Goal: Task Accomplishment & Management: Use online tool/utility

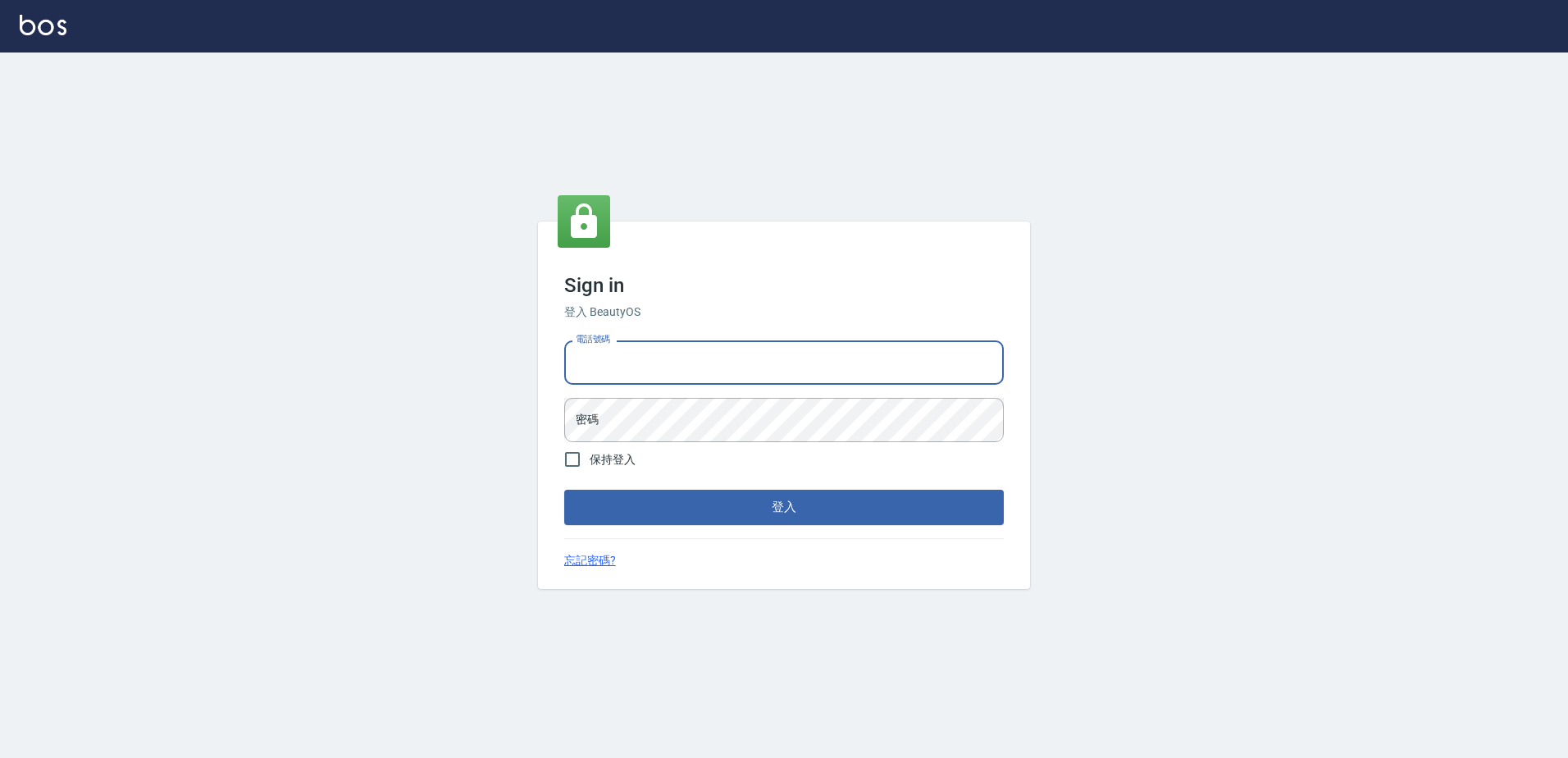
click at [654, 348] on input "電話號碼" at bounding box center [783, 362] width 439 height 44
type input "0426865599"
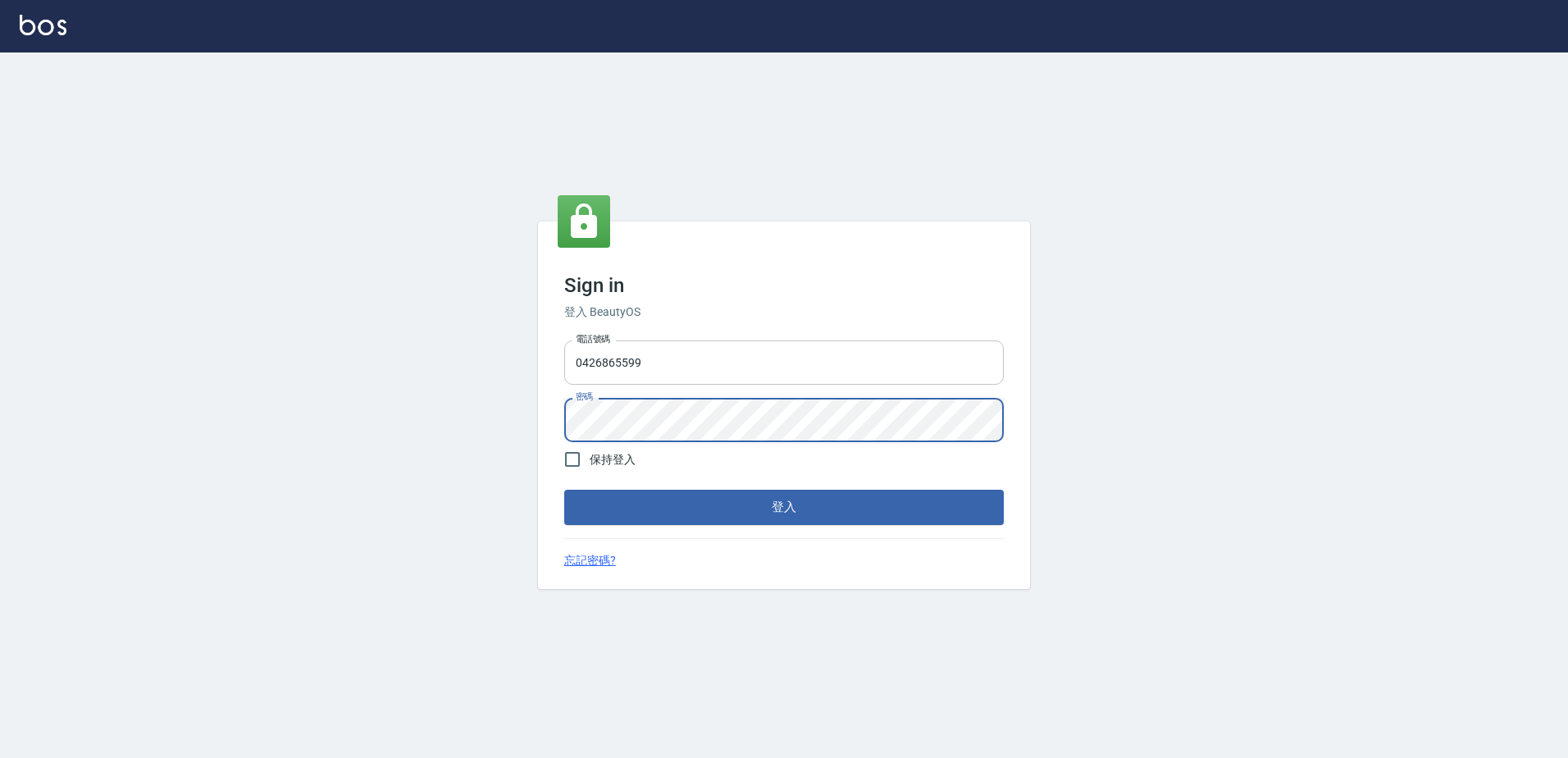
click at [564, 490] on button "登入" at bounding box center [783, 507] width 439 height 35
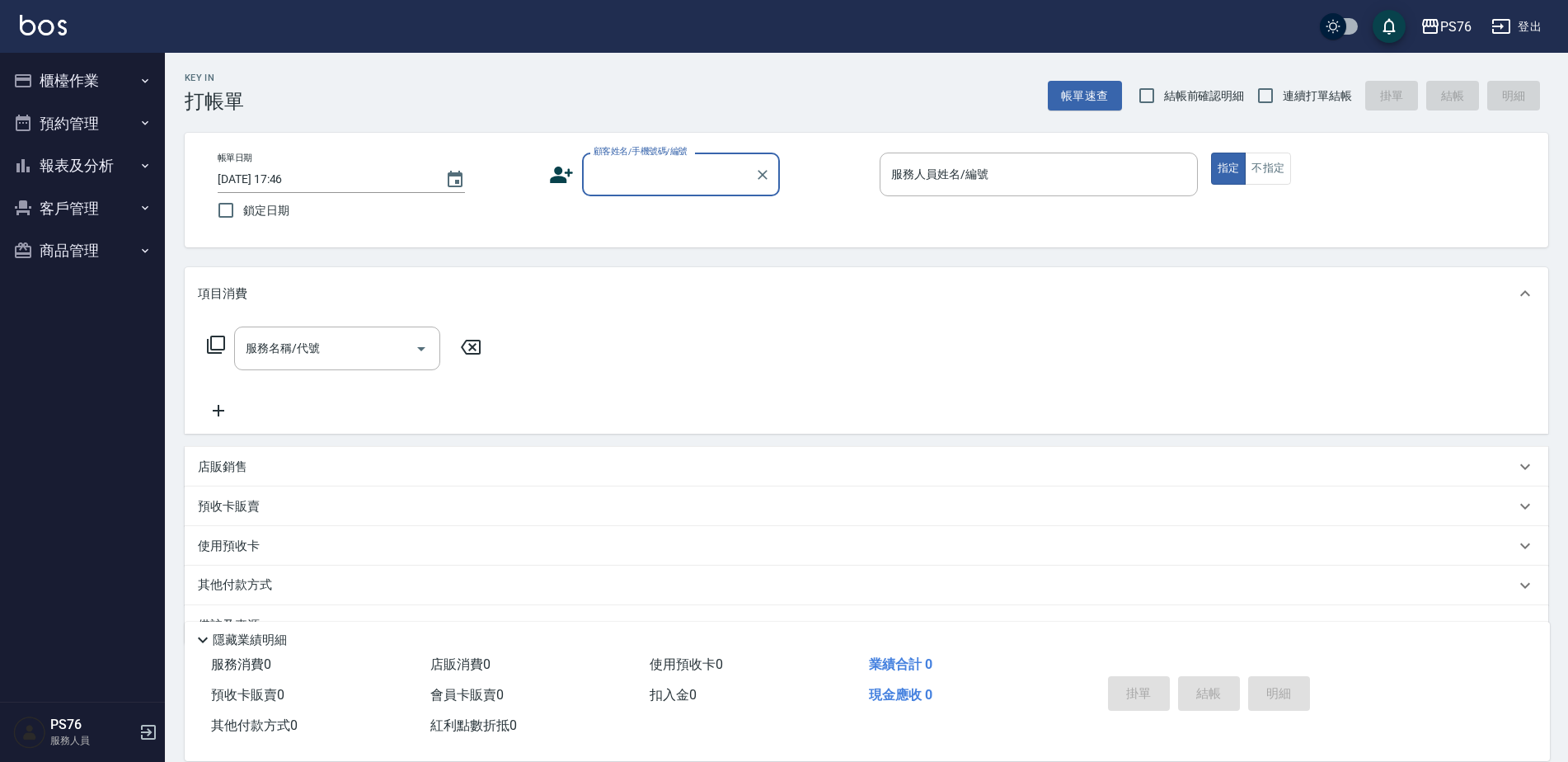
click at [1335, 101] on span "連續打單結帳" at bounding box center [1316, 96] width 69 height 17
click at [1282, 101] on input "連續打單結帳" at bounding box center [1265, 96] width 35 height 35
checkbox input "true"
click at [686, 178] on input "顧客姓名/手機號碼/編號" at bounding box center [668, 174] width 158 height 29
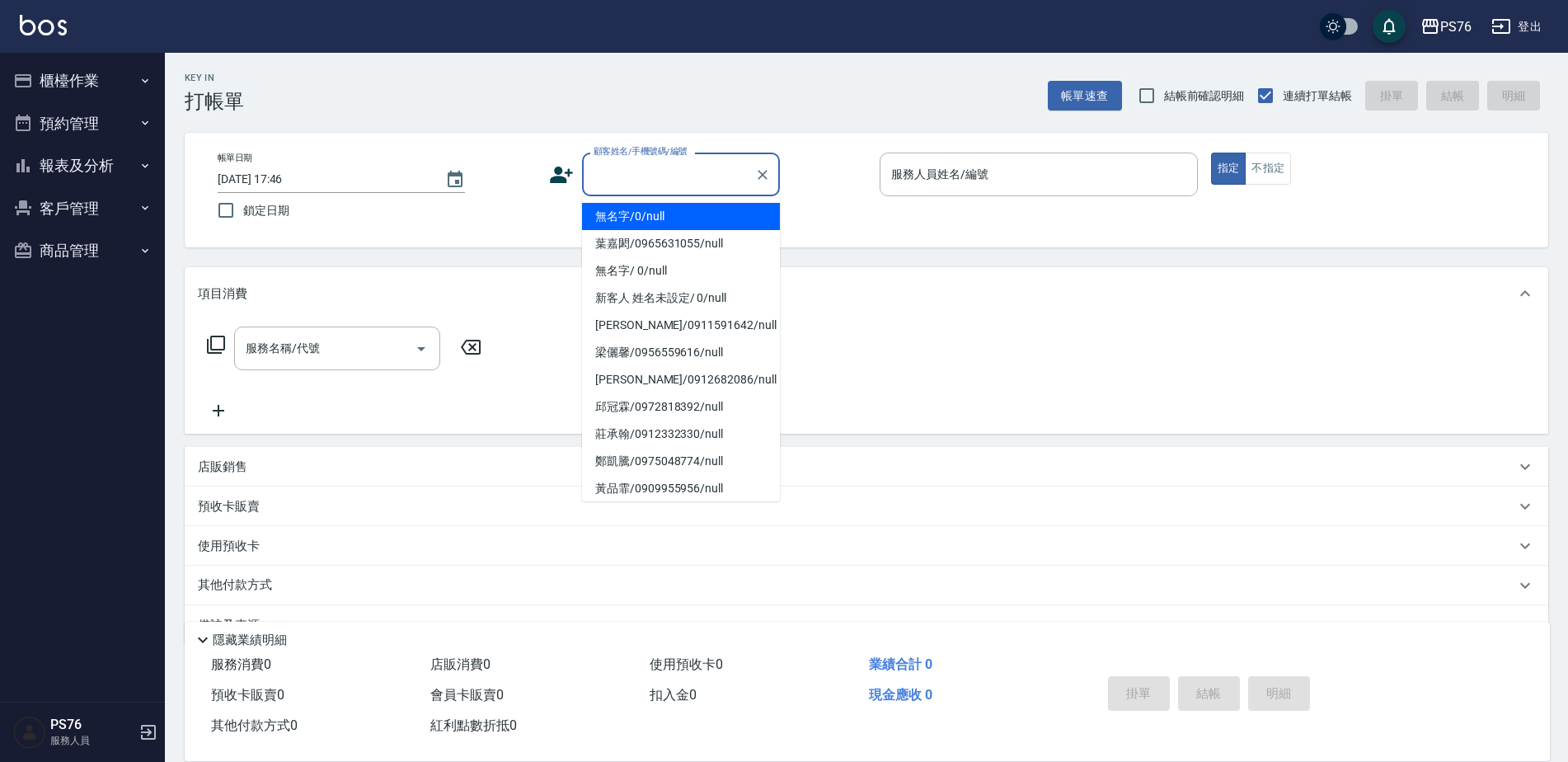
type input "無名字/0/null"
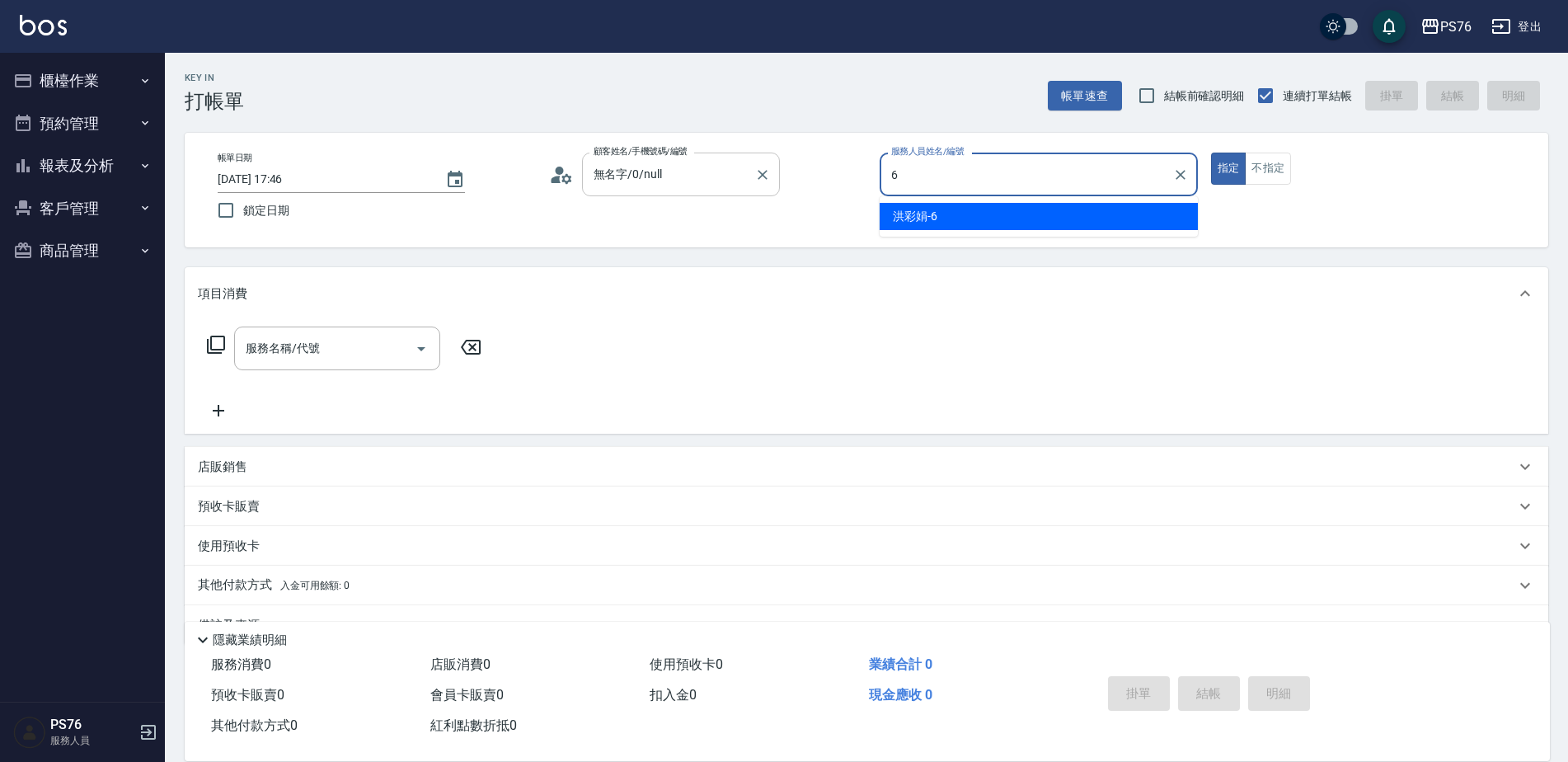
type input "洪彩娟-6"
type button "true"
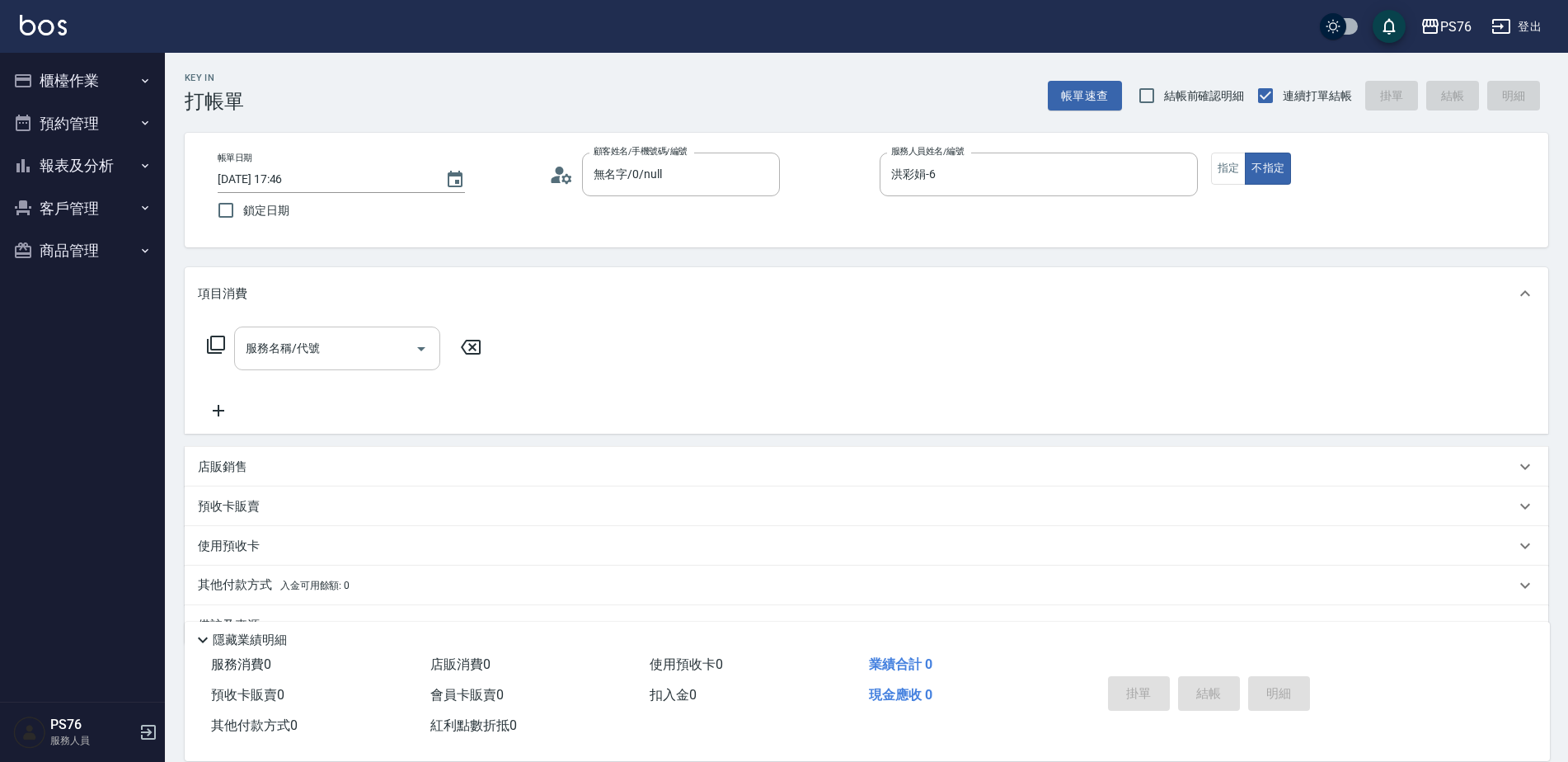
click at [408, 358] on div at bounding box center [421, 348] width 24 height 44
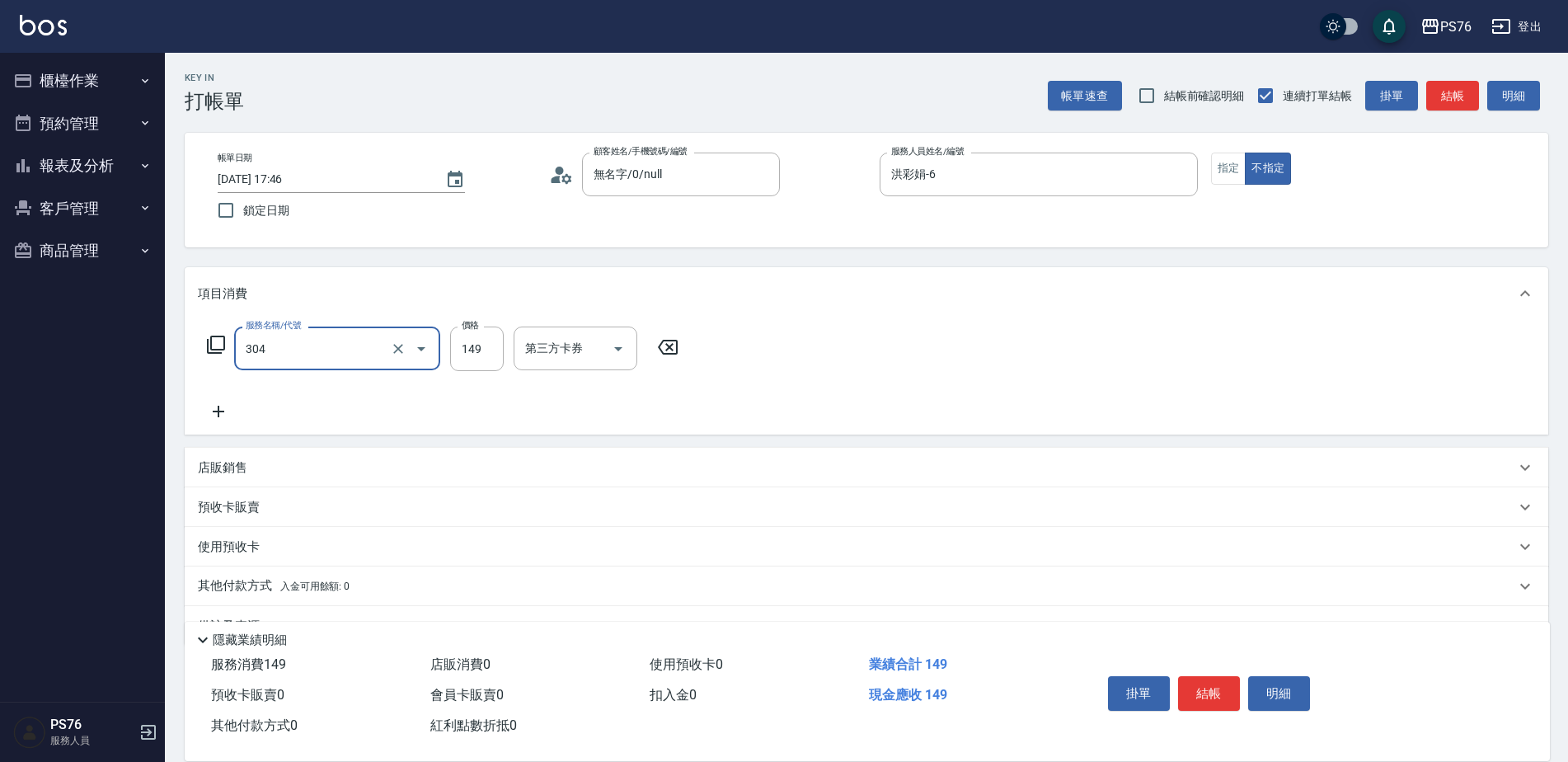
type input "剪髮(304)"
type input "50"
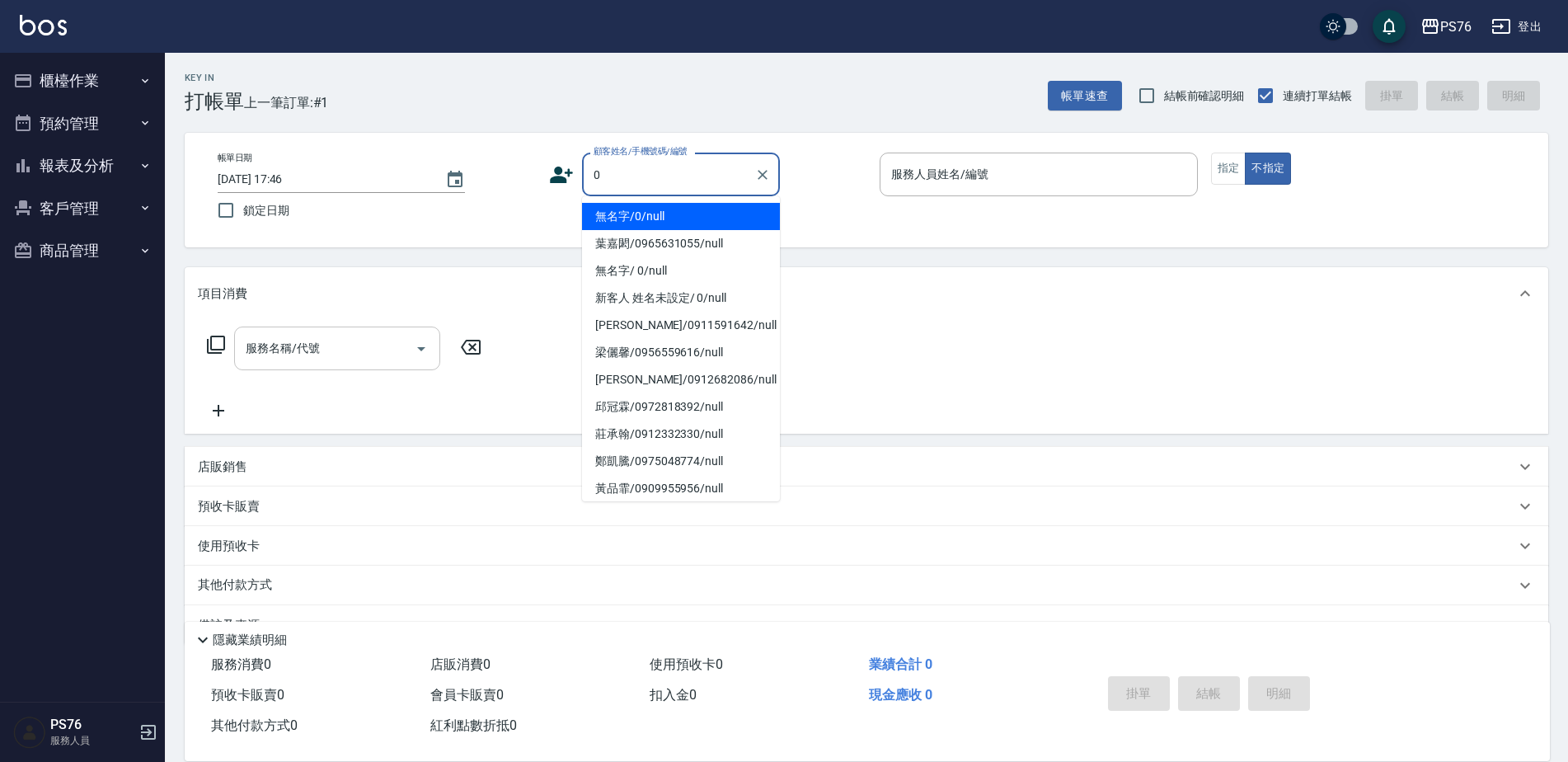
type input "無名字/0/null"
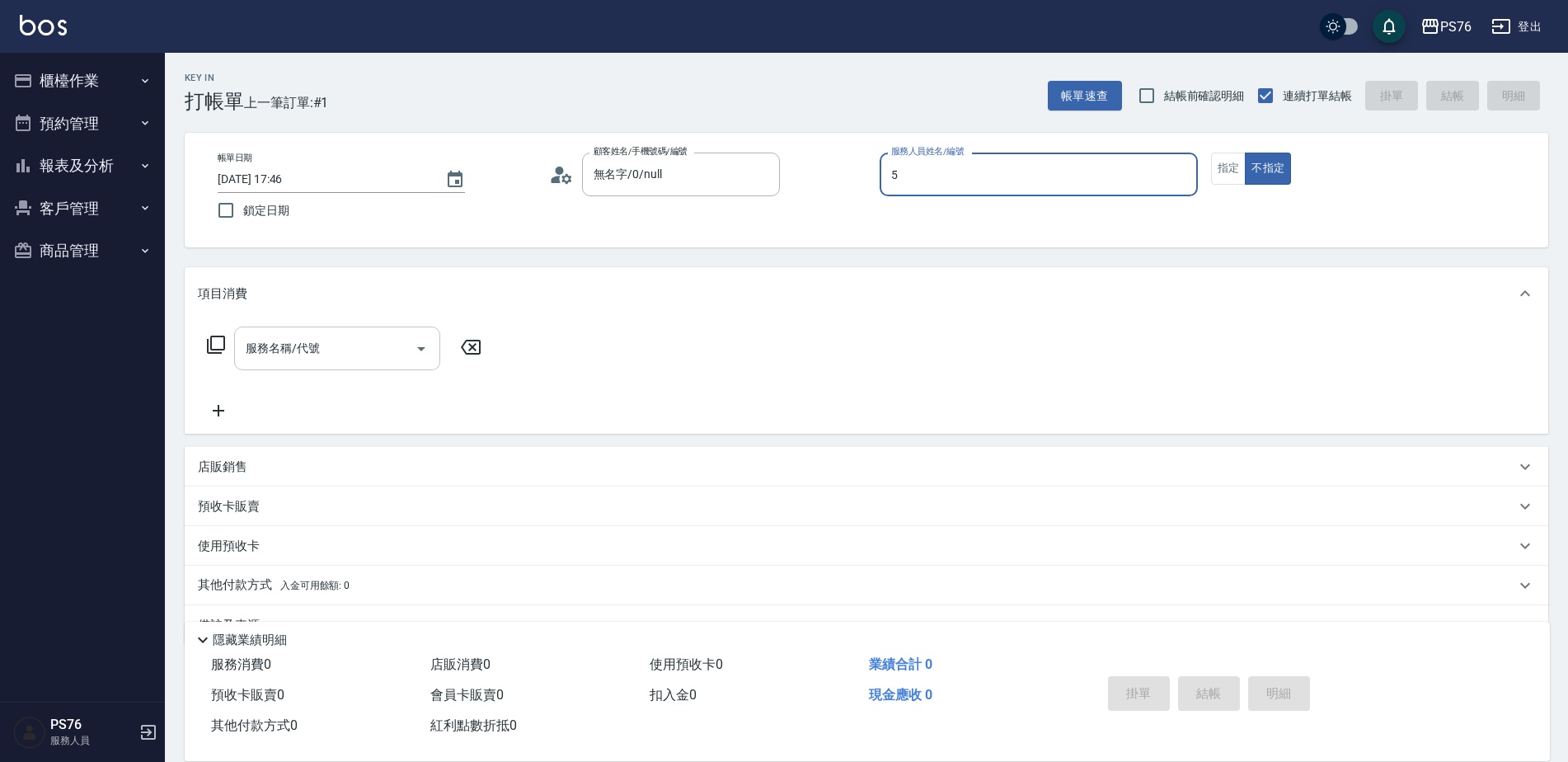
type input "呂佳穎-5"
type button "false"
click at [1237, 171] on button "指定" at bounding box center [1228, 168] width 36 height 32
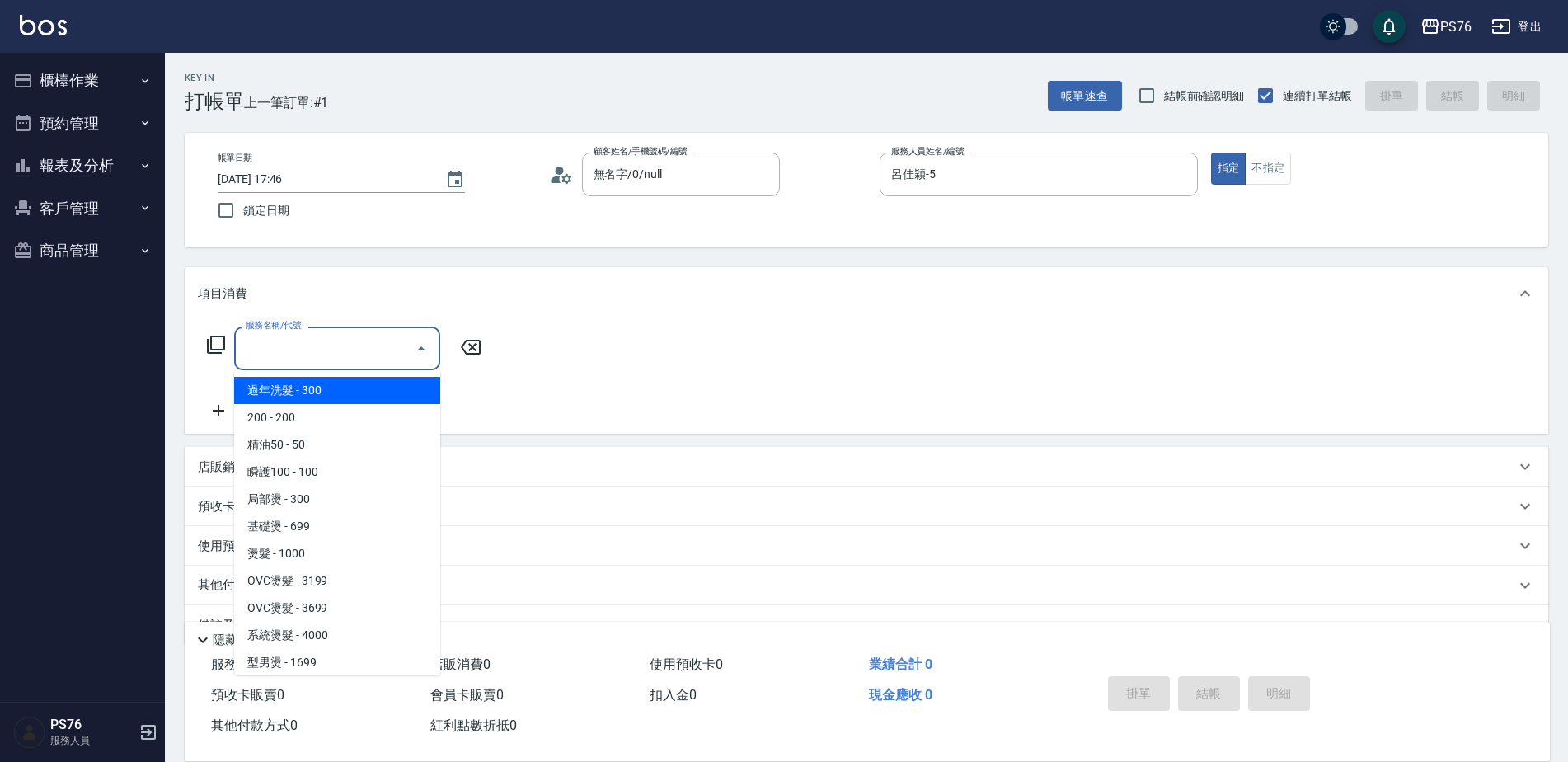
click at [310, 339] on input "服務名稱/代號" at bounding box center [324, 348] width 166 height 29
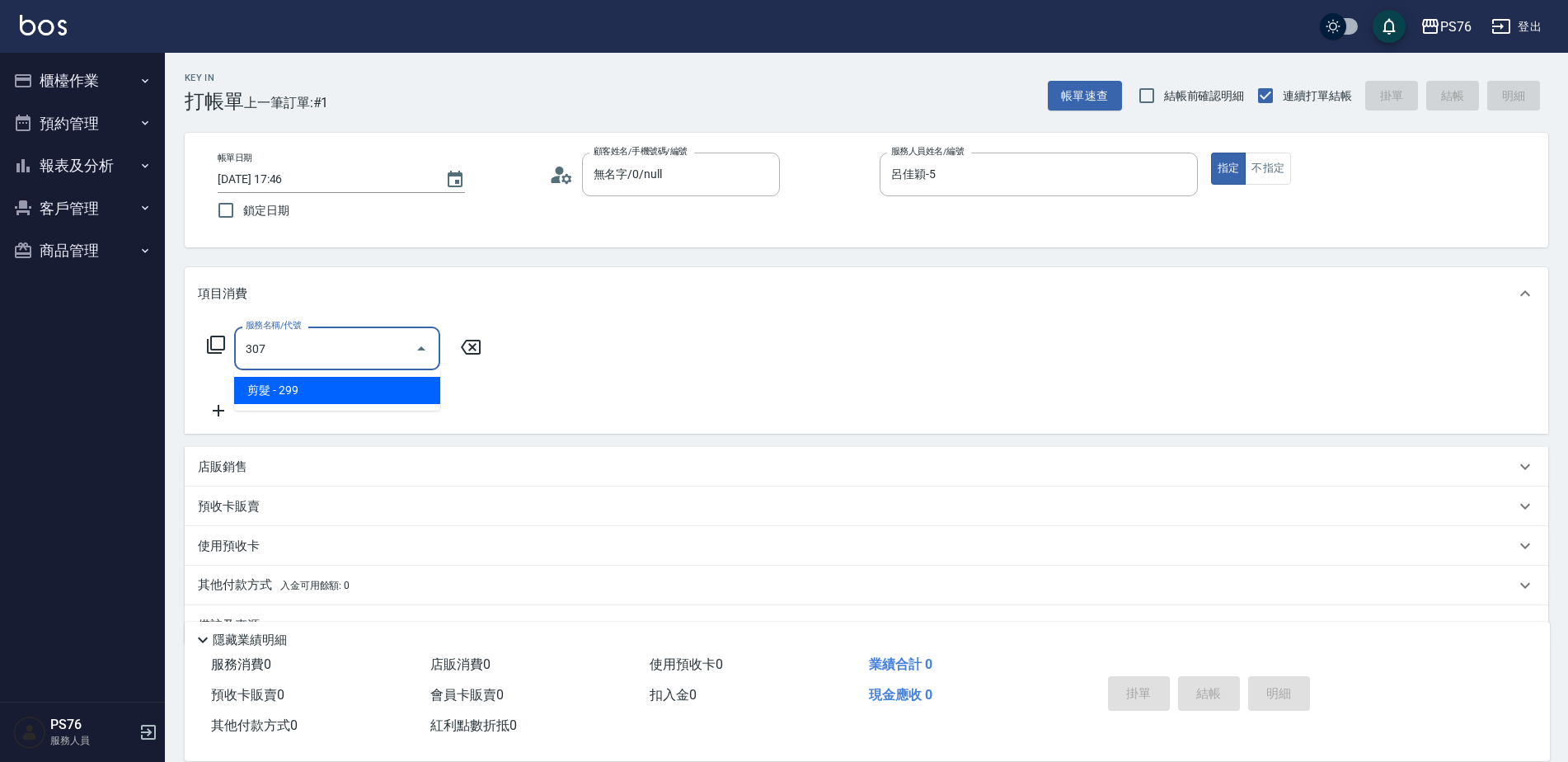
type input "剪髮(307)"
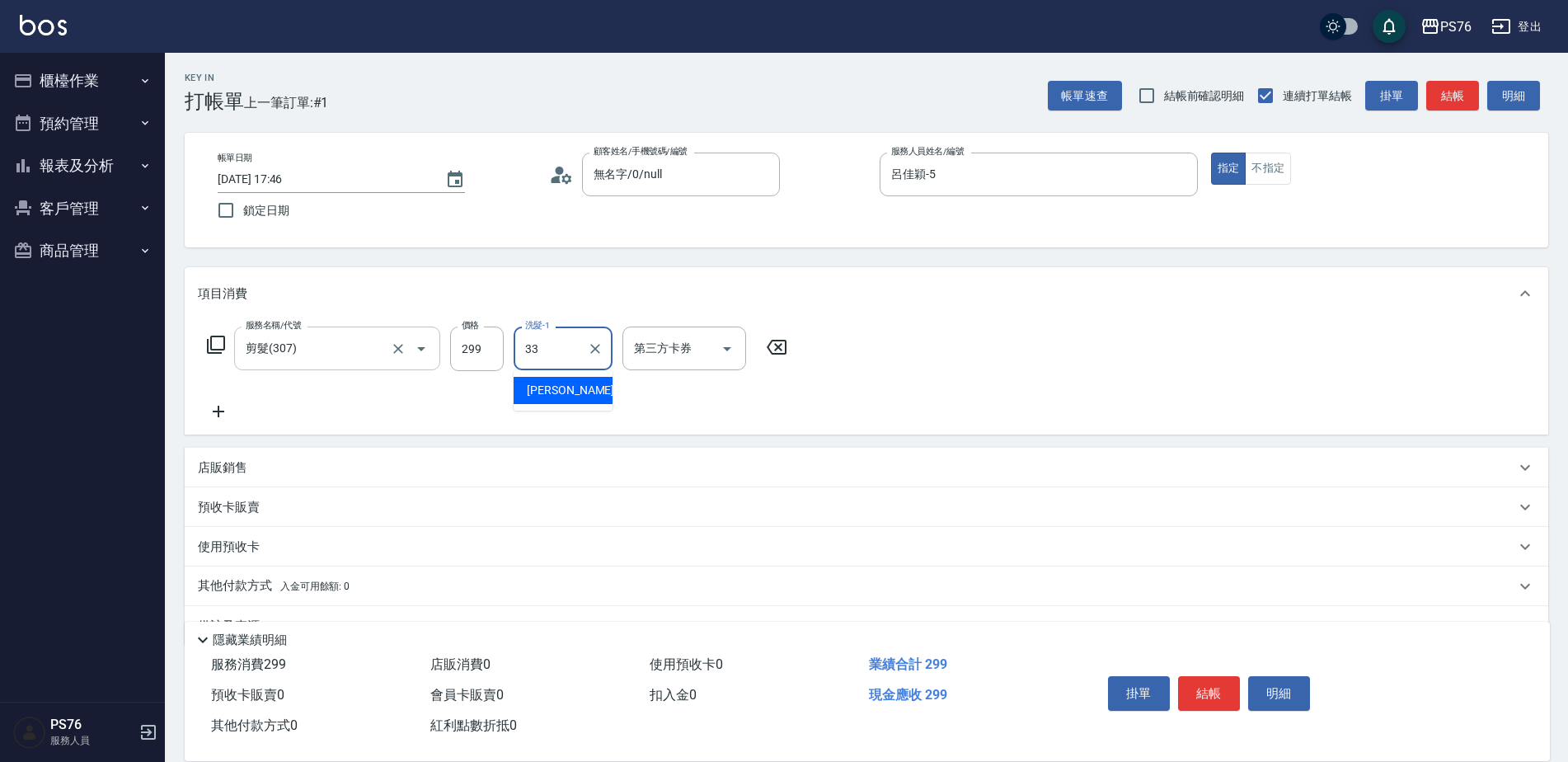
type input "[PERSON_NAME]33"
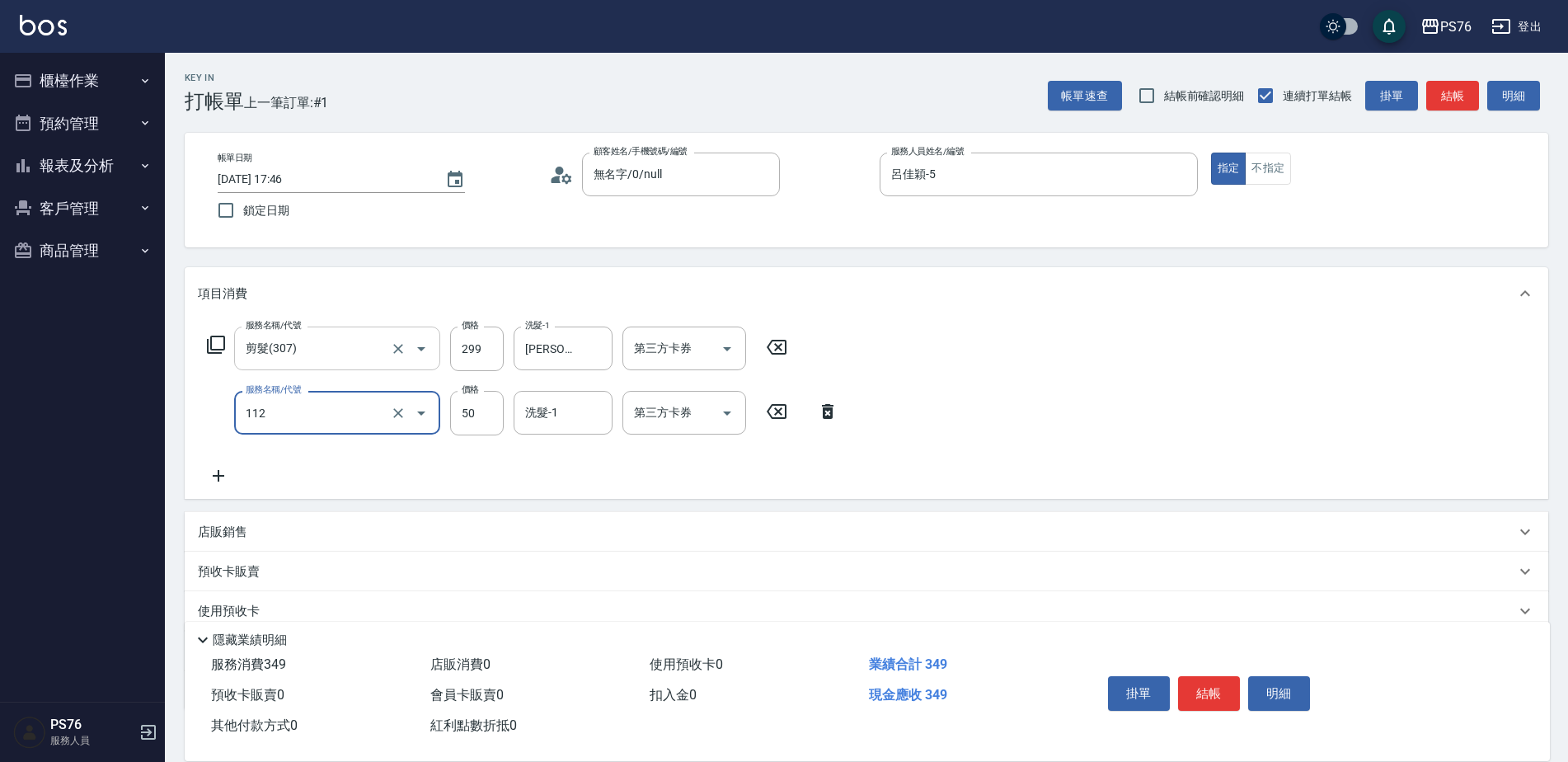
type input "精油50(112)"
type input "[PERSON_NAME]33"
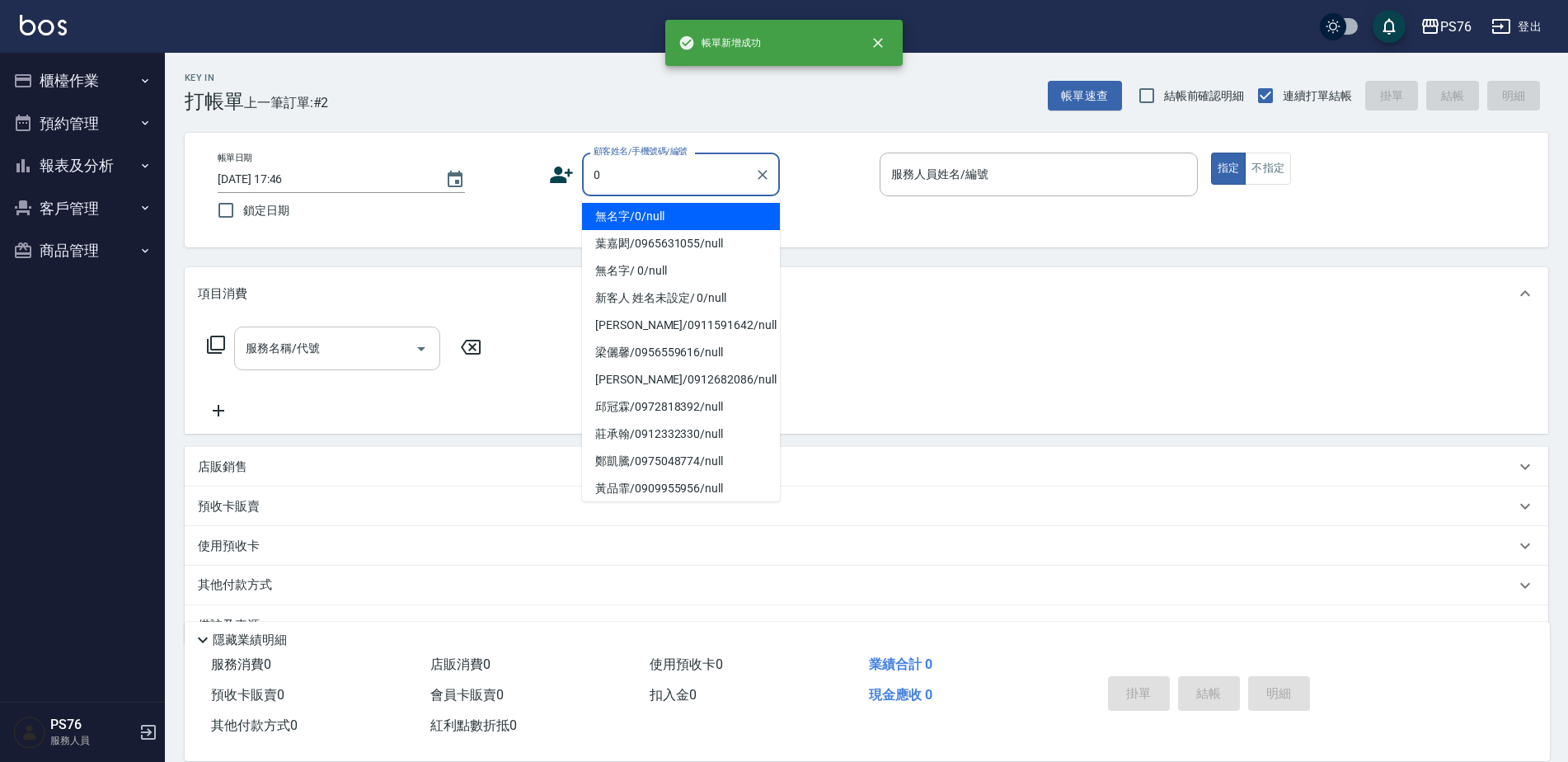
type input "無名字/0/null"
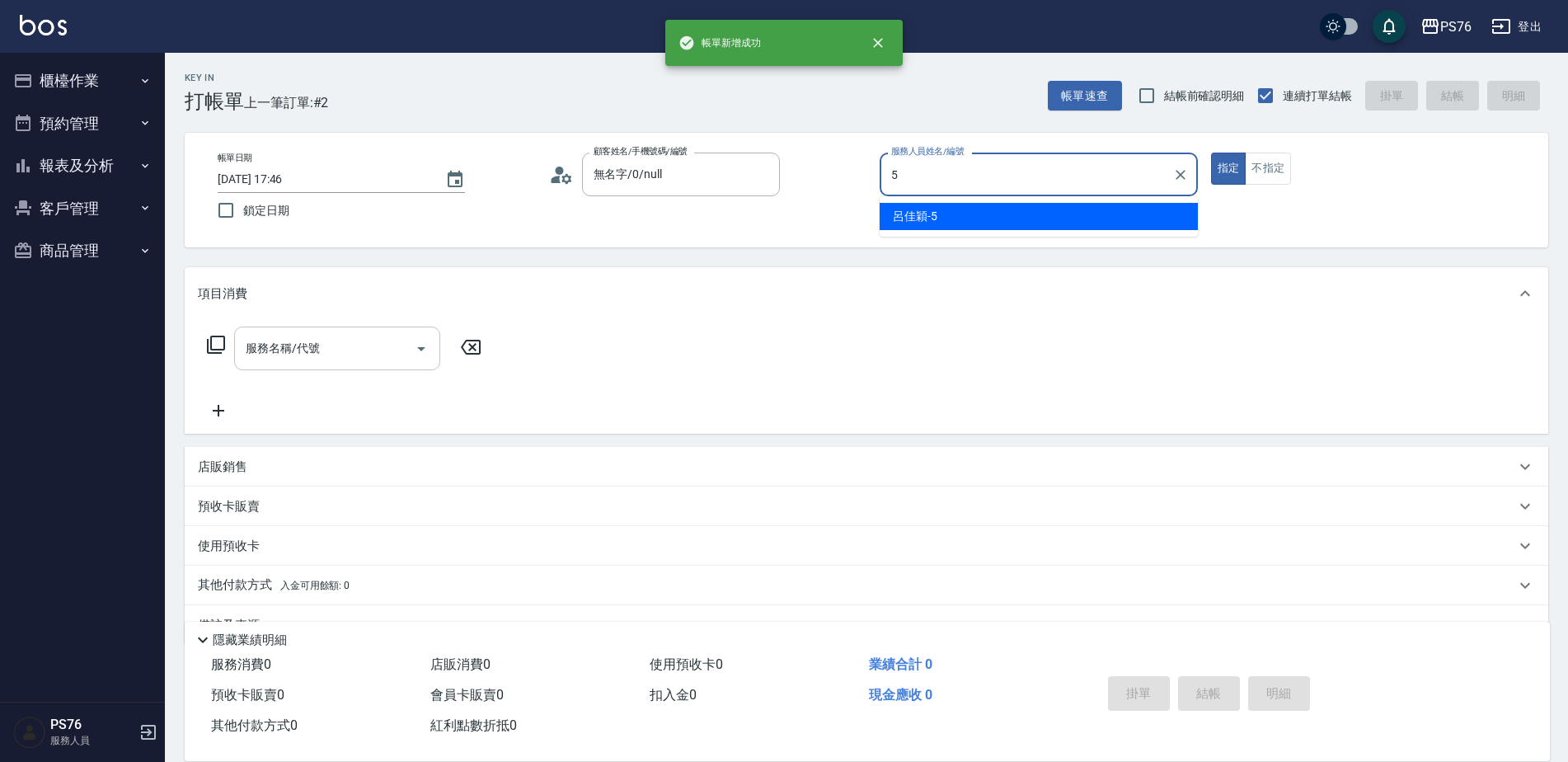
type input "呂佳穎-5"
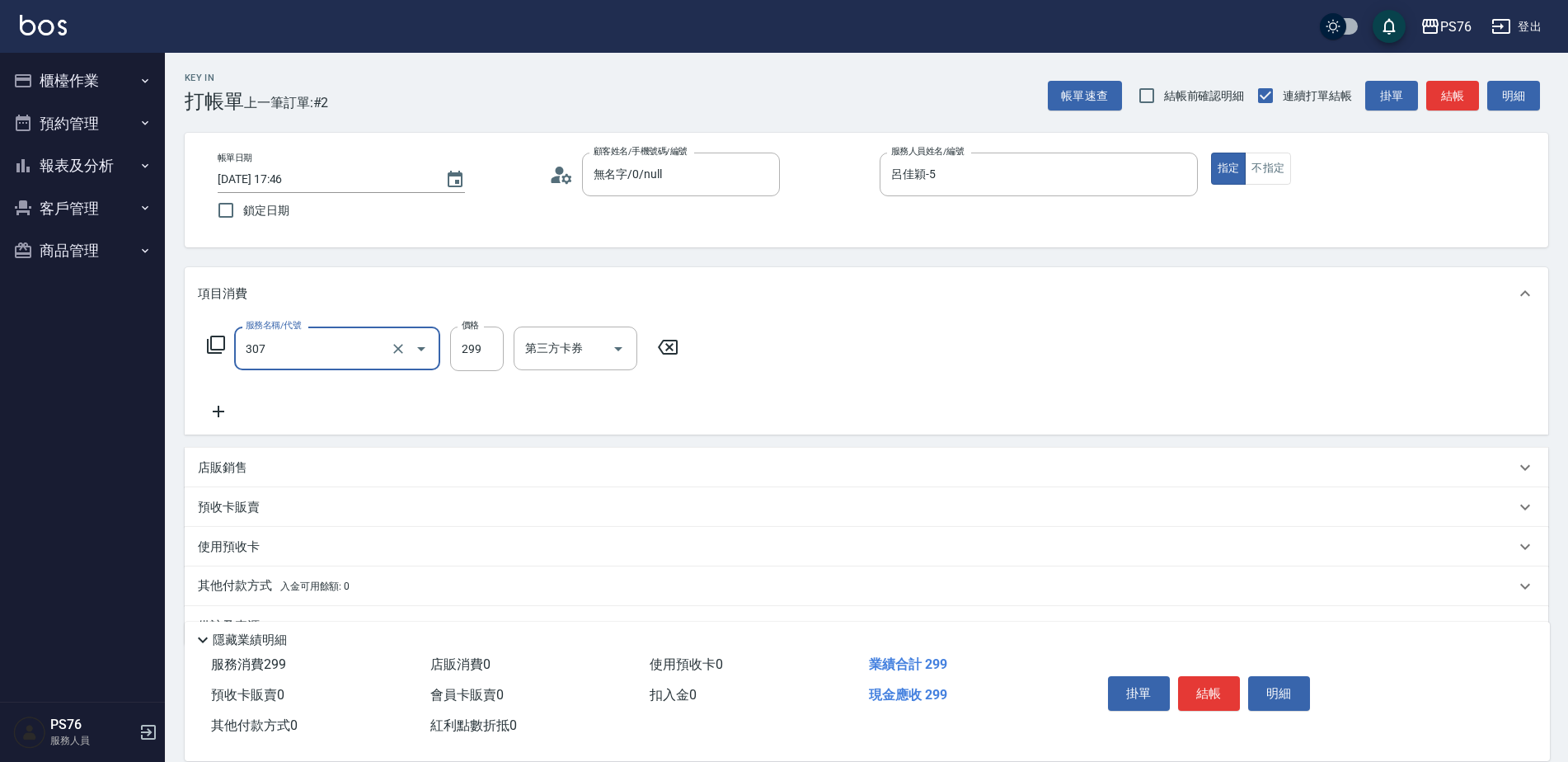
type input "剪髮(307)"
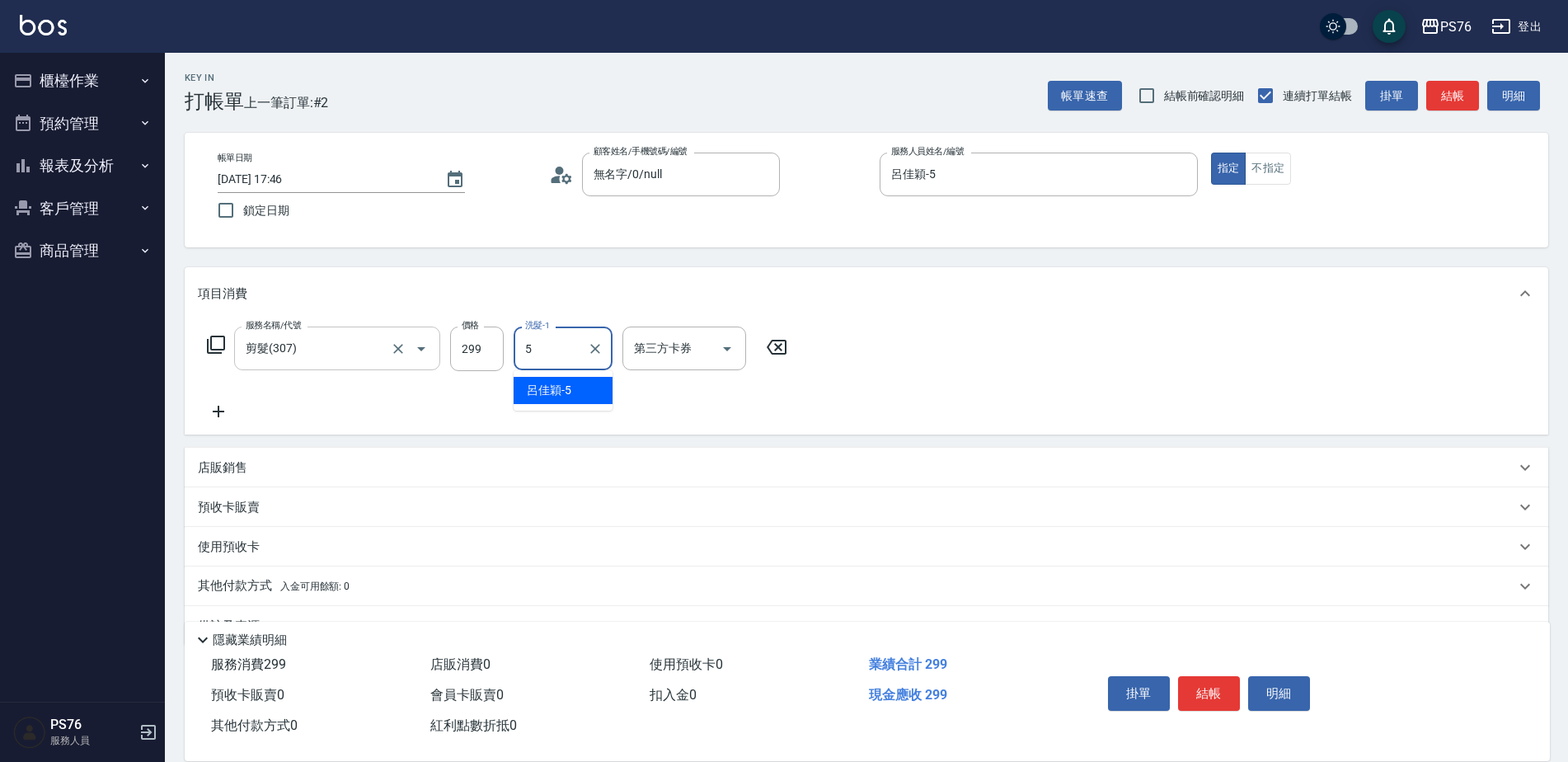
type input "呂佳穎-5"
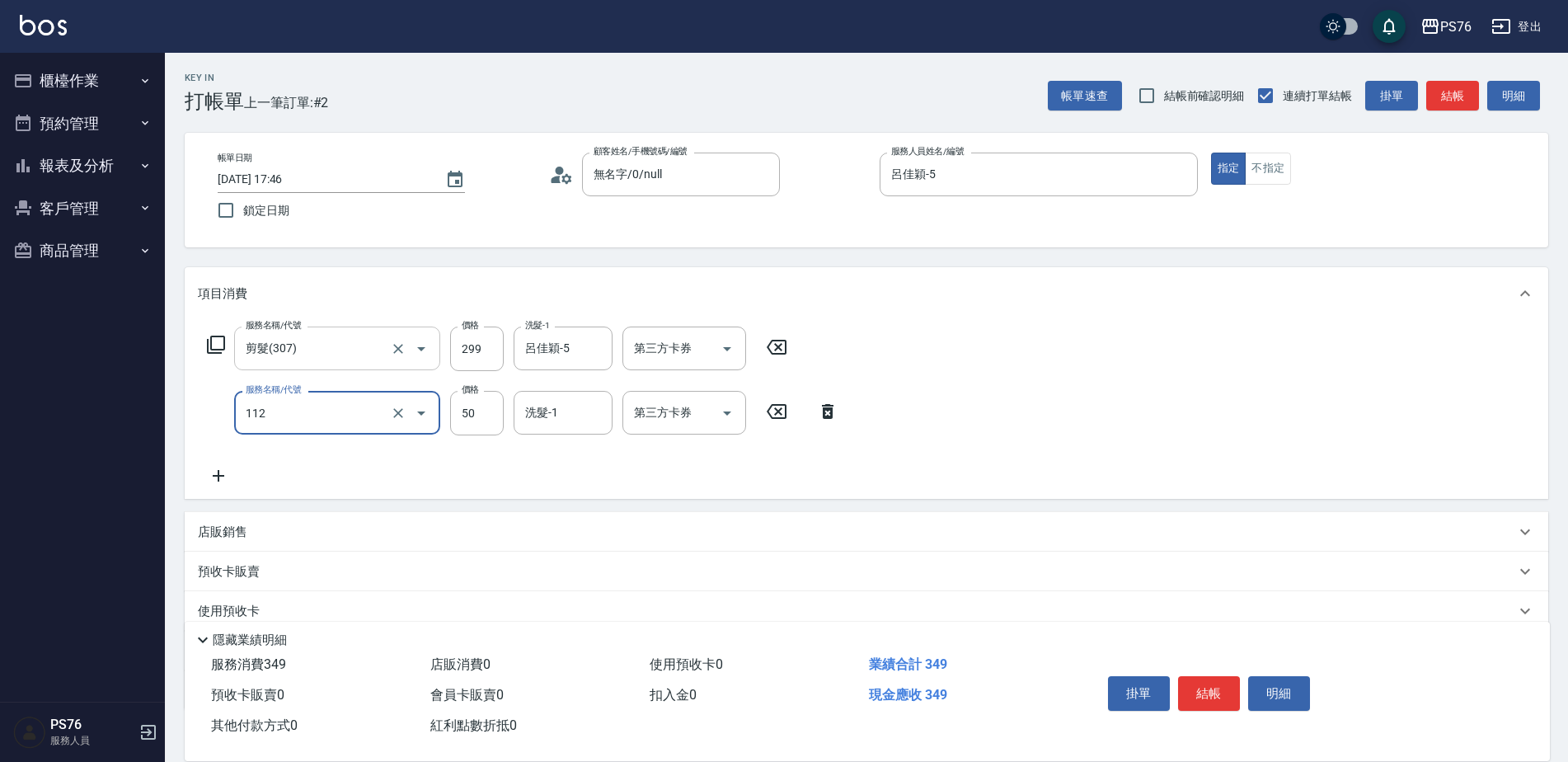
type input "精油50(112)"
type input "呂佳穎-5"
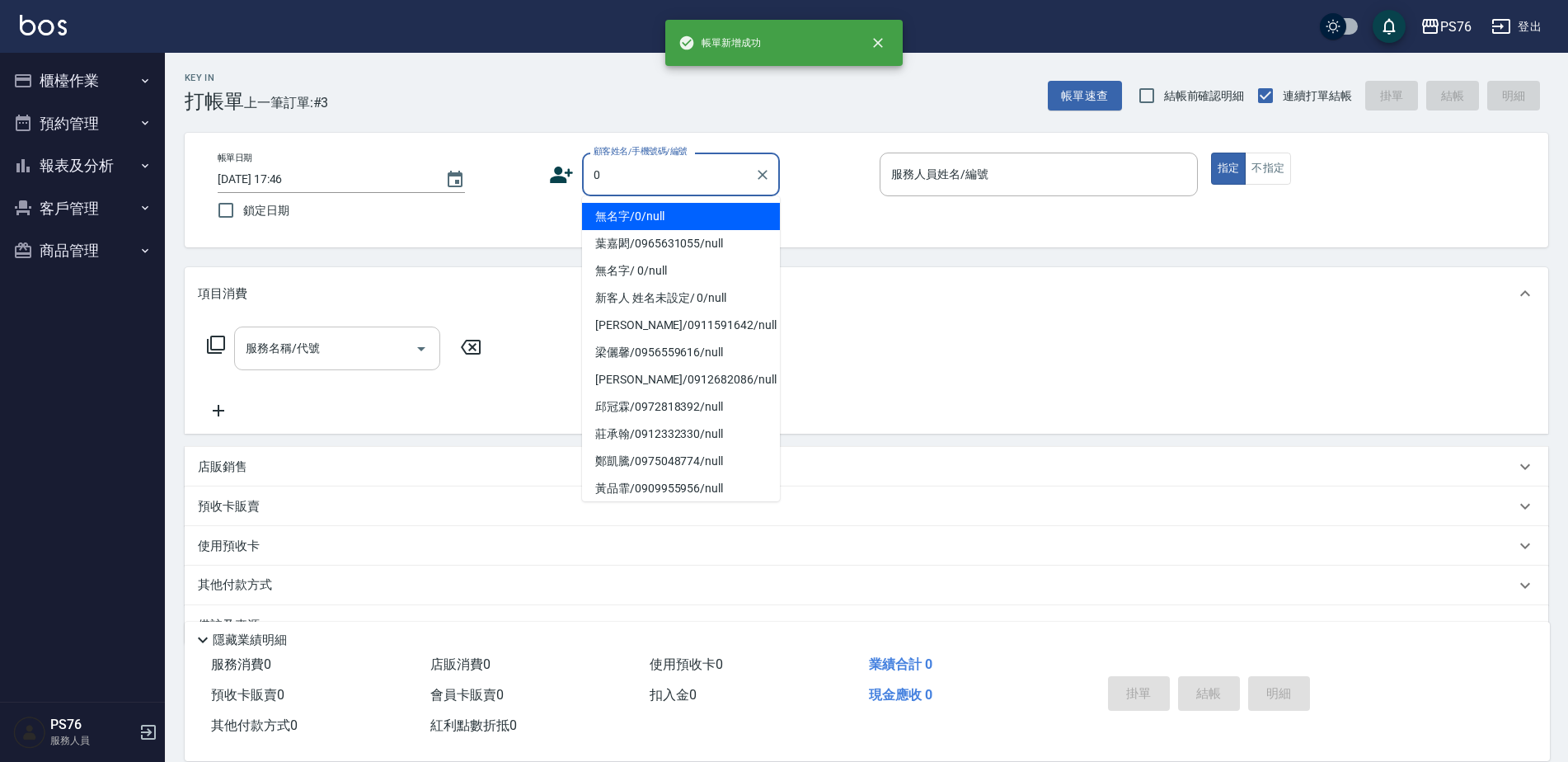
type input "無名字/0/null"
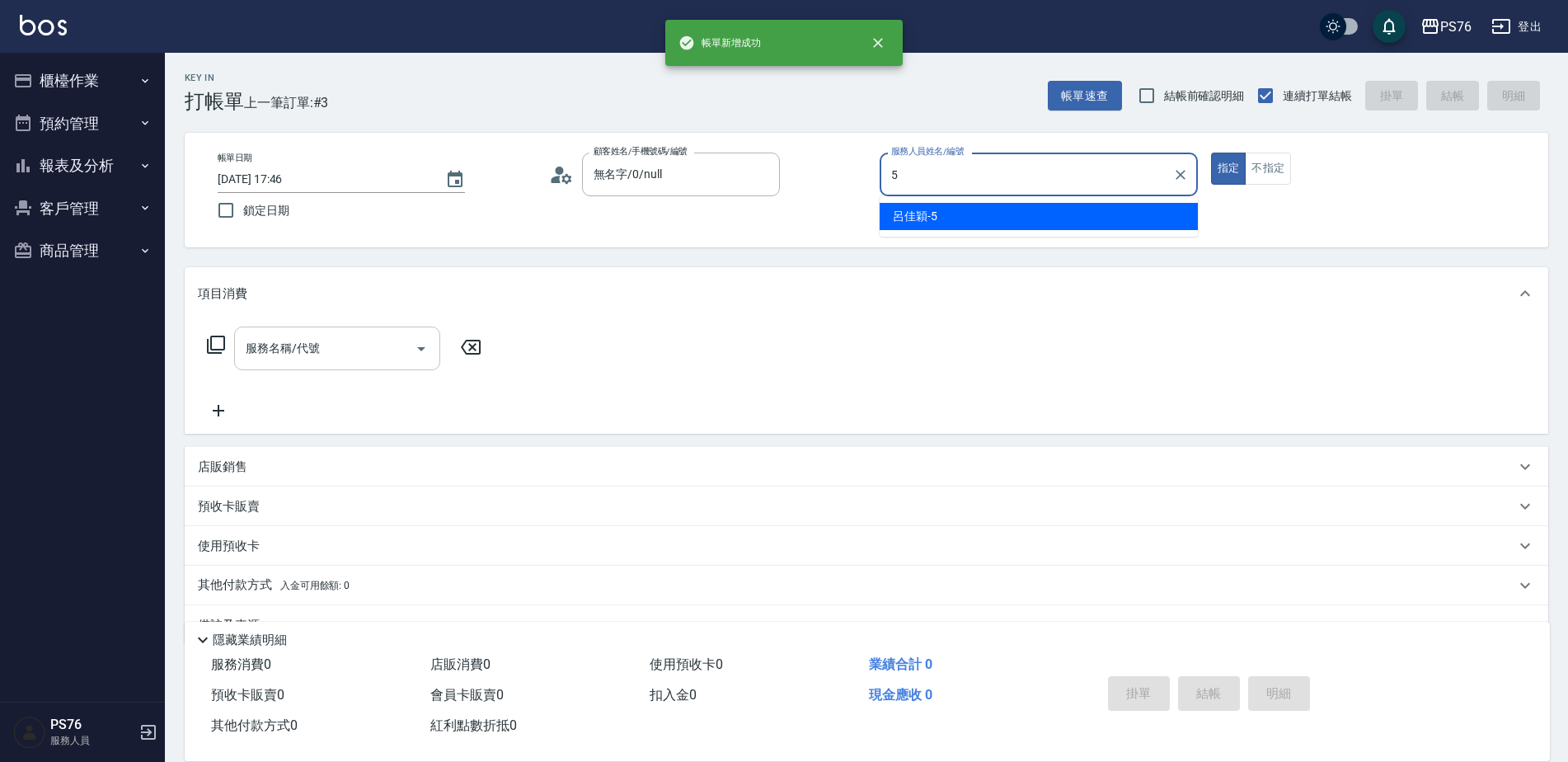
type input "呂佳穎-5"
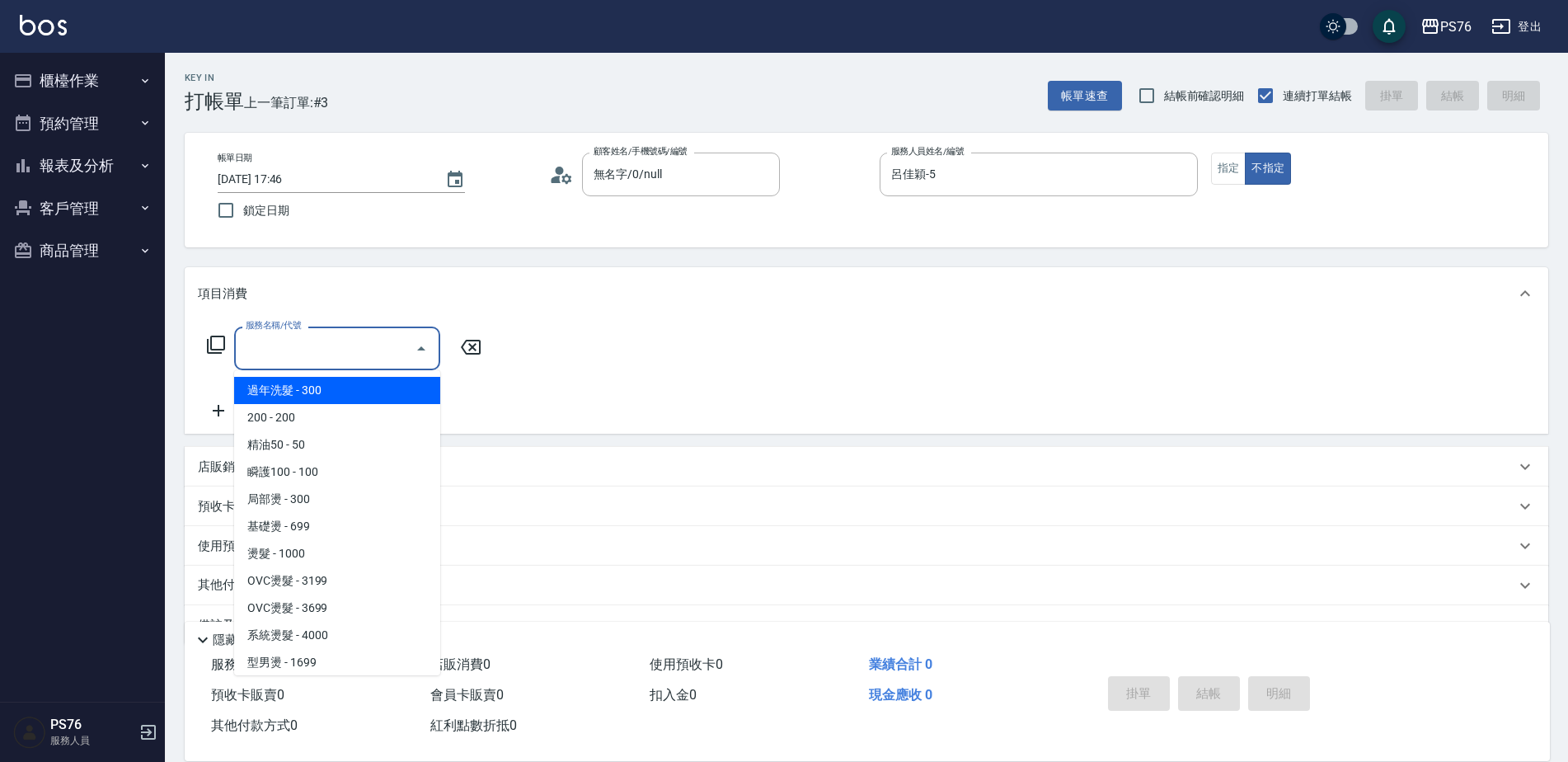
click at [310, 339] on input "服務名稱/代號" at bounding box center [324, 348] width 166 height 29
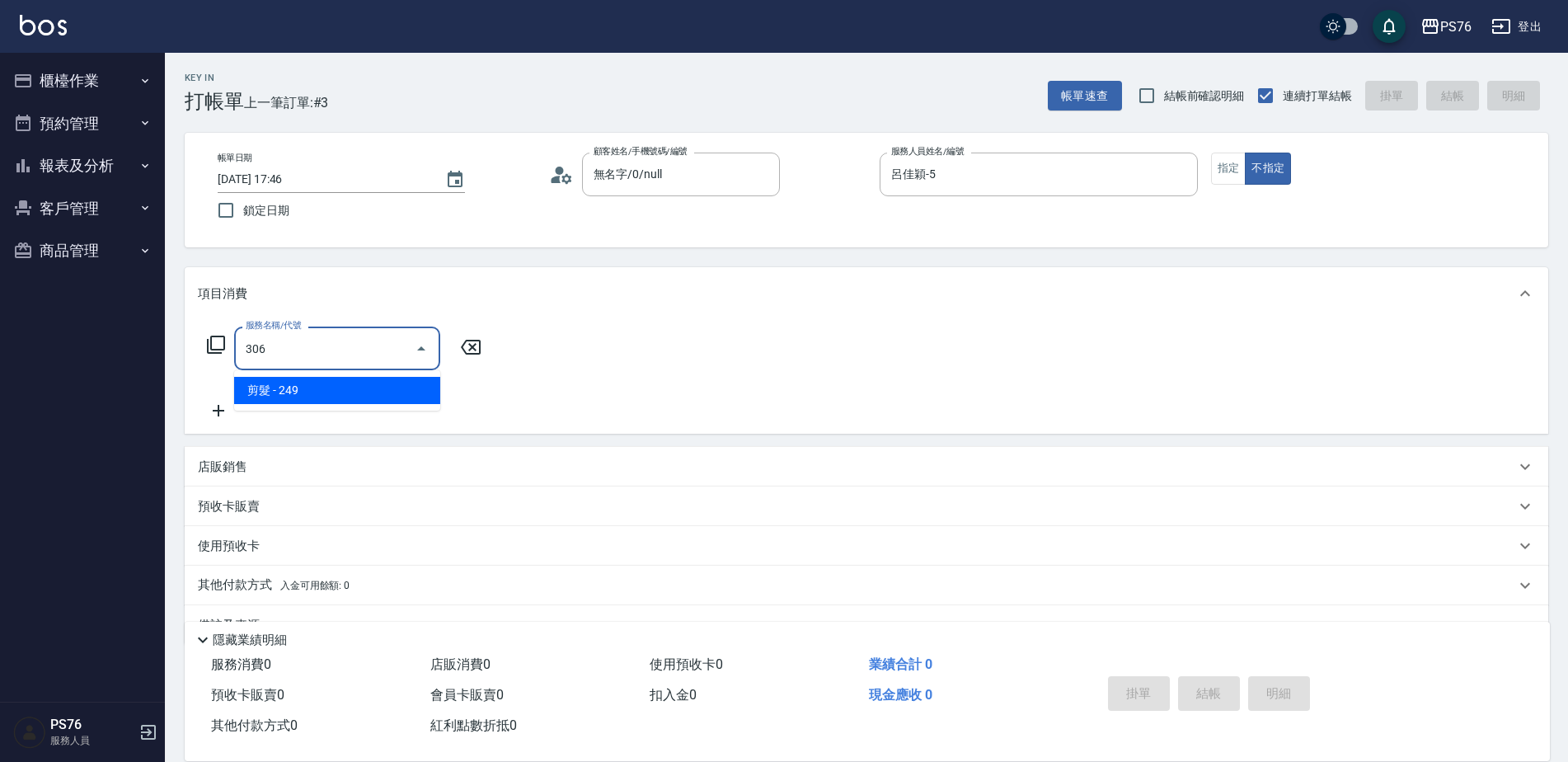
type input "剪髮(306)"
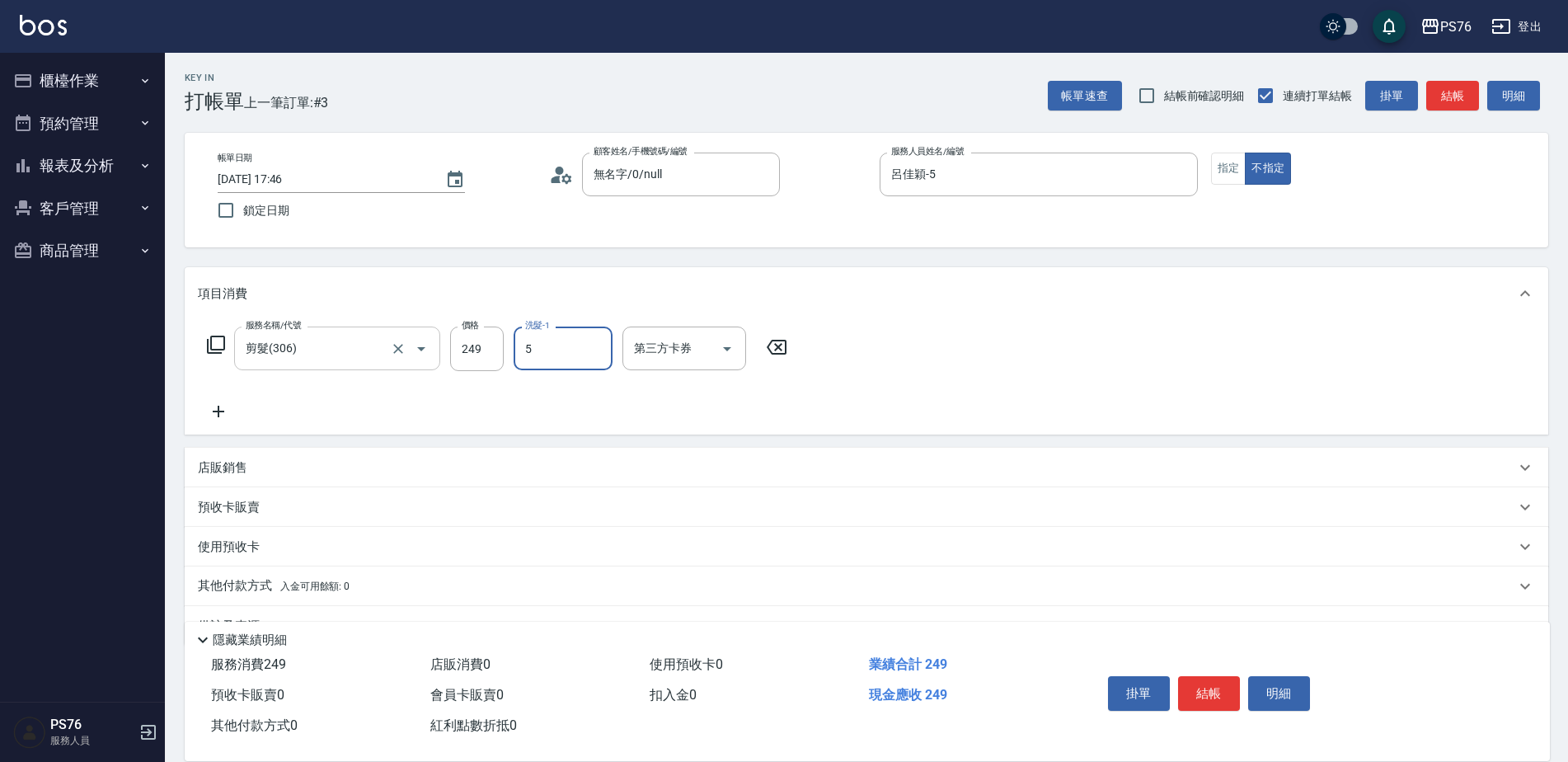
type input "呂佳穎-5"
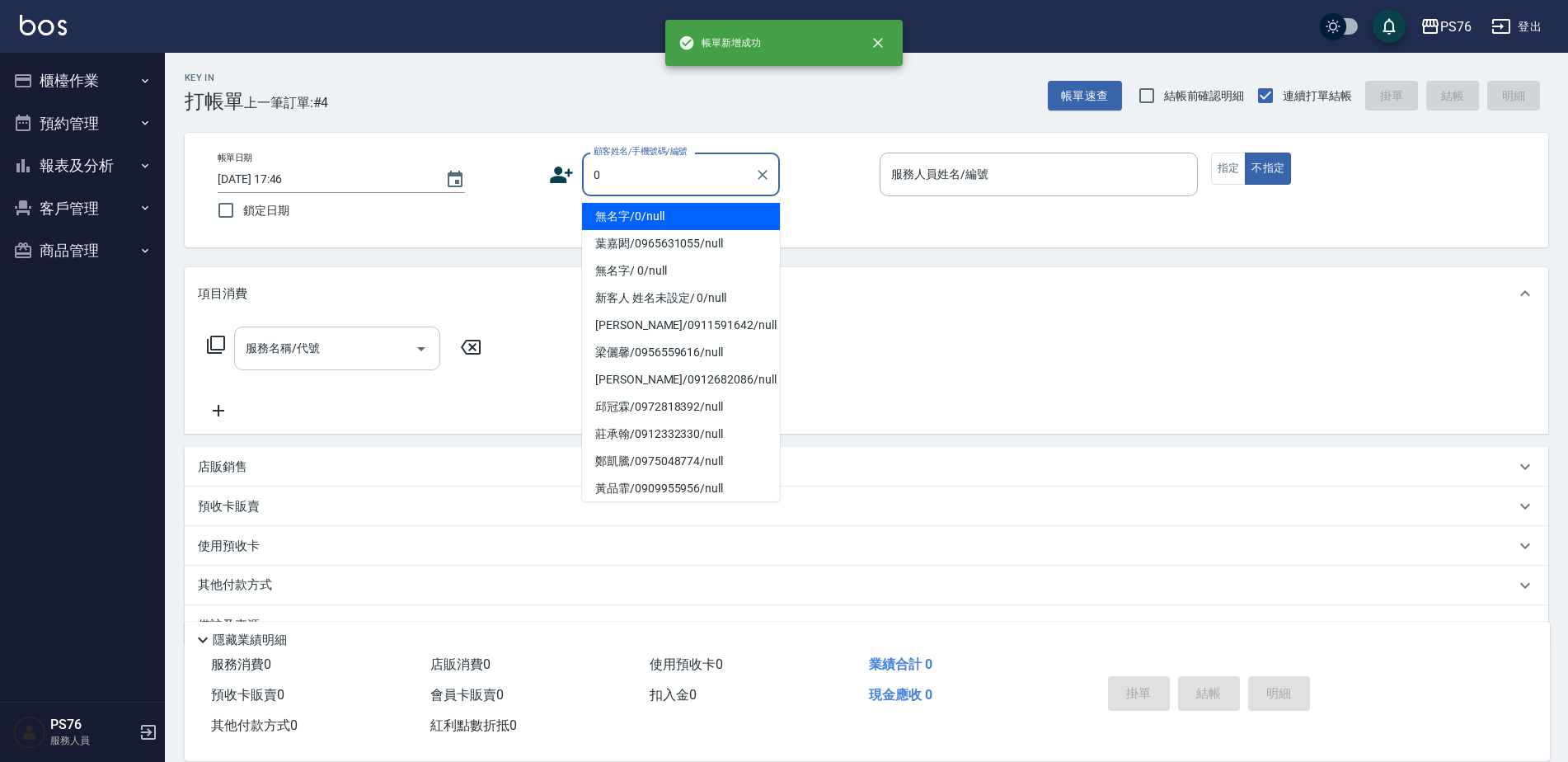
type input "無名字/0/null"
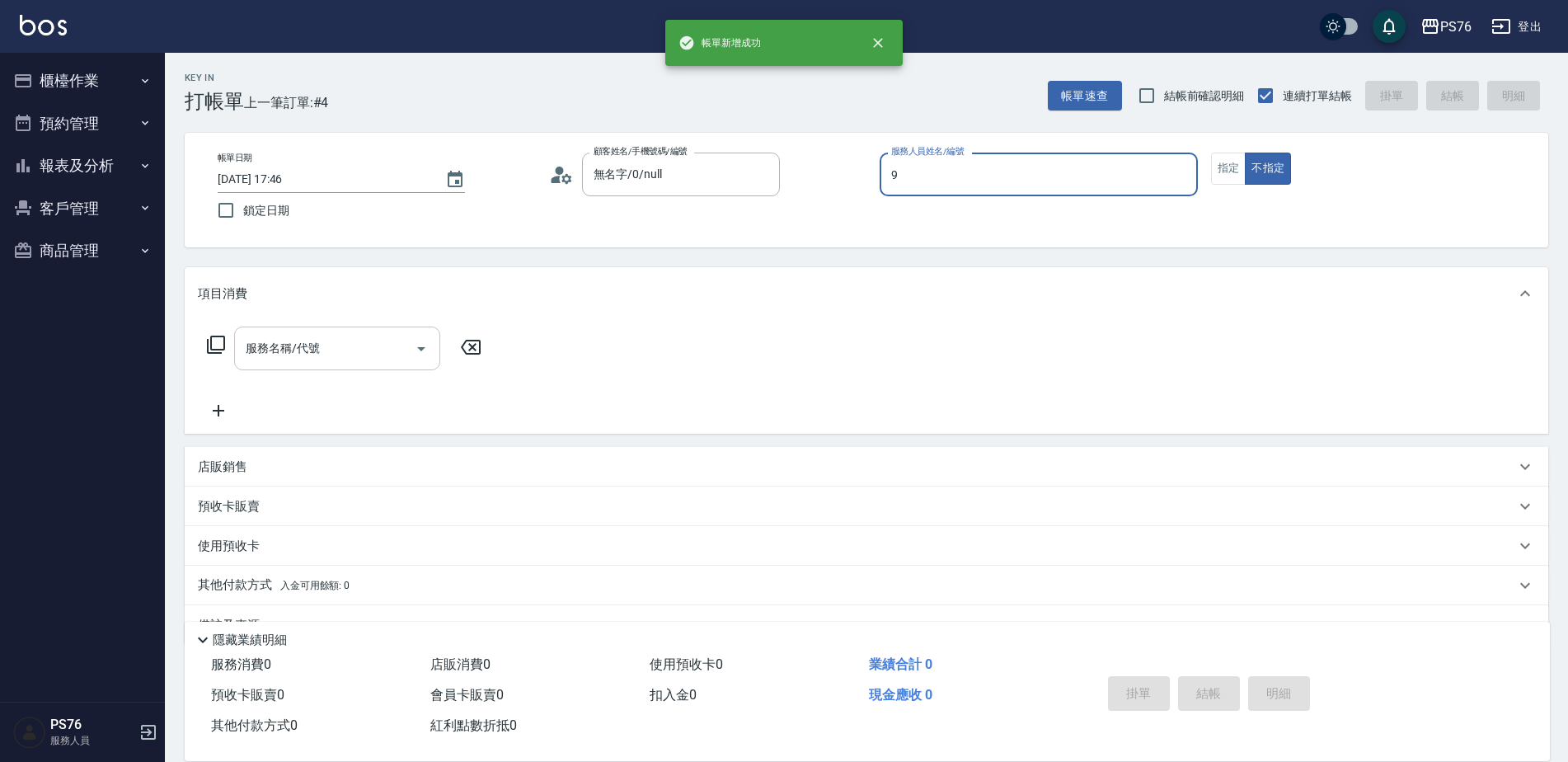
type input "[PERSON_NAME]-9"
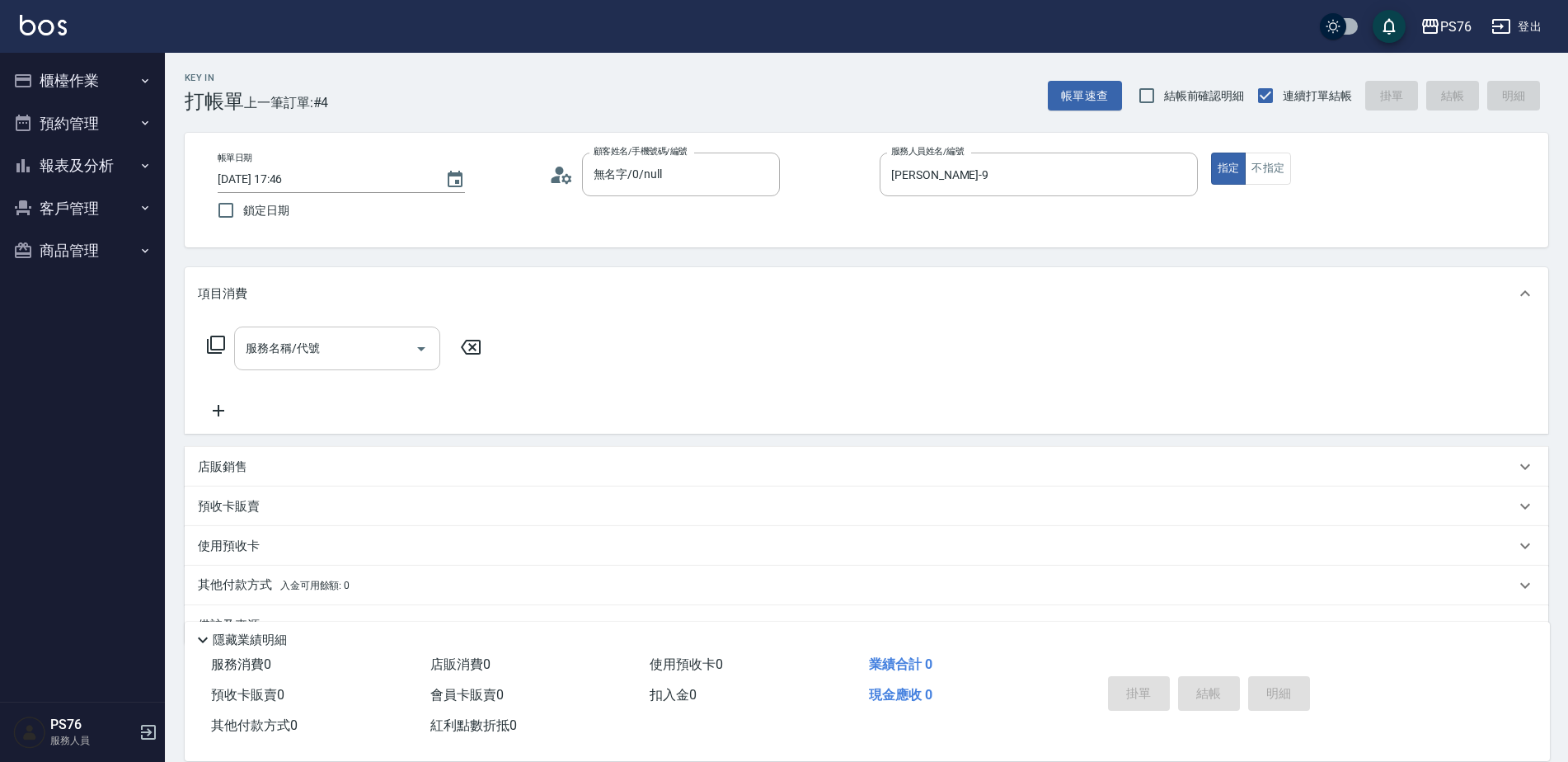
click at [310, 339] on input "服務名稱/代號" at bounding box center [324, 348] width 166 height 29
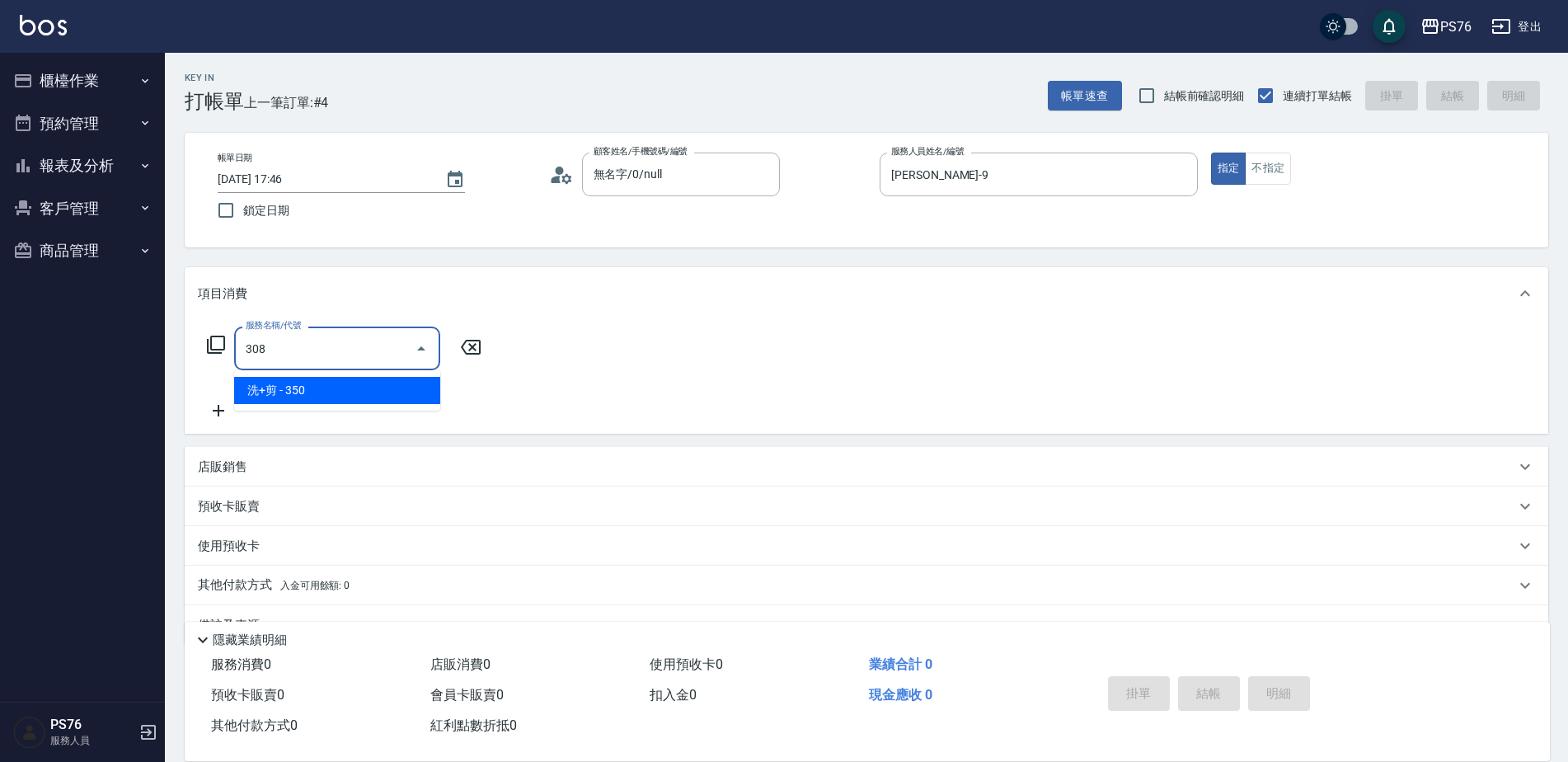
type input "洗+剪(308)"
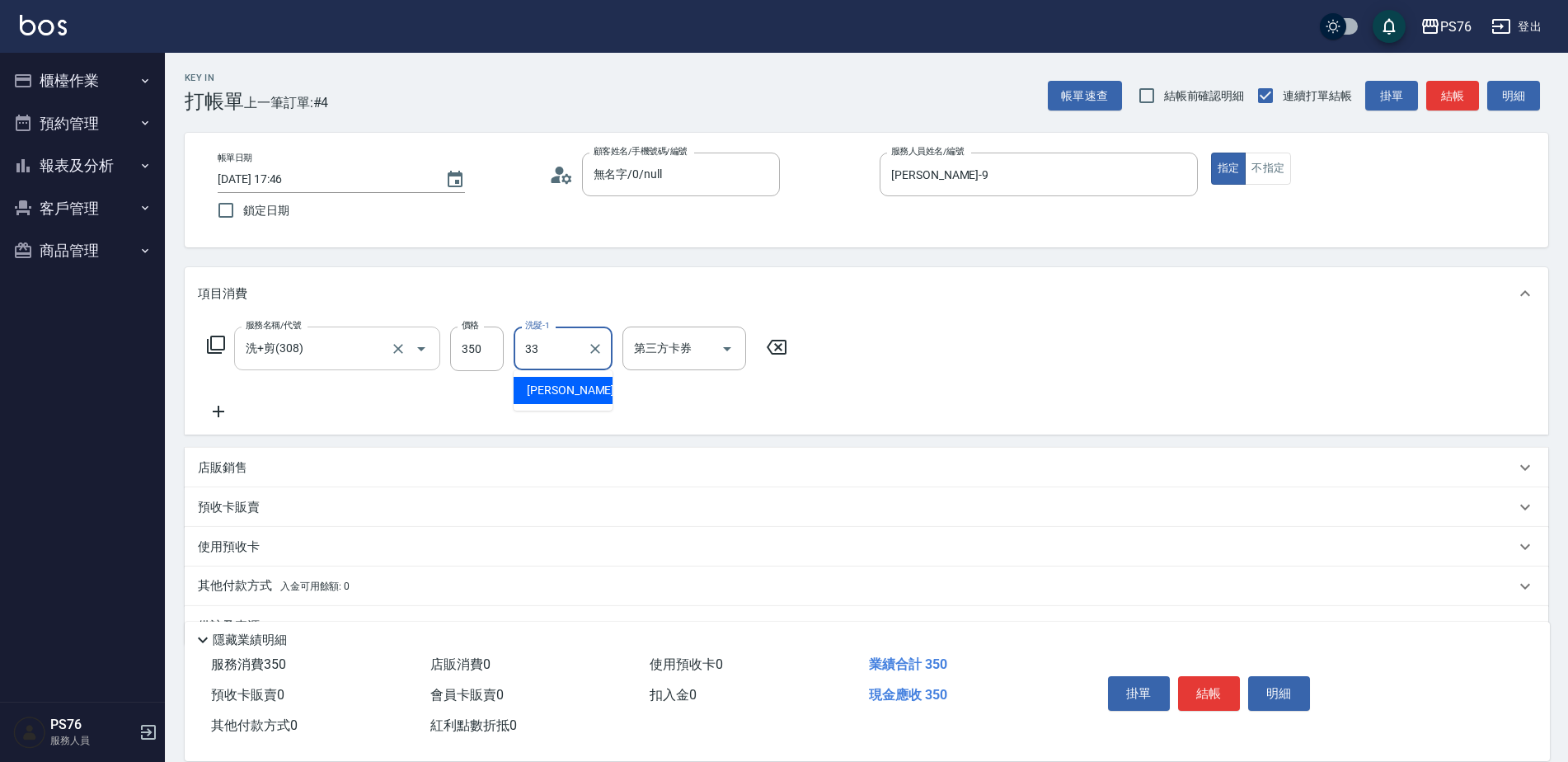
type input "[PERSON_NAME]33"
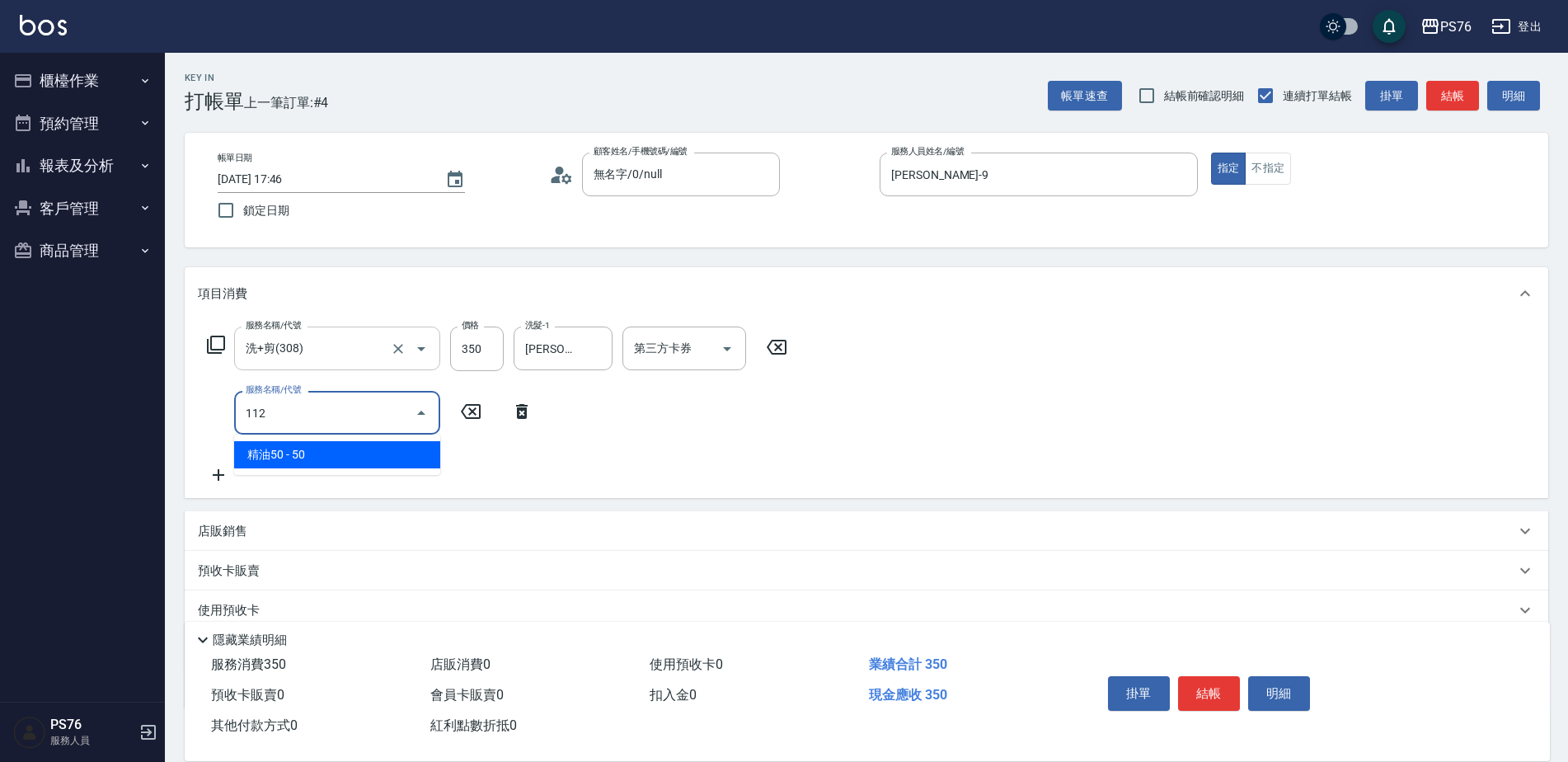
type input "精油50(112)"
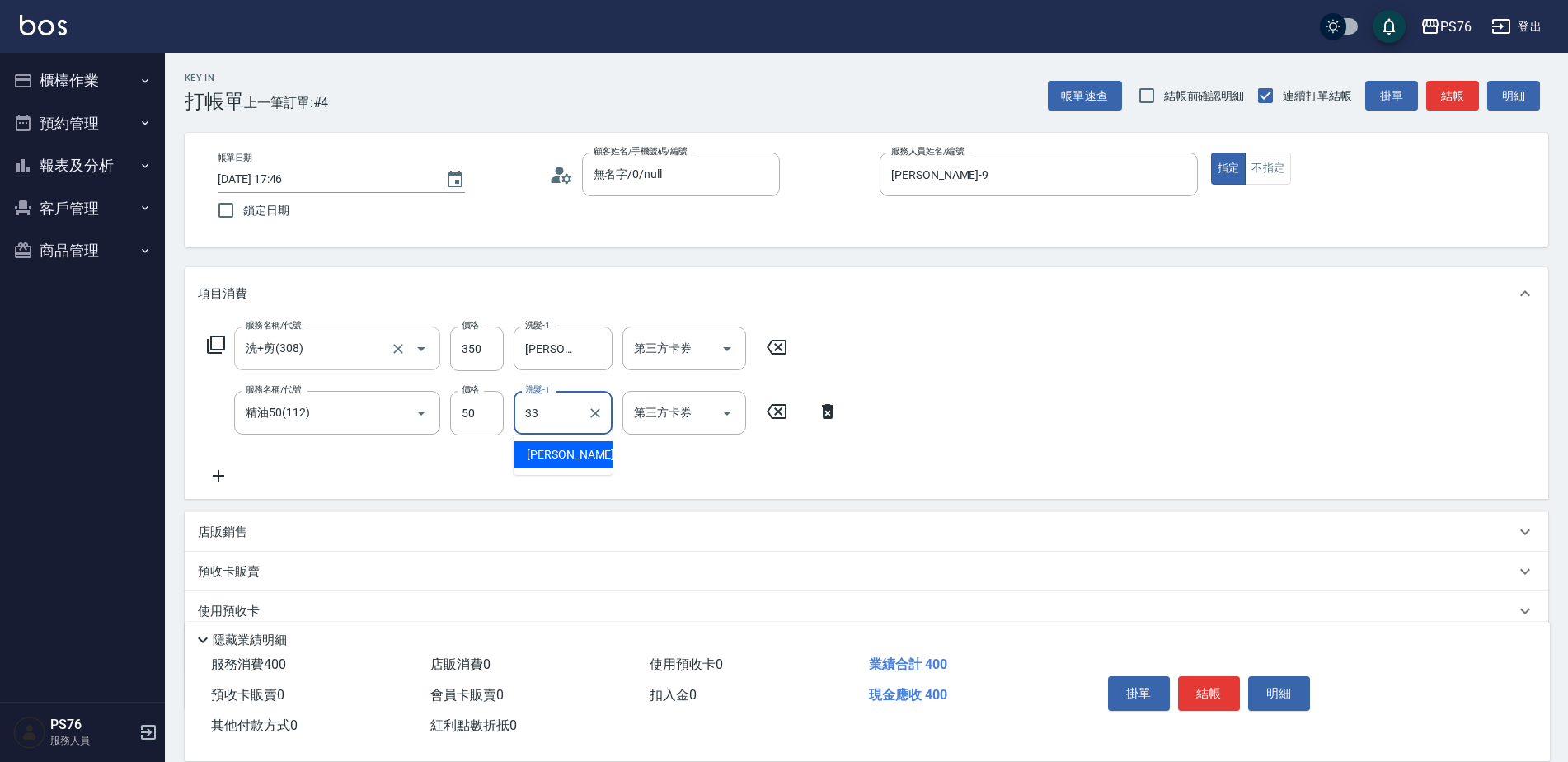
type input "[PERSON_NAME]33"
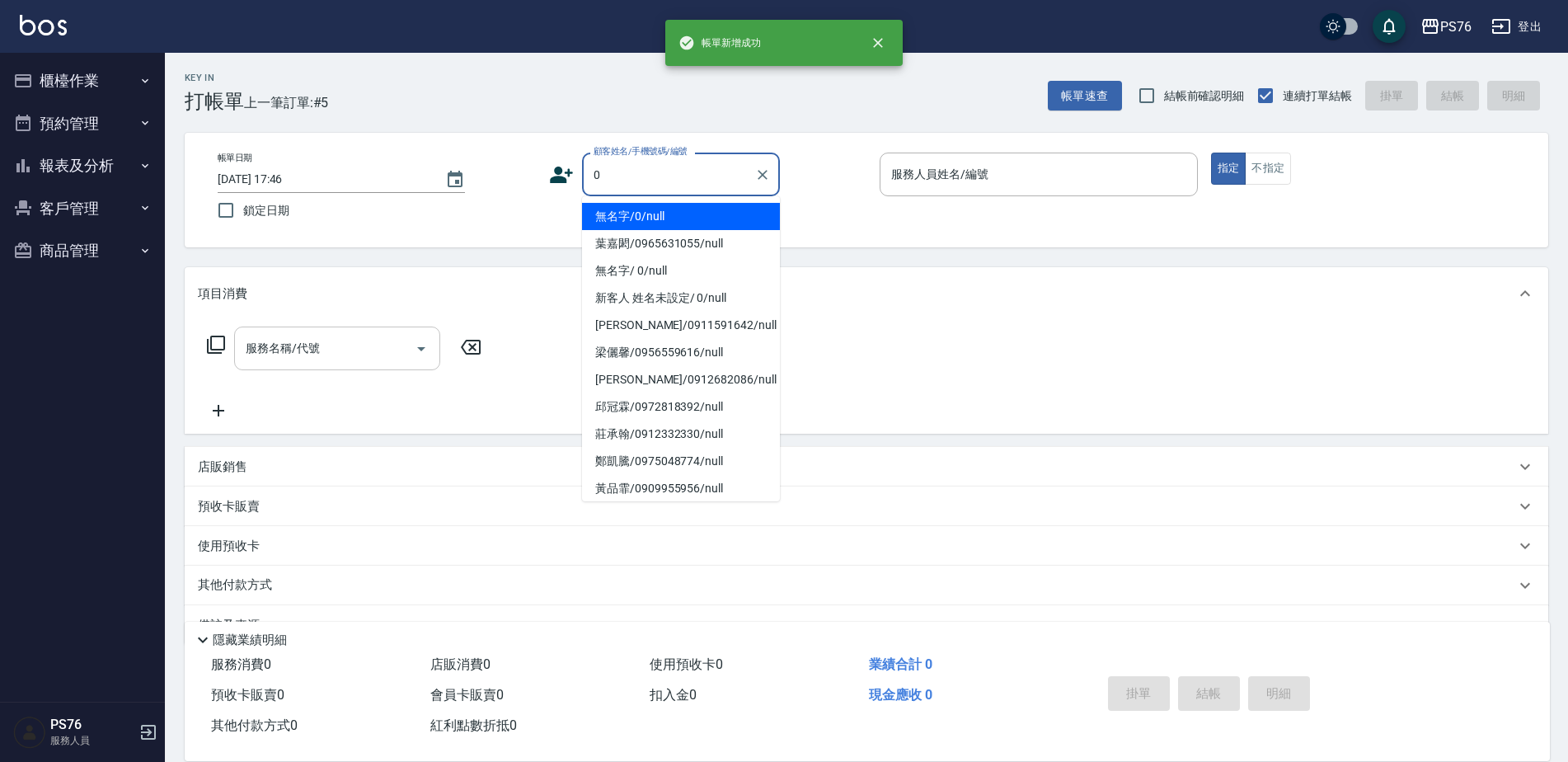
type input "無名字/0/null"
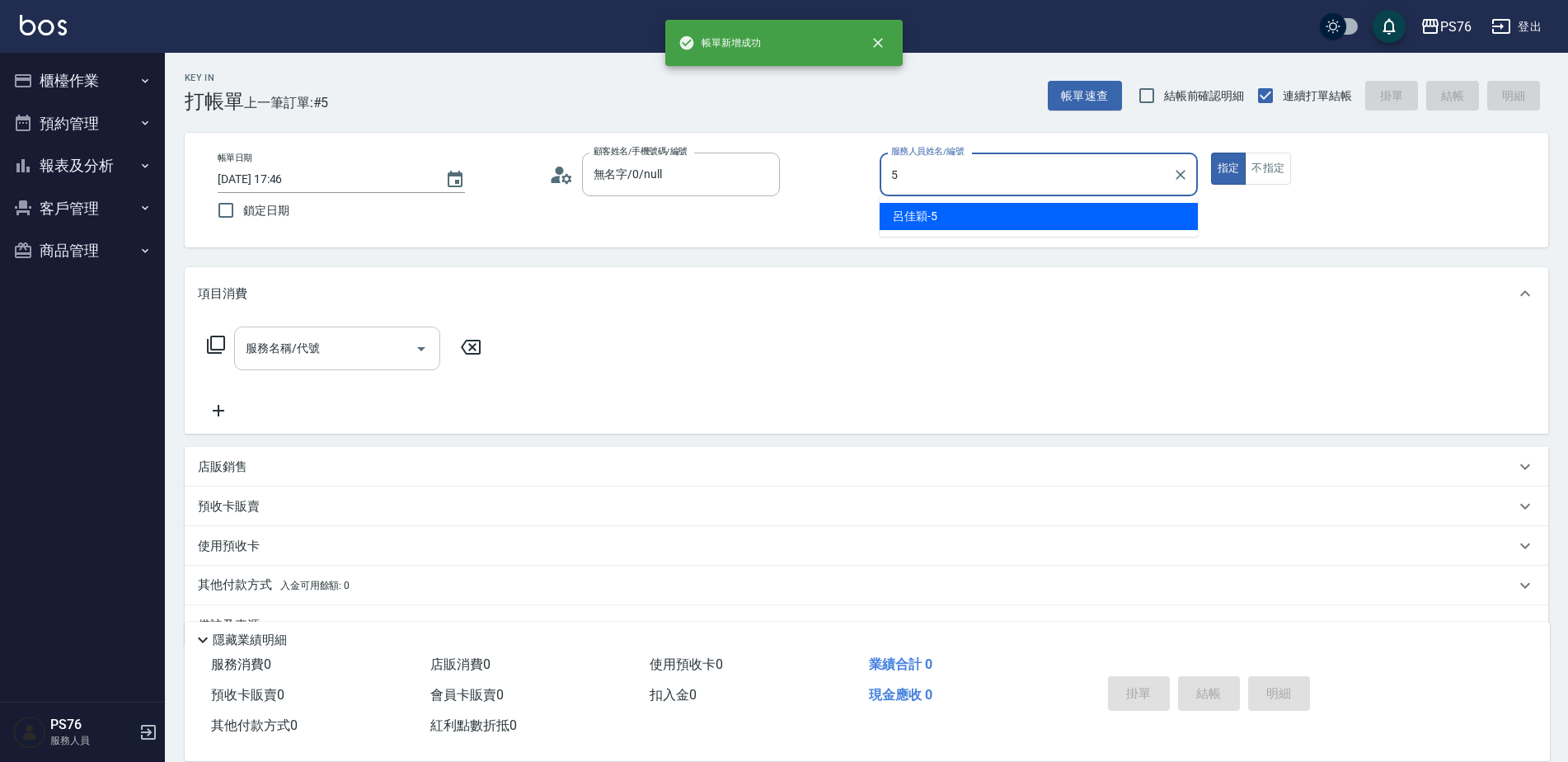
type input "呂佳穎-5"
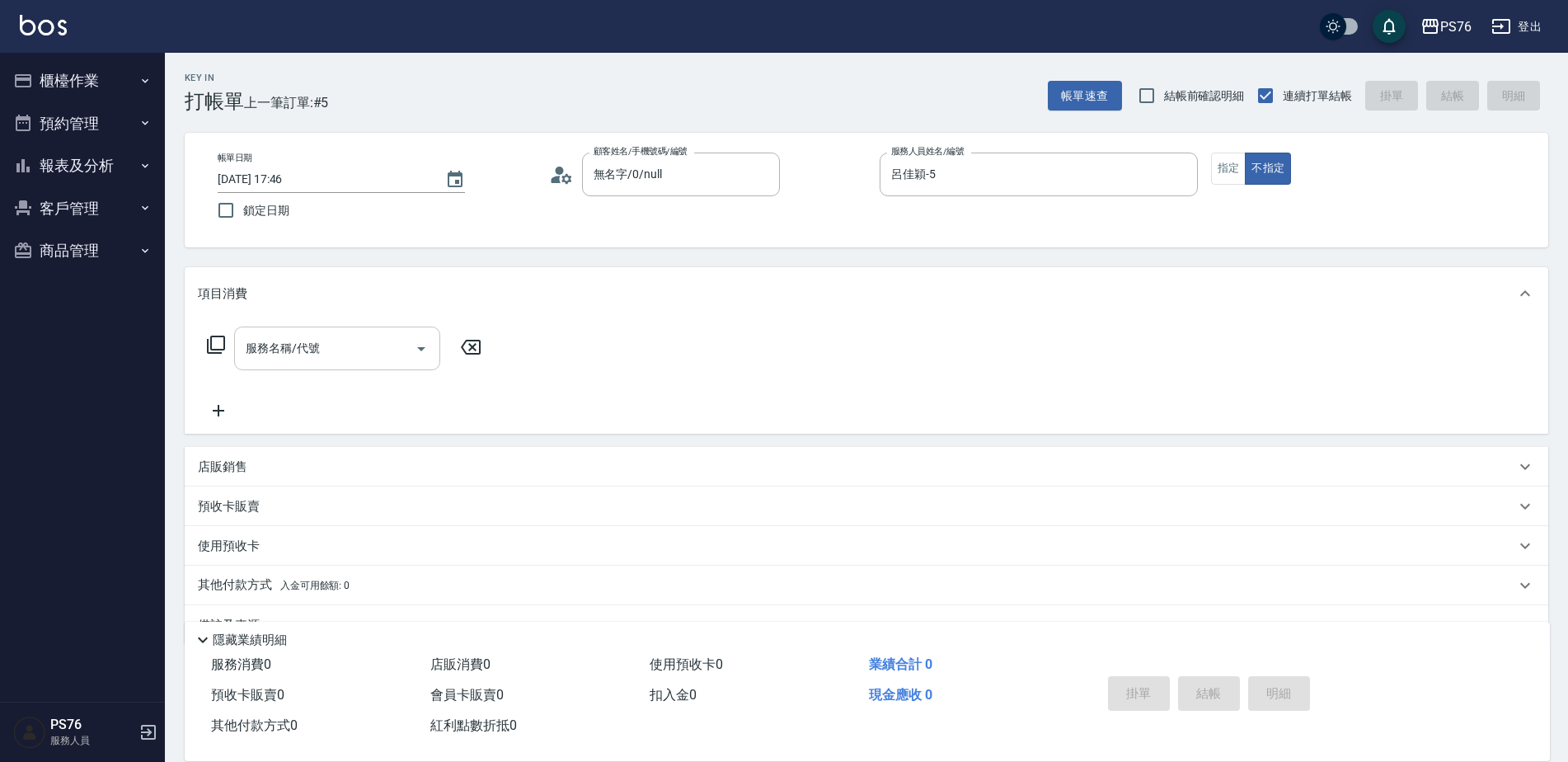
click at [310, 339] on input "服務名稱/代號" at bounding box center [324, 348] width 166 height 29
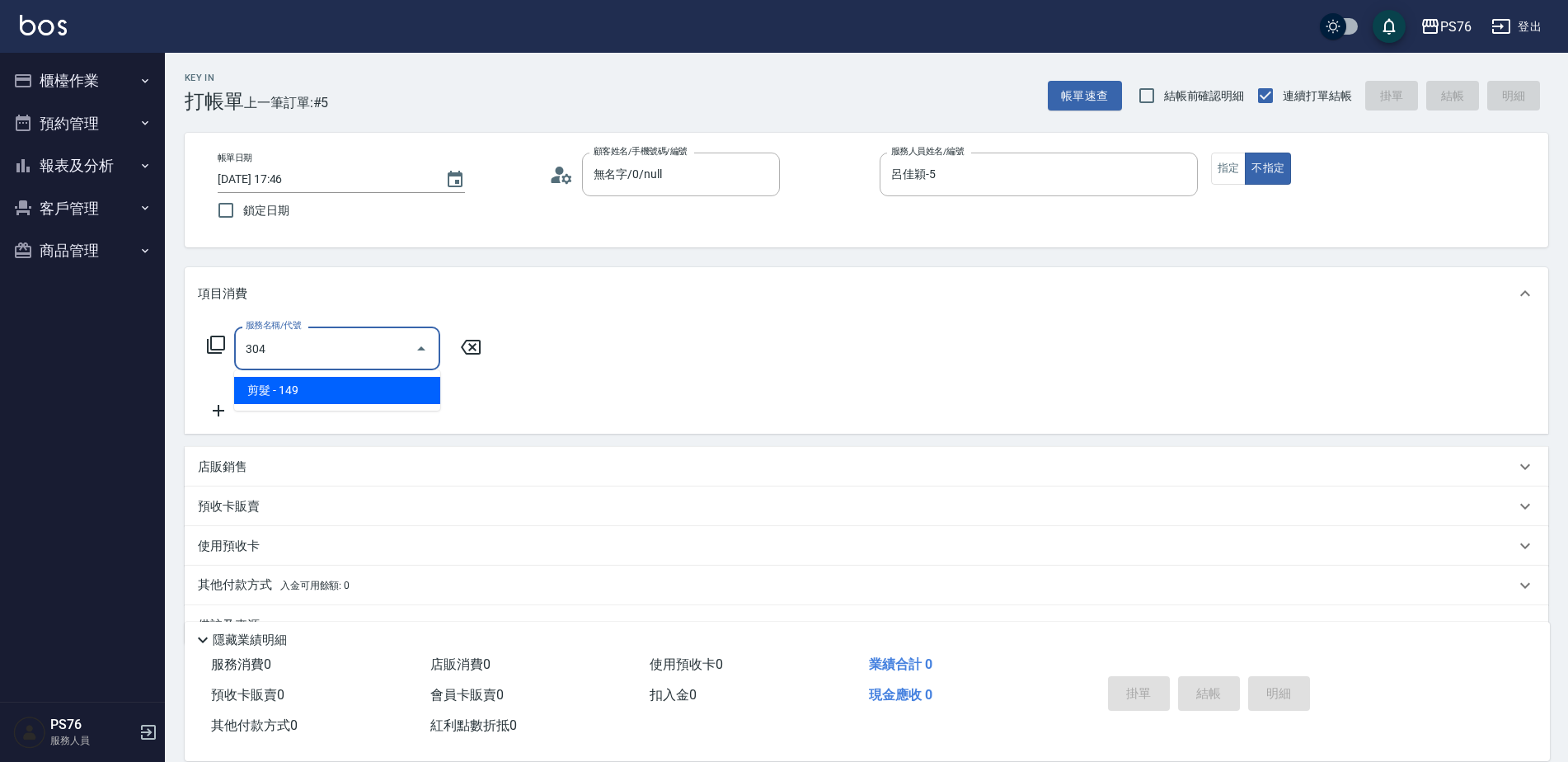
type input "剪髮(304)"
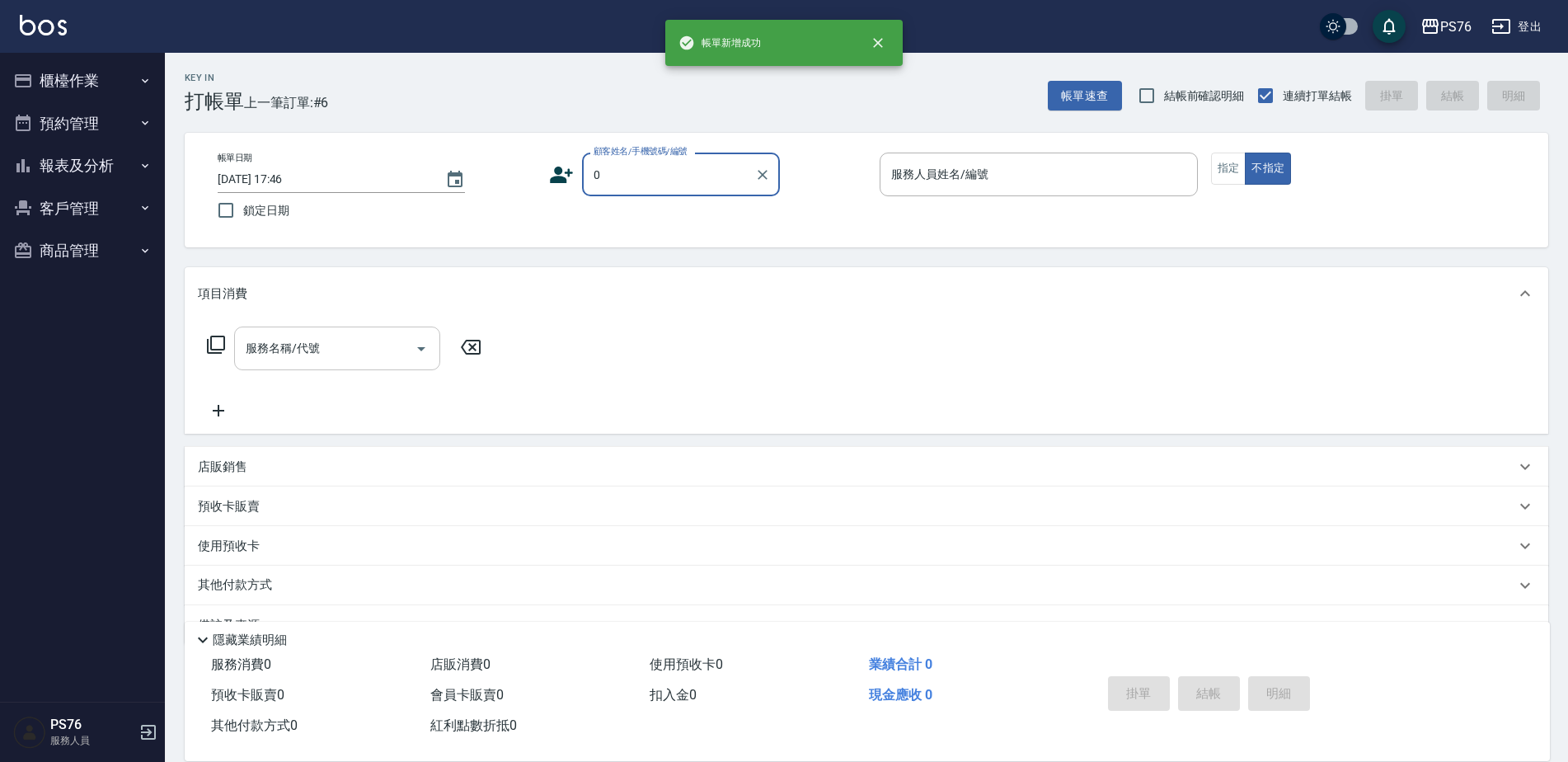
type input "無名字/0/null"
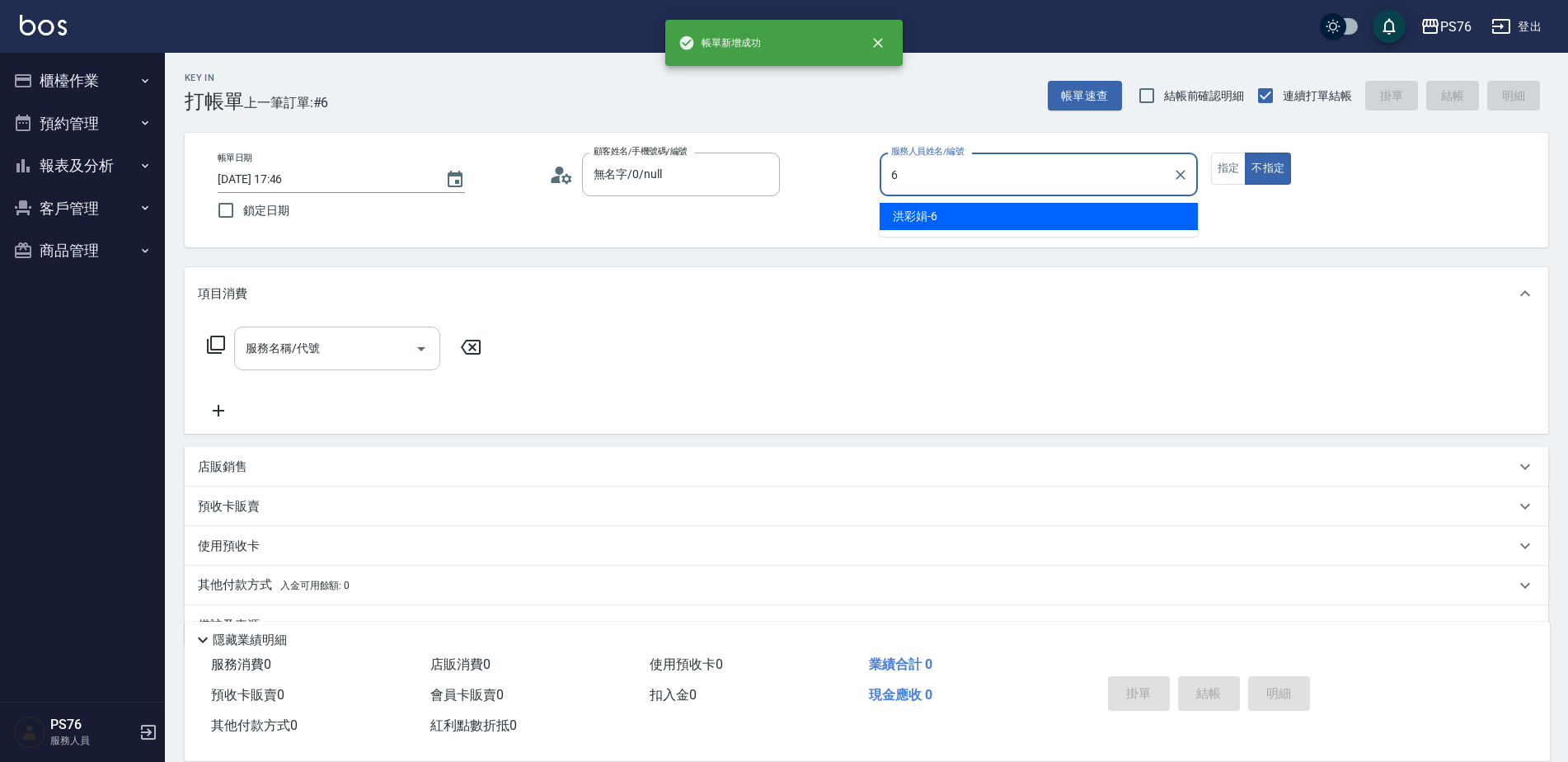
type input "洪彩娟-6"
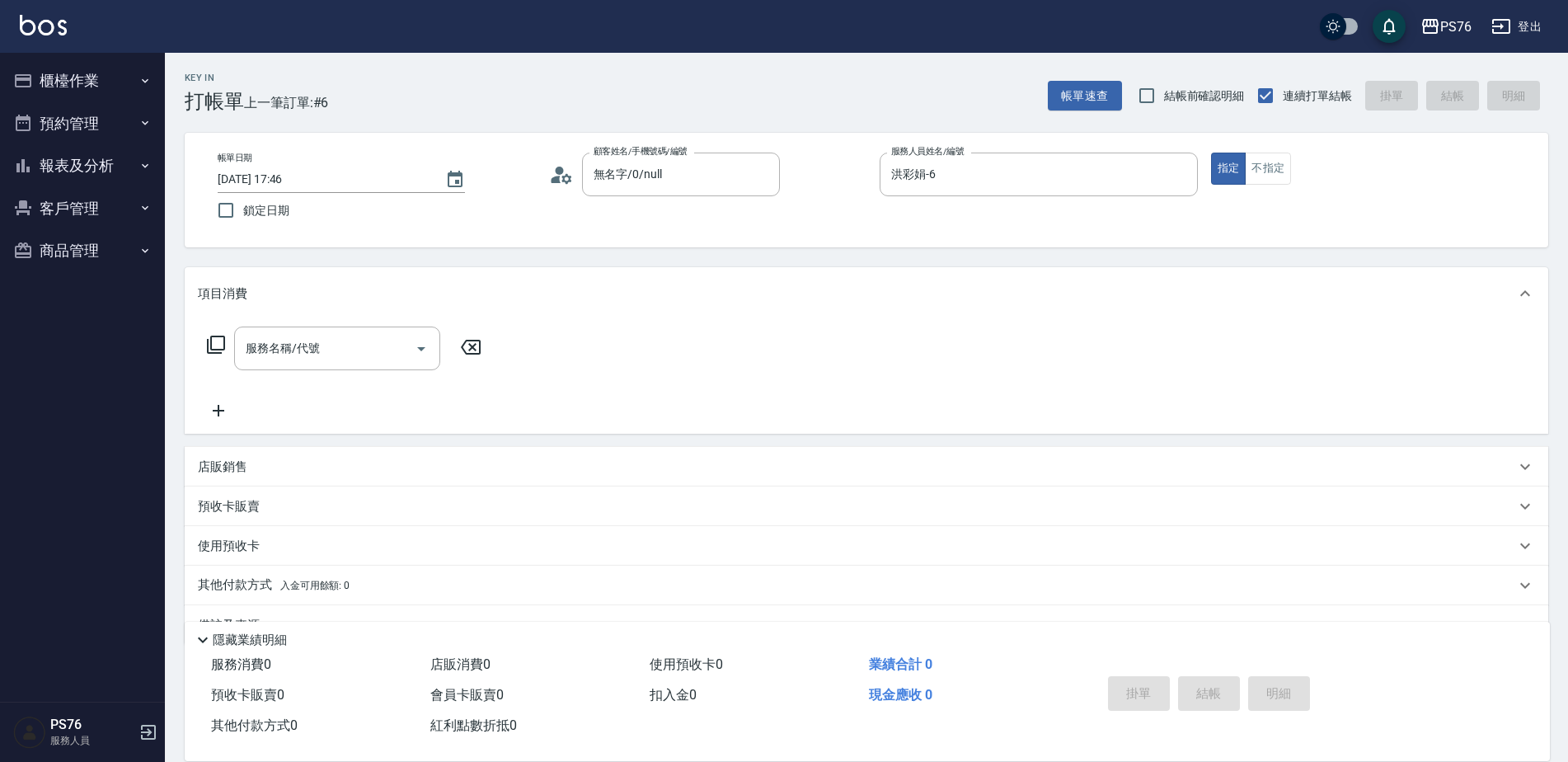
click at [275, 464] on div "店販銷售" at bounding box center [856, 467] width 1317 height 17
type input "洪彩娟-6"
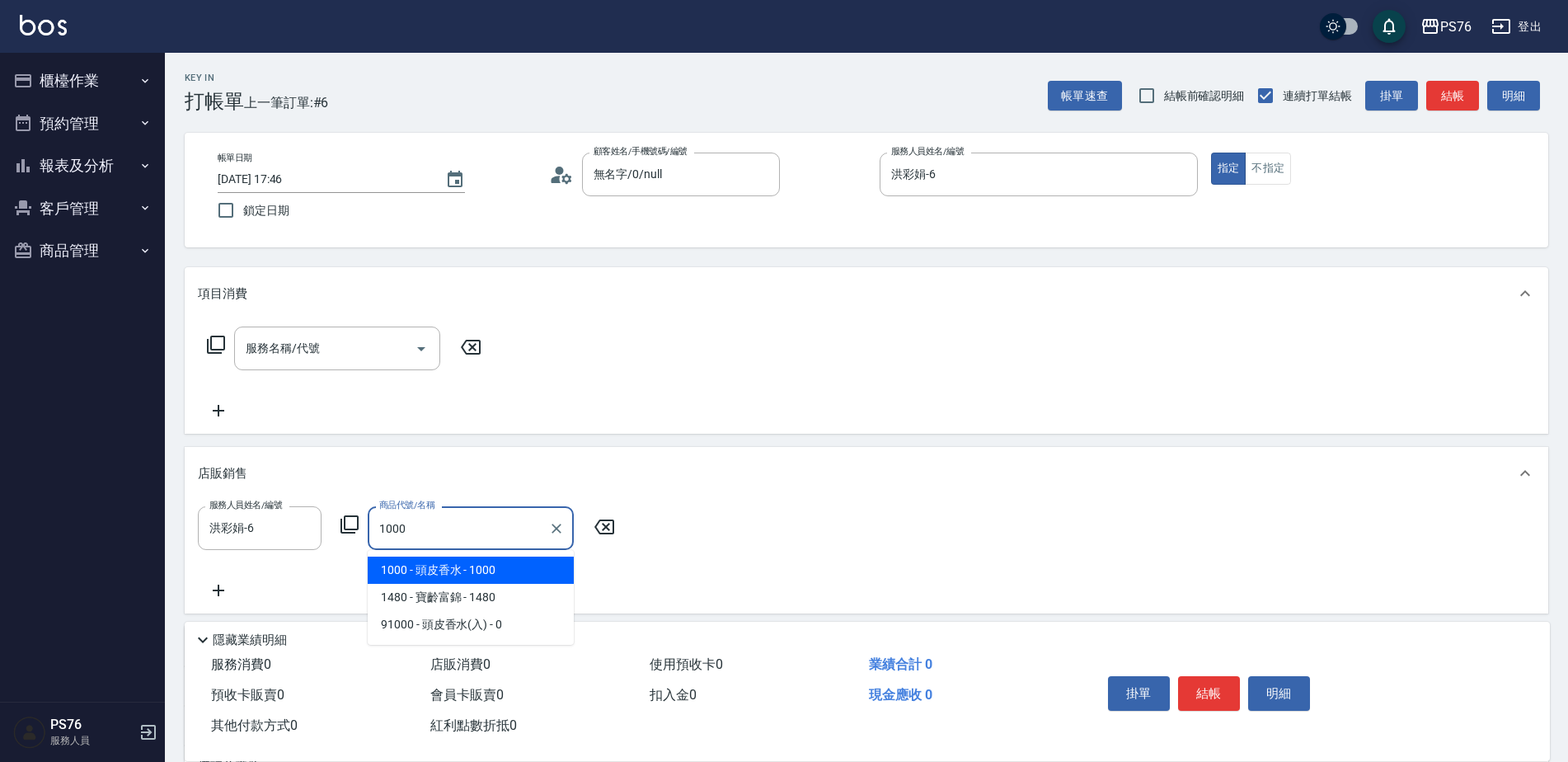
type input "頭皮香水"
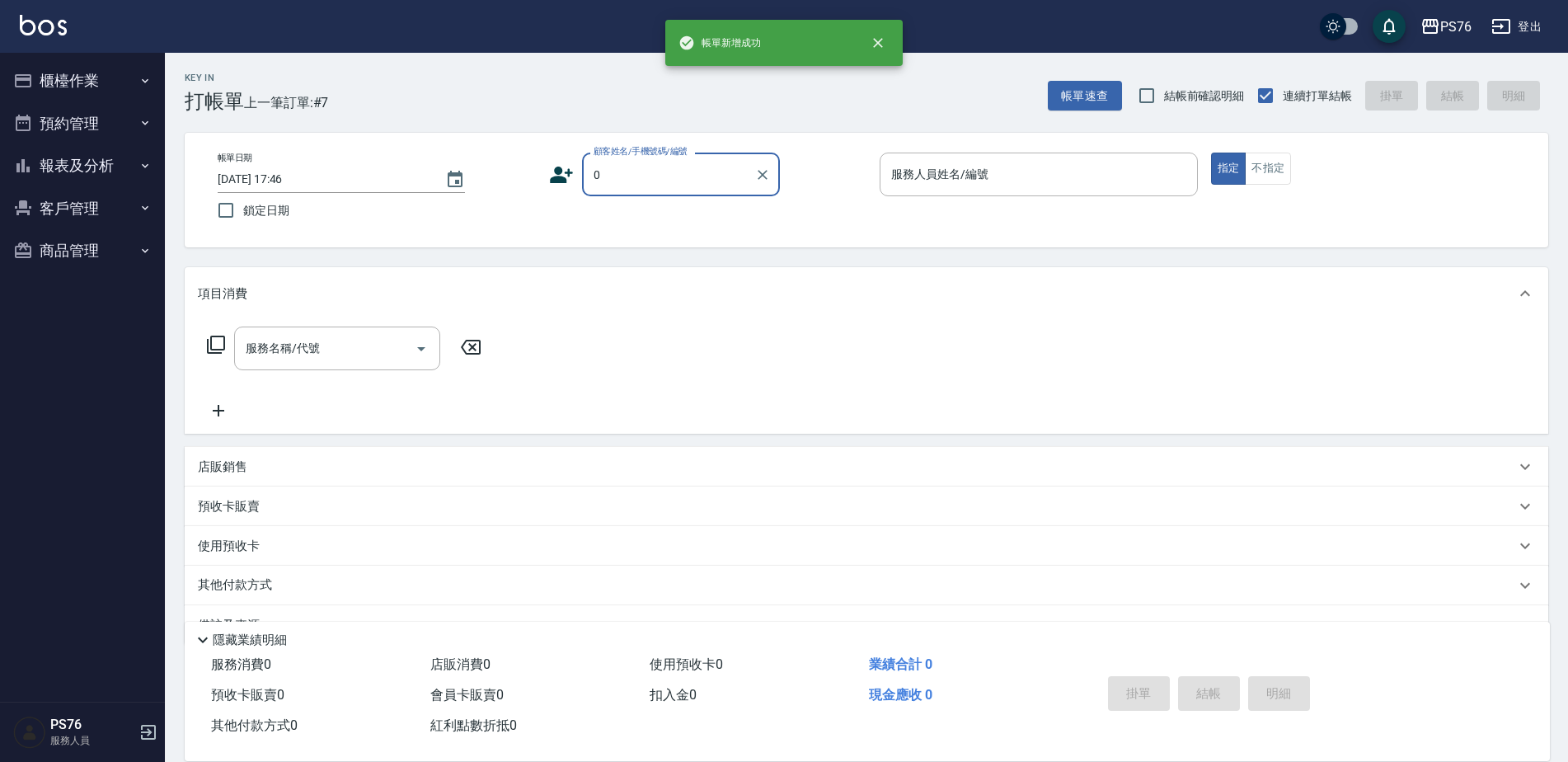
type input "無名字/0/null"
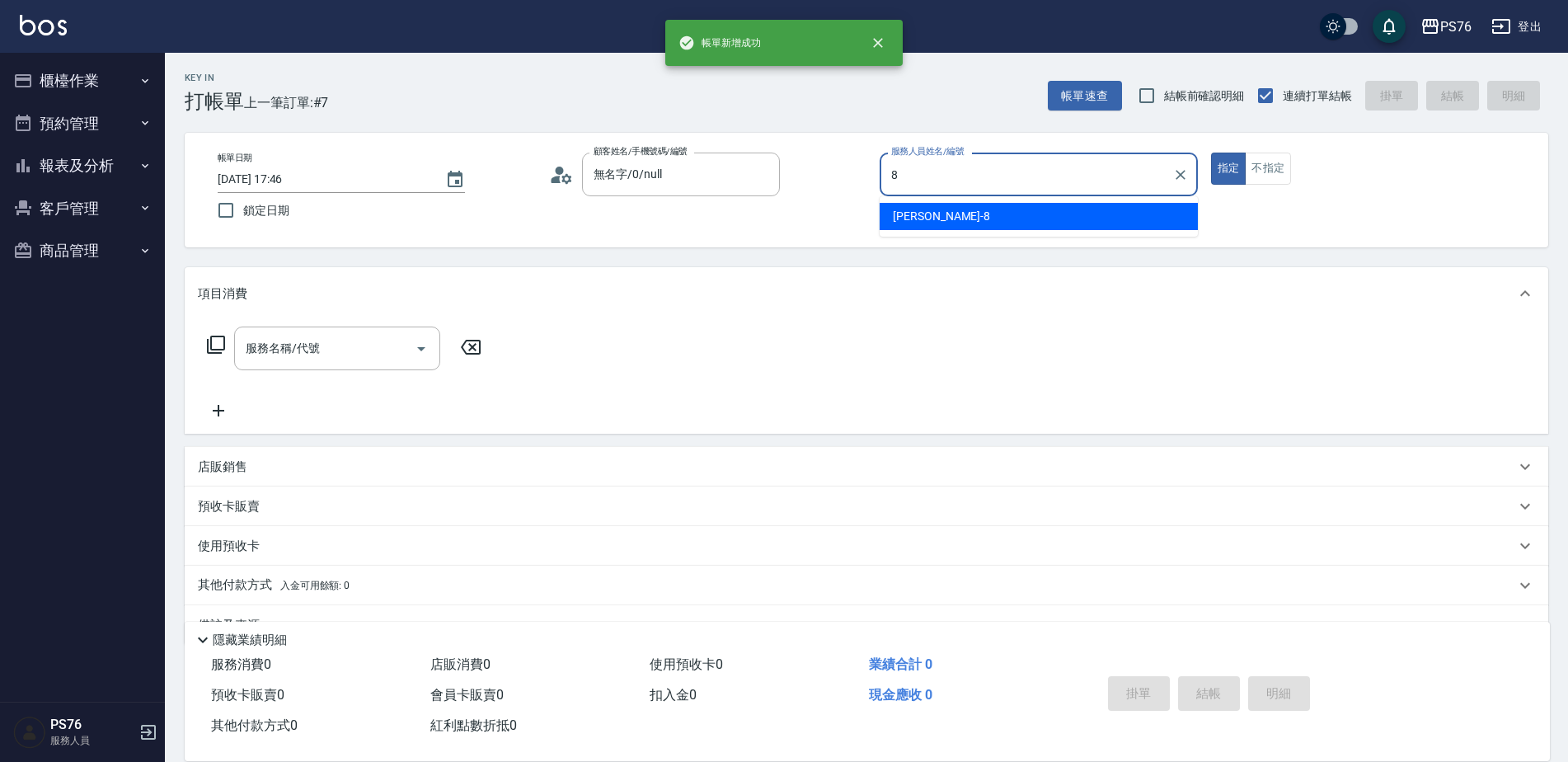
type input "[PERSON_NAME]-8"
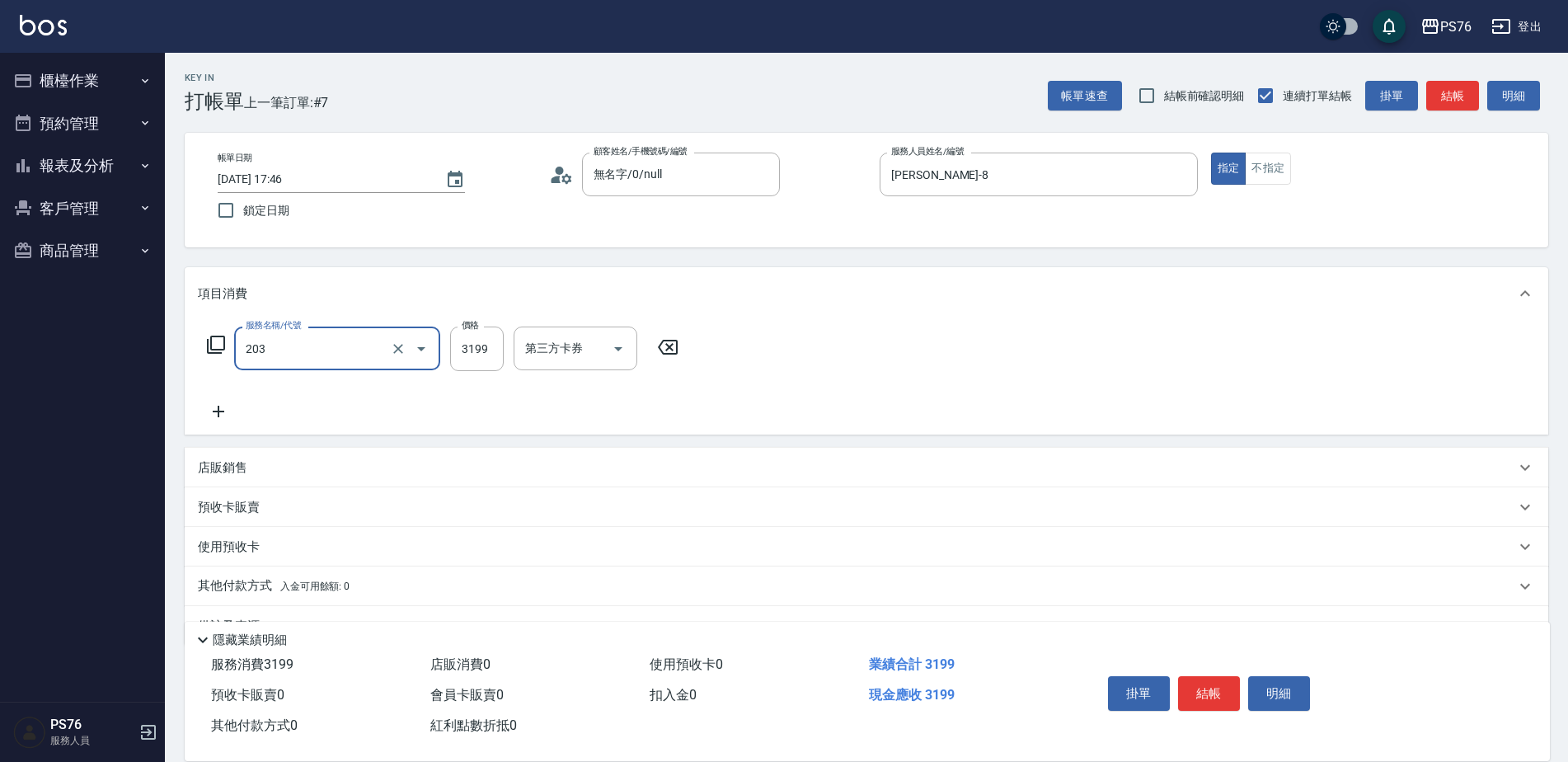
type input "OVC燙髮(203)"
type input "3399"
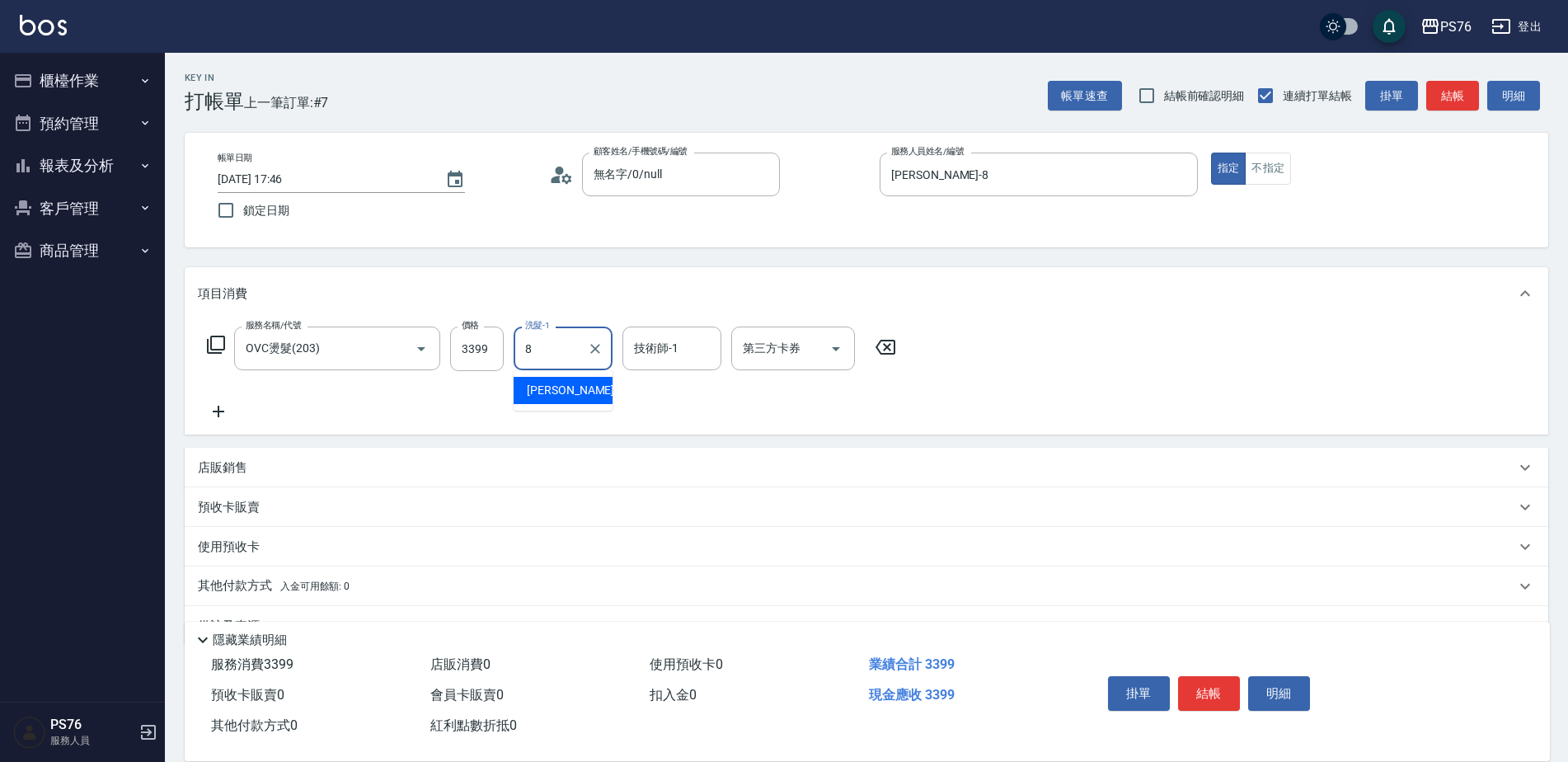
type input "[PERSON_NAME]-8"
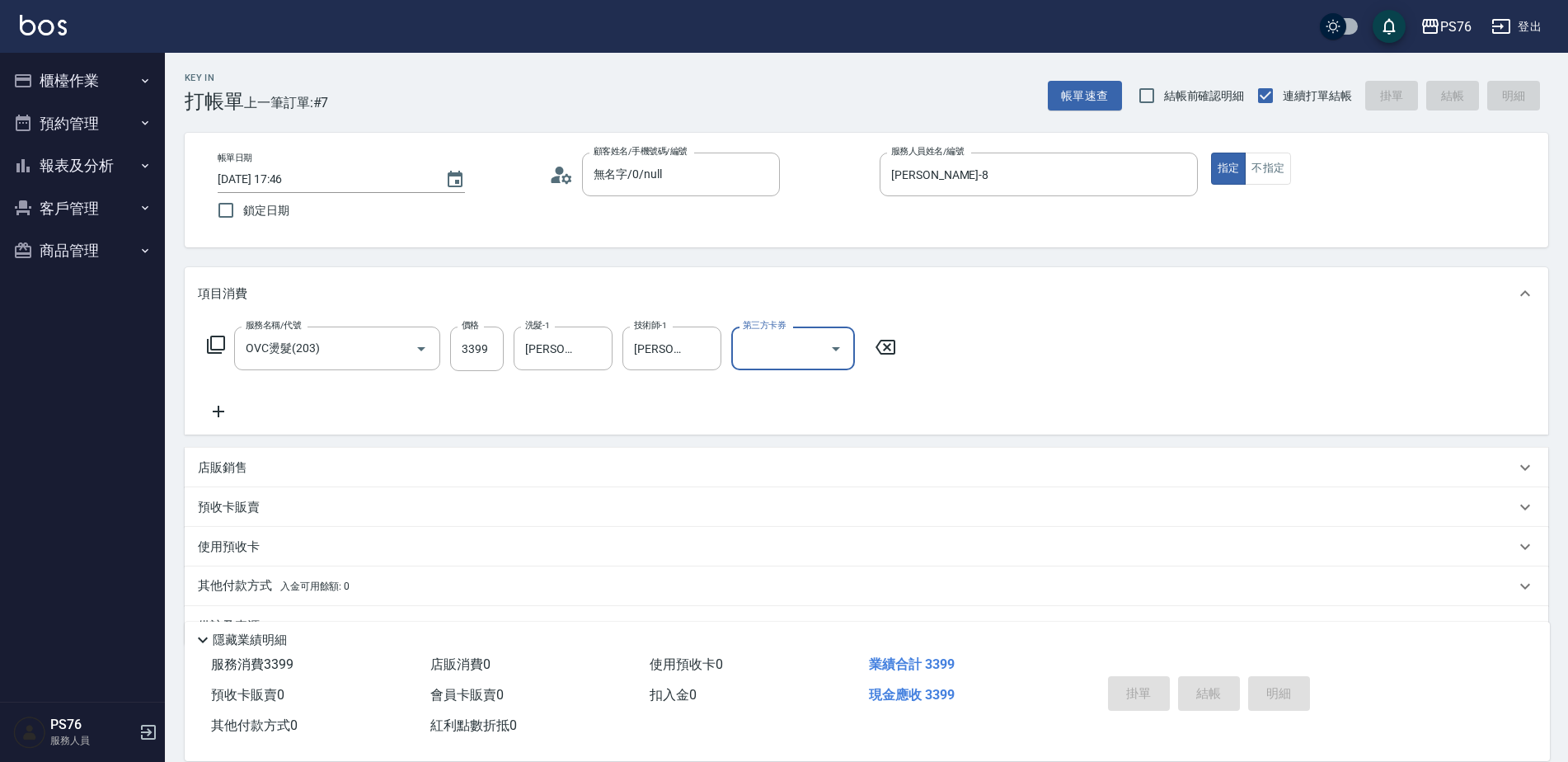
type input "[DATE] 17:47"
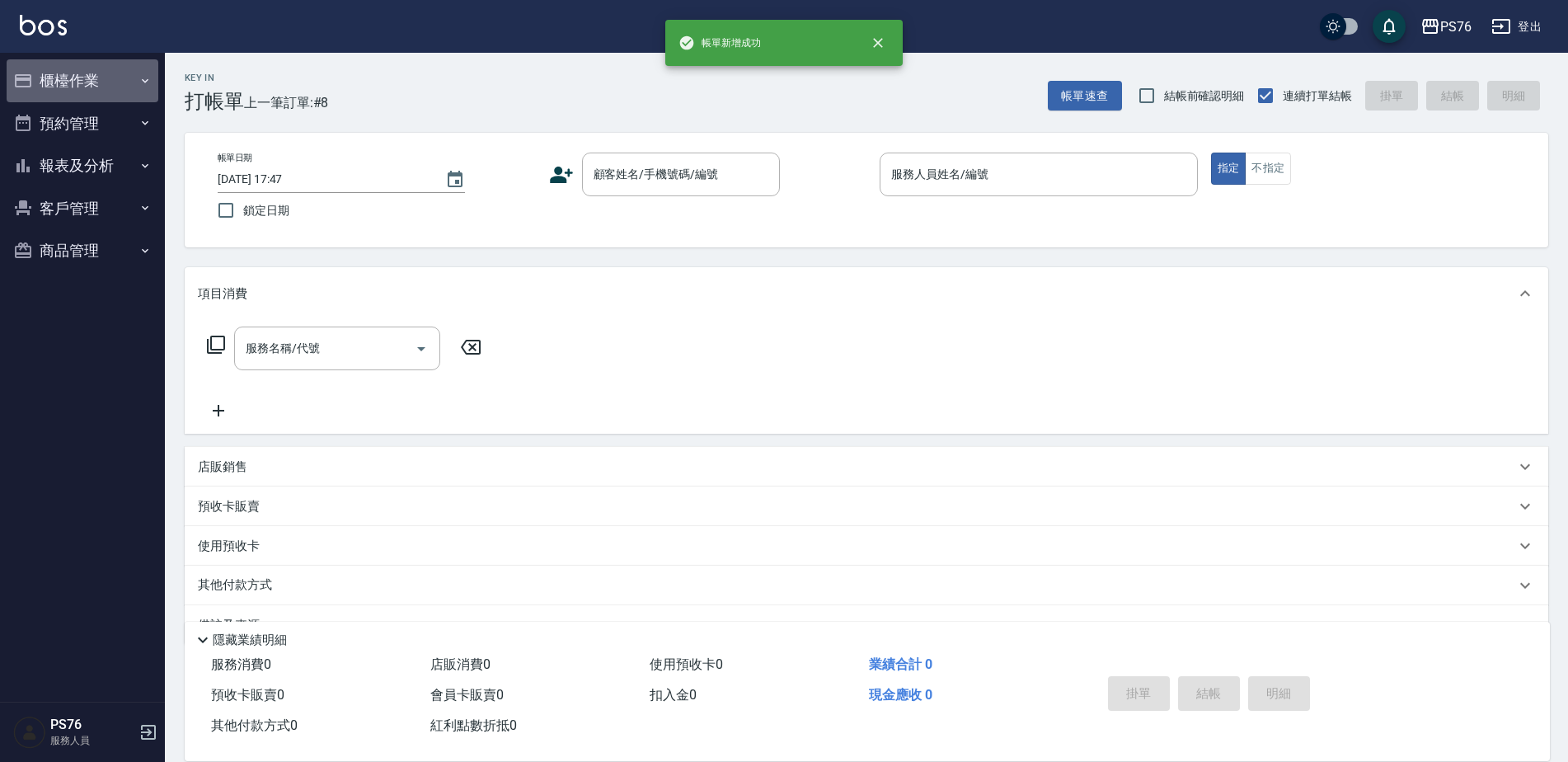
click at [140, 76] on icon "button" at bounding box center [144, 80] width 13 height 13
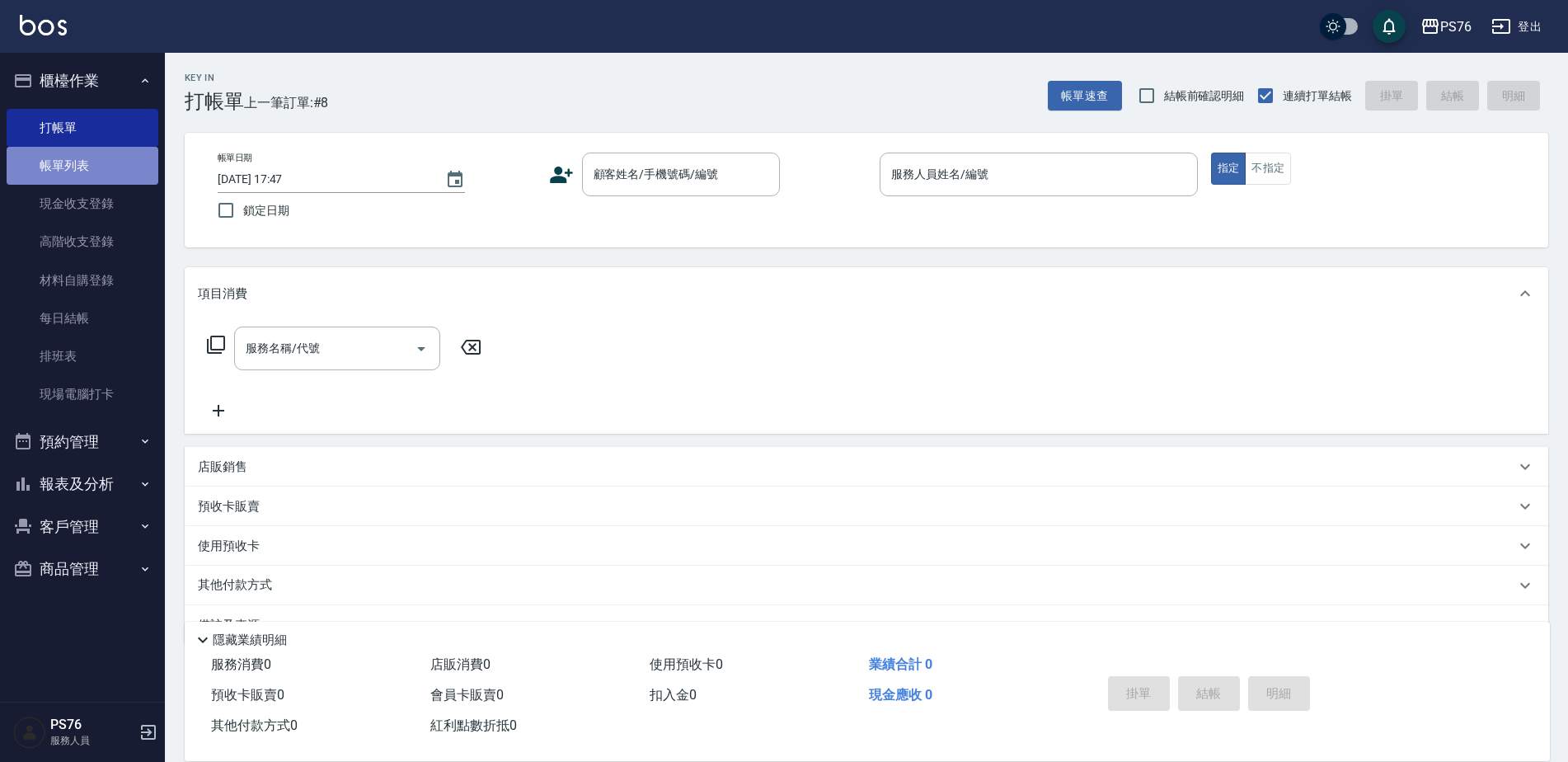
click at [108, 166] on link "帳單列表" at bounding box center [82, 165] width 151 height 38
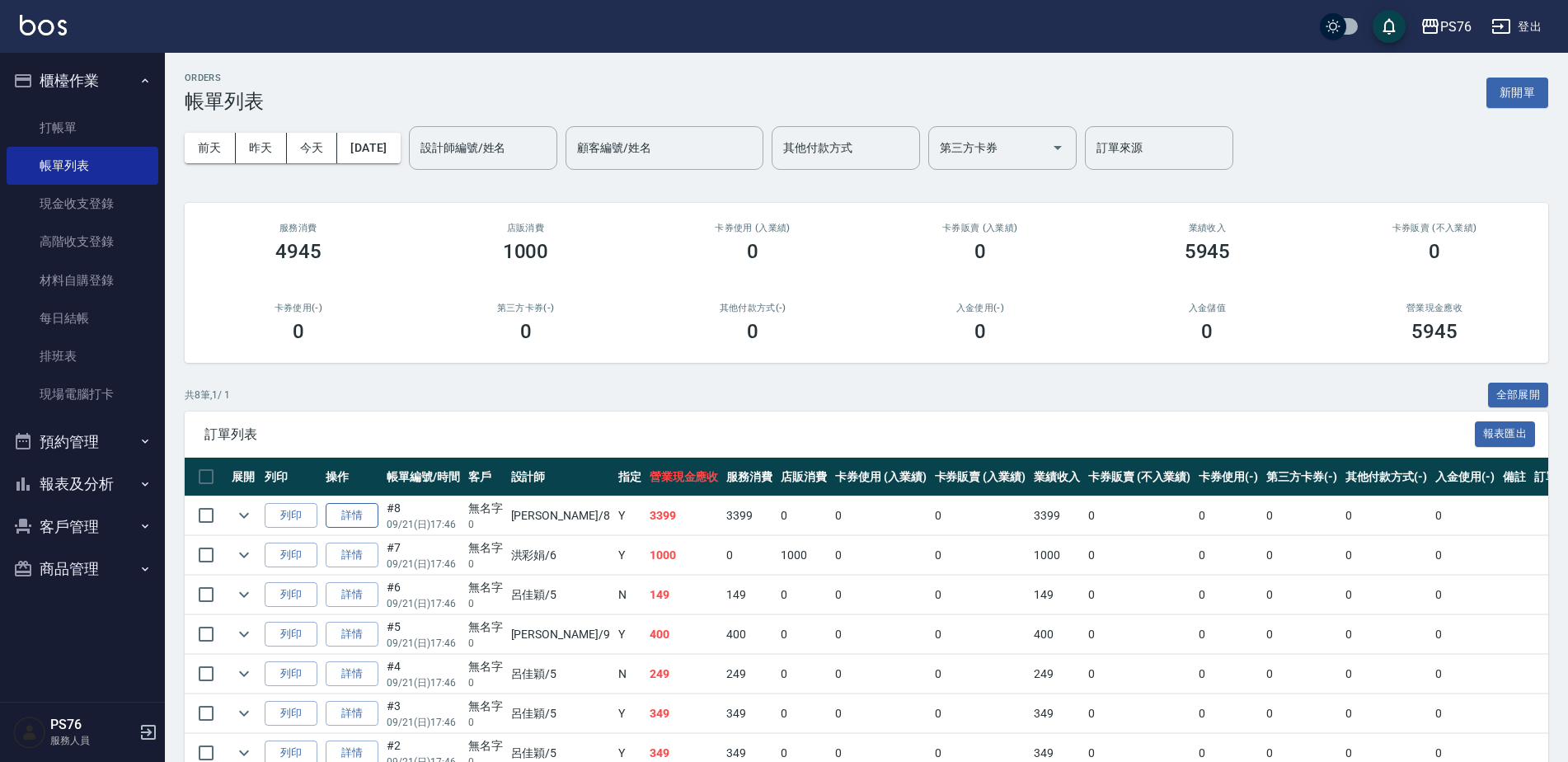
click at [373, 506] on link "詳情" at bounding box center [352, 515] width 52 height 25
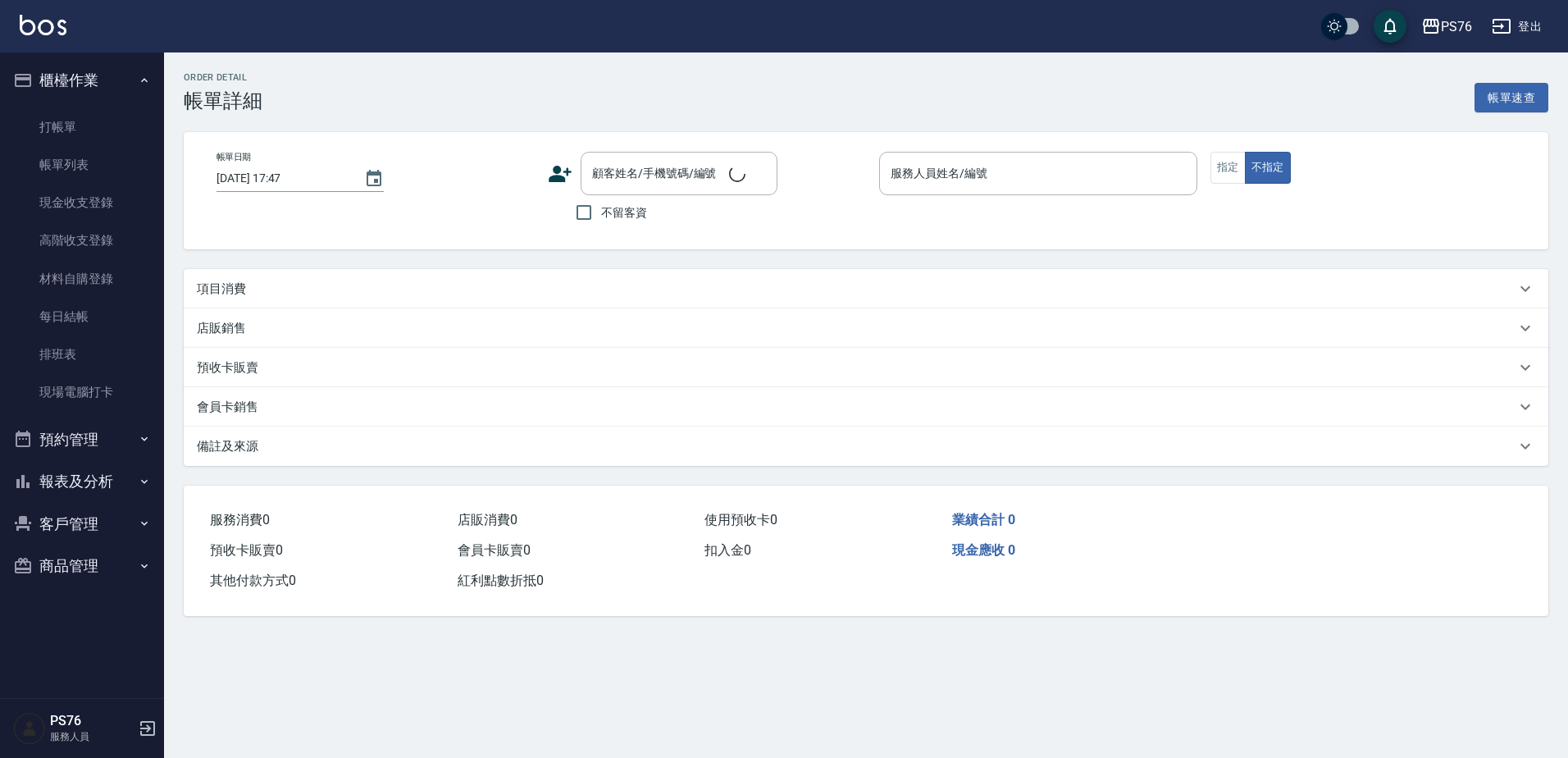
type input "[DATE] 17:46"
type input "[PERSON_NAME]-8"
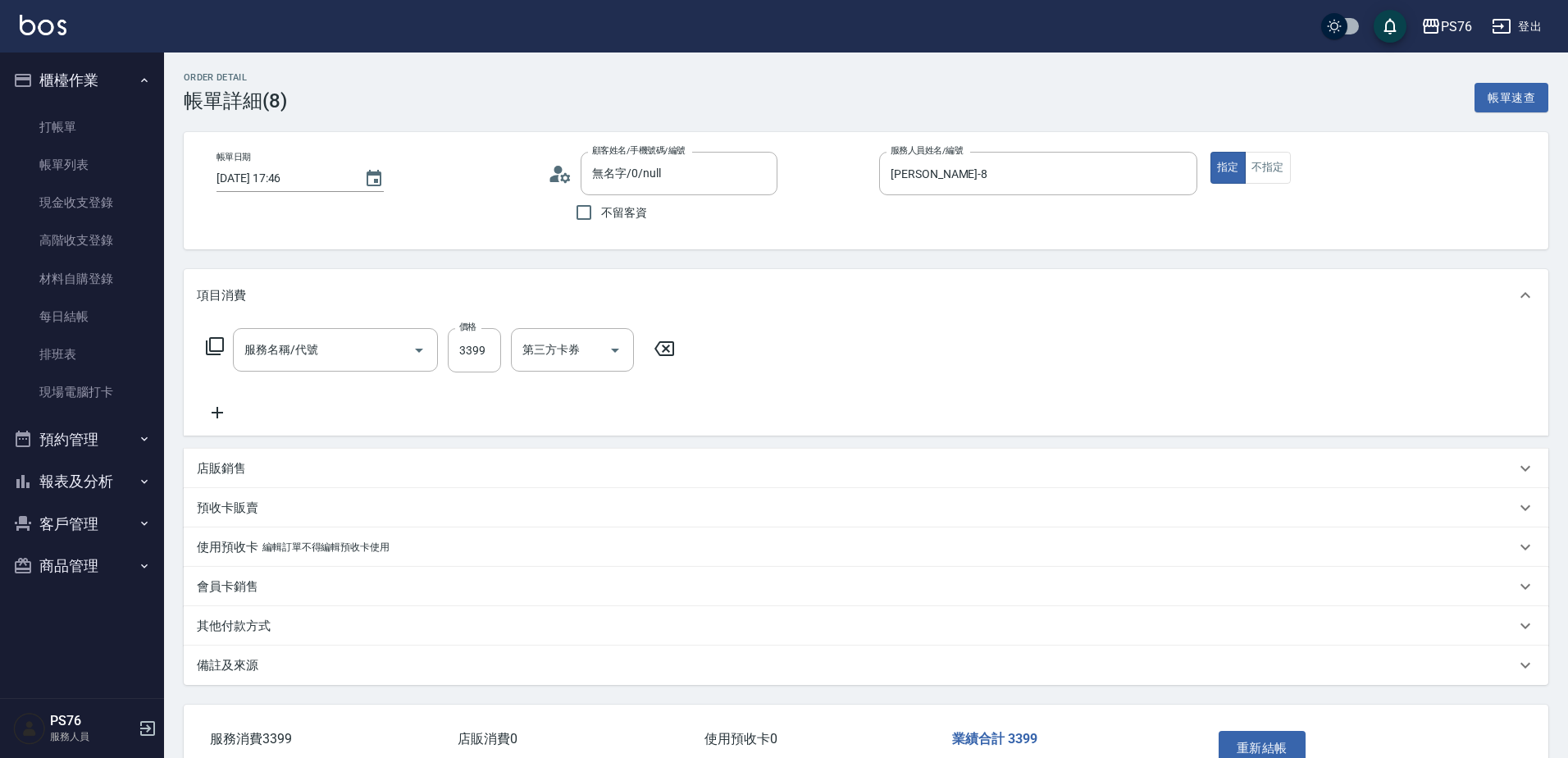
type input "無名字/0/null"
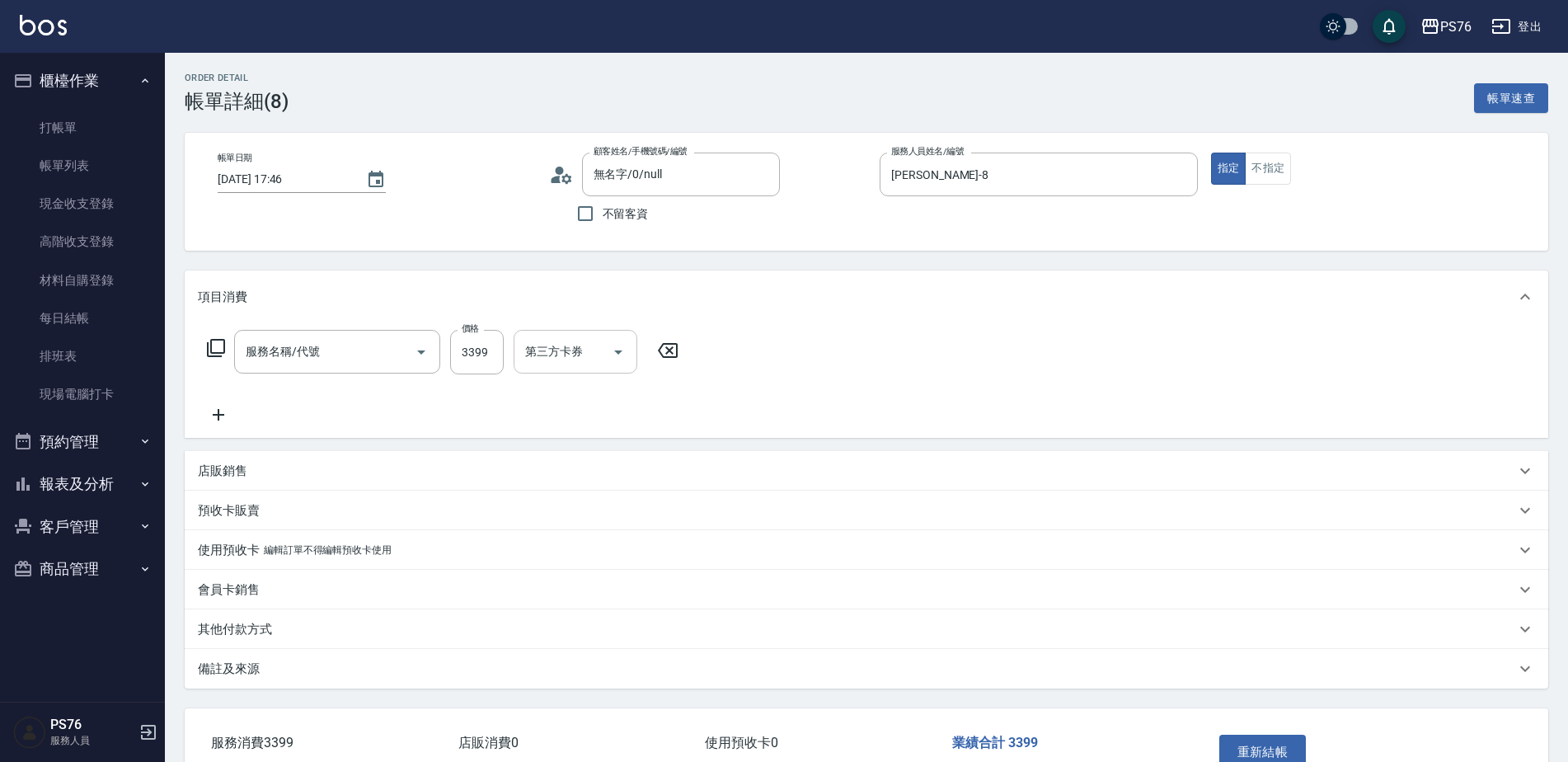
type input "OVC燙髮(203)"
click at [786, 353] on input "第三方卡券" at bounding box center [780, 351] width 84 height 29
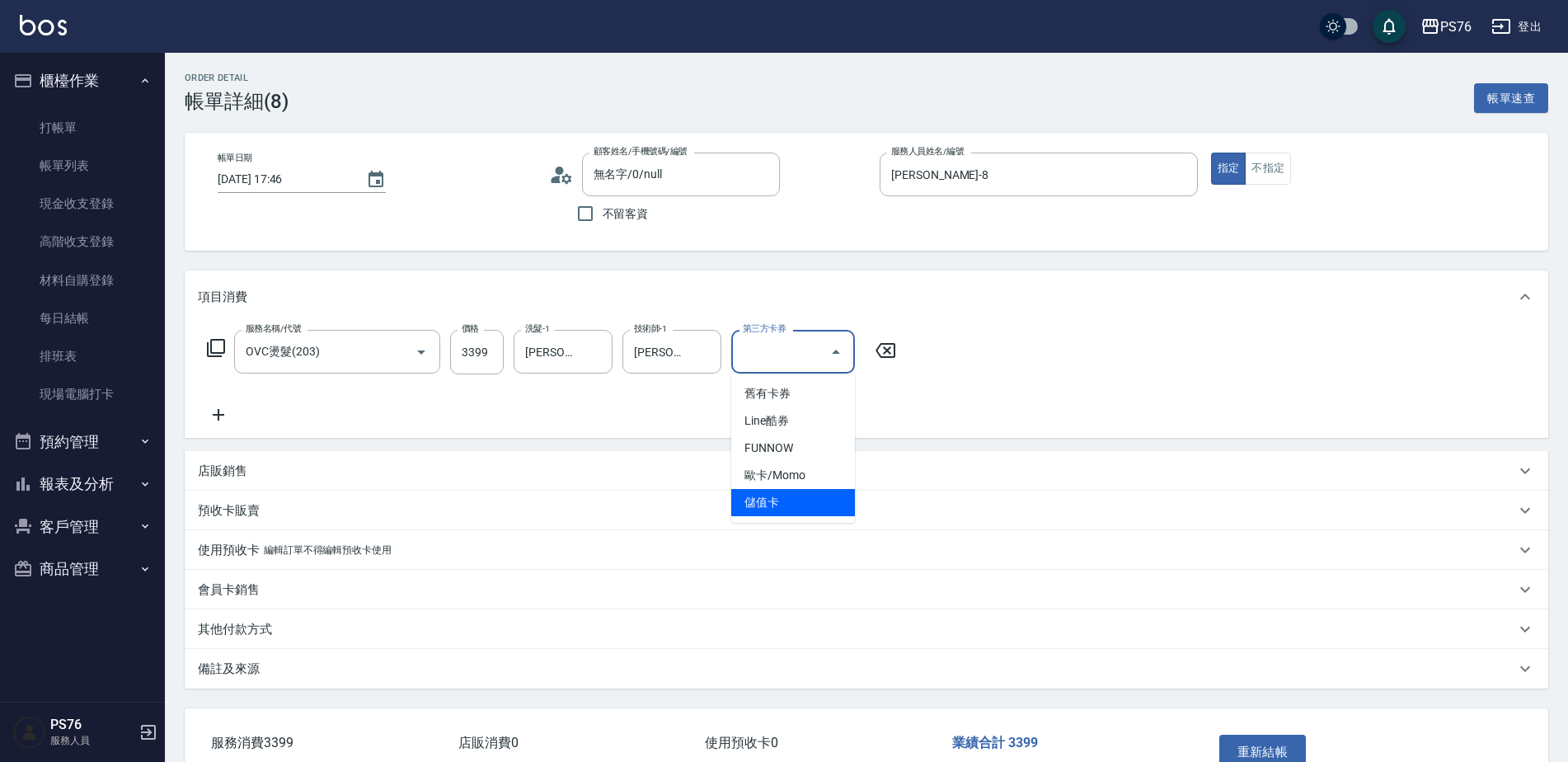
click at [800, 508] on span "儲值卡" at bounding box center [792, 502] width 123 height 27
type input "儲值卡"
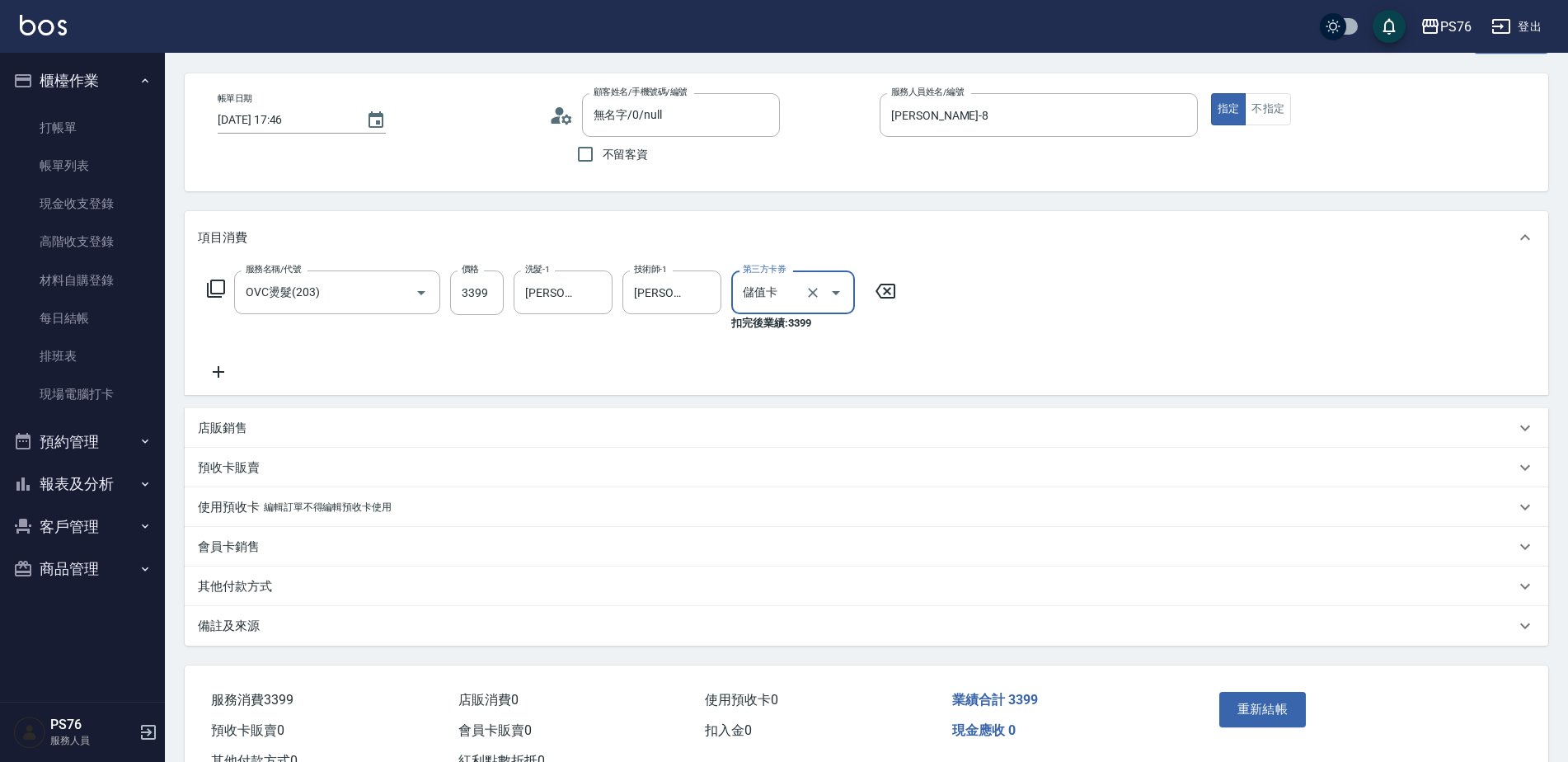
scroll to position [122, 0]
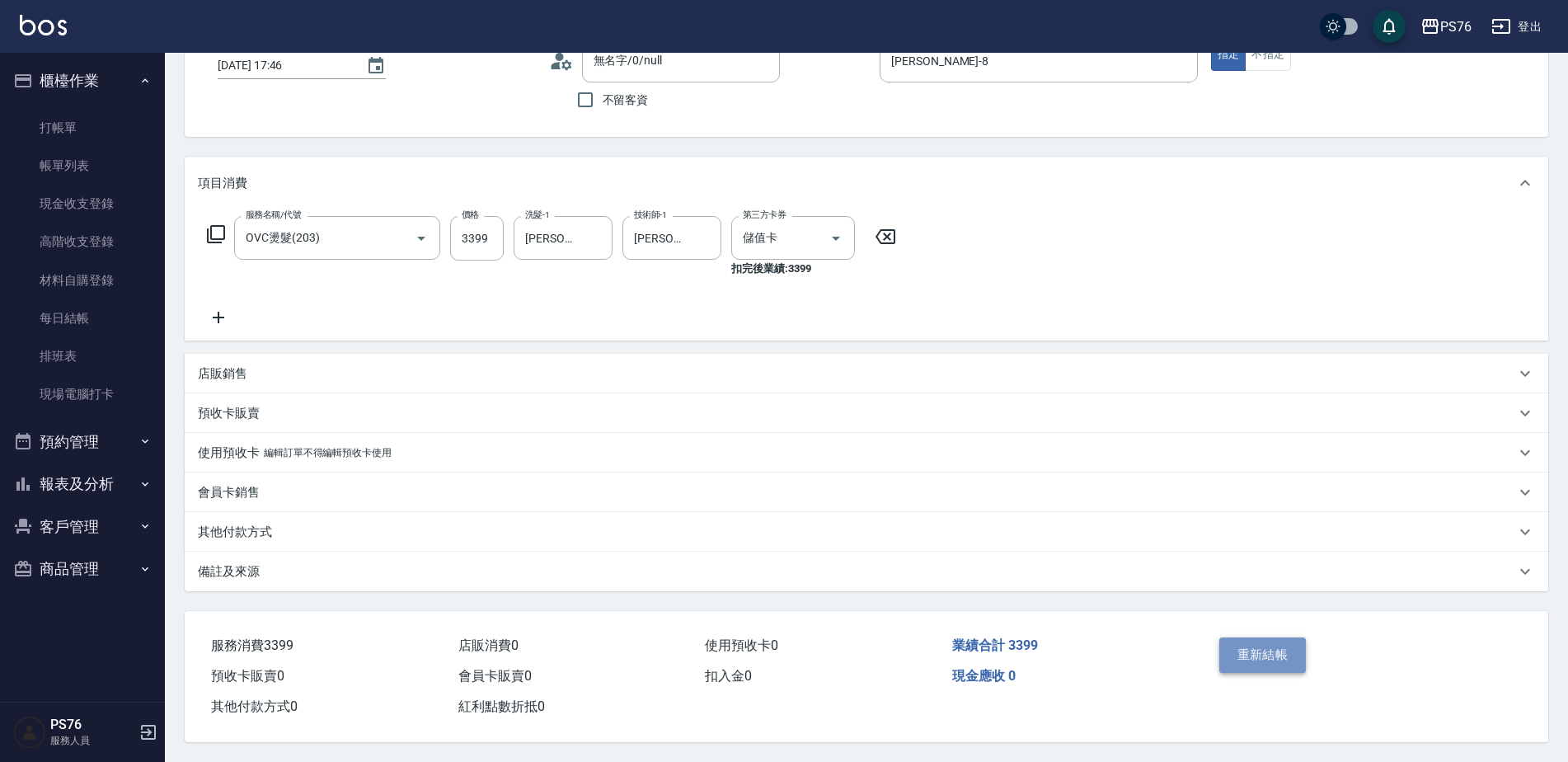
click at [1264, 660] on button "重新結帳" at bounding box center [1263, 655] width 87 height 35
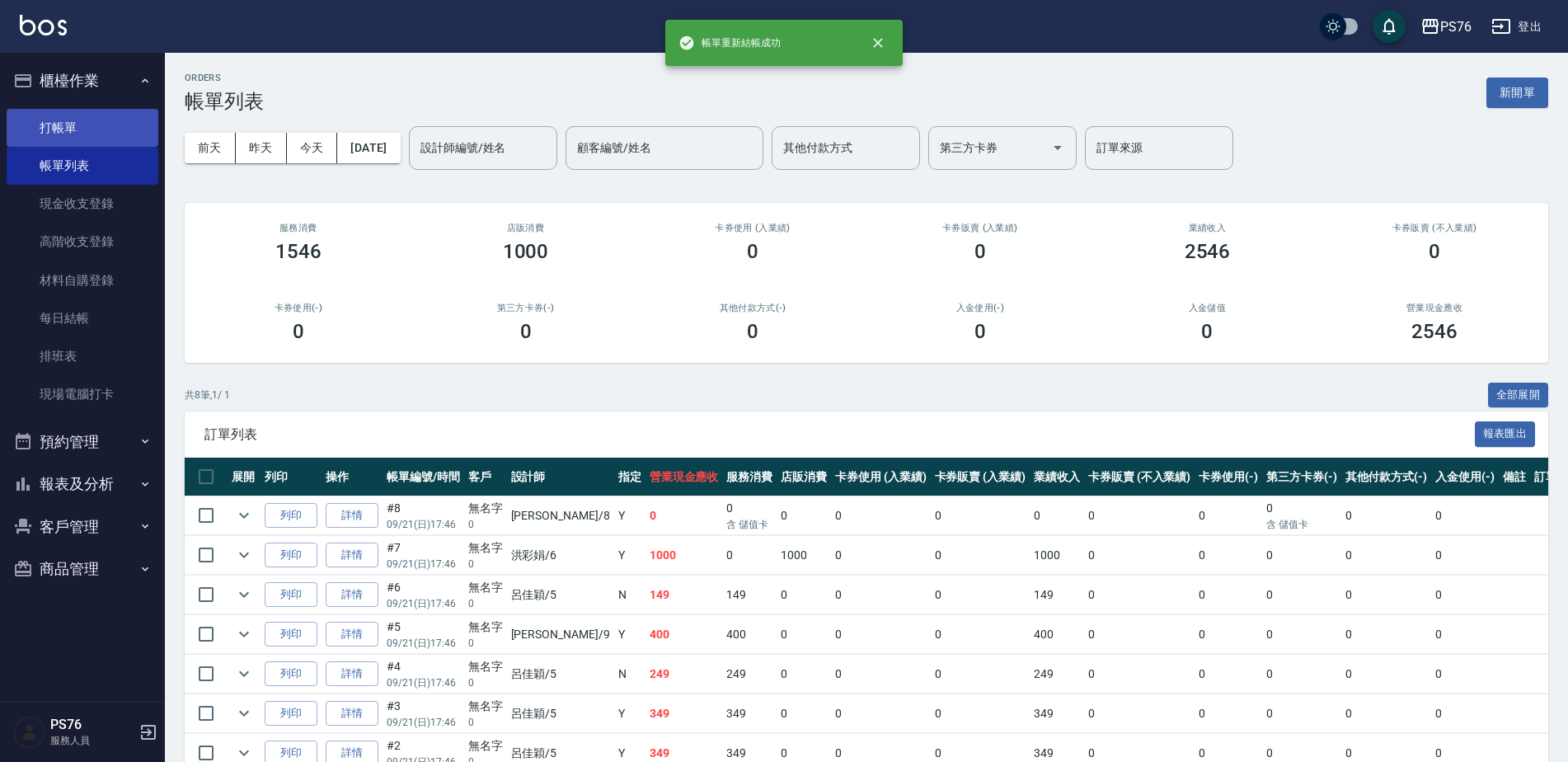
click at [122, 138] on link "打帳單" at bounding box center [82, 127] width 151 height 38
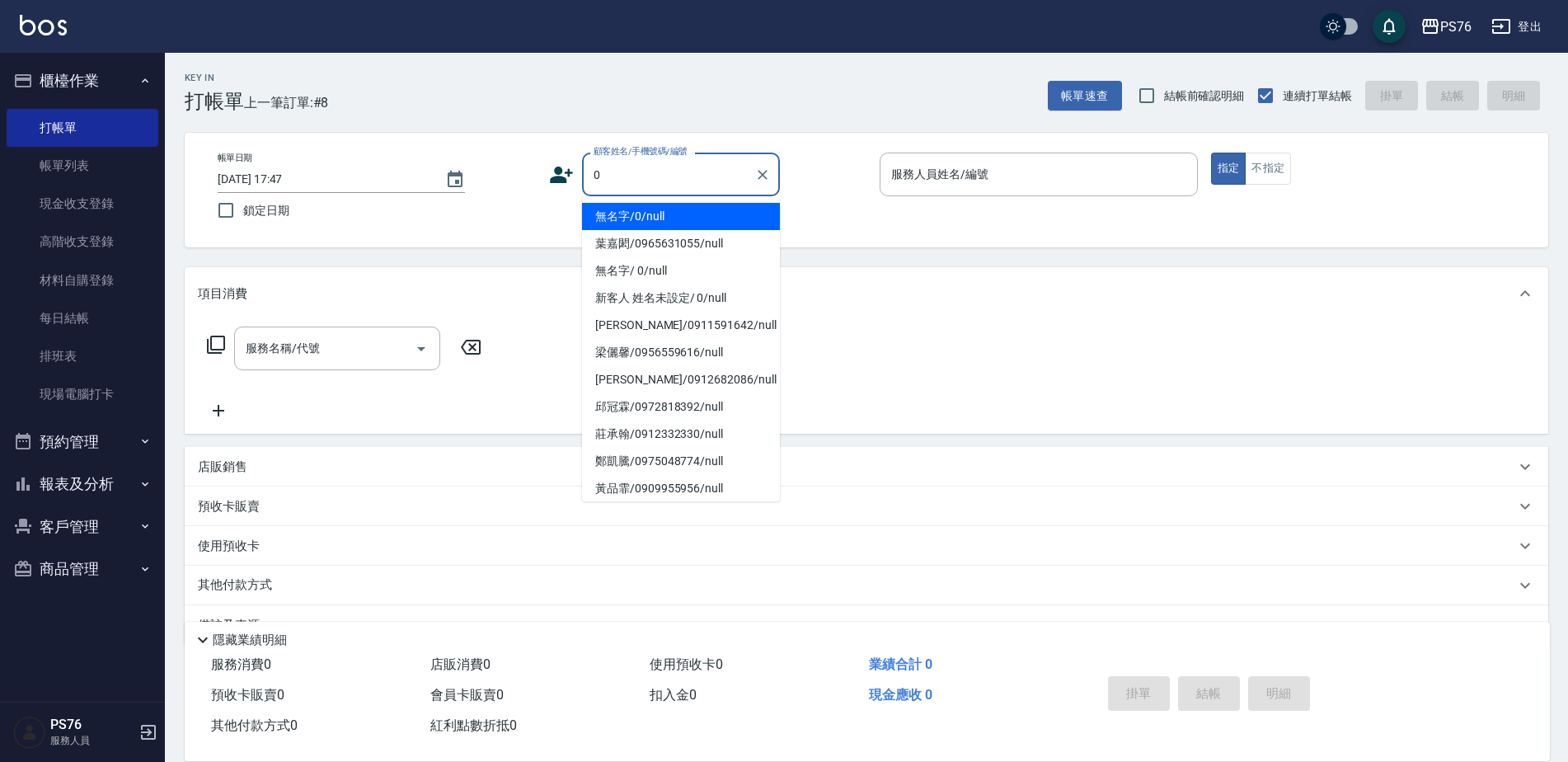
type input "無名字/0/null"
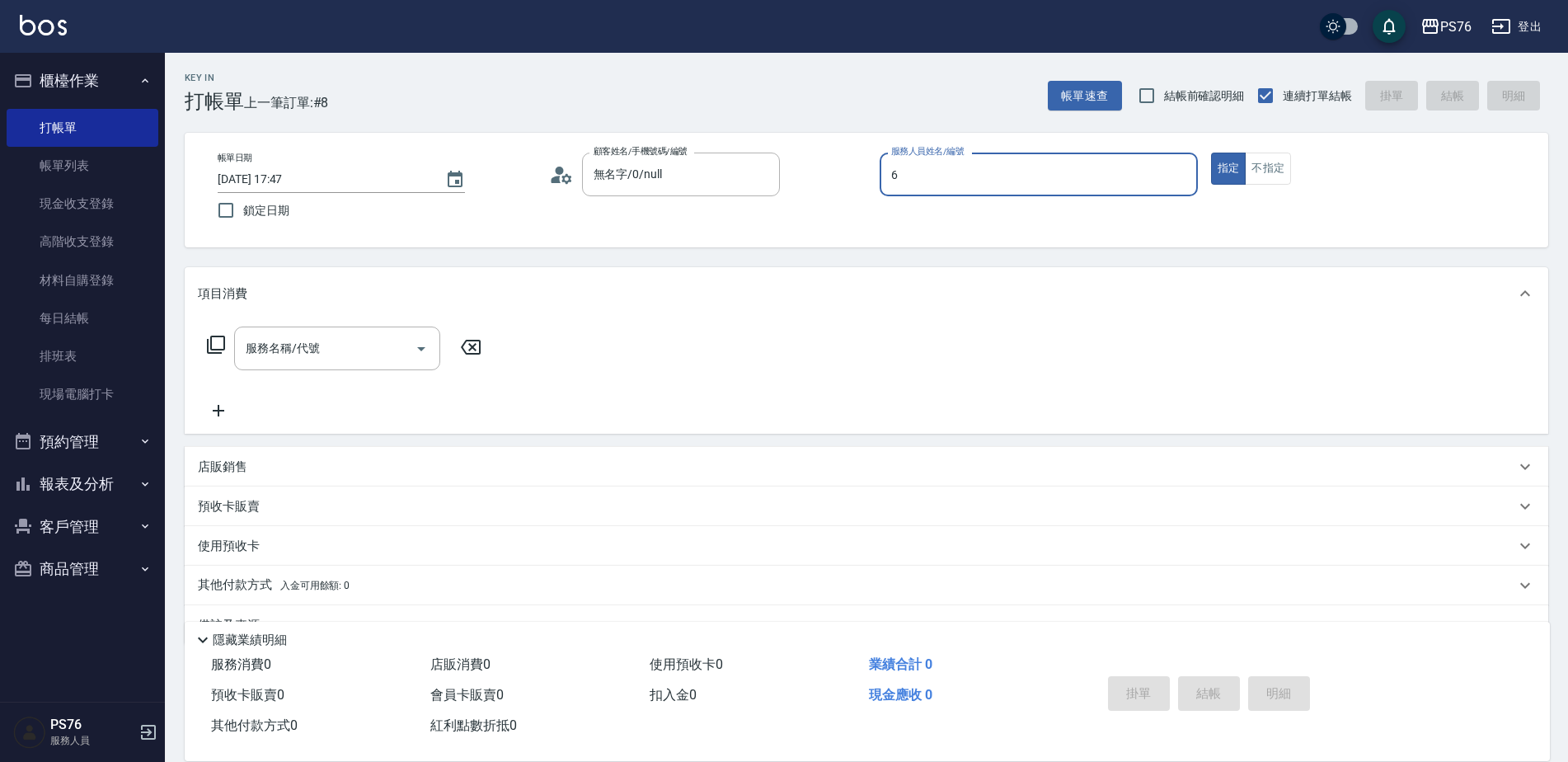
type input "洪彩娟-6"
type button "true"
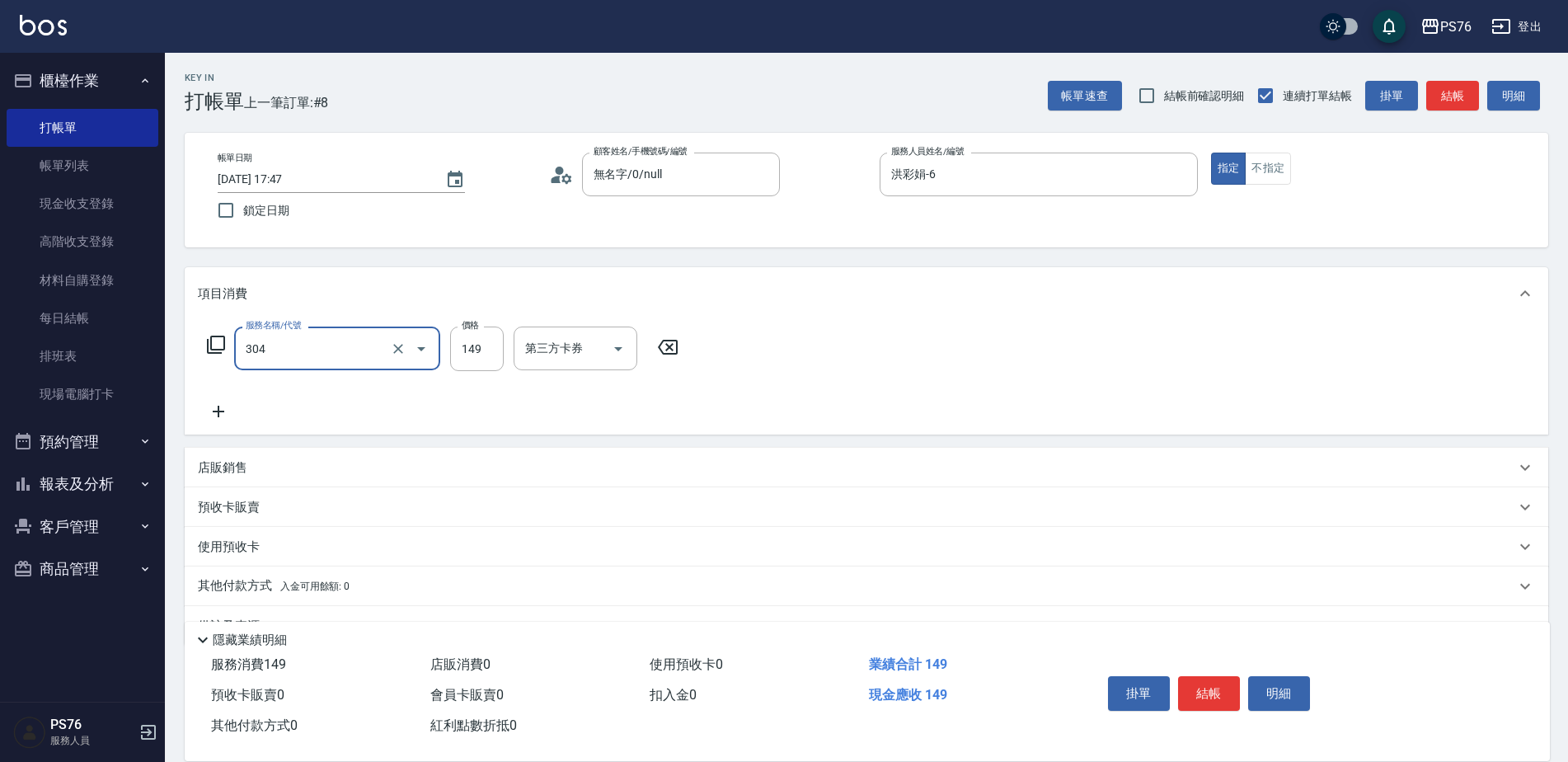
type input "剪髮(304)"
type input "179"
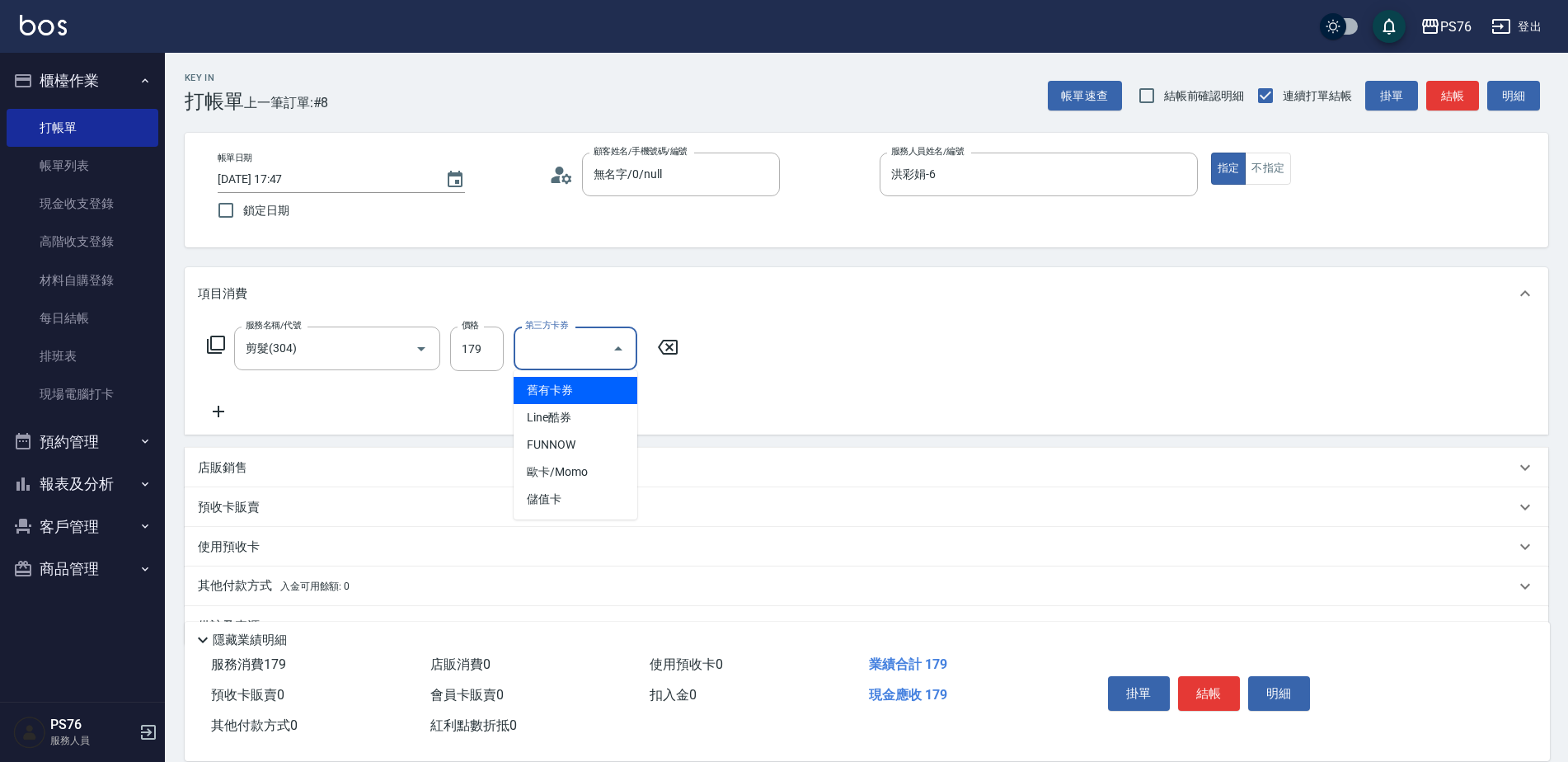
type input "儲值卡"
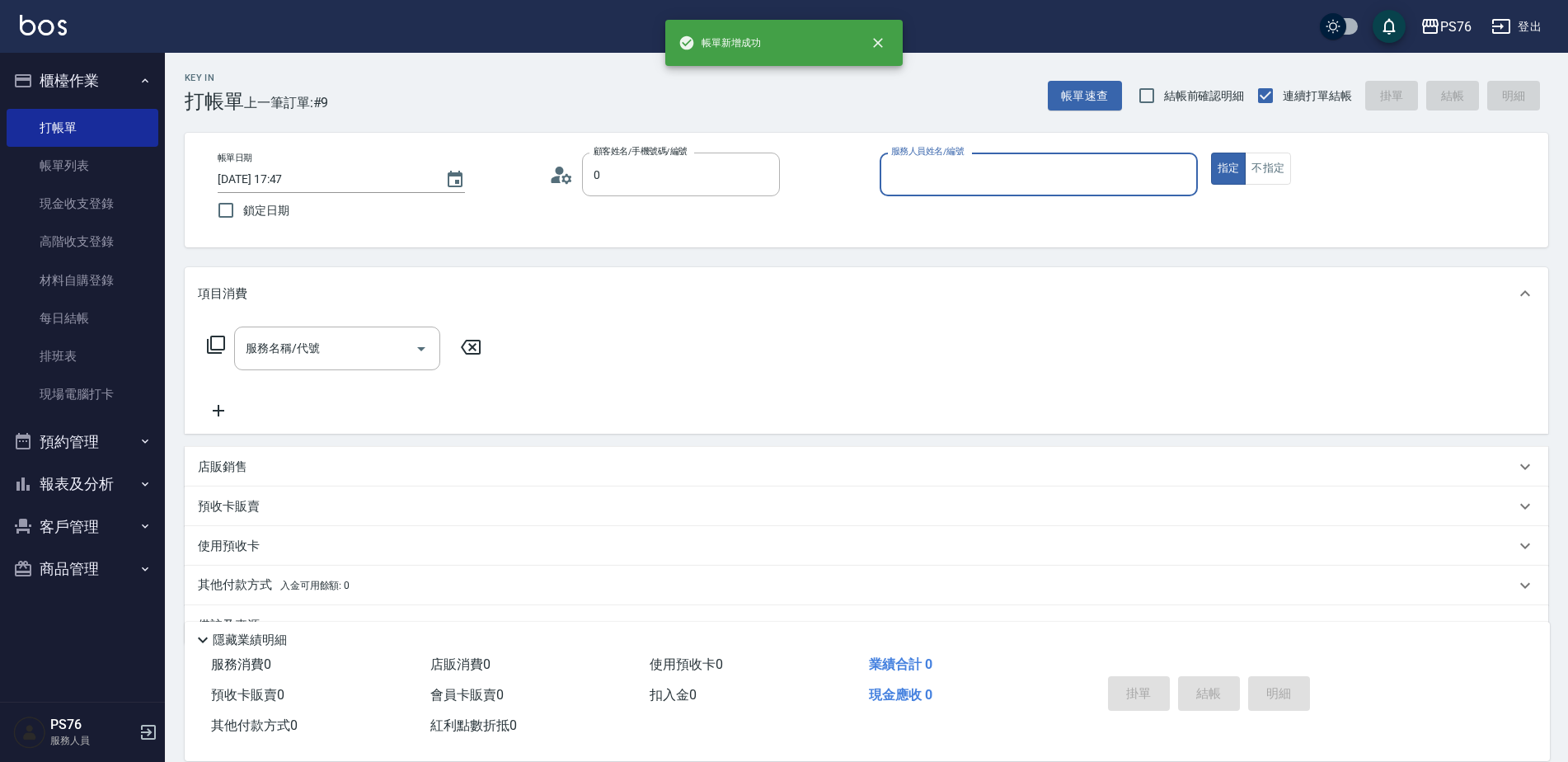
type input "無名字/0/null"
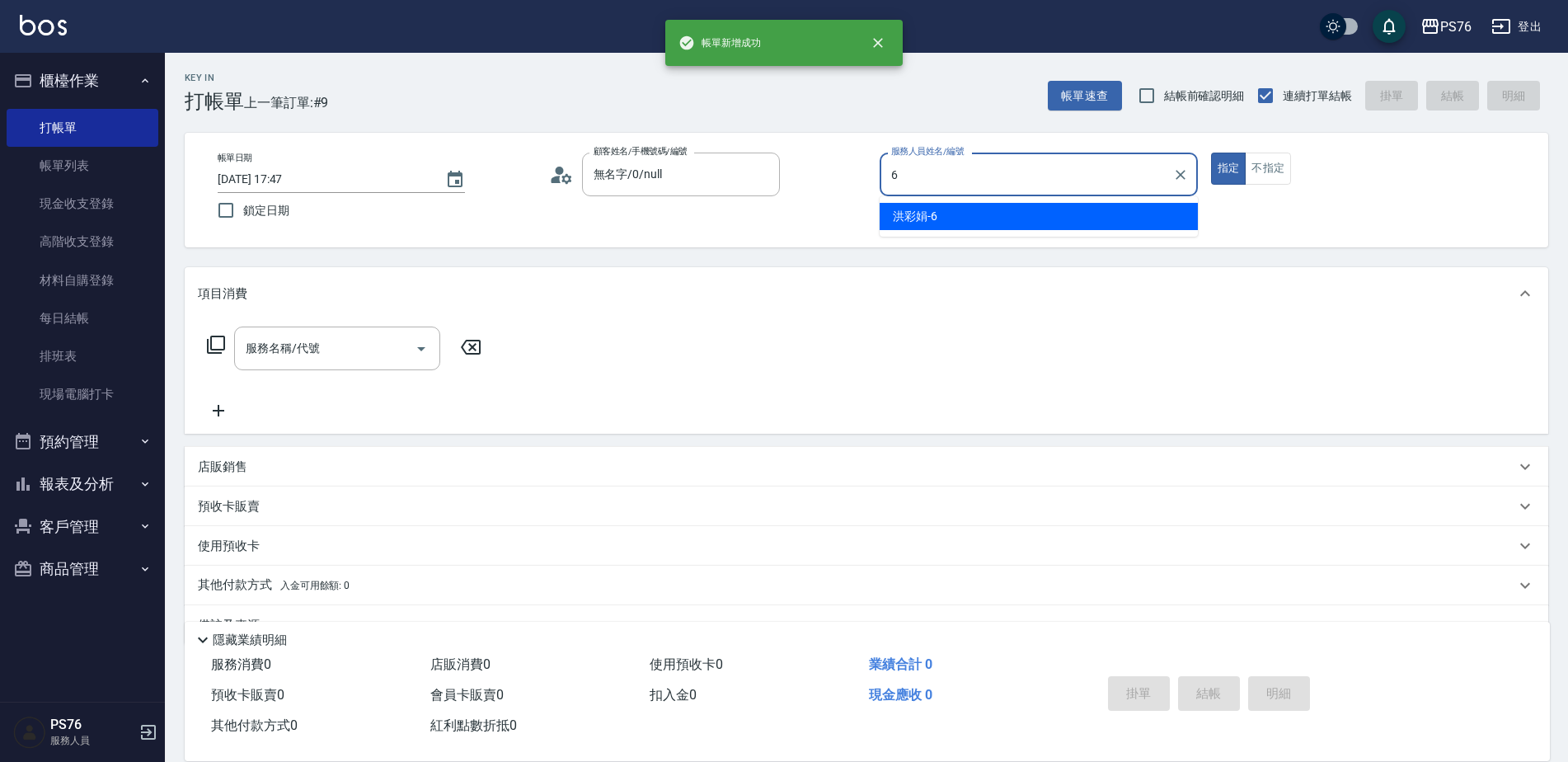
type input "洪彩娟-6"
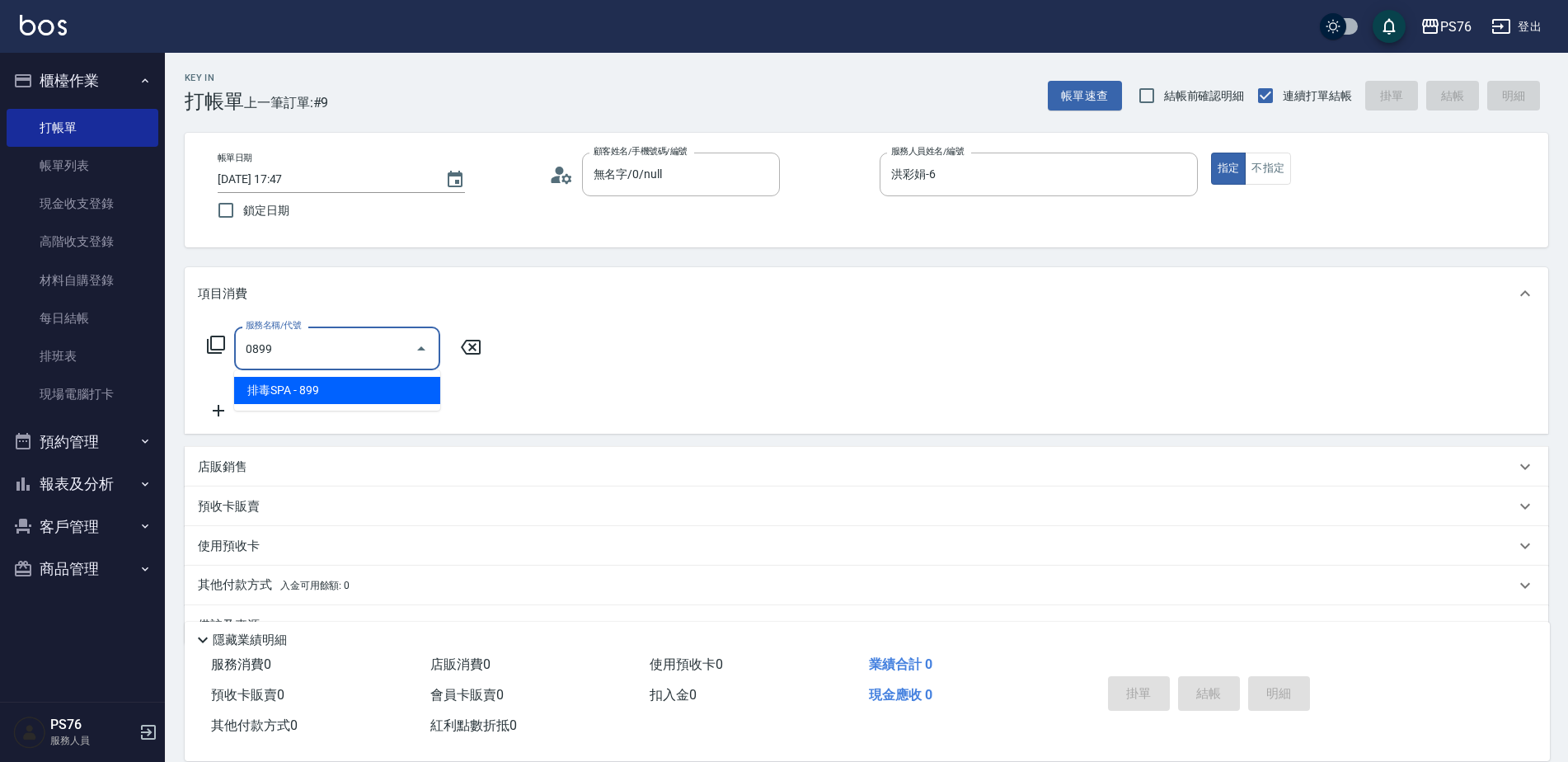
type input "排毒SPA(0899)"
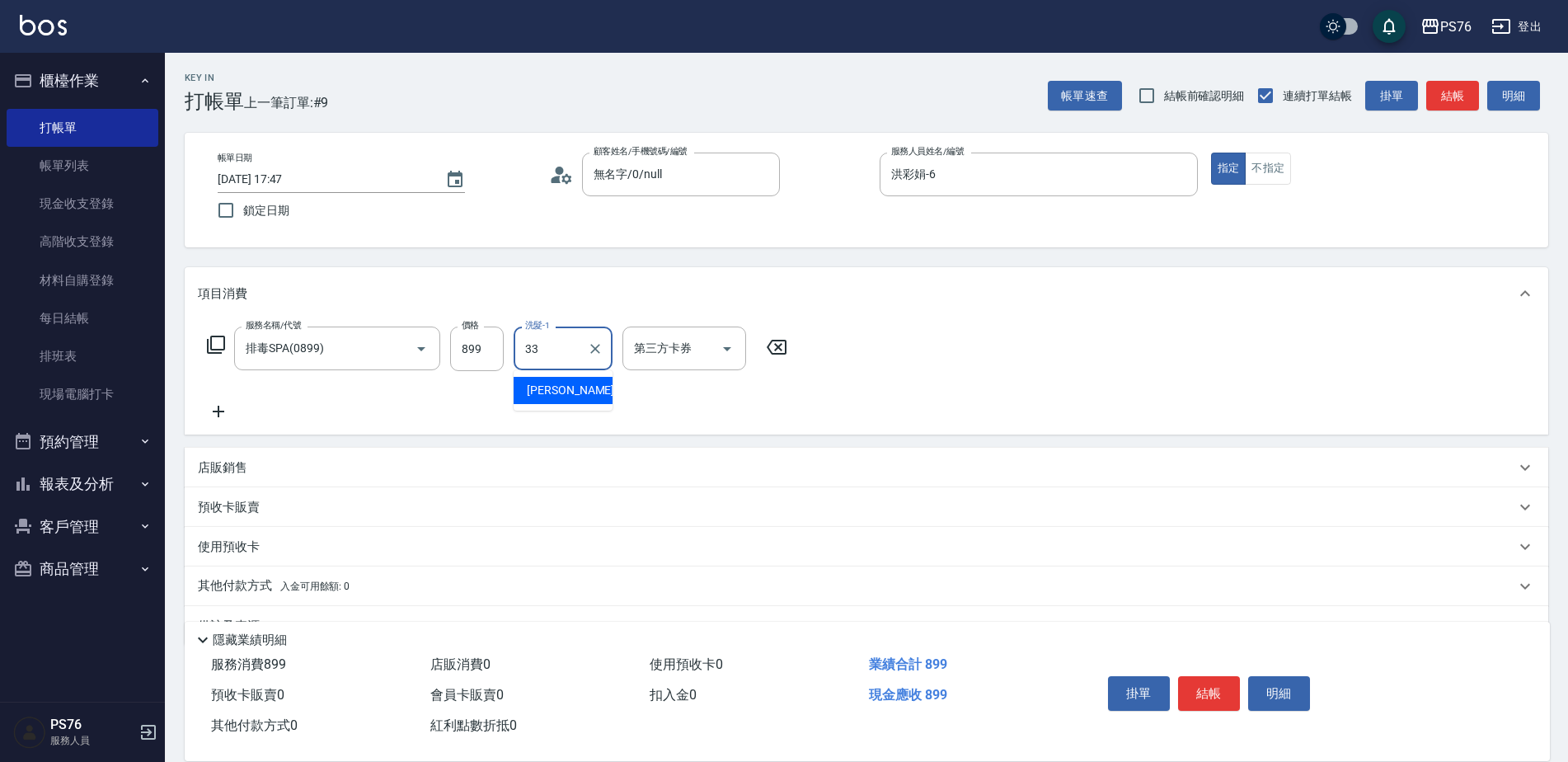
type input "[PERSON_NAME]33"
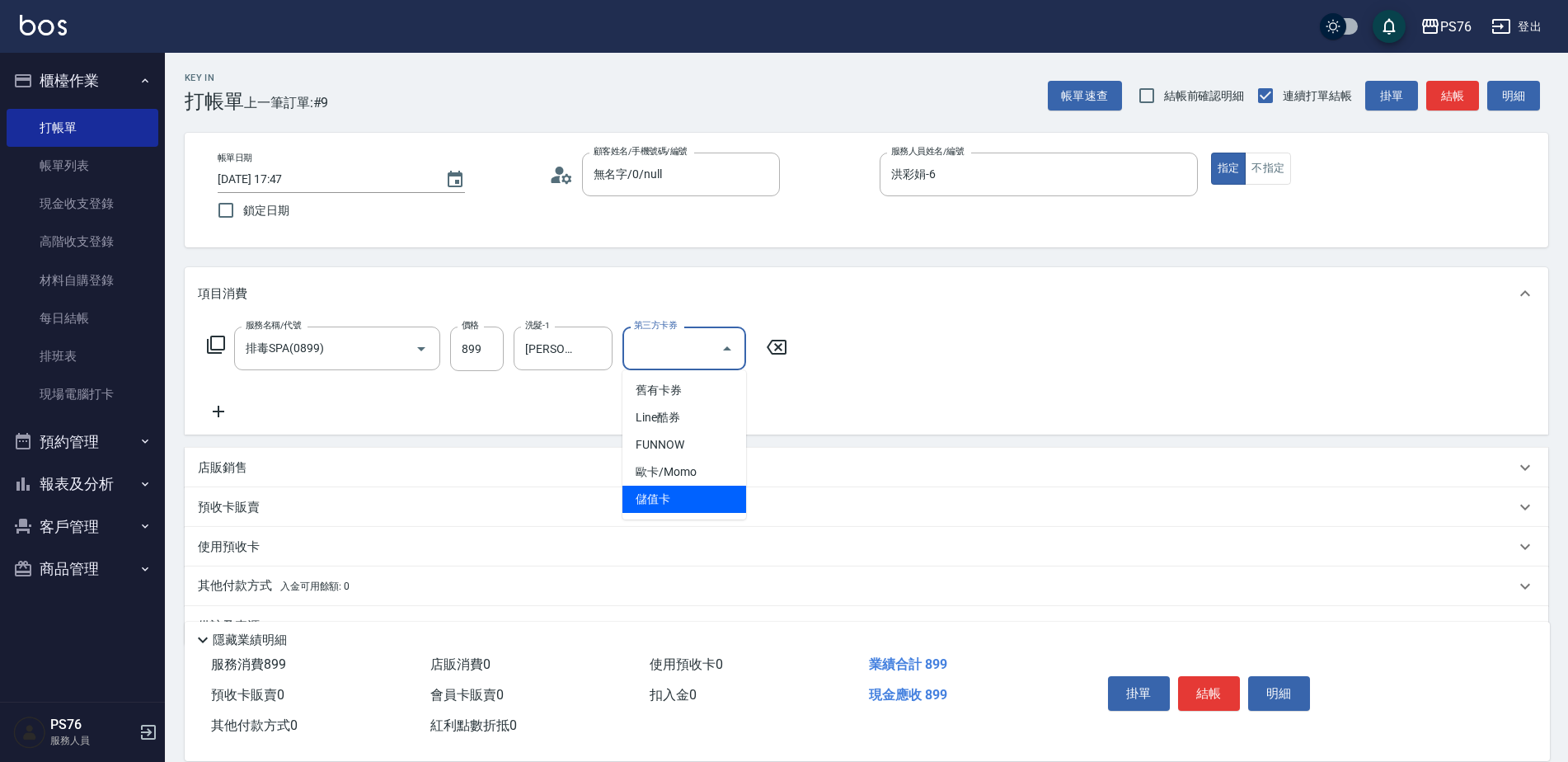
type input "儲值卡"
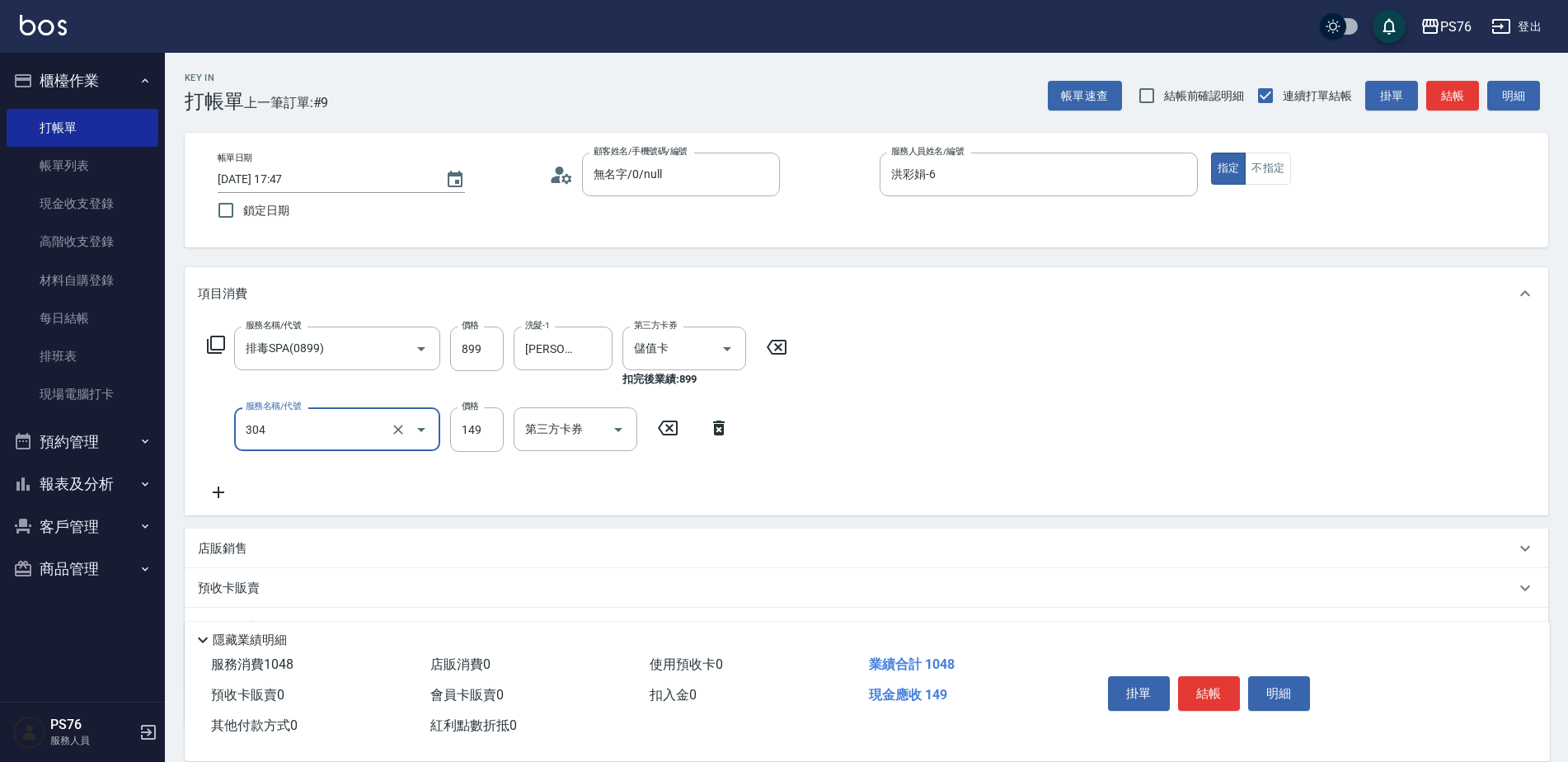
type input "剪髮(304)"
type input "179"
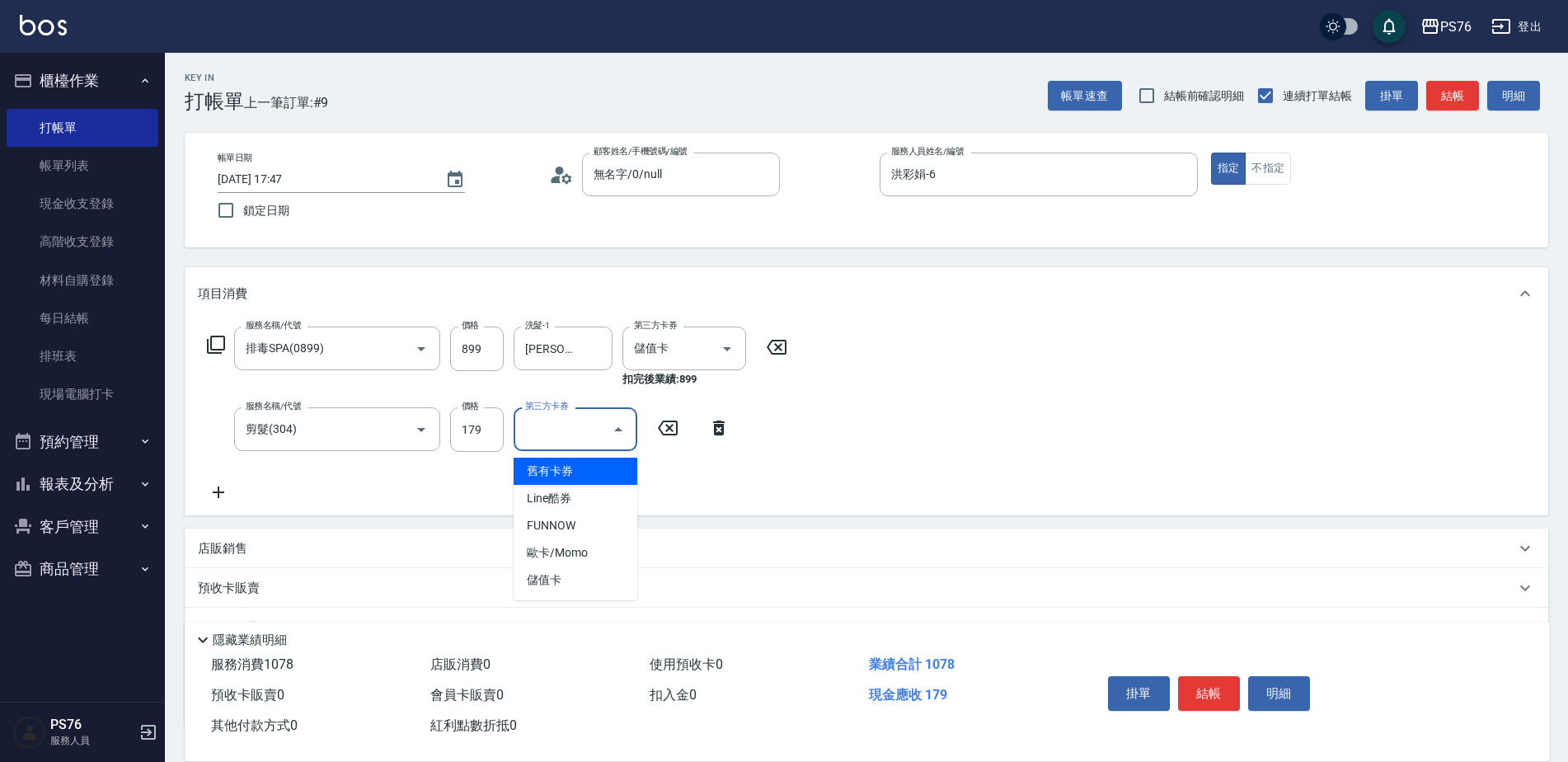
type input "儲值卡"
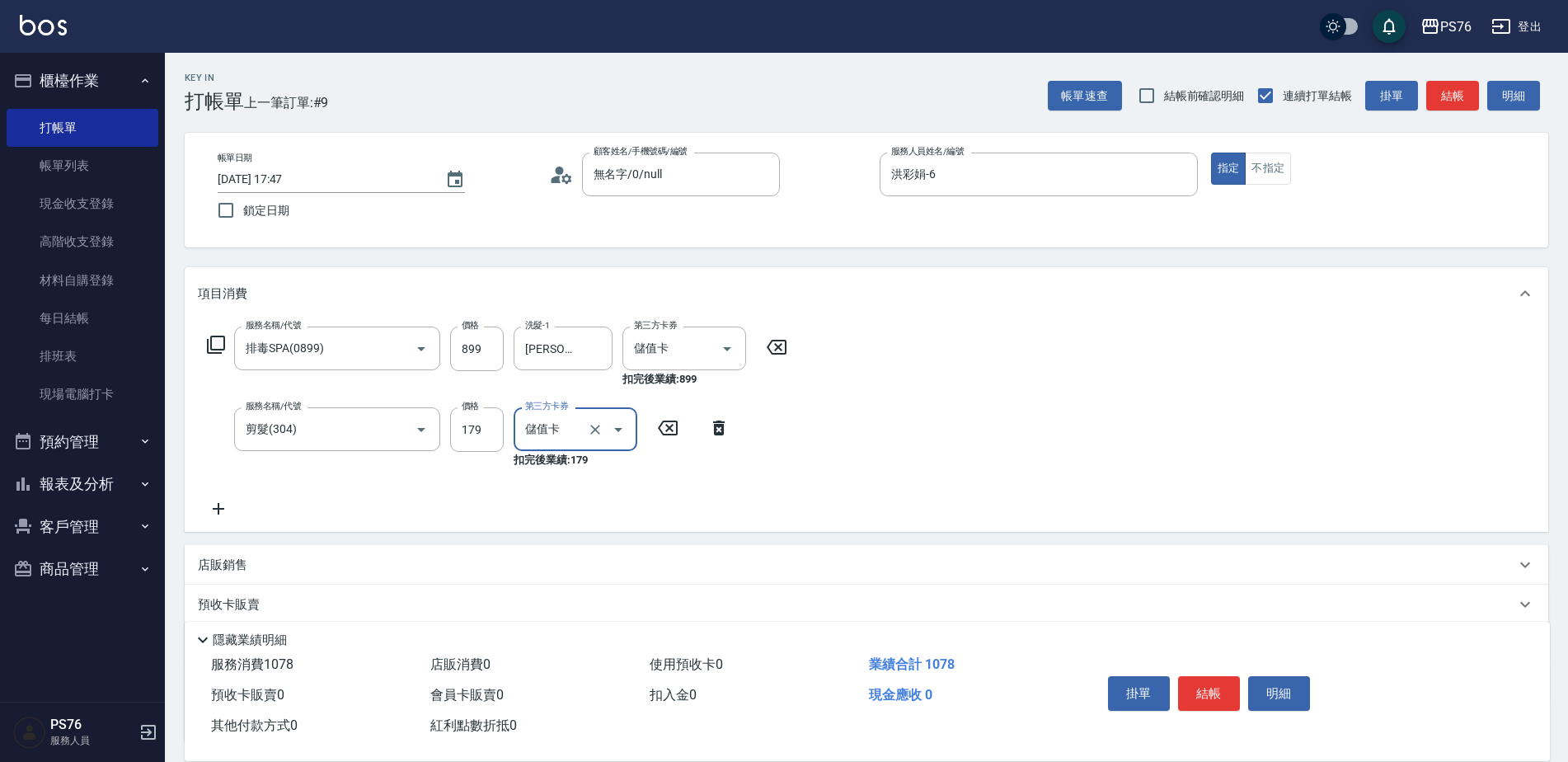
click at [282, 563] on div "店販銷售" at bounding box center [856, 565] width 1317 height 17
type input "洪彩娟-6"
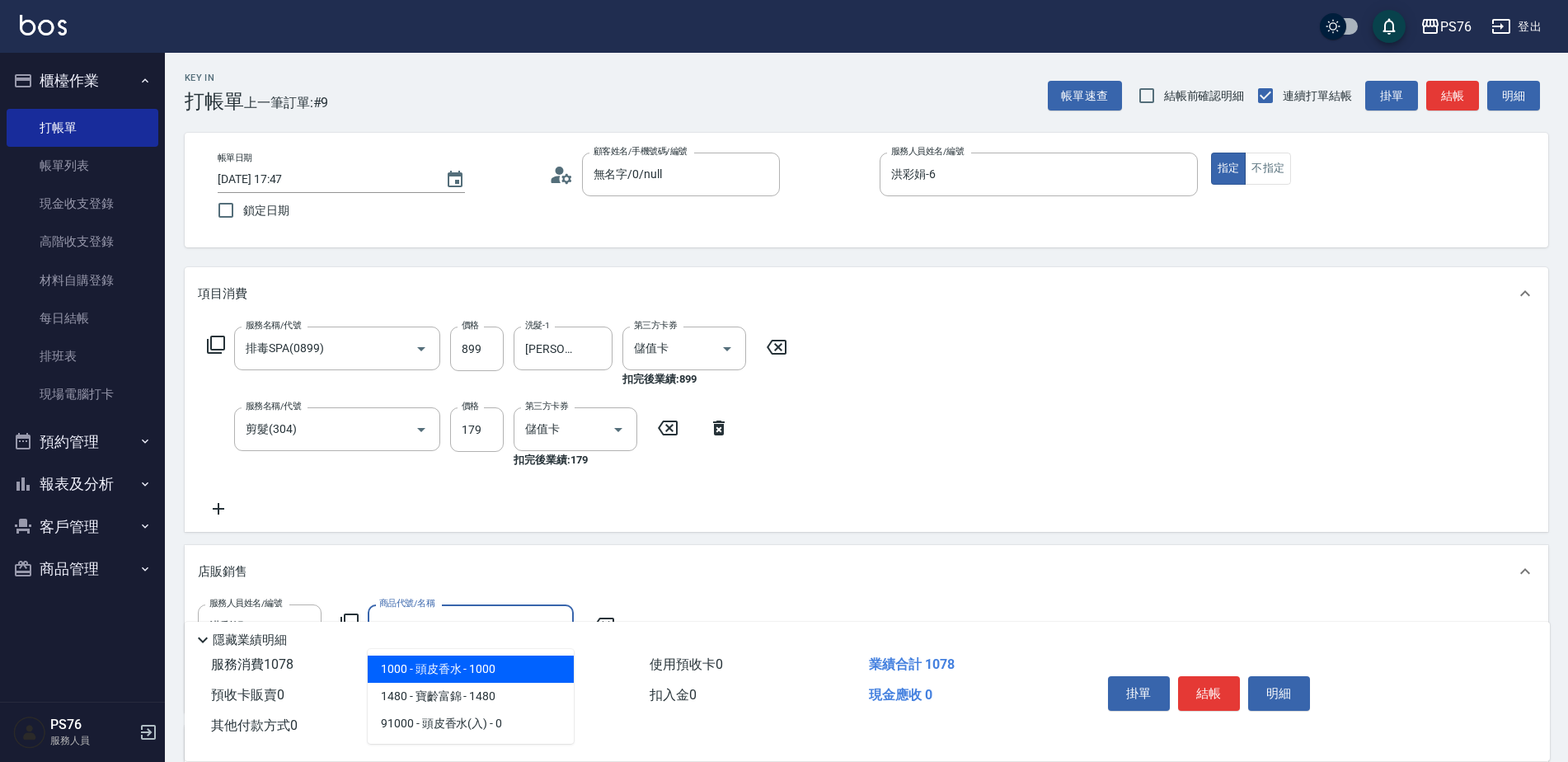
type input "頭皮香水"
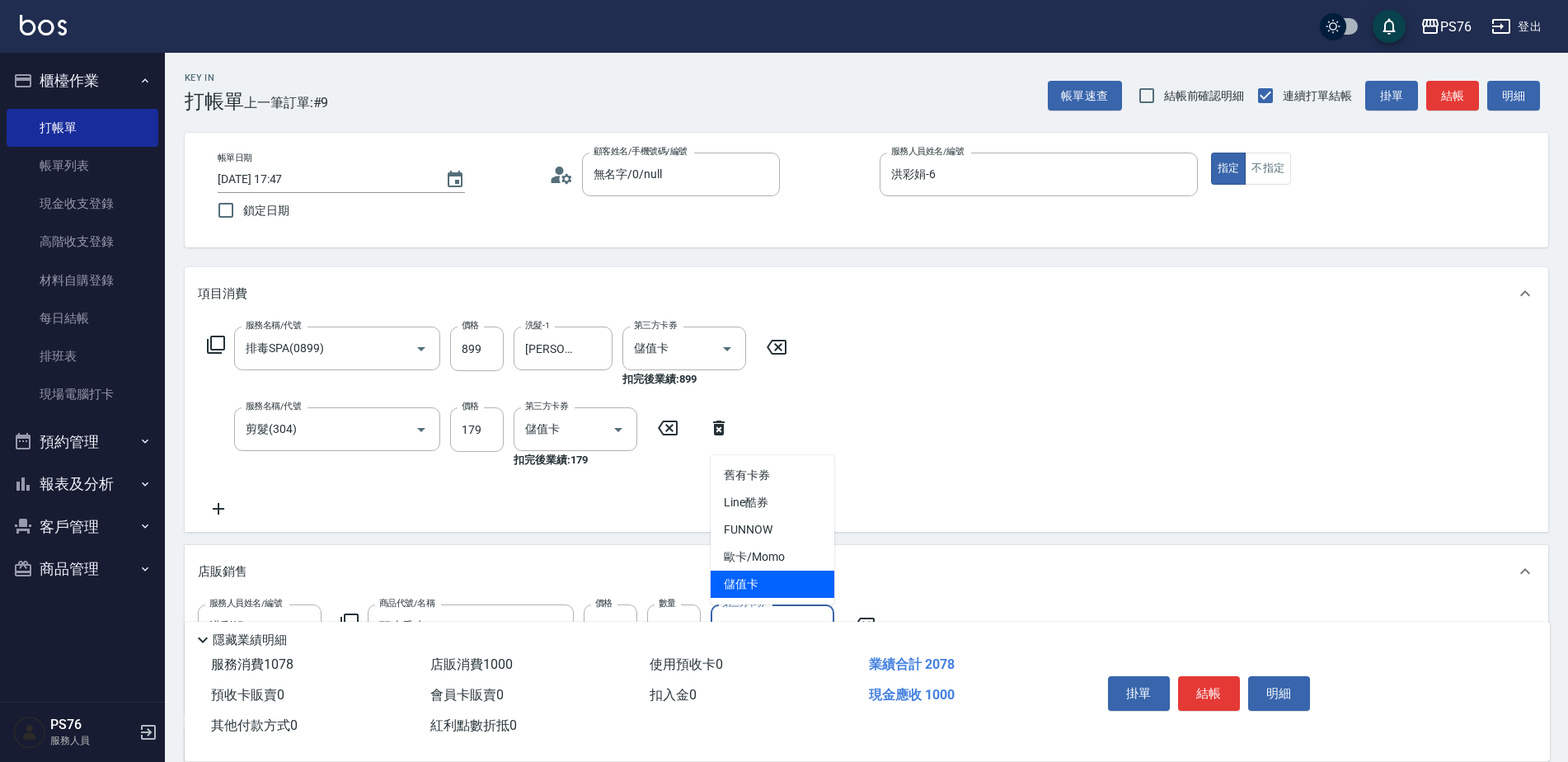
type input "儲值卡"
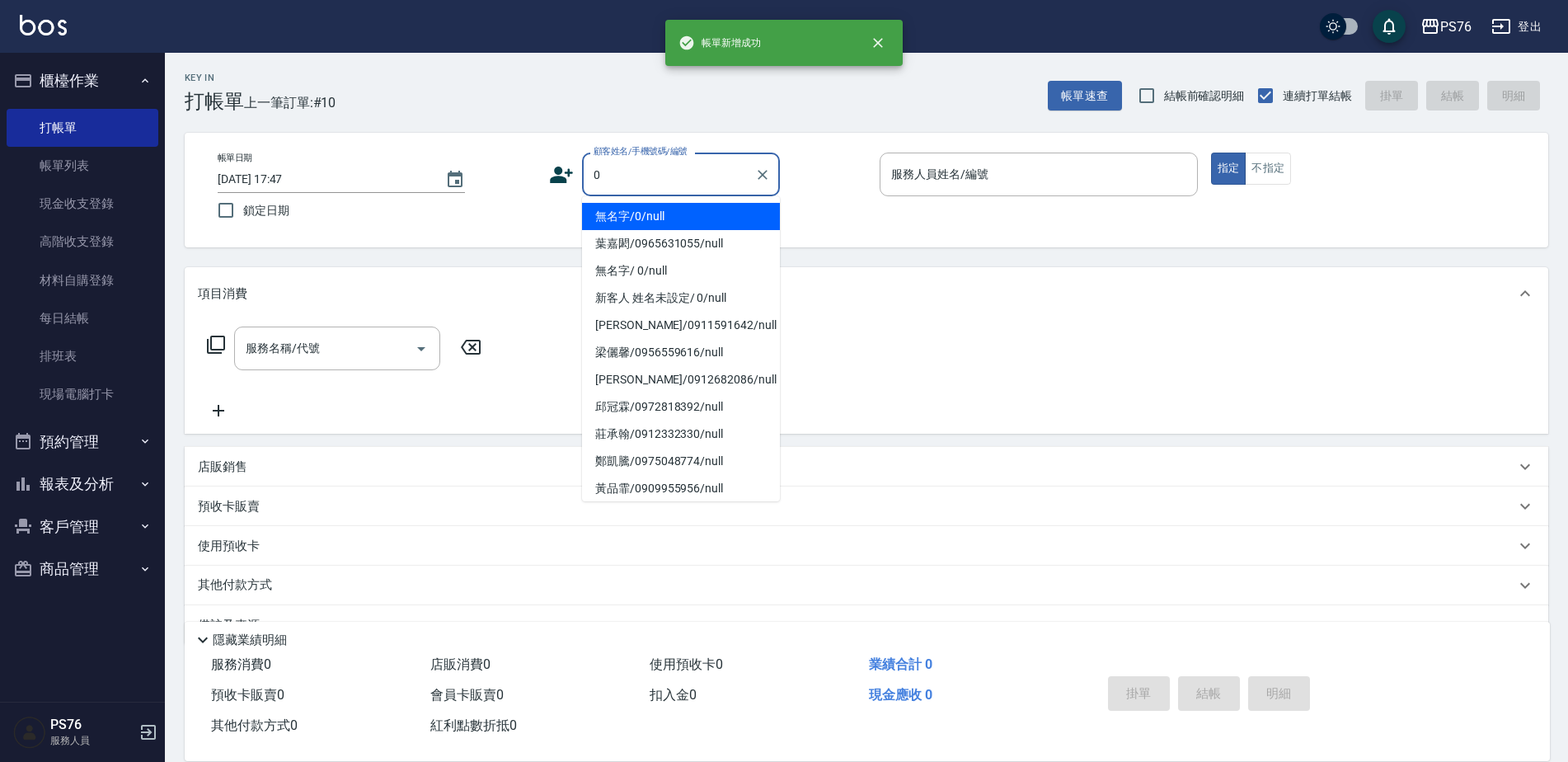
type input "無名字/0/null"
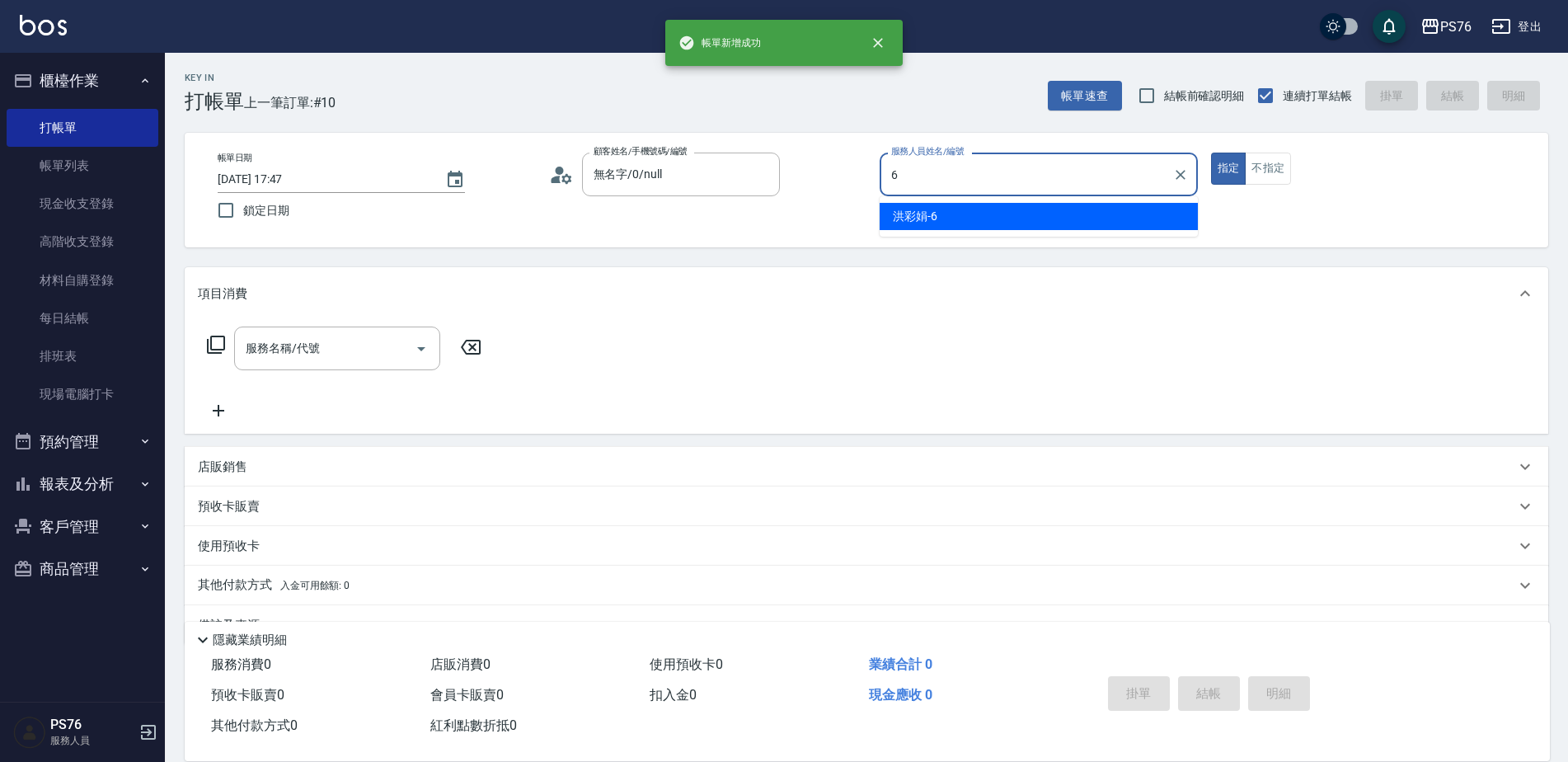
type input "洪彩娟-6"
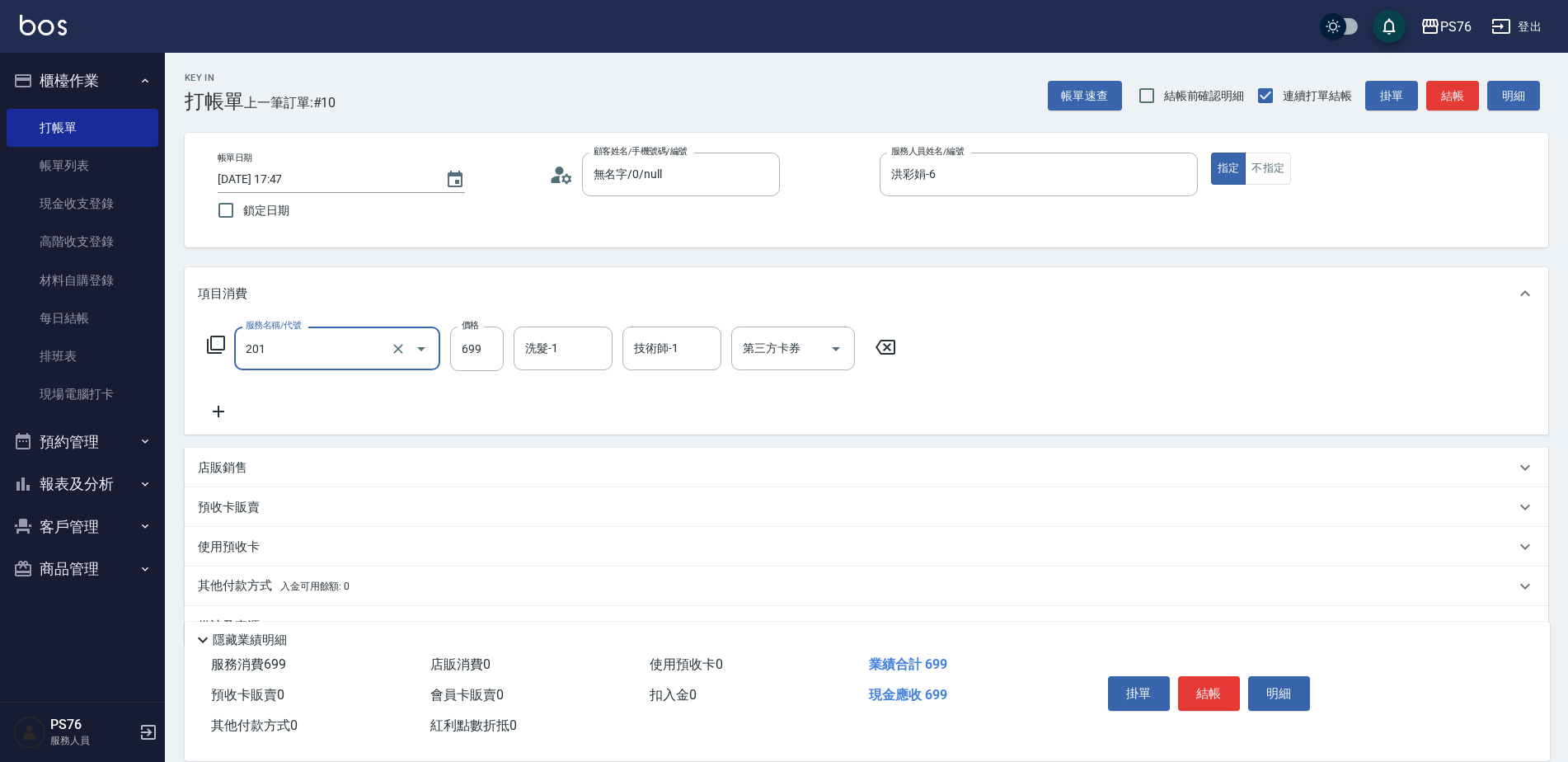
type input "基礎燙(201)"
type input "1199"
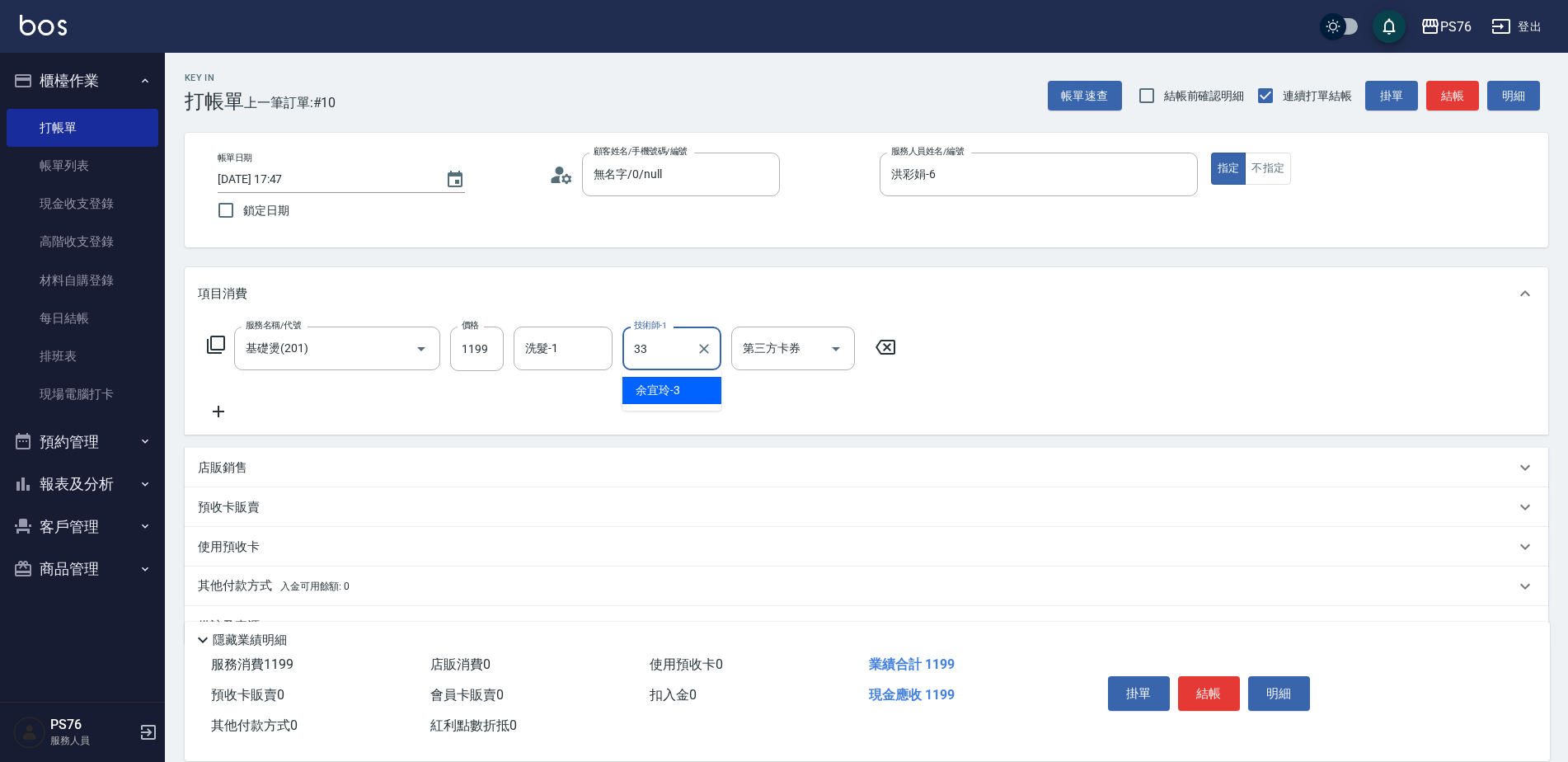
type input "[PERSON_NAME]33"
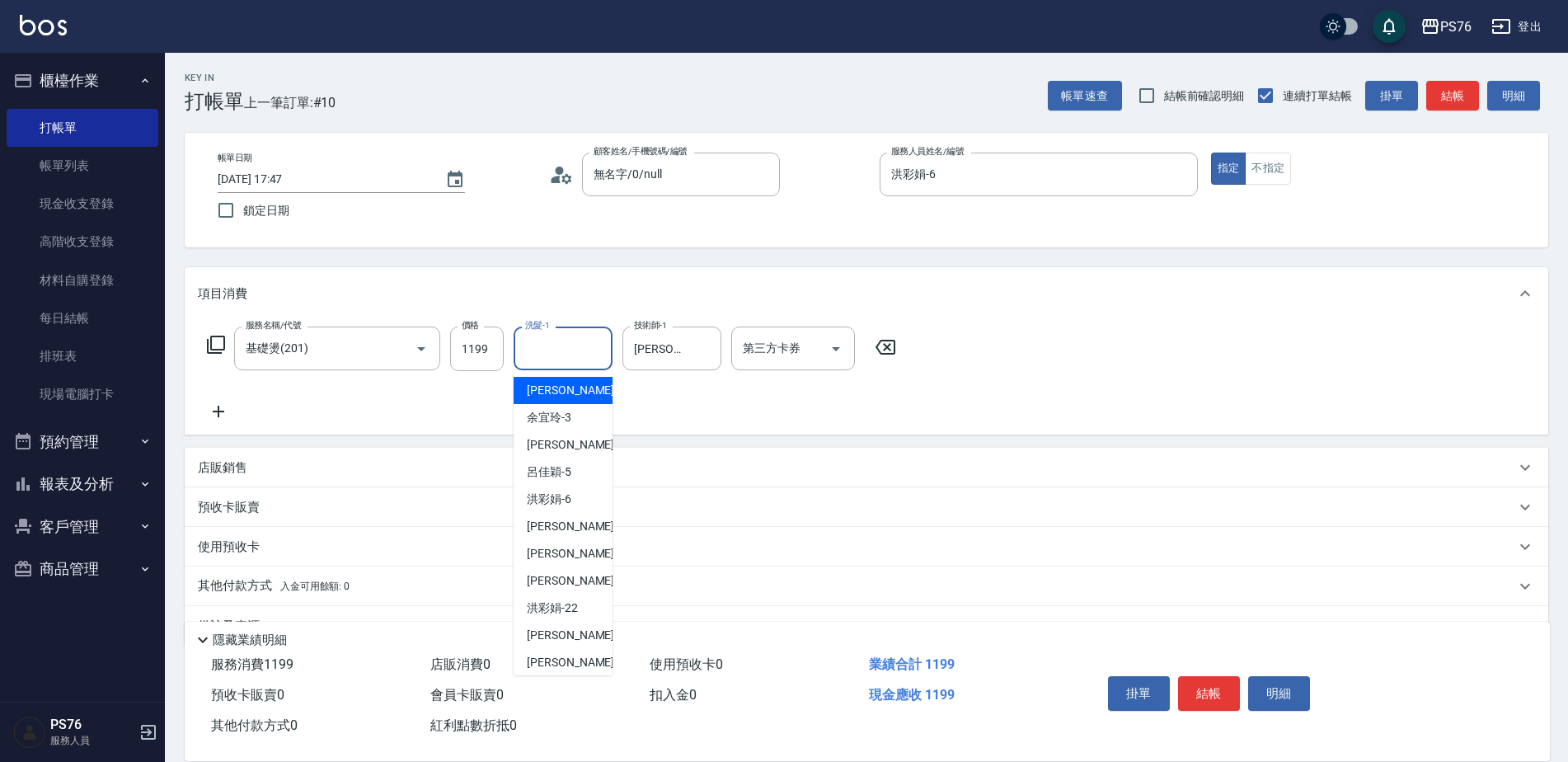
click at [529, 351] on input "洗髮-1" at bounding box center [563, 348] width 84 height 29
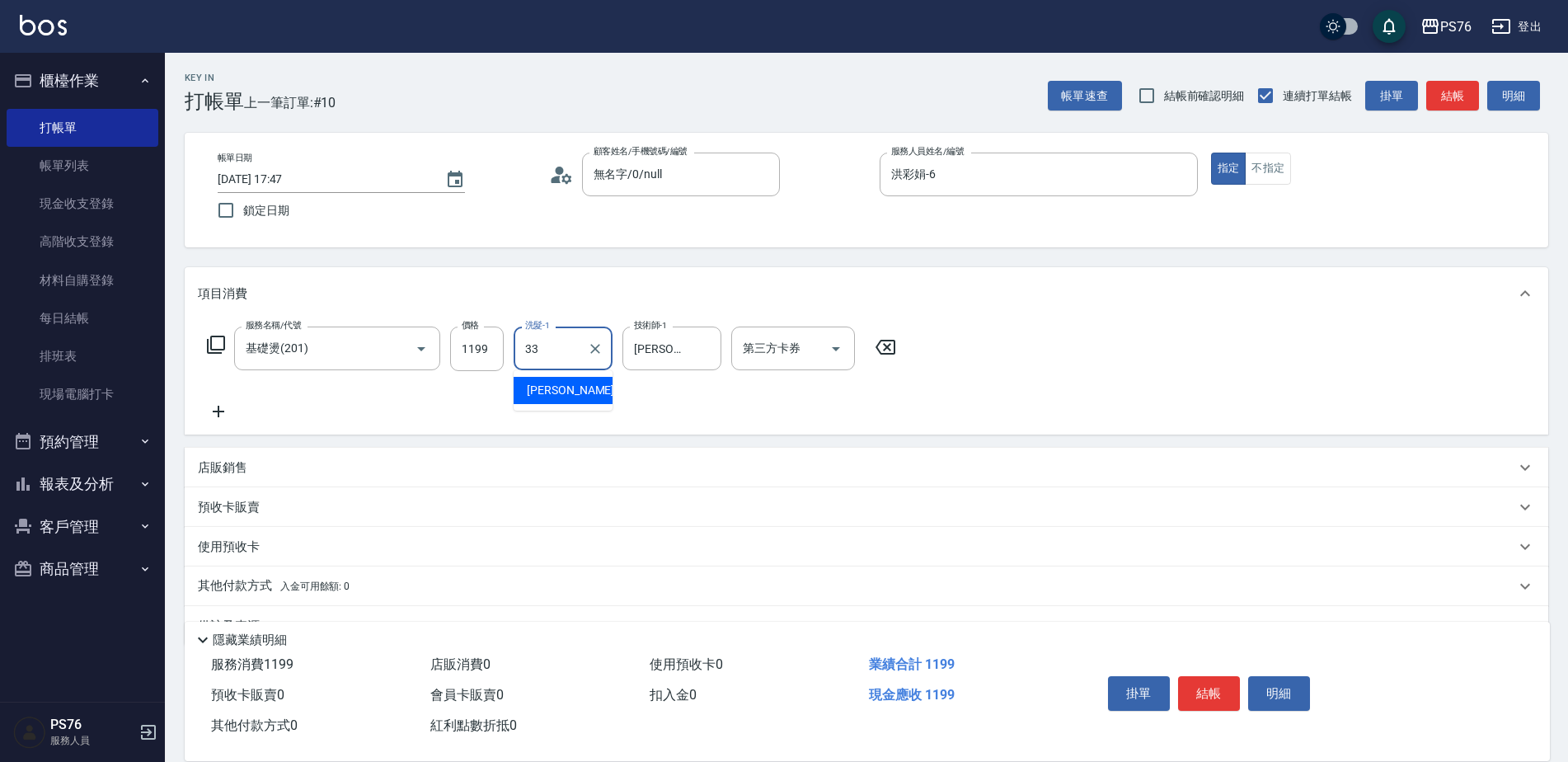
type input "[PERSON_NAME]33"
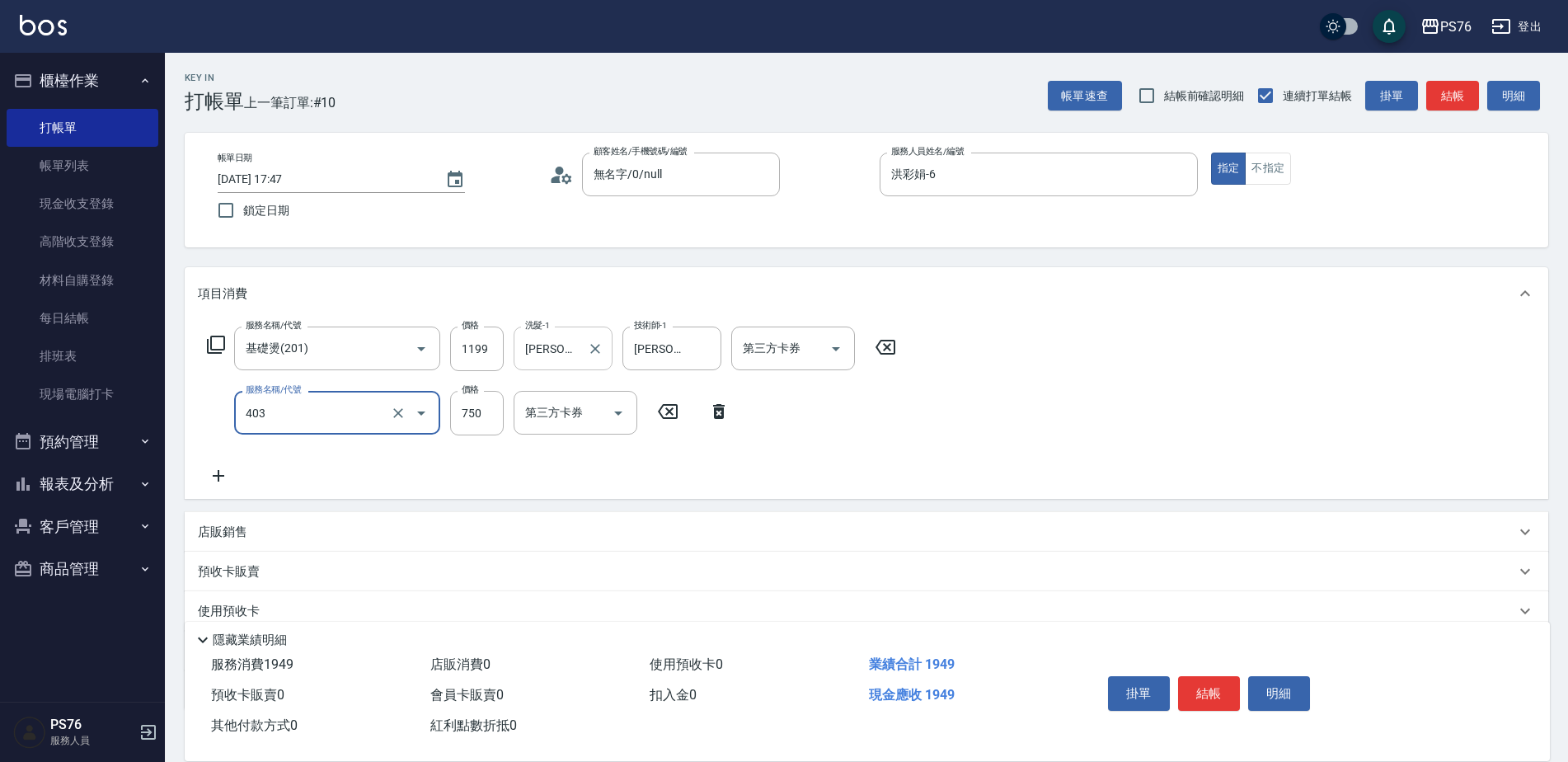
type input "750護(403)"
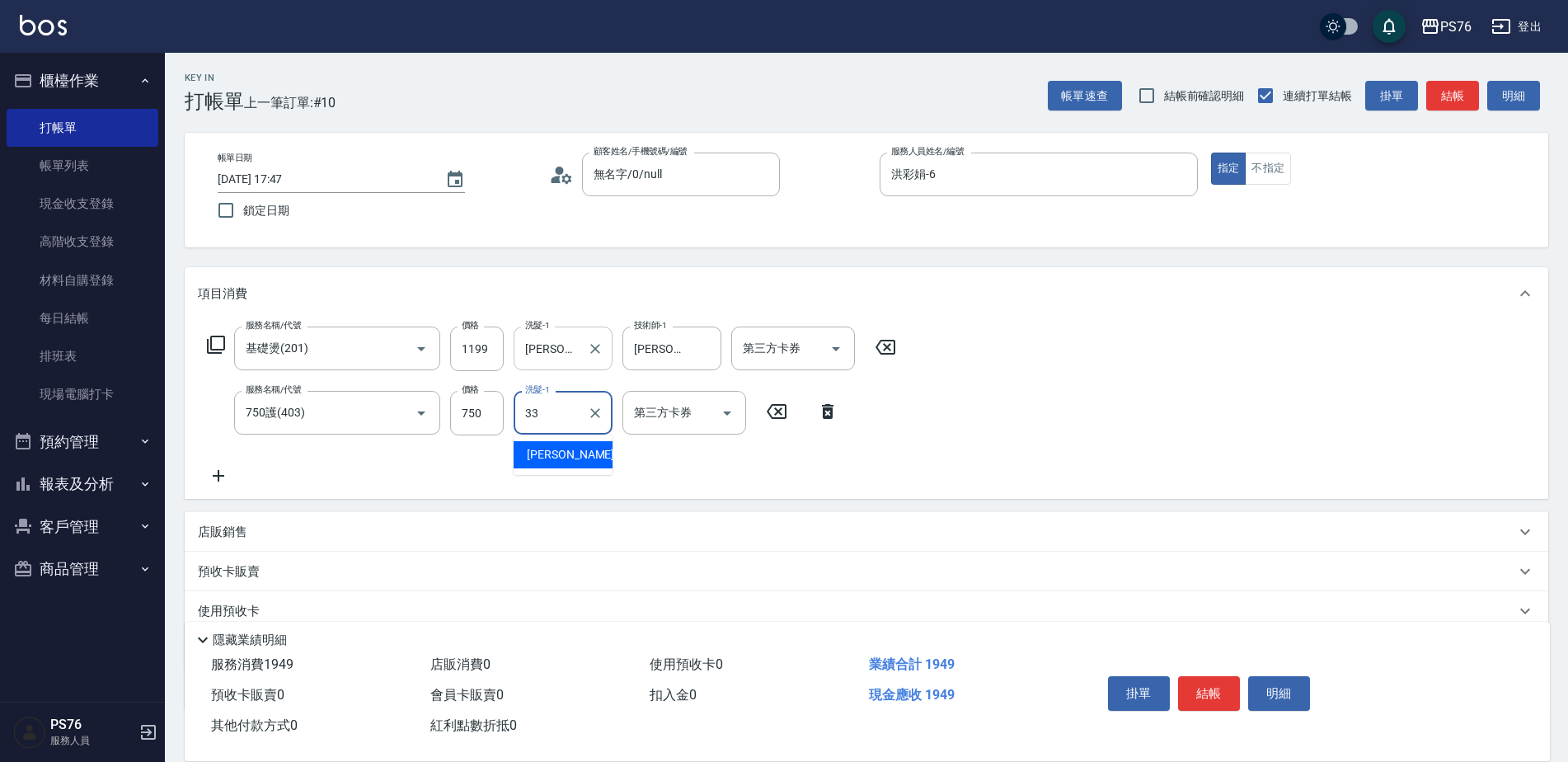
type input "[PERSON_NAME]33"
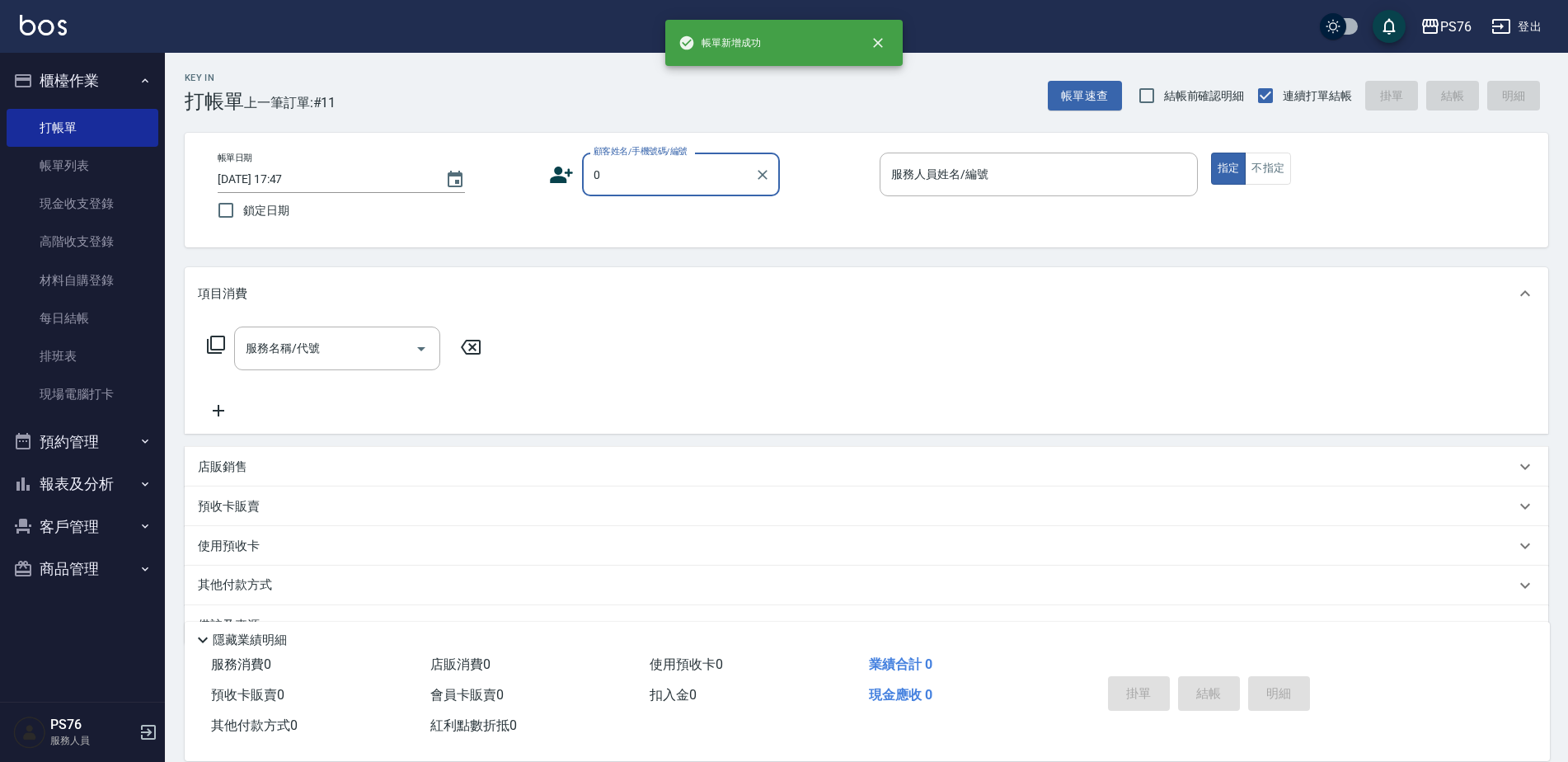
type input "無名字/0/null"
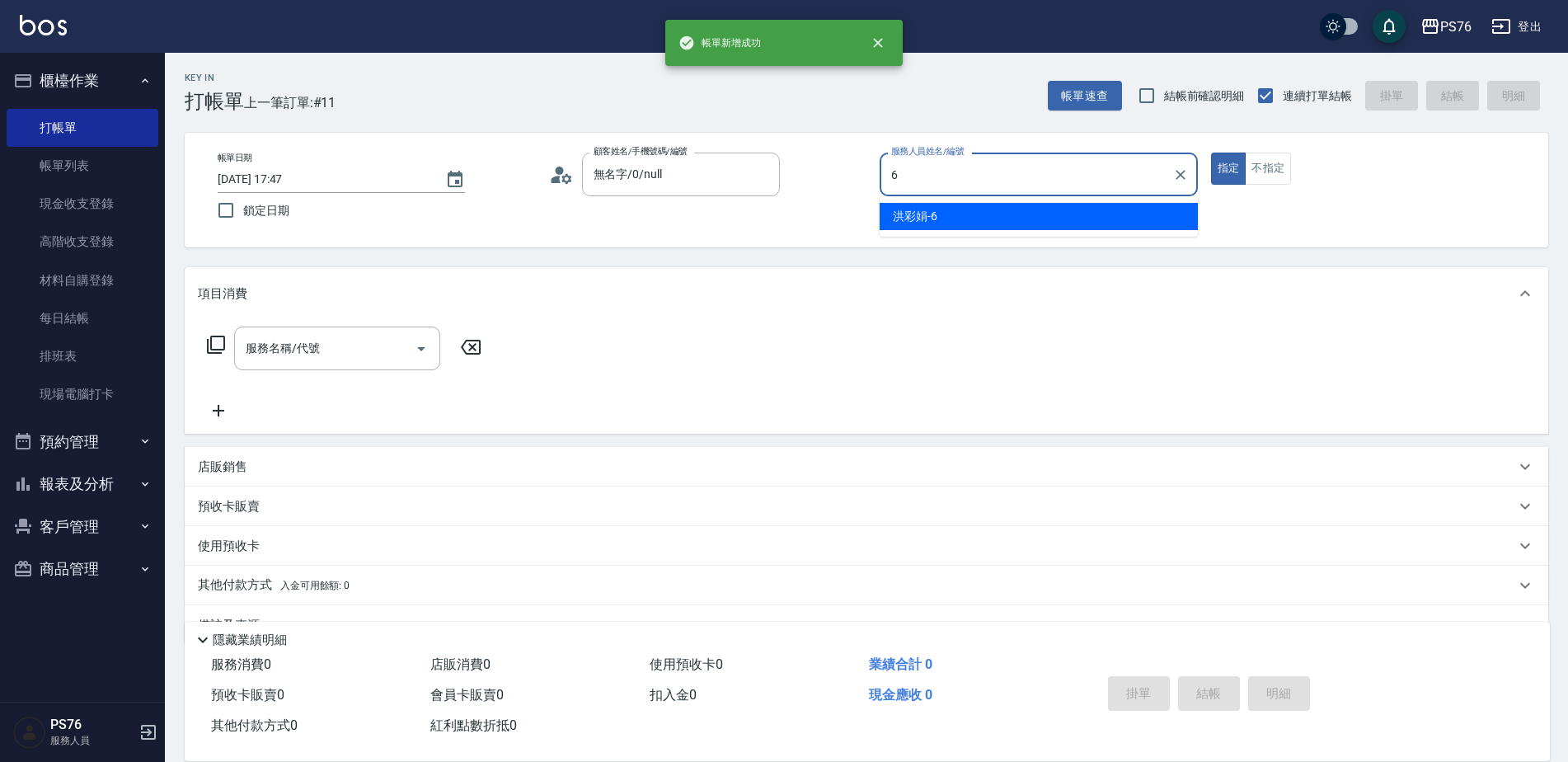
type input "洪彩娟-6"
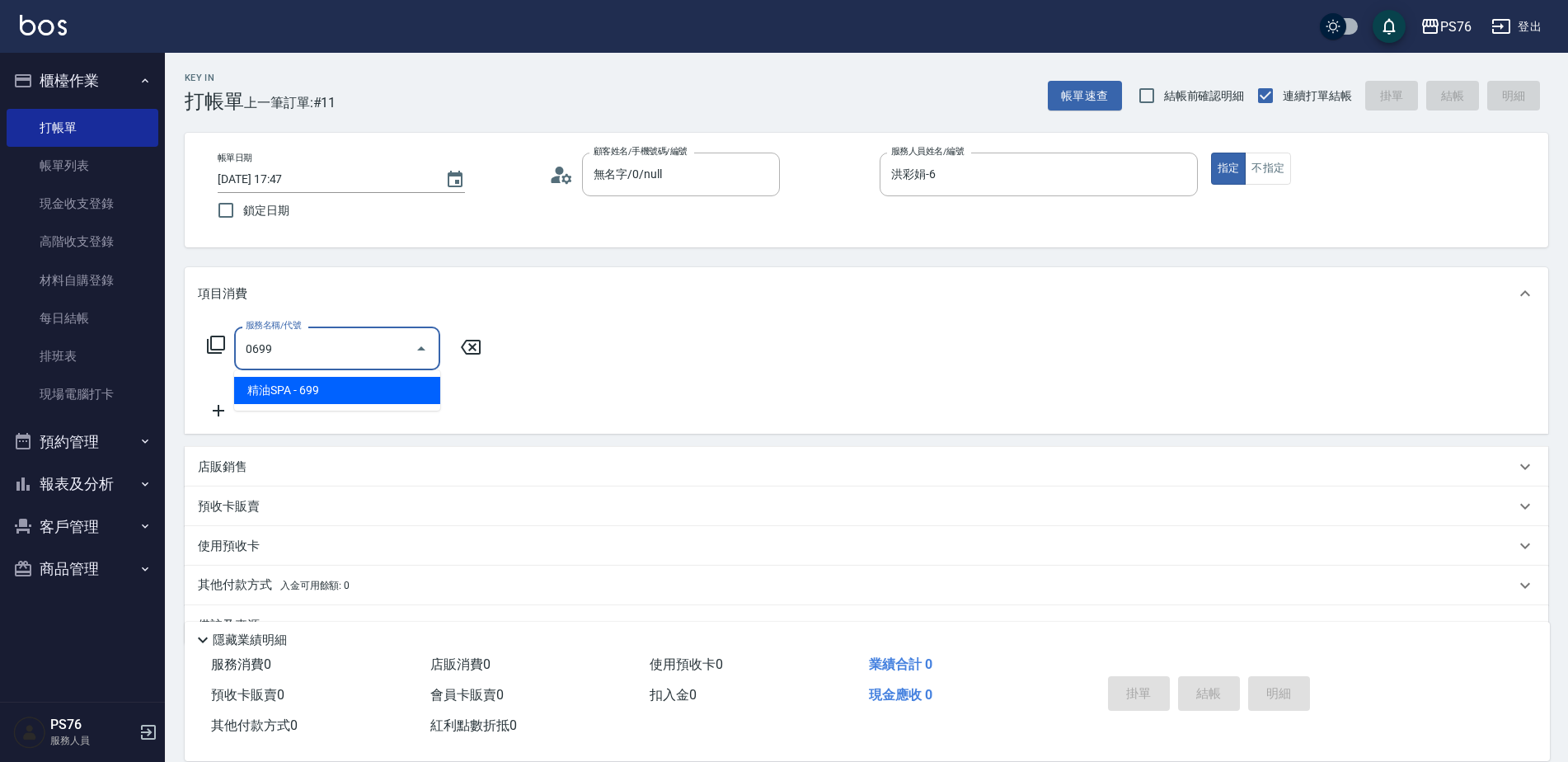
type input "精油SPA(0699)"
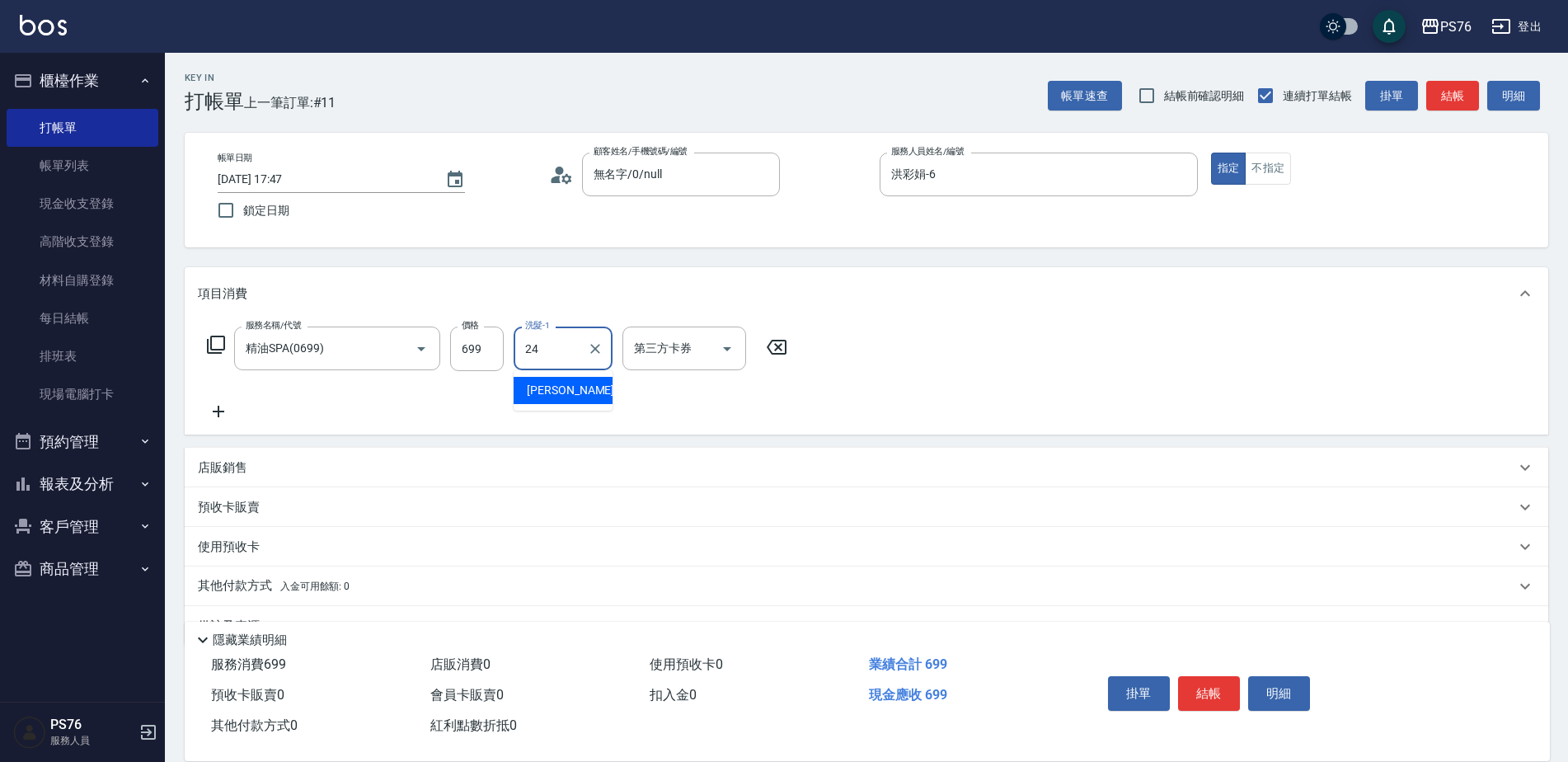
type input "[PERSON_NAME]-24"
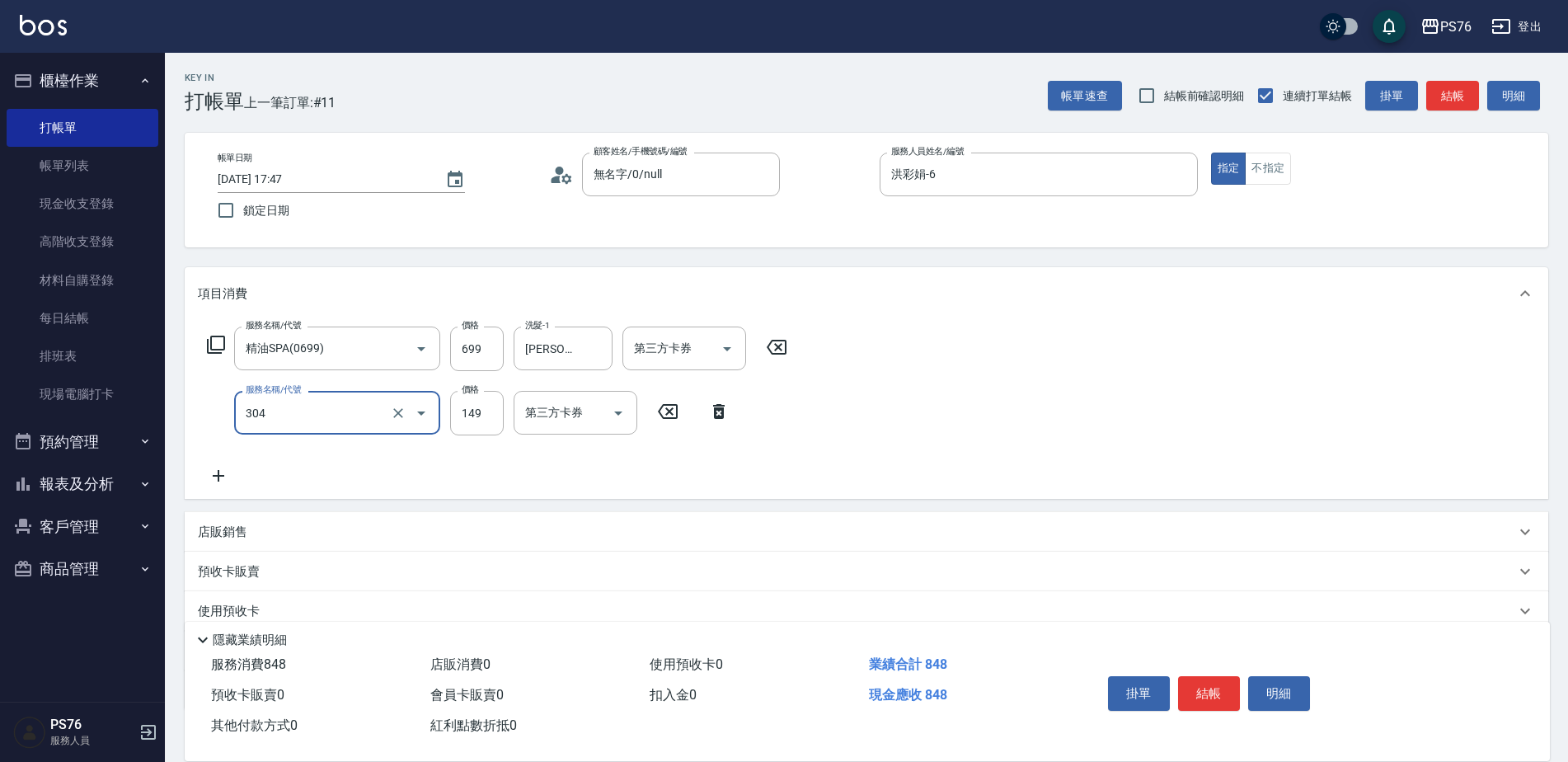
type input "剪髮(304)"
type input "179"
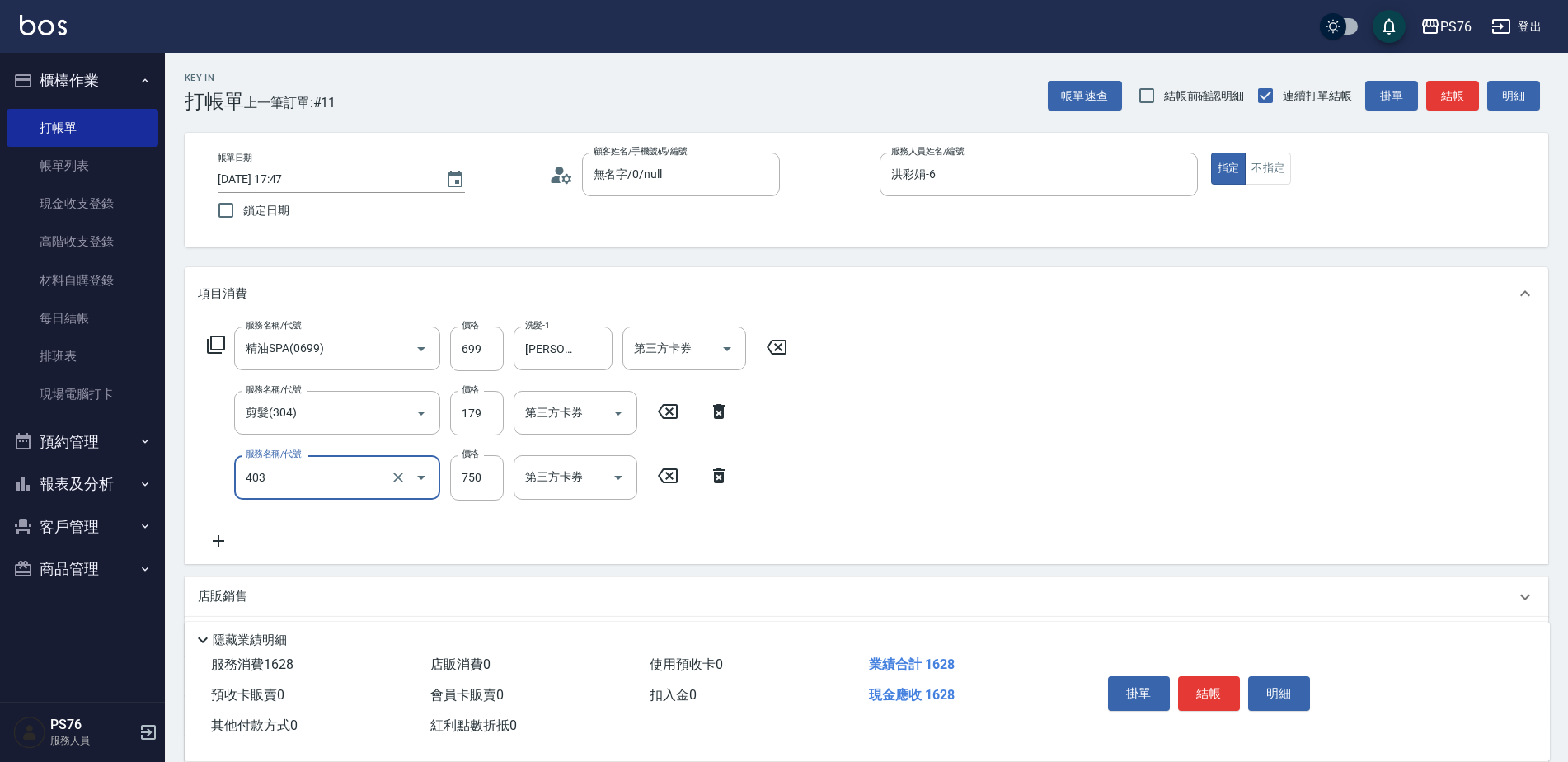
type input "750護(403)"
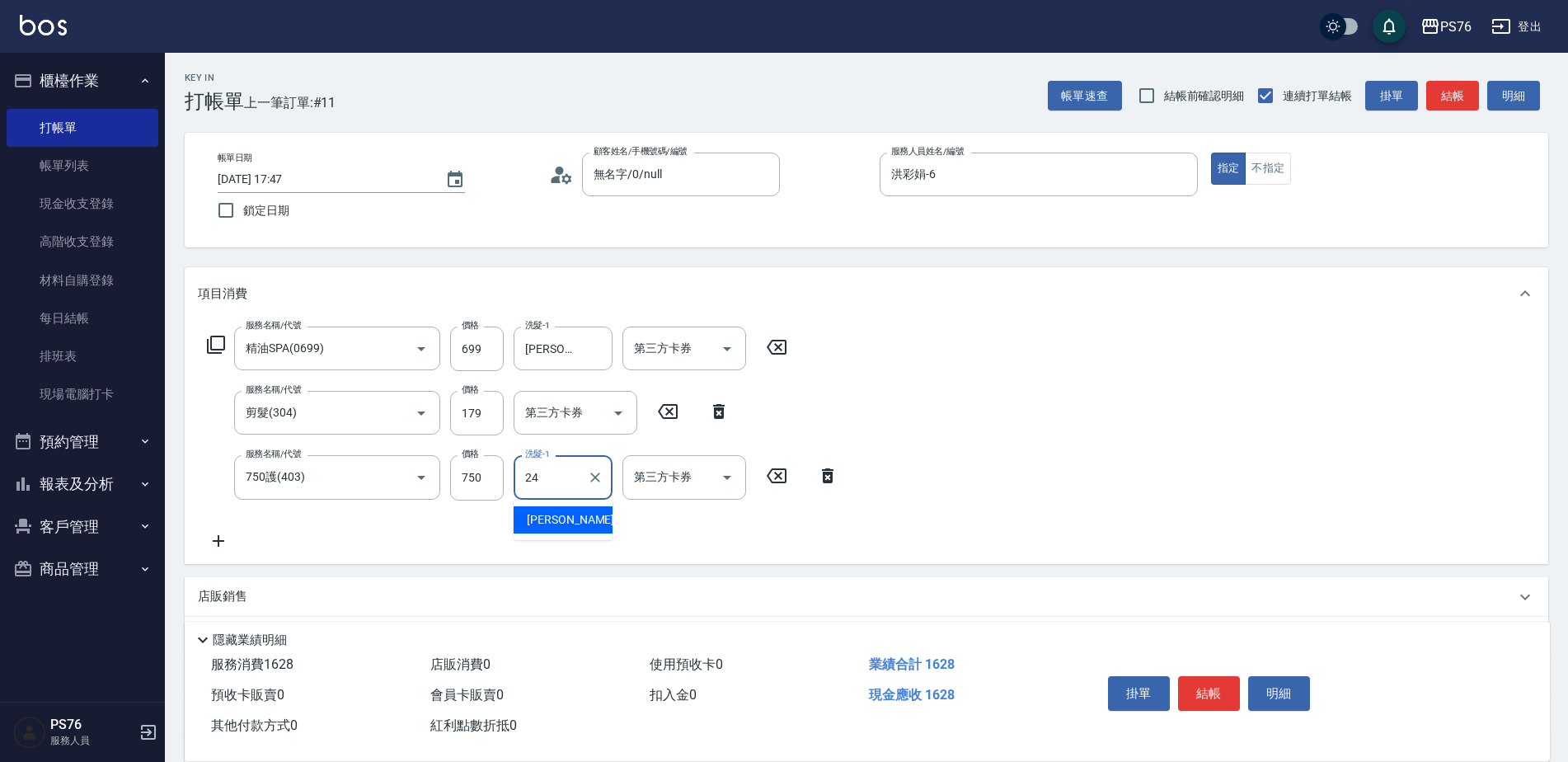
type input "[PERSON_NAME]-24"
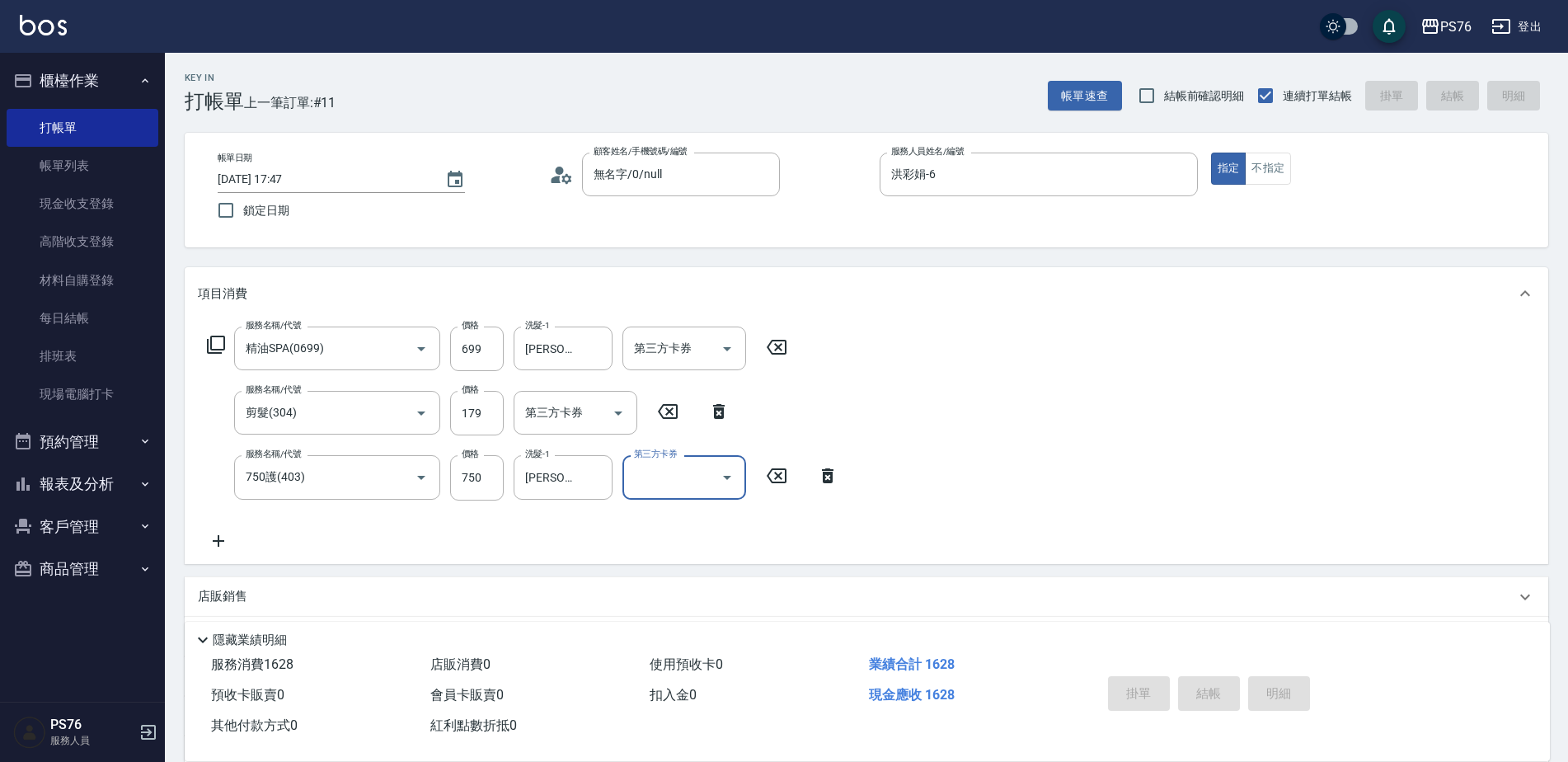
type input "[DATE] 17:48"
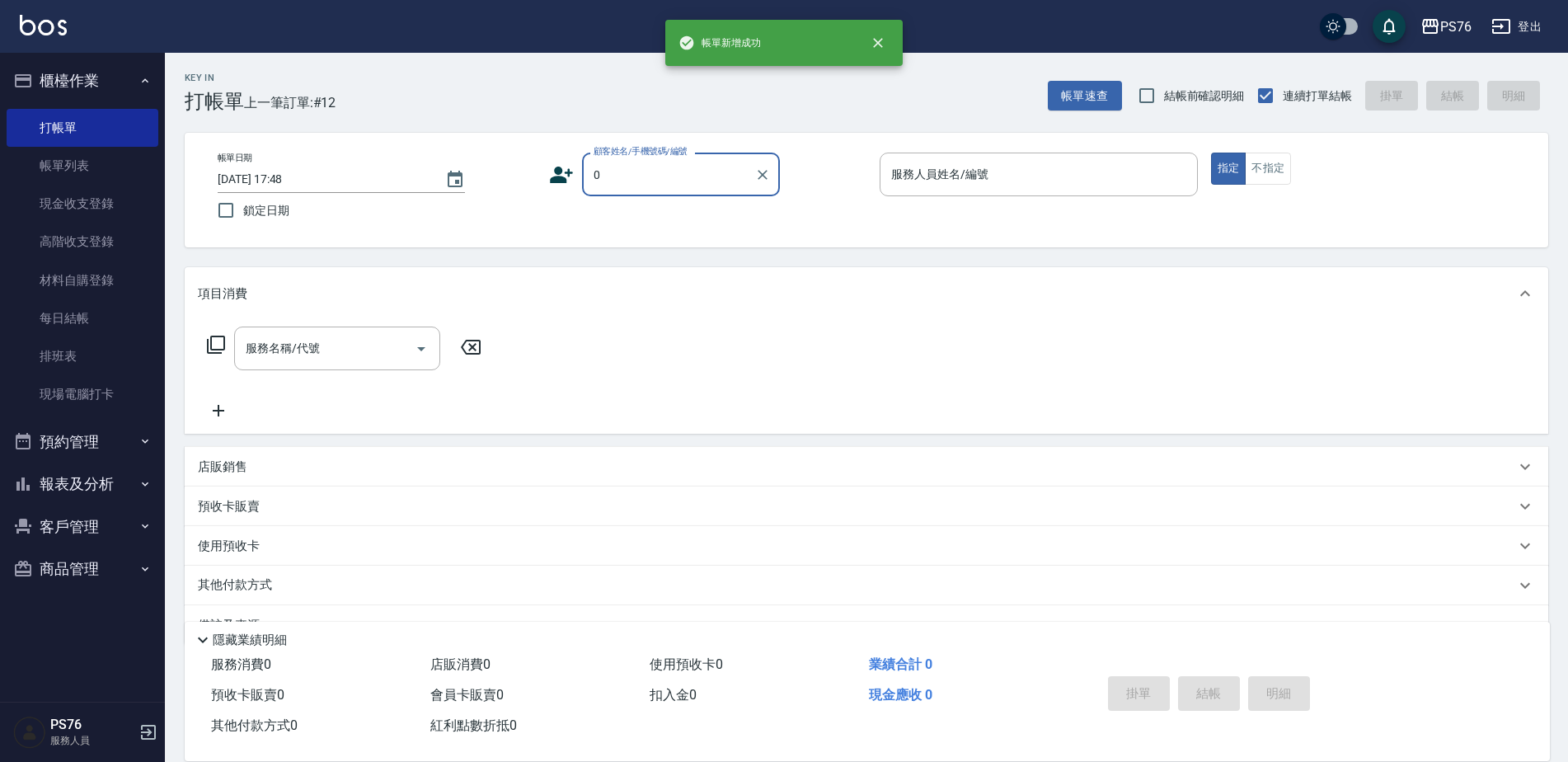
type input "無名字/0/null"
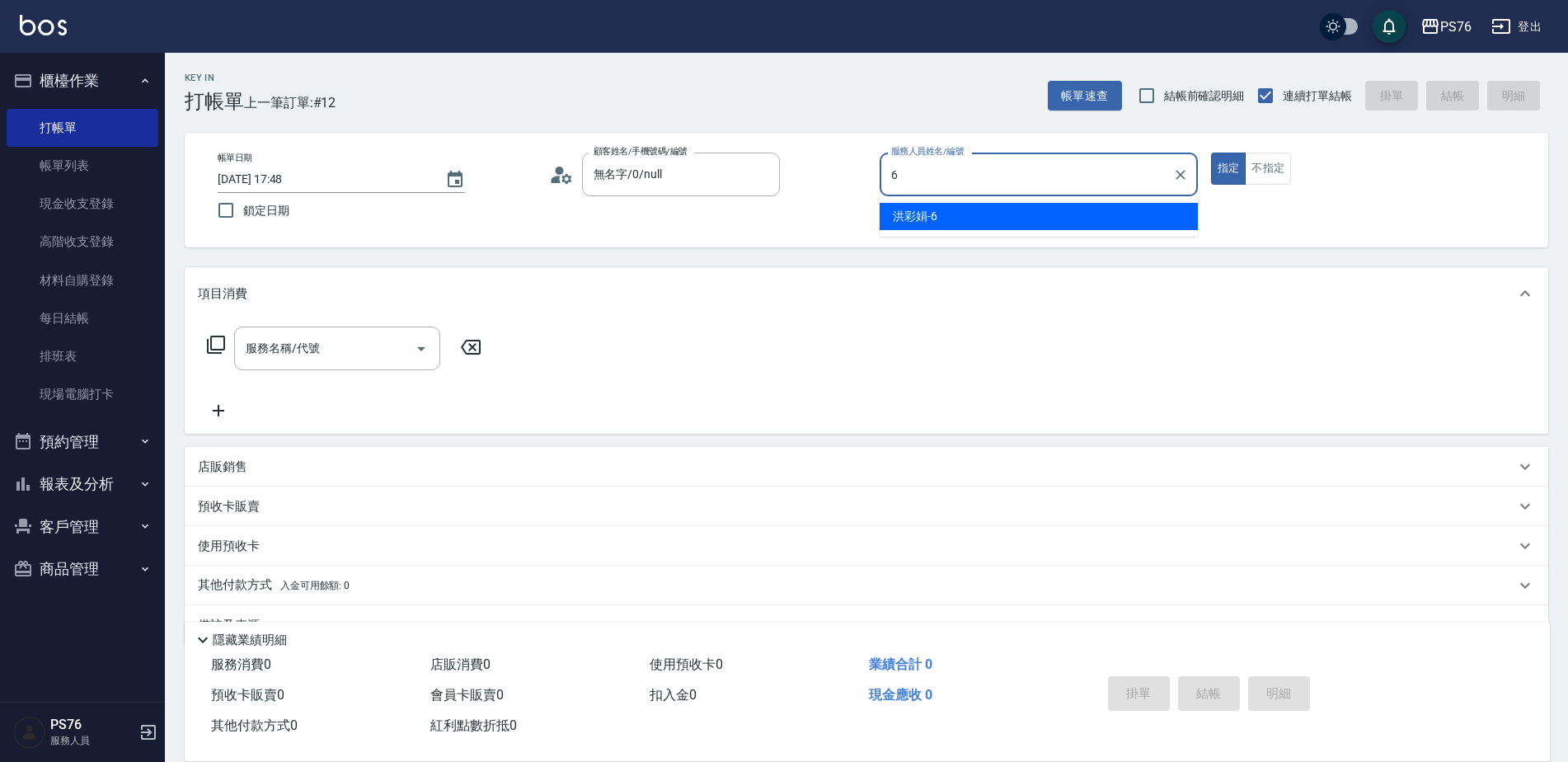
type input "洪彩娟-6"
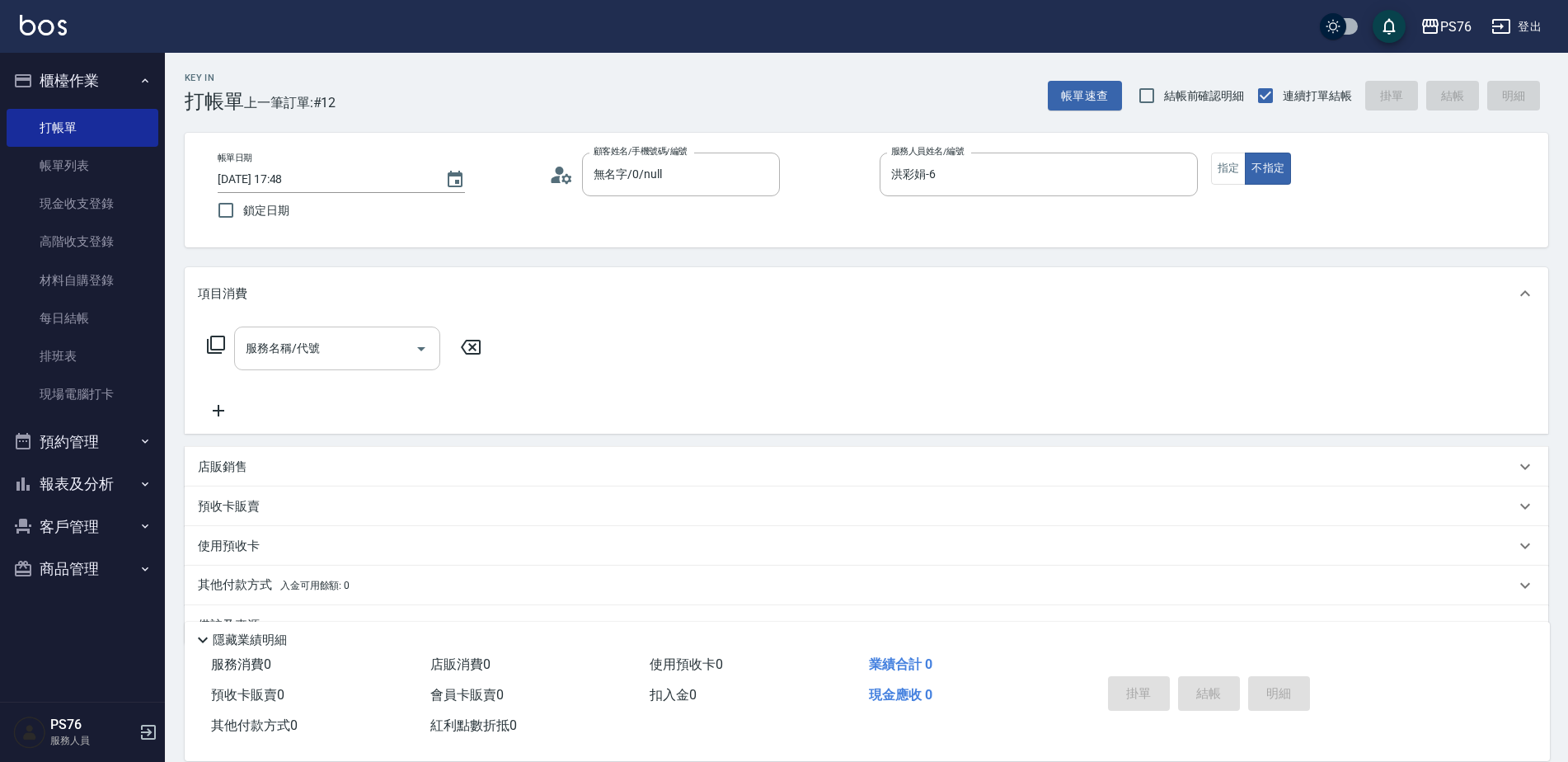
click at [275, 349] on input "服務名稱/代號" at bounding box center [324, 348] width 166 height 29
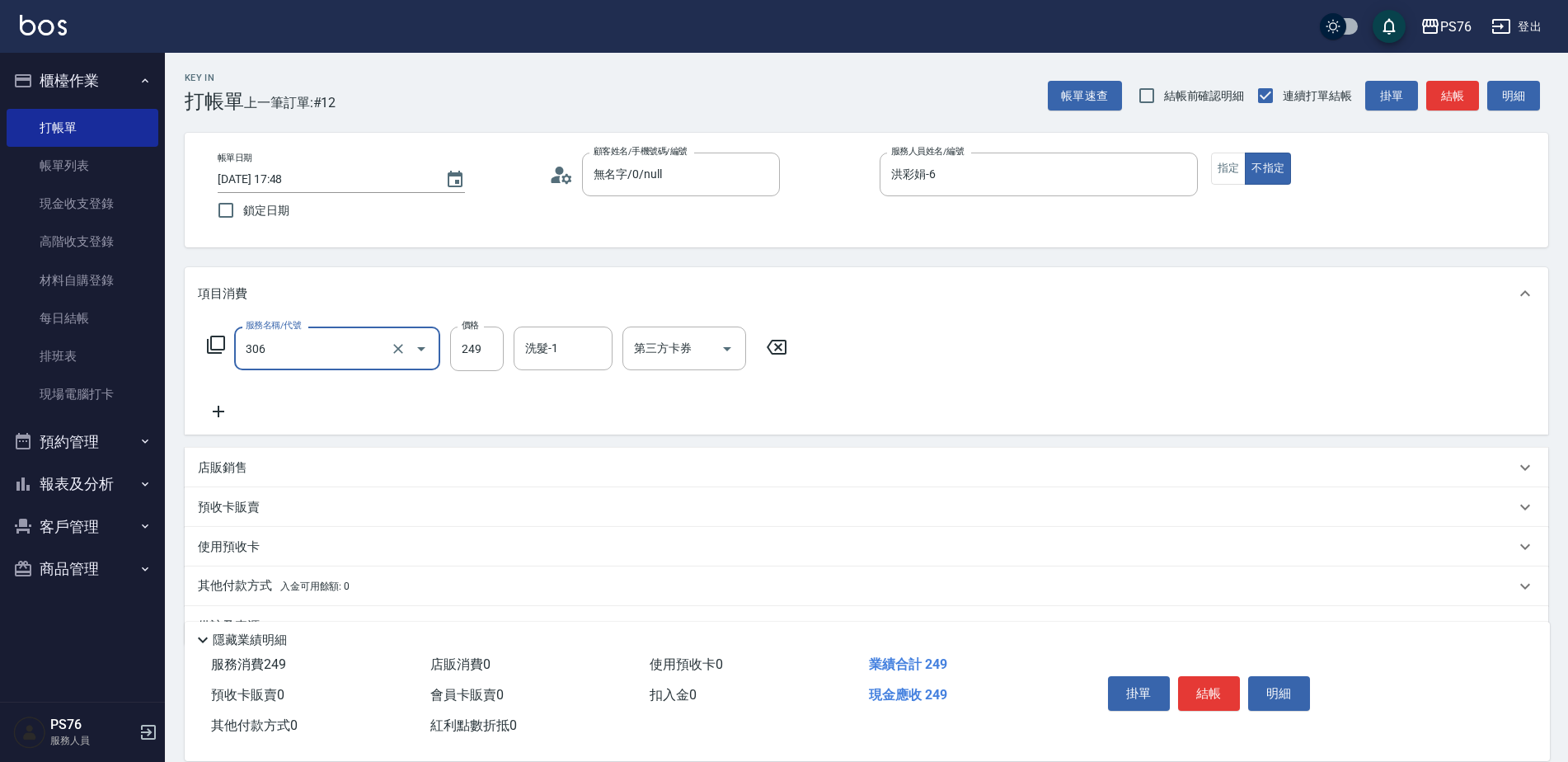
type input "剪髮(306)"
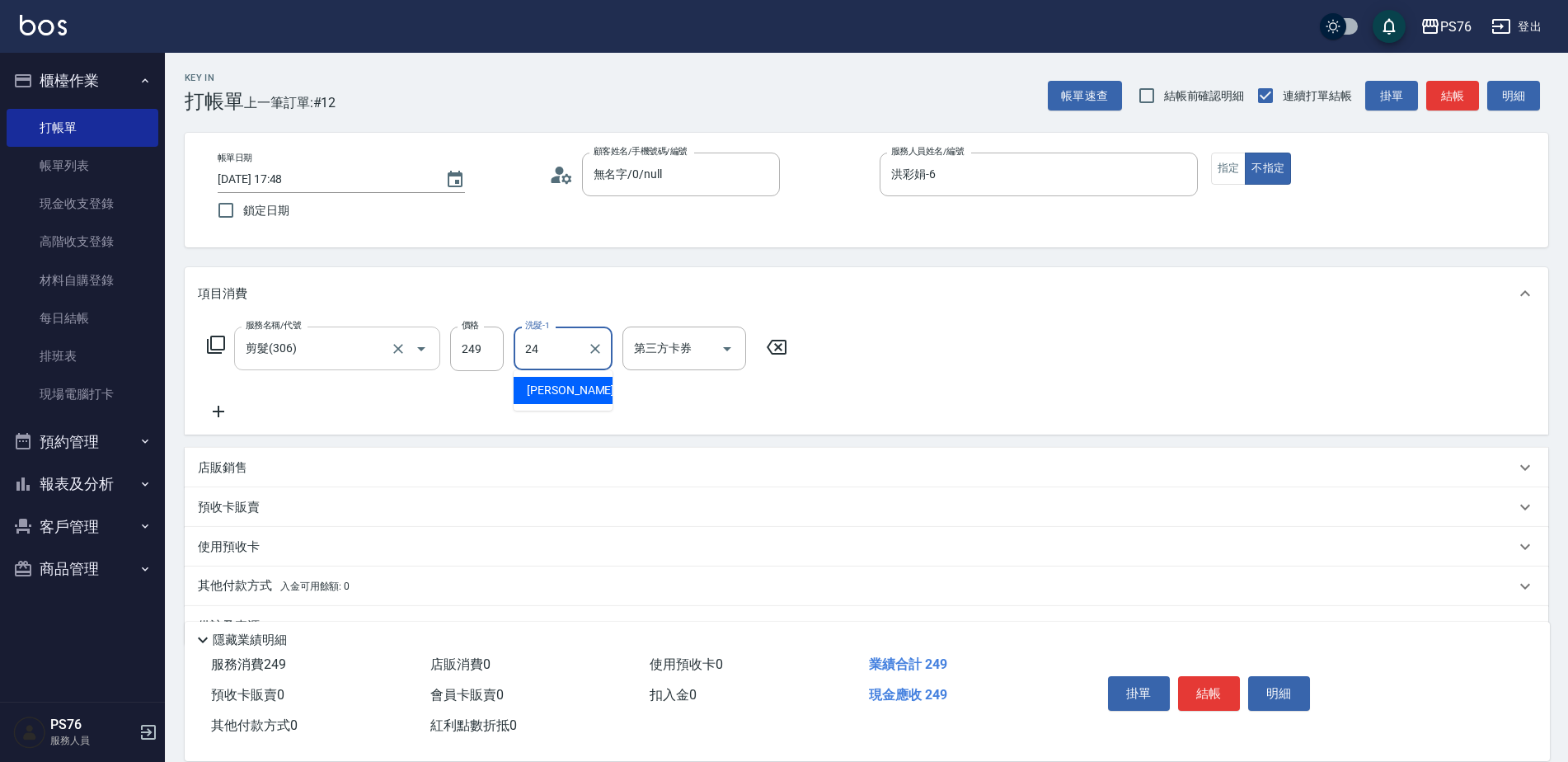
type input "[PERSON_NAME]-24"
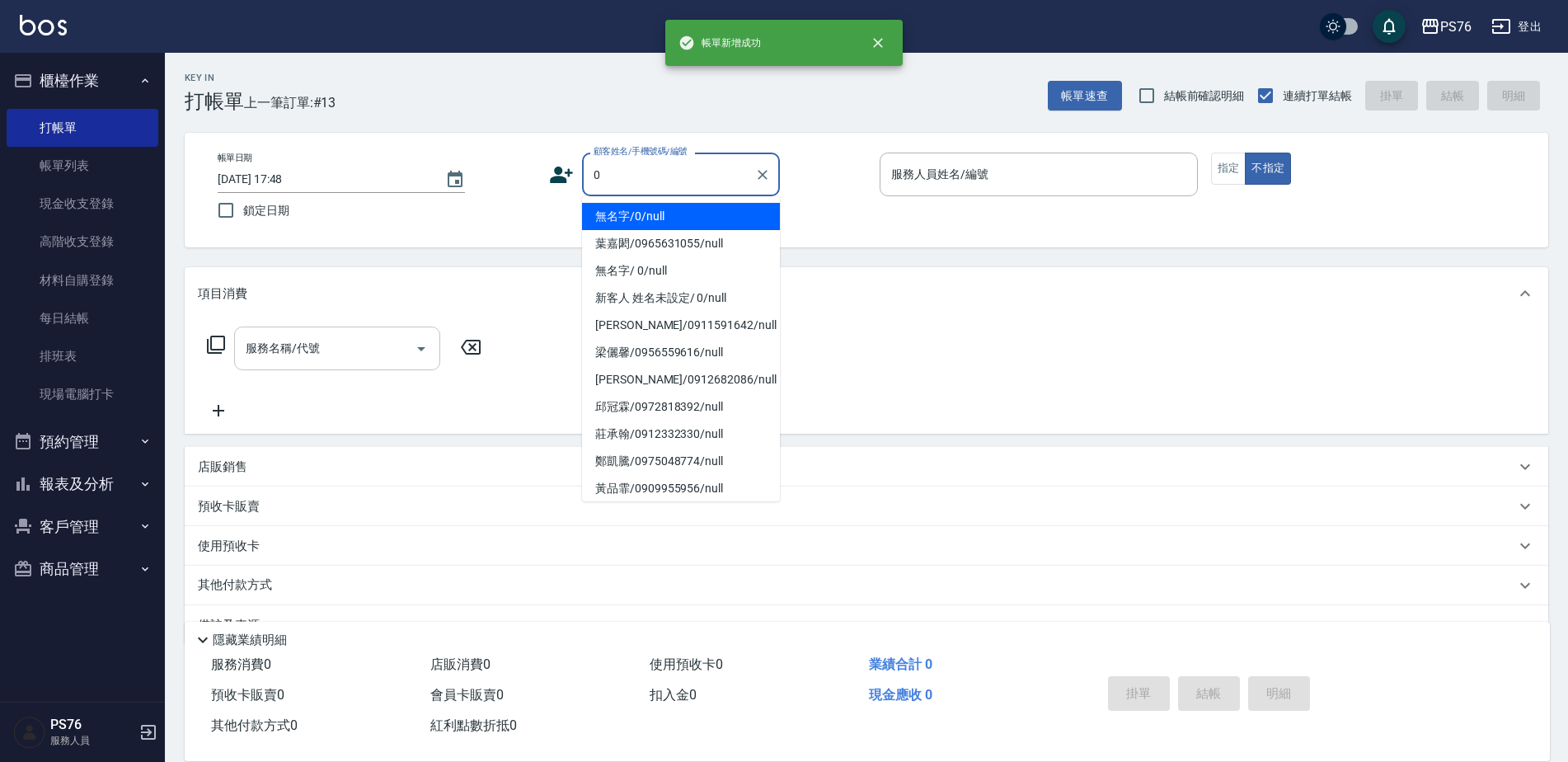
type input "無名字/0/null"
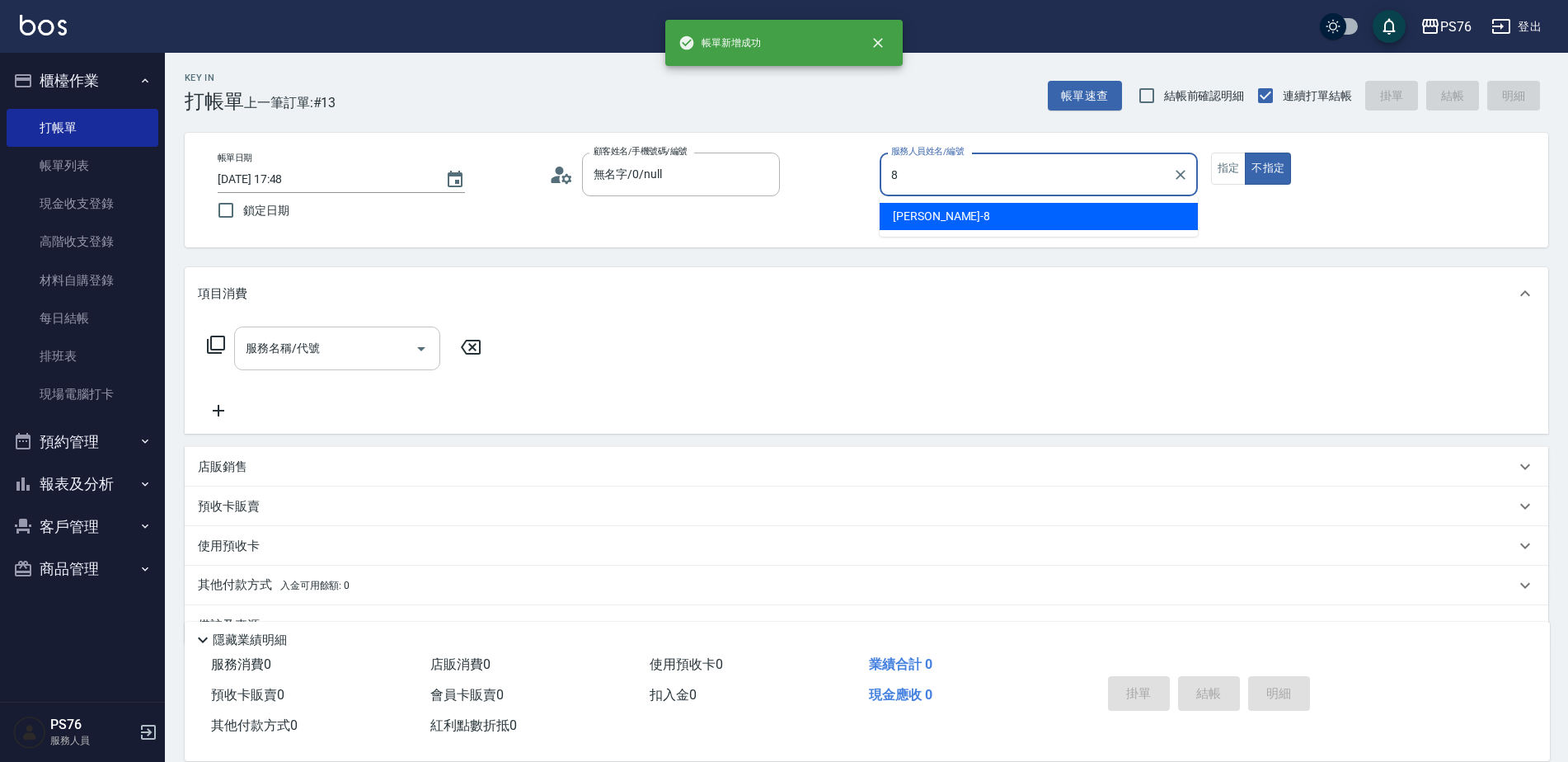
type input "[PERSON_NAME]-8"
type button "false"
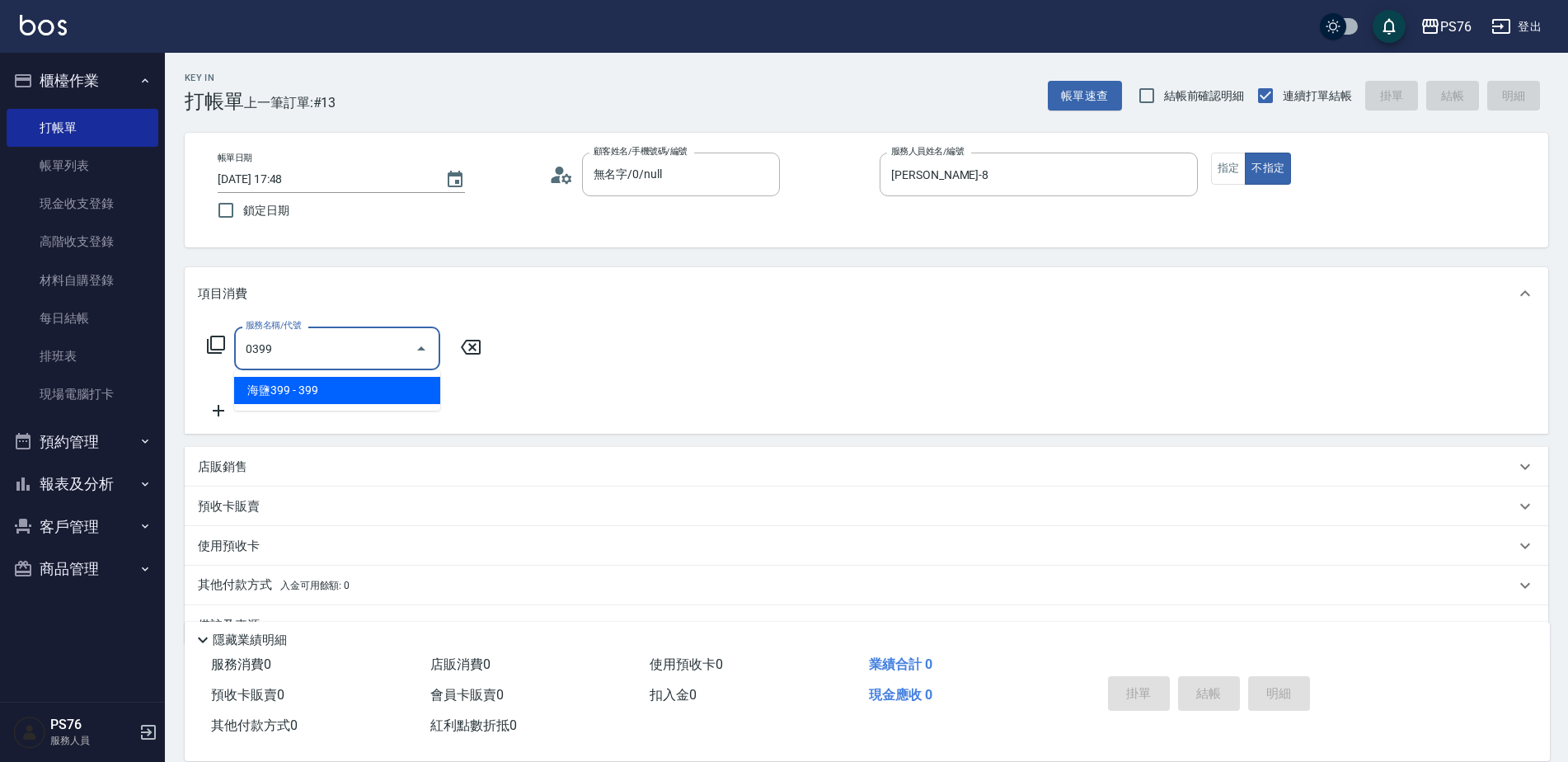
type input "海鹽399(0399)"
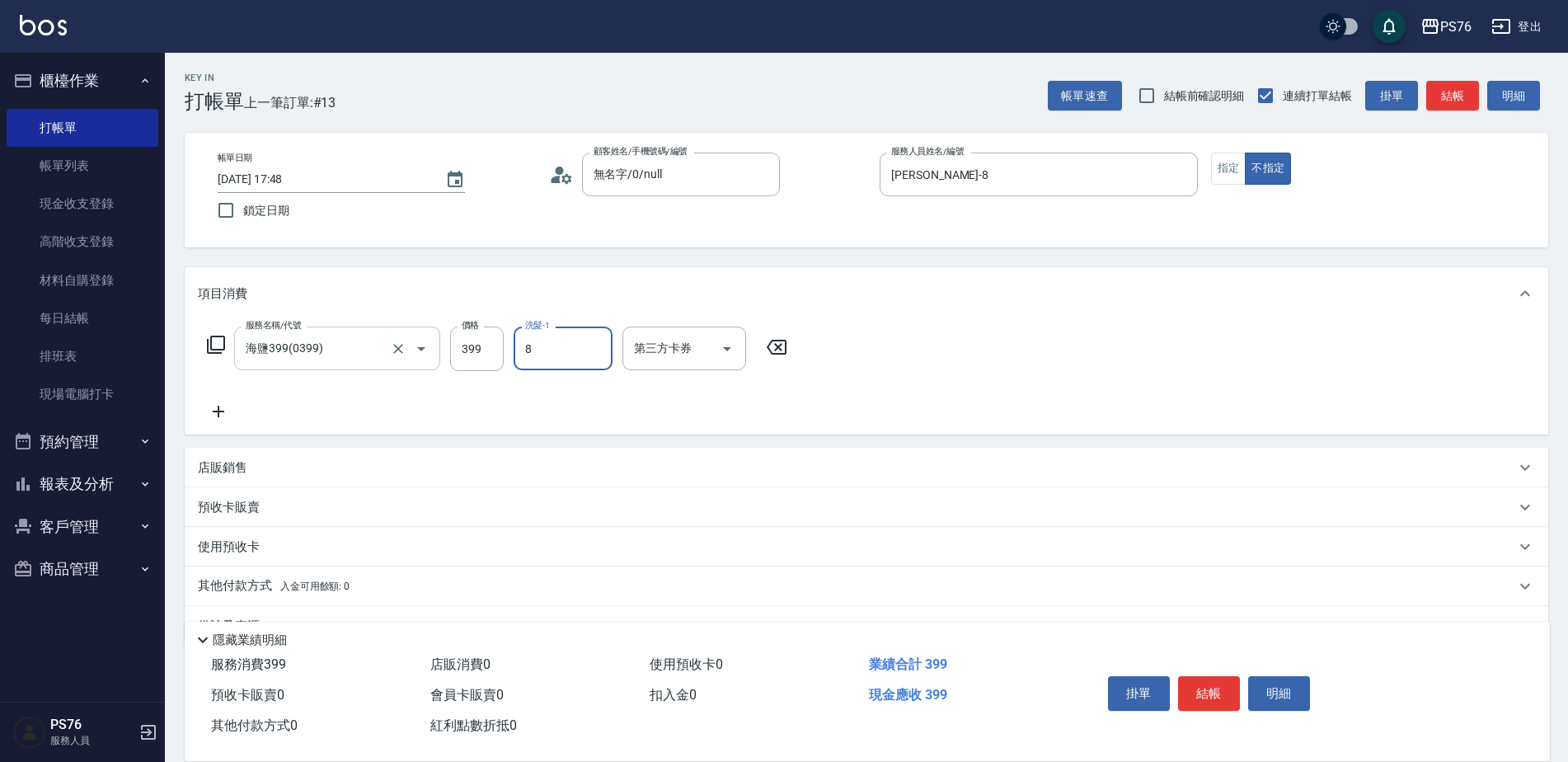
type input "[PERSON_NAME]-8"
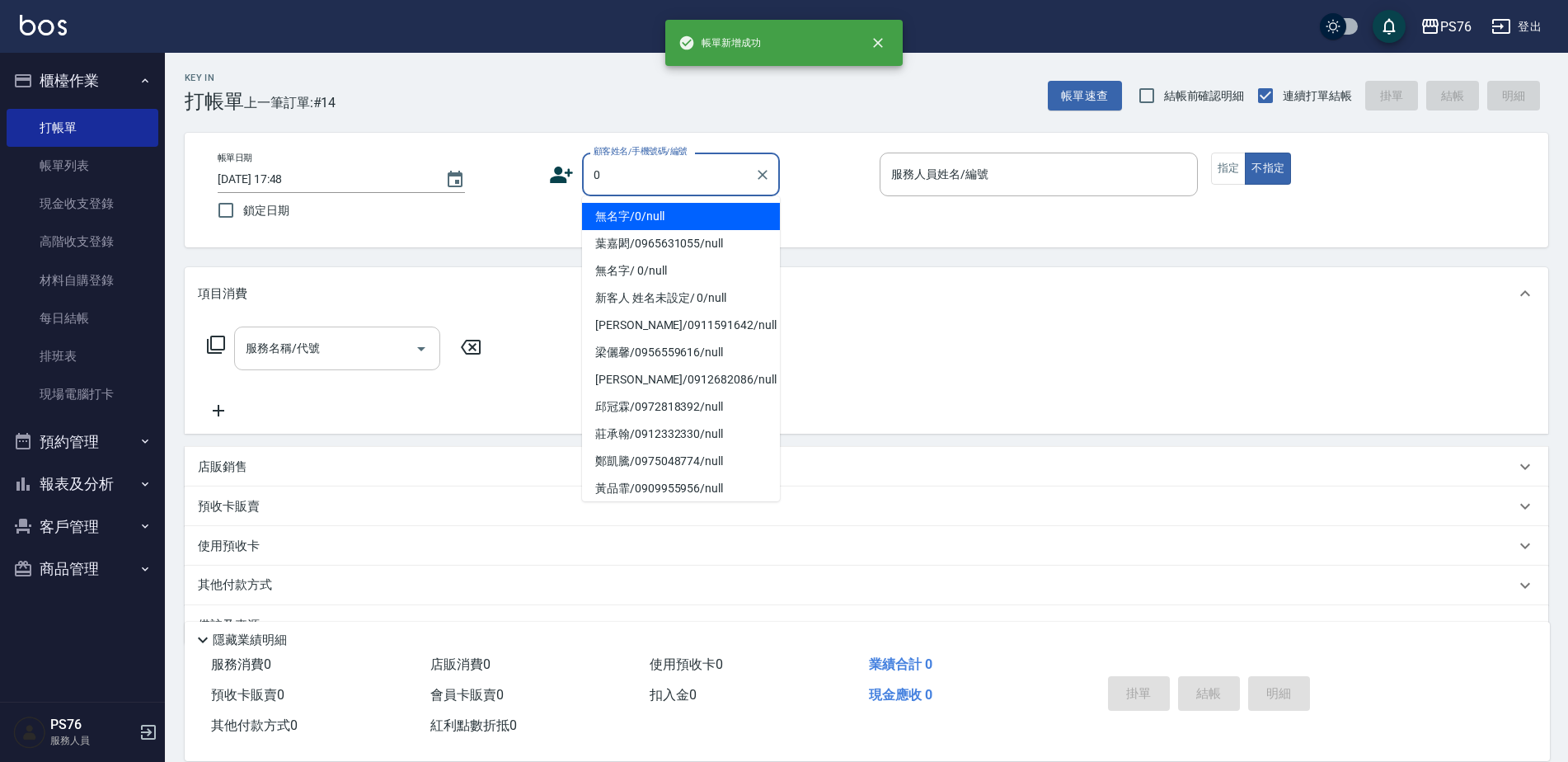
type input "無名字/0/null"
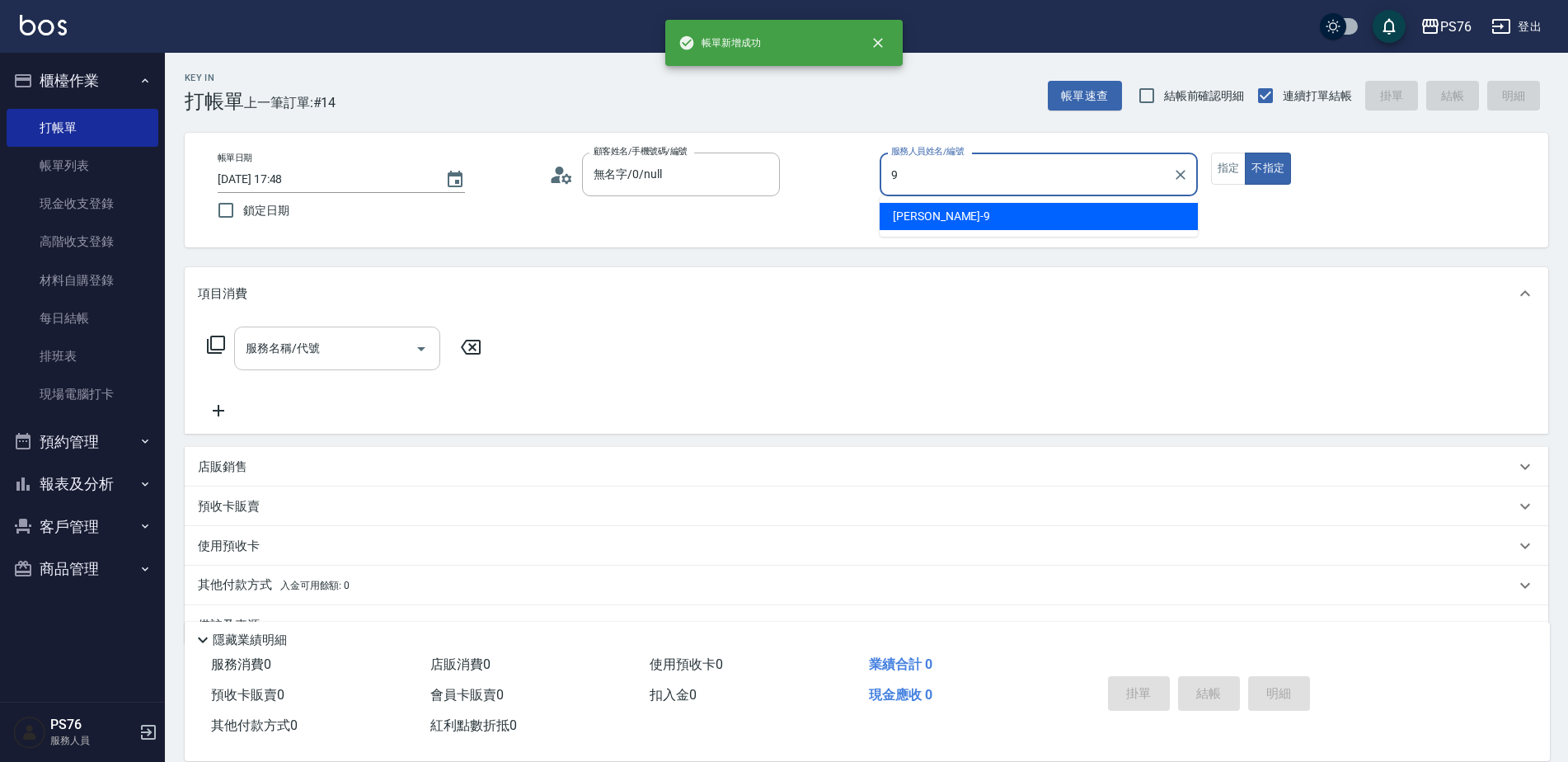
type input "[PERSON_NAME]-9"
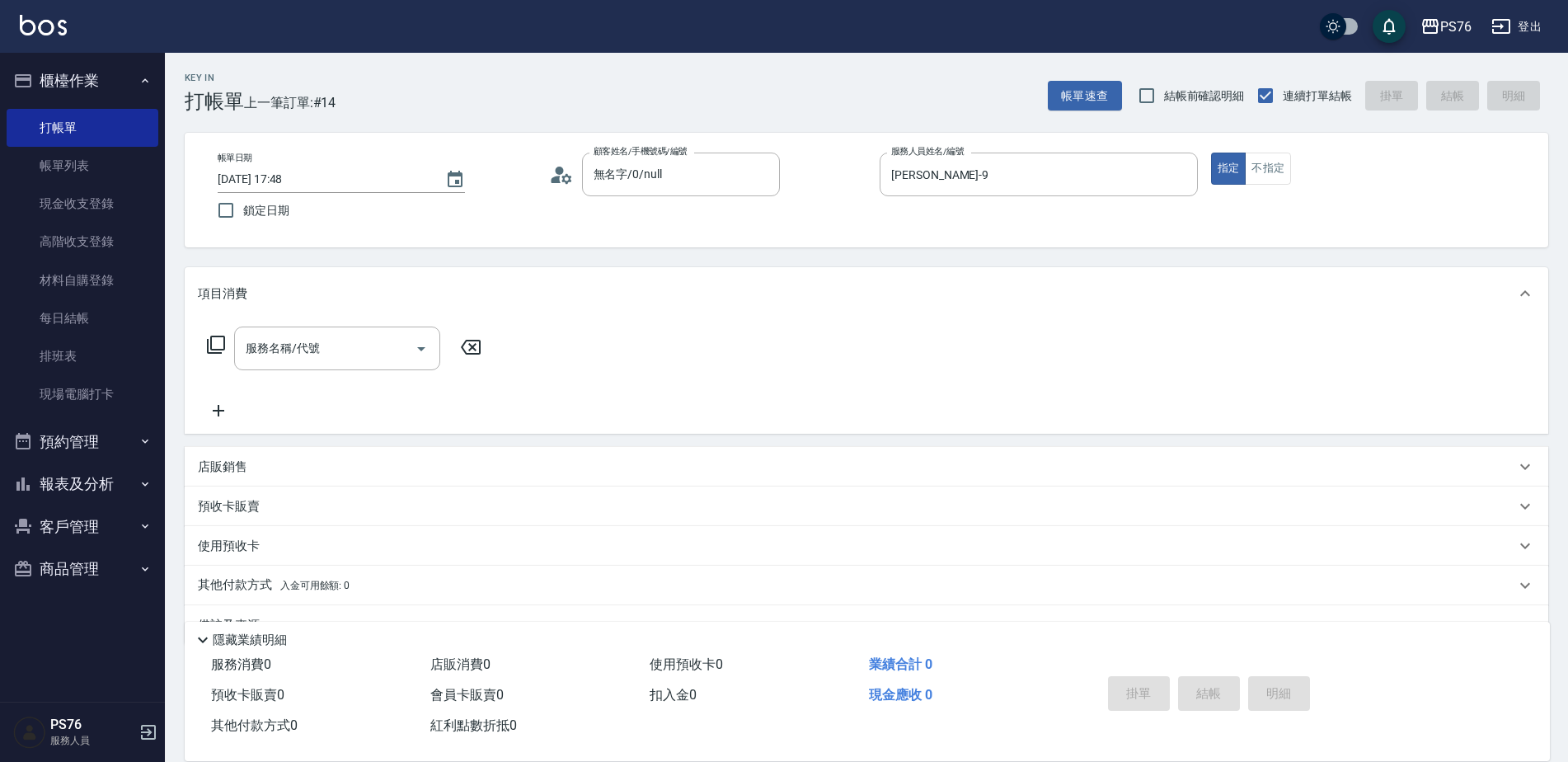
click at [254, 480] on div "店販銷售" at bounding box center [866, 466] width 1363 height 39
type input "[PERSON_NAME]-9"
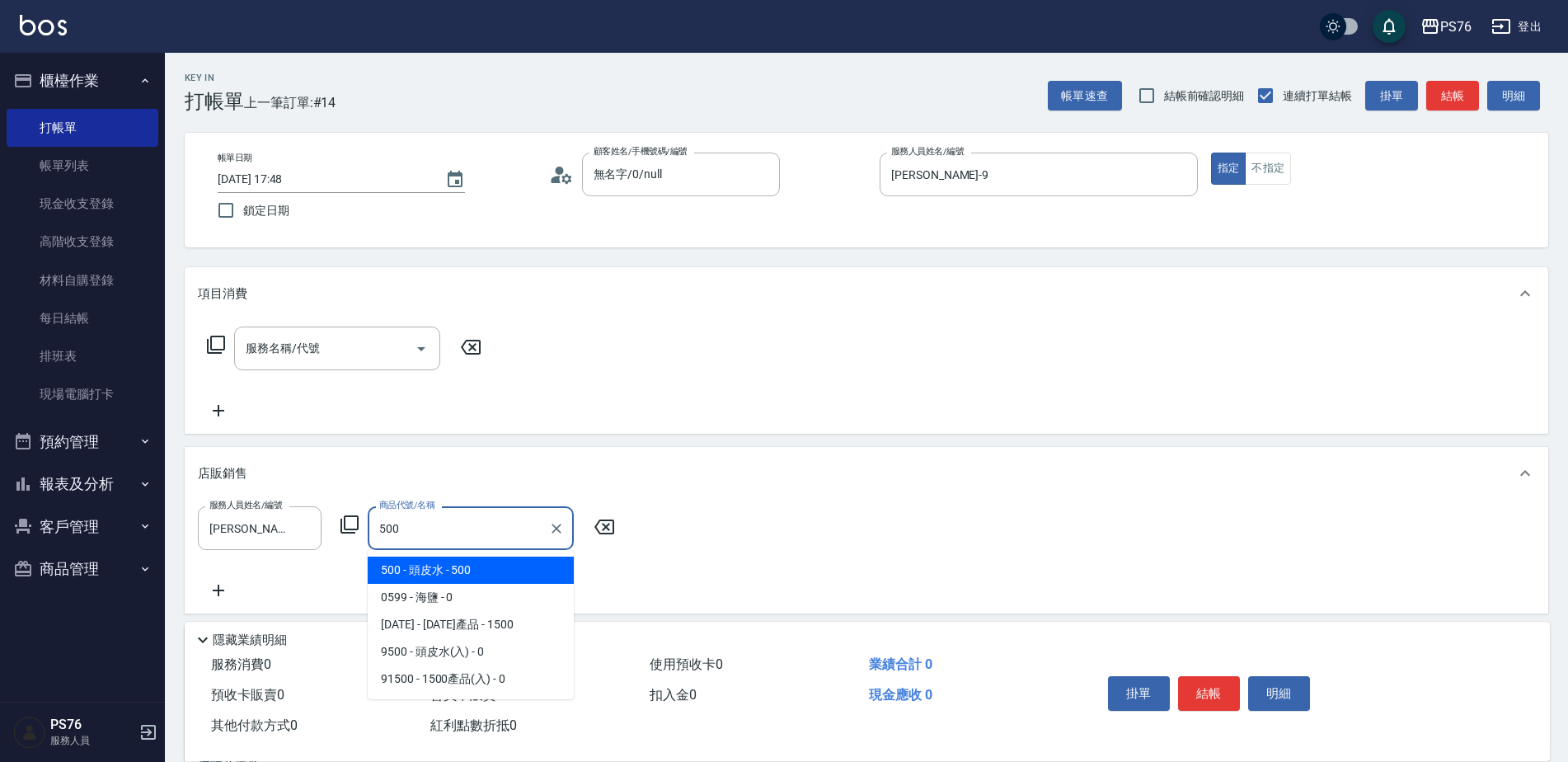
type input "頭皮水"
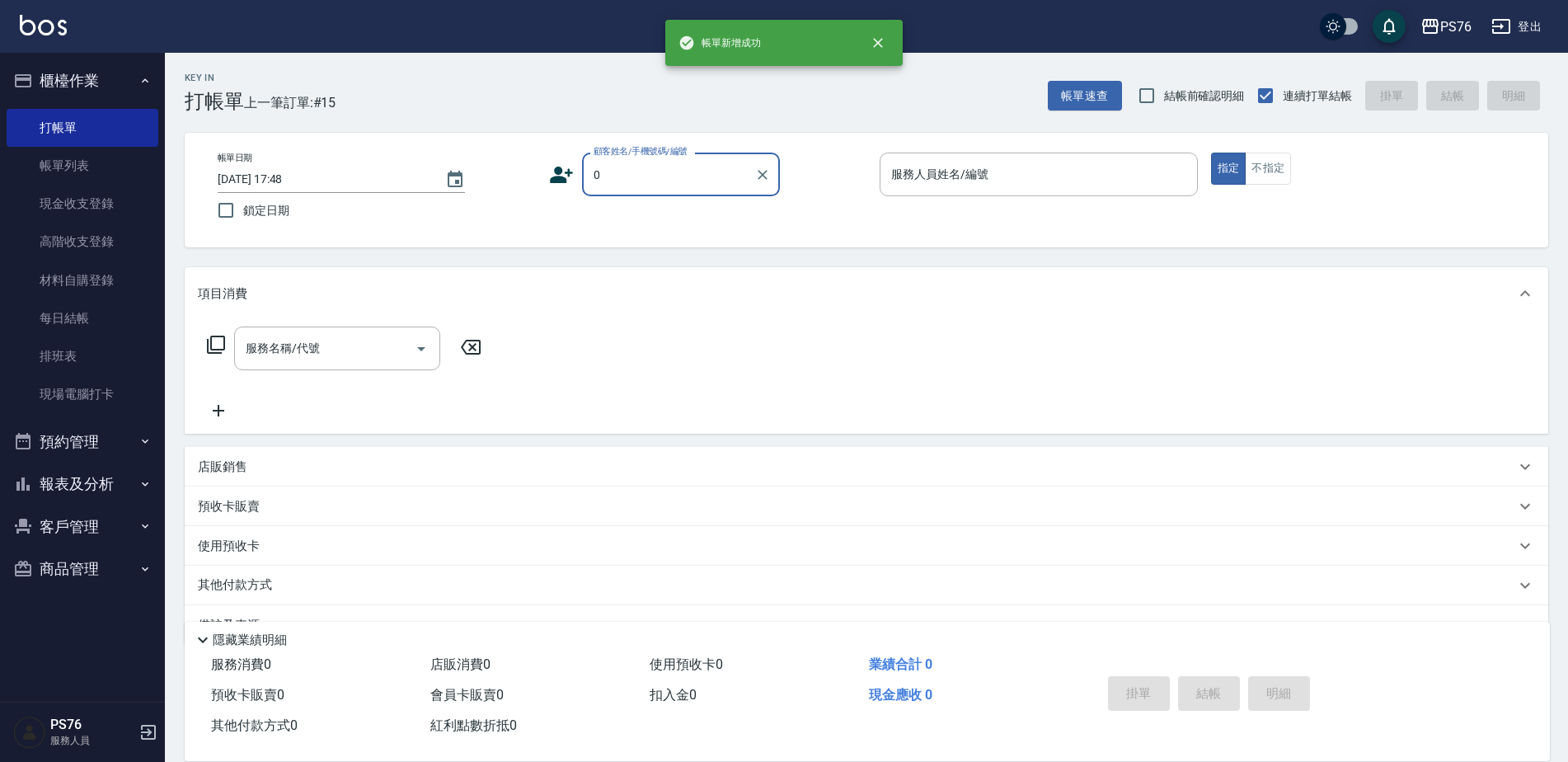
type input "無名字/0/null"
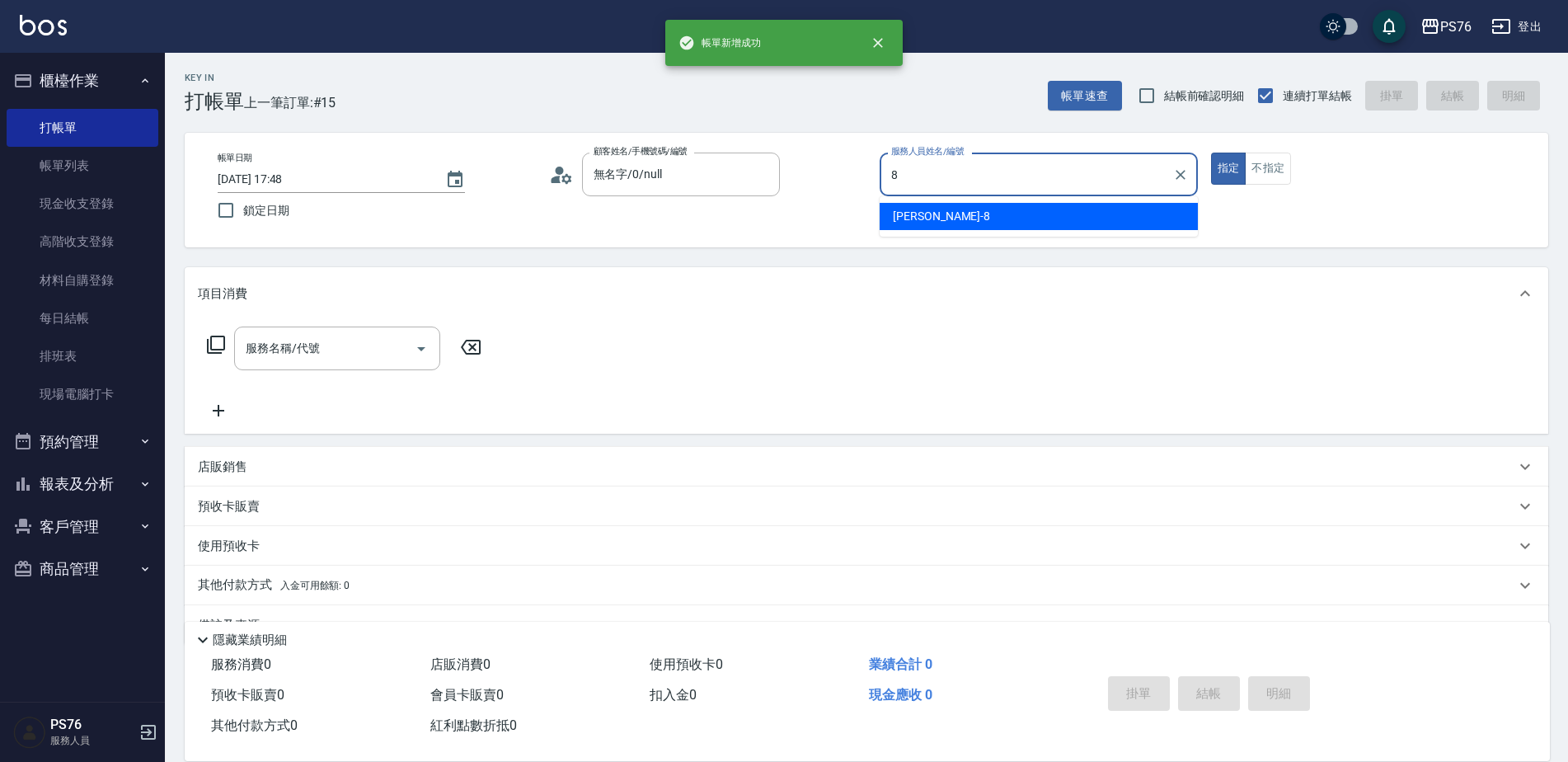
type input "[PERSON_NAME]-8"
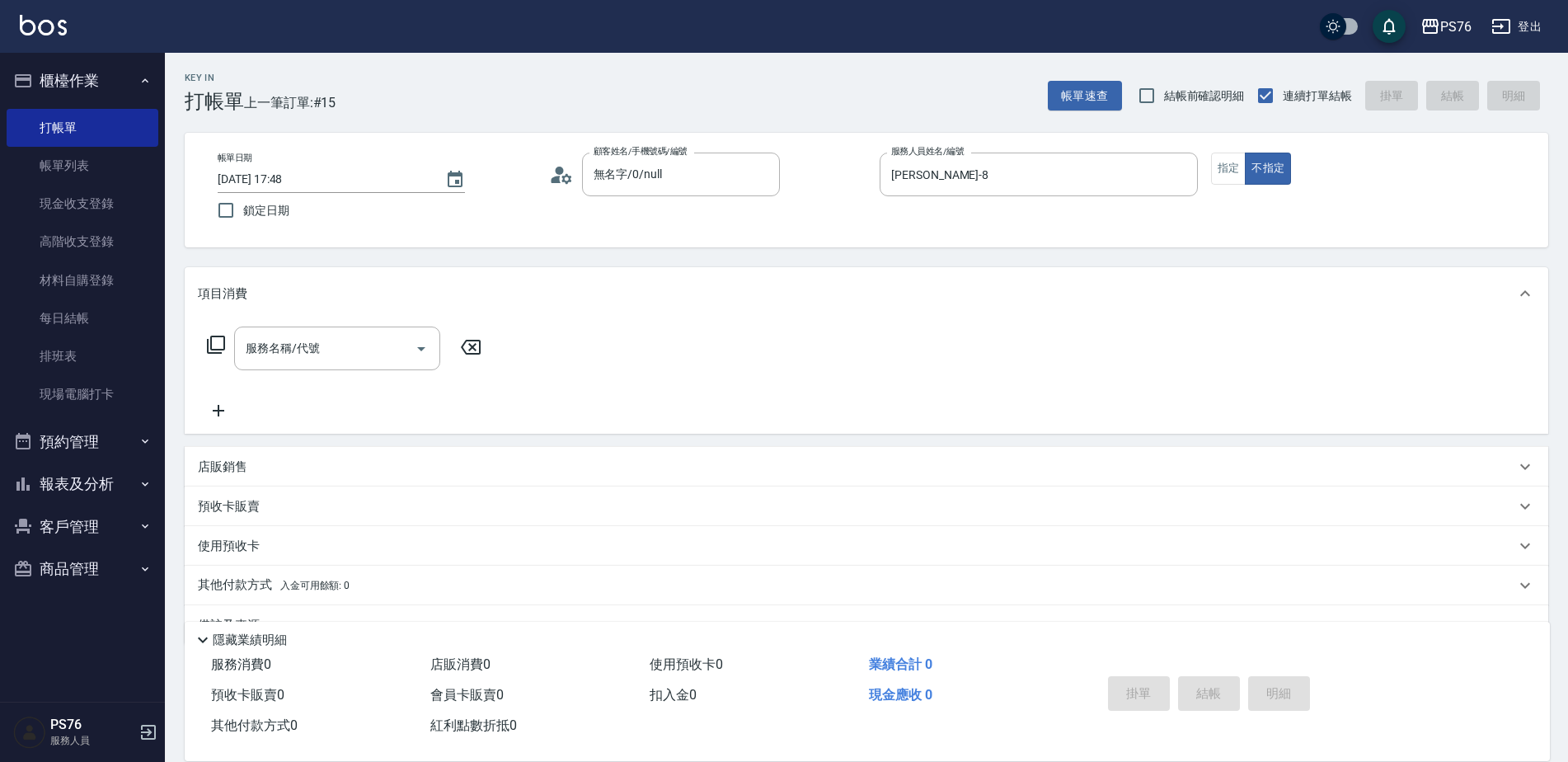
click at [307, 307] on div "項目消費" at bounding box center [866, 293] width 1363 height 52
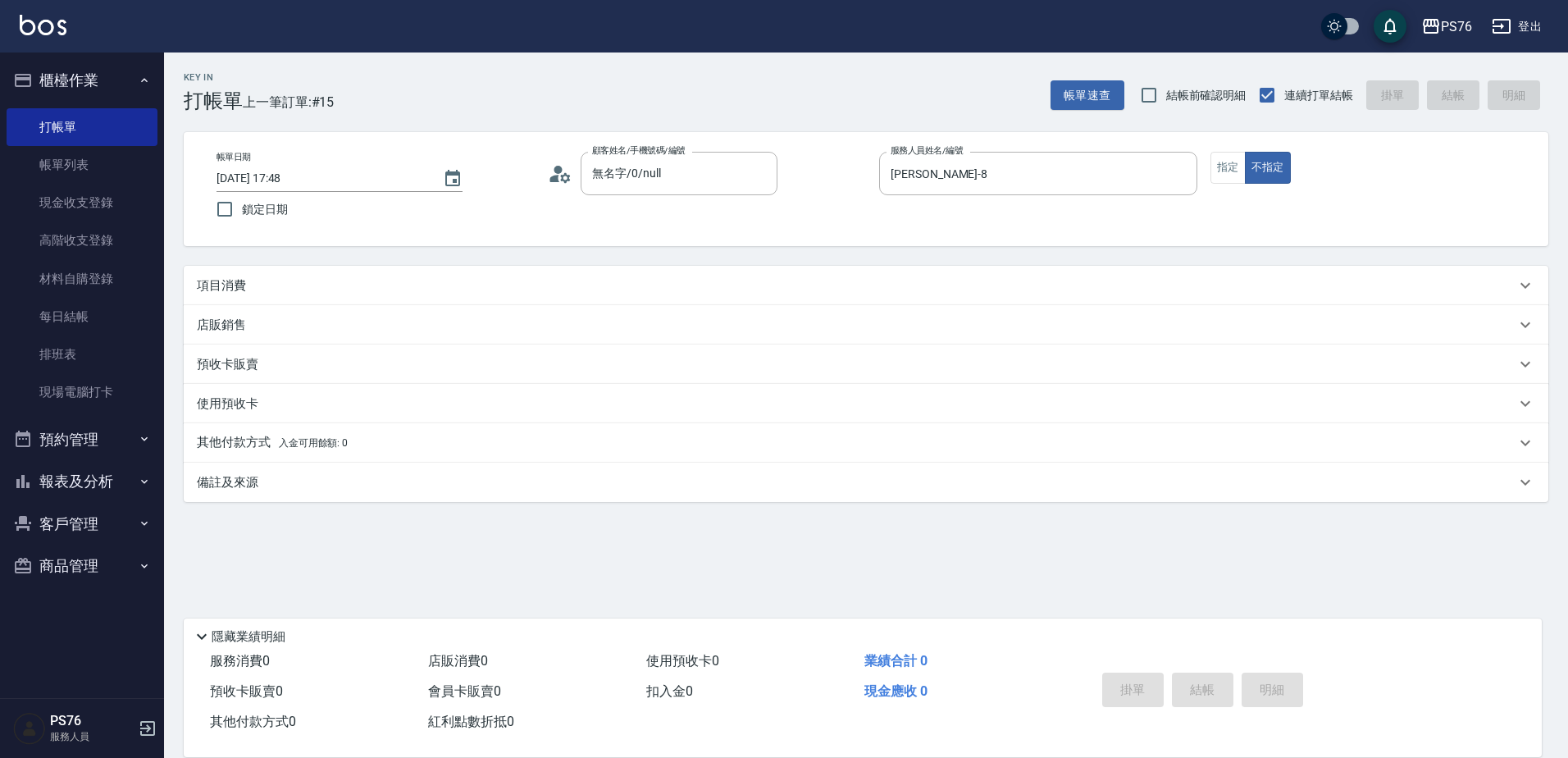
click at [310, 332] on div "店販銷售" at bounding box center [855, 325] width 1318 height 17
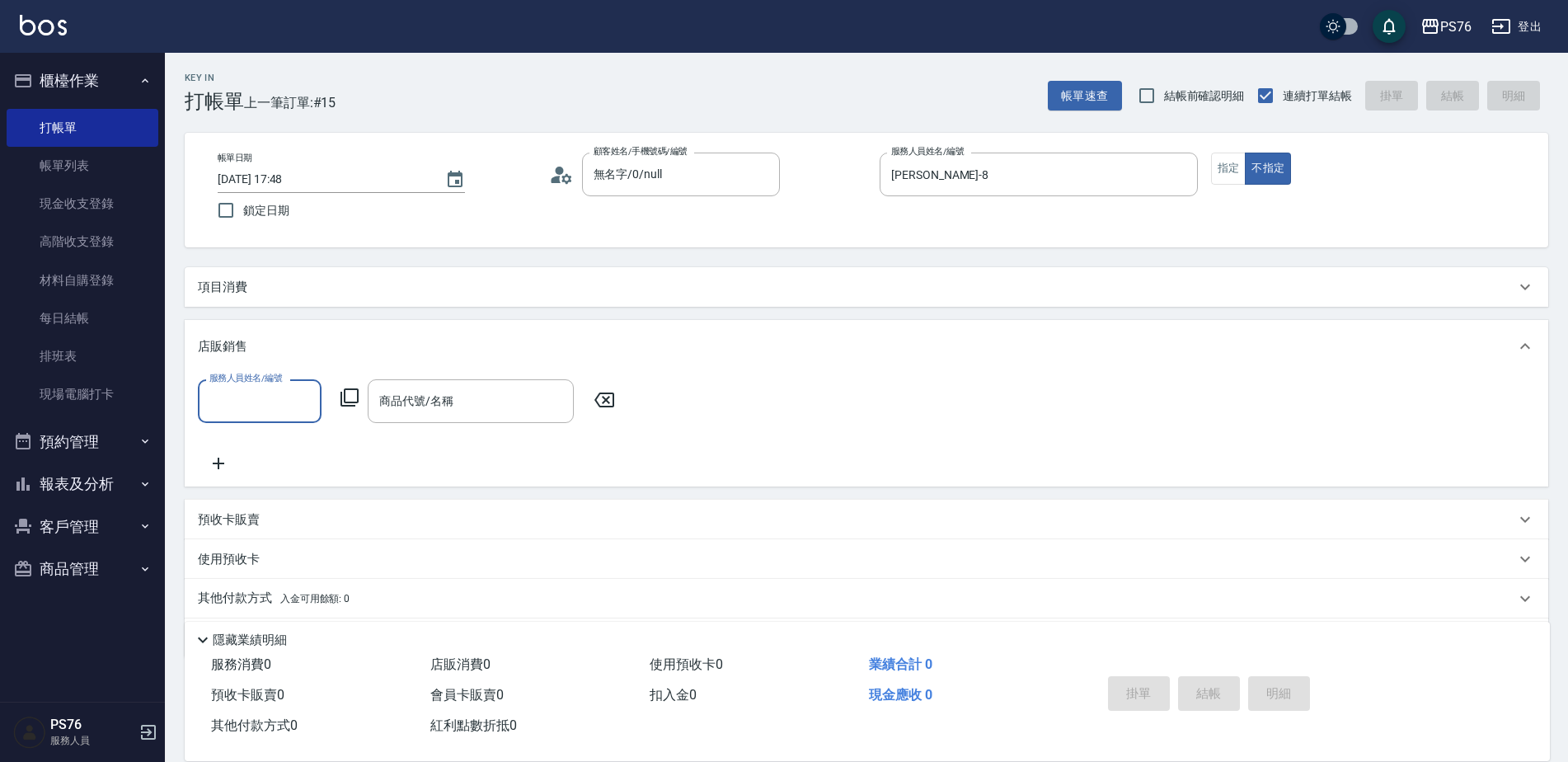
click at [311, 339] on div "店販銷售" at bounding box center [856, 346] width 1317 height 17
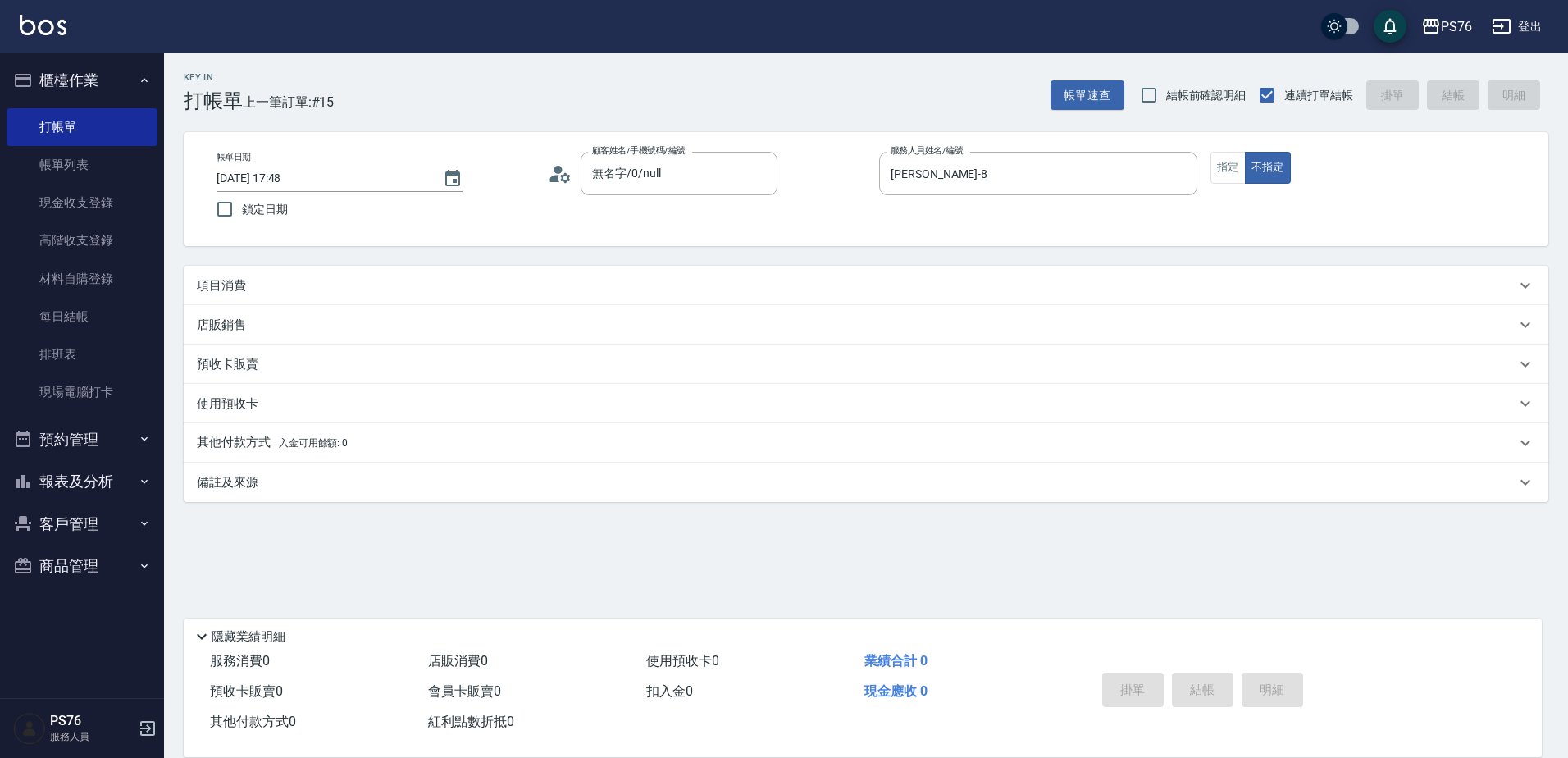
click at [331, 280] on div "項目消費" at bounding box center [855, 286] width 1318 height 17
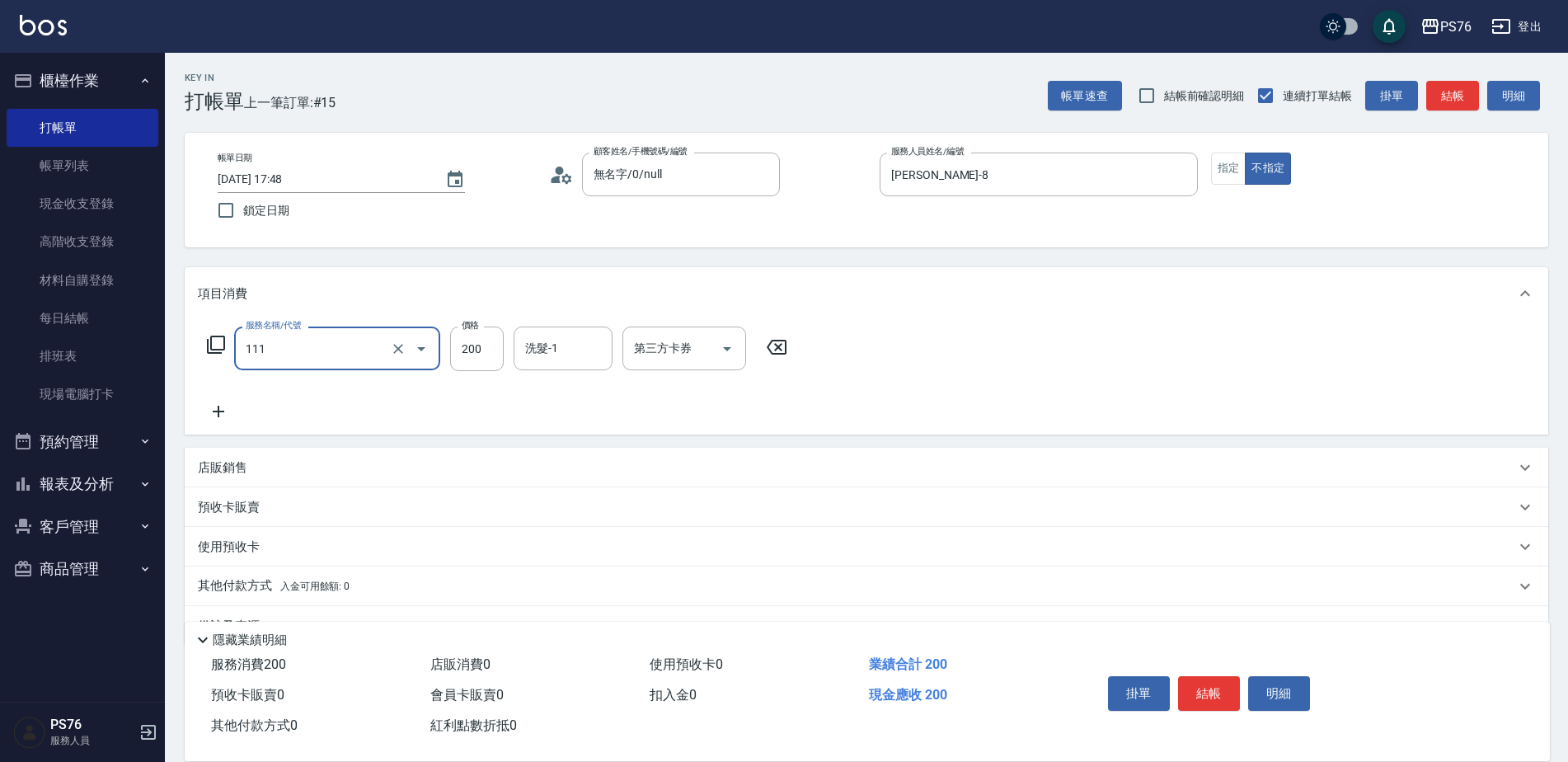
type input "200(111)"
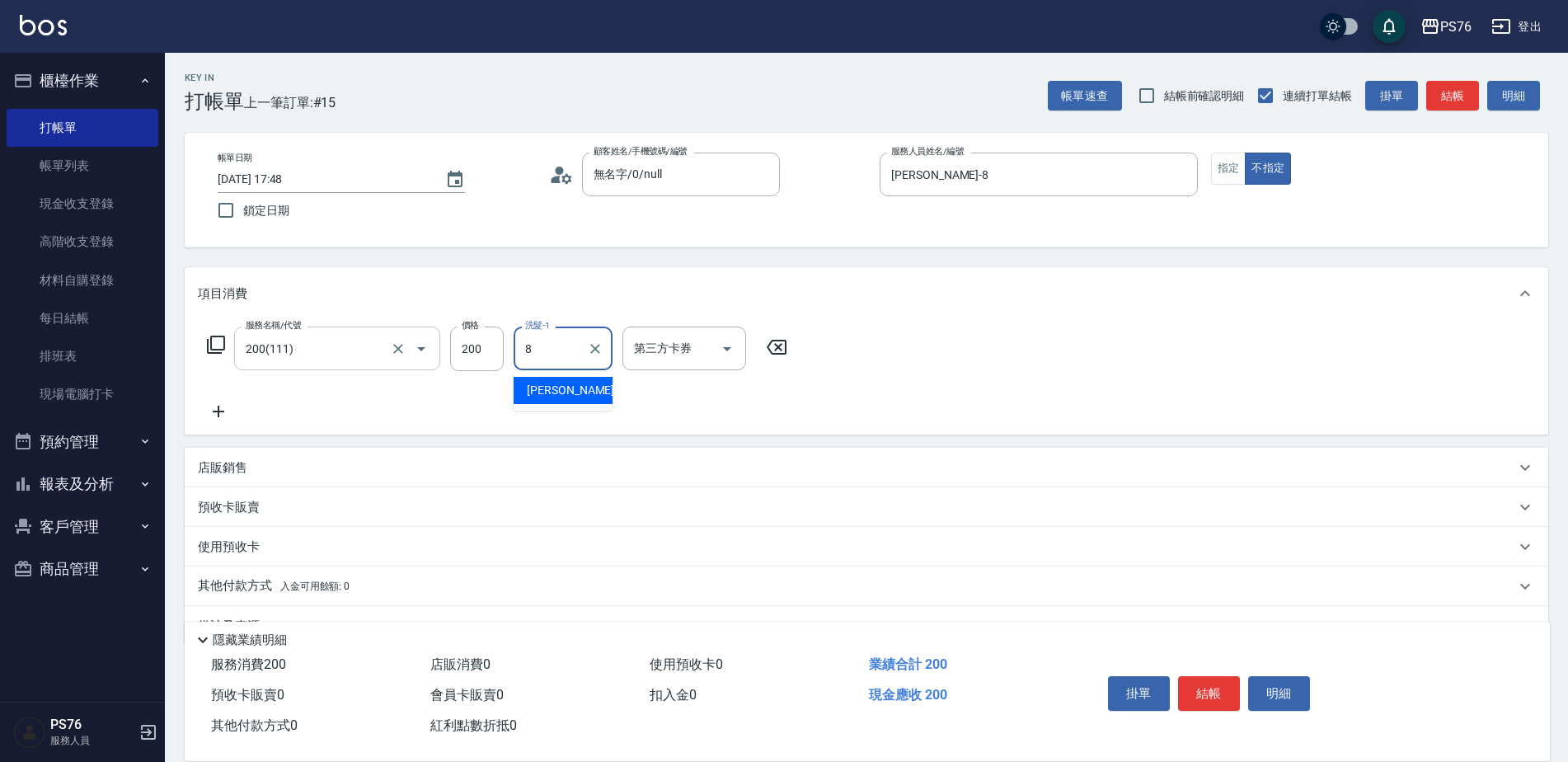
type input "[PERSON_NAME]-8"
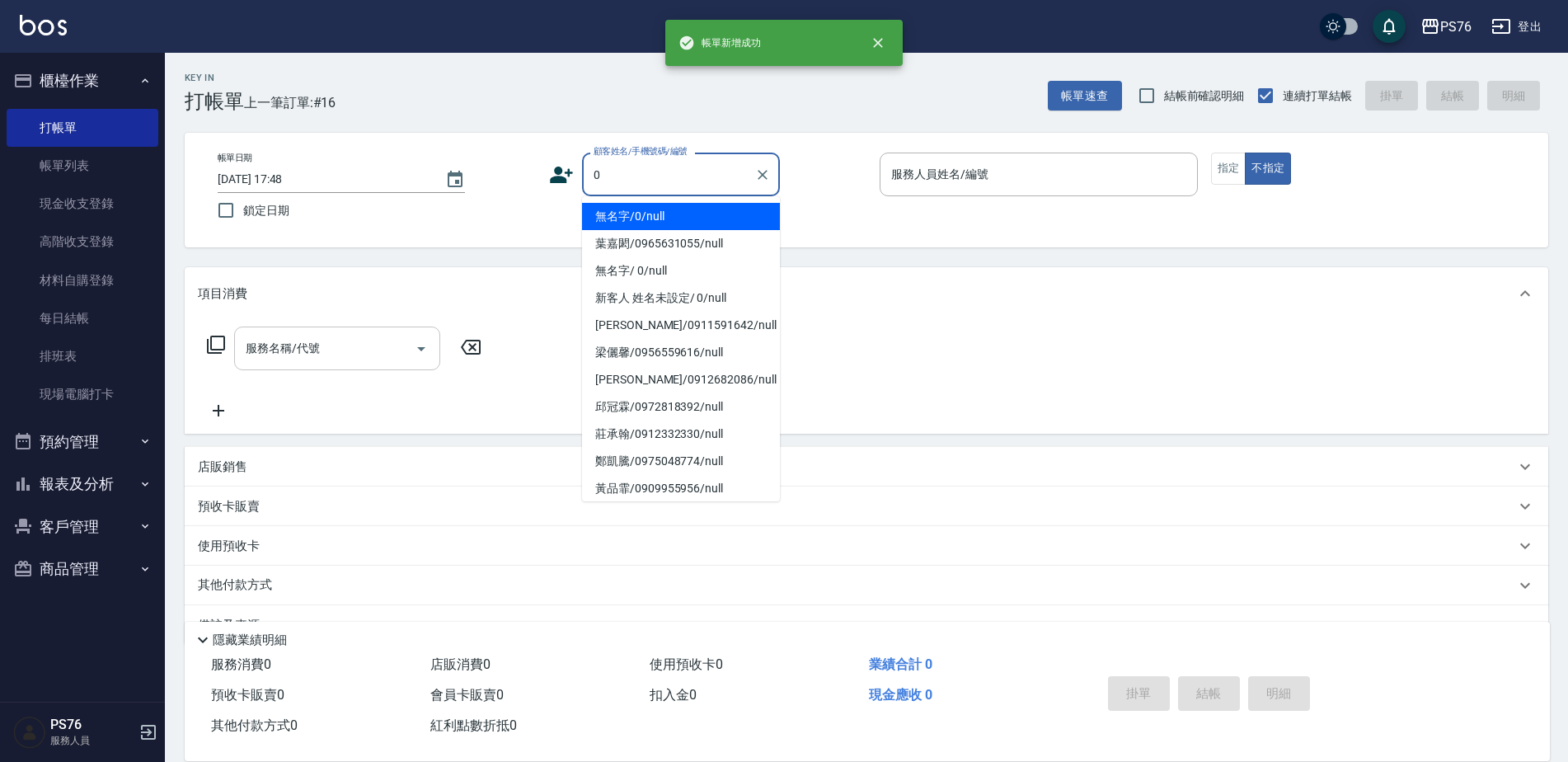
type input "無名字/0/null"
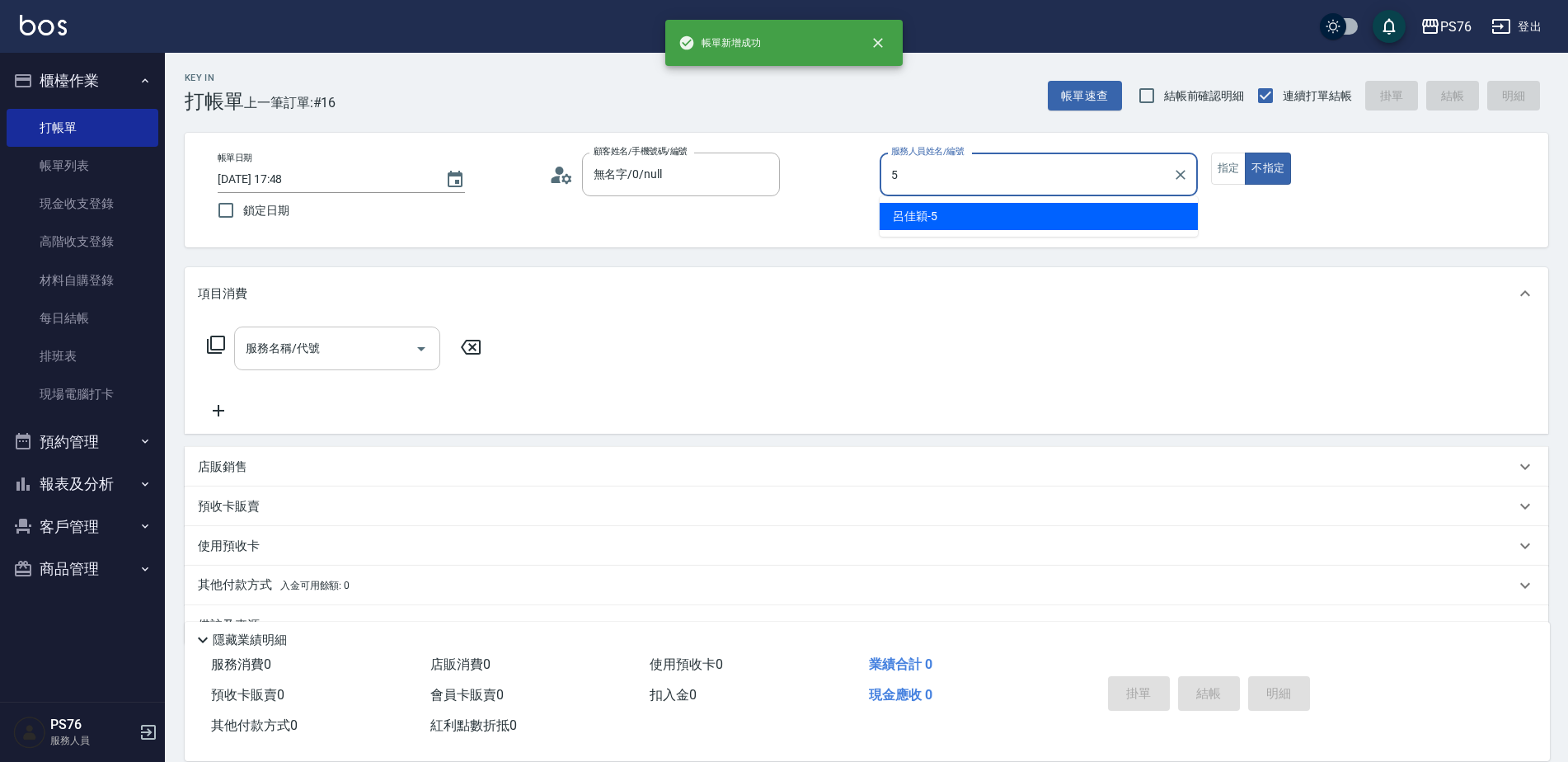
type input "呂佳穎-5"
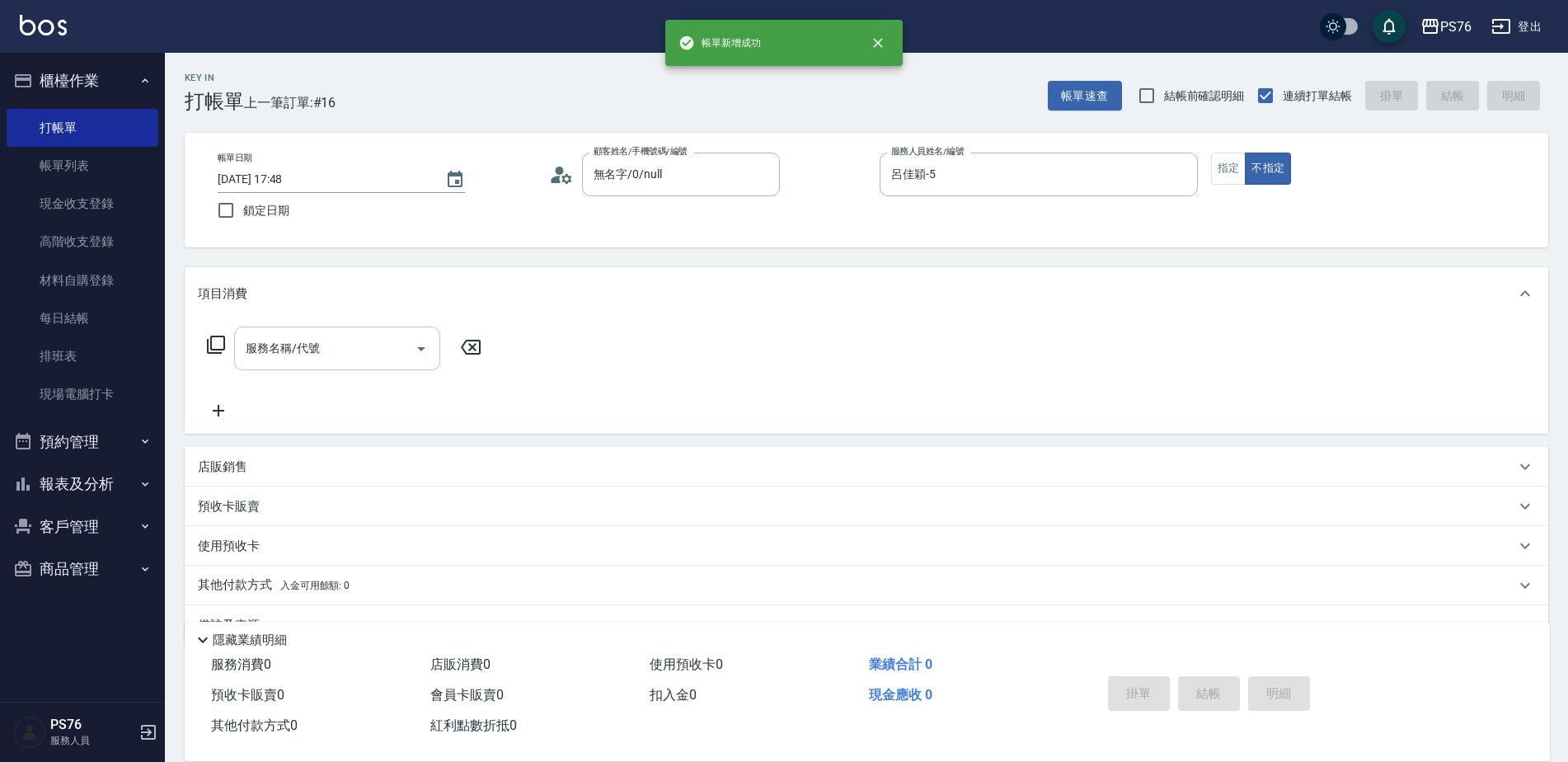
click at [310, 353] on input "服務名稱/代號" at bounding box center [324, 348] width 166 height 29
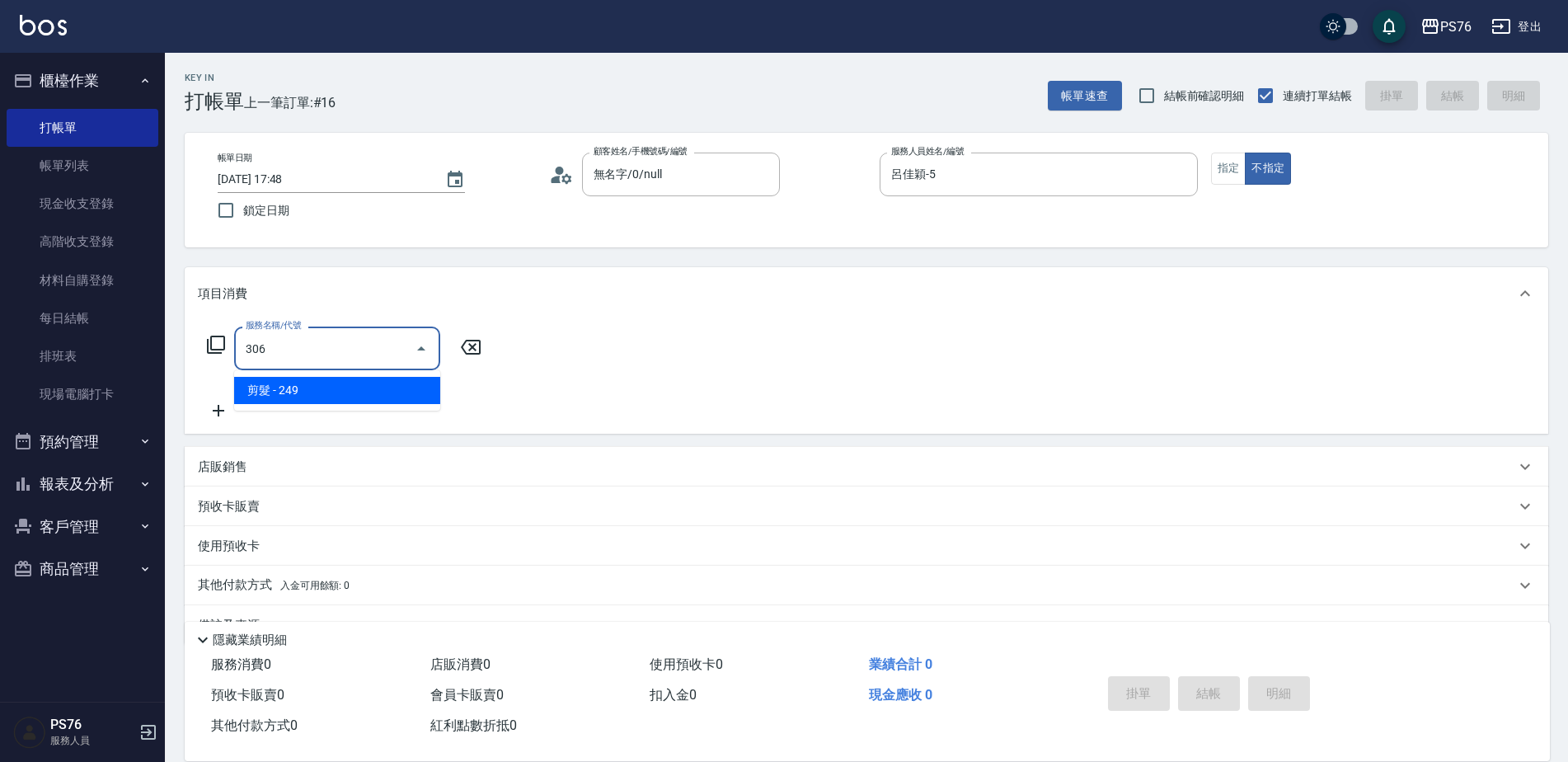
type input "剪髮(306)"
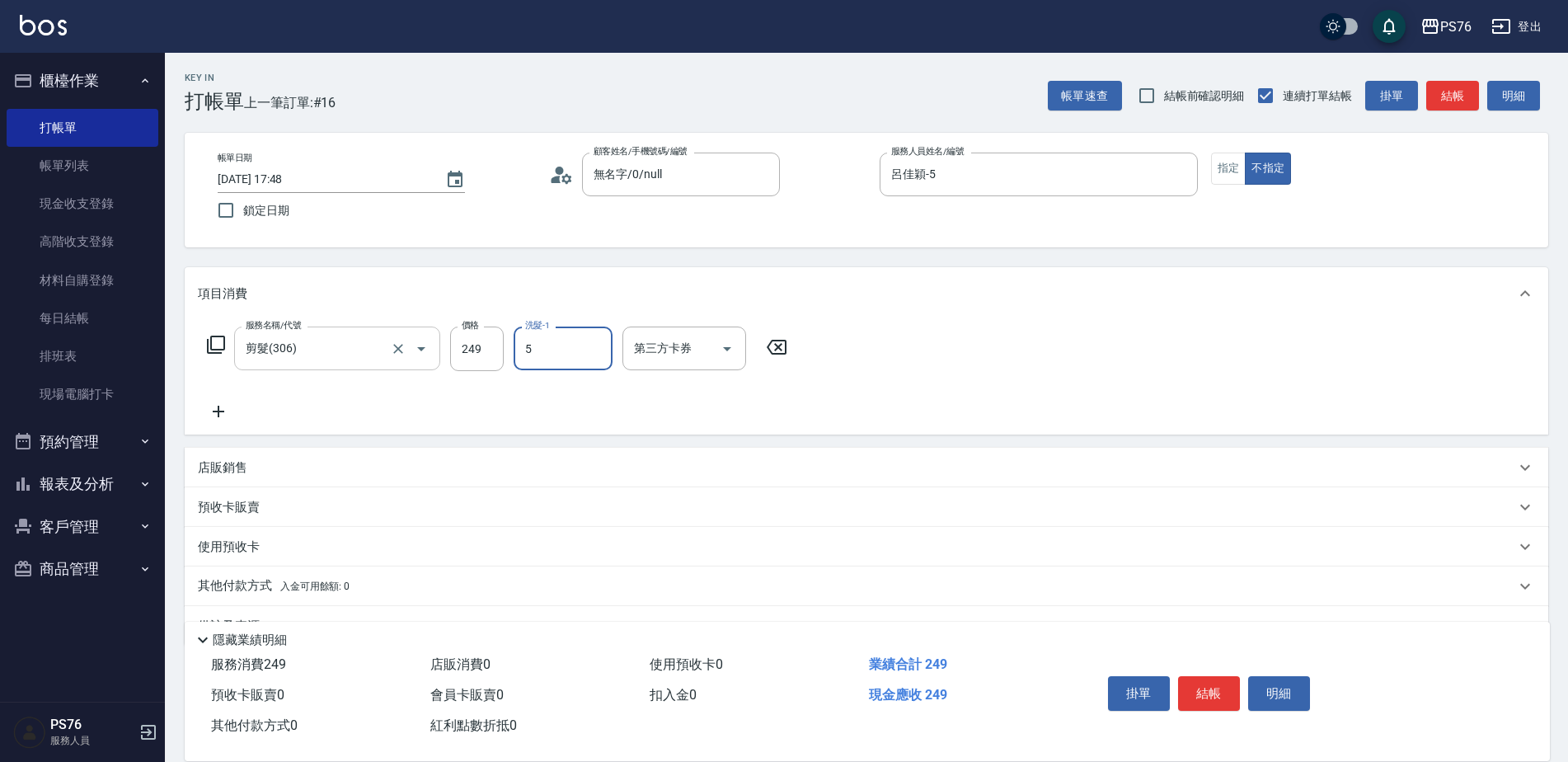
type input "呂佳穎-5"
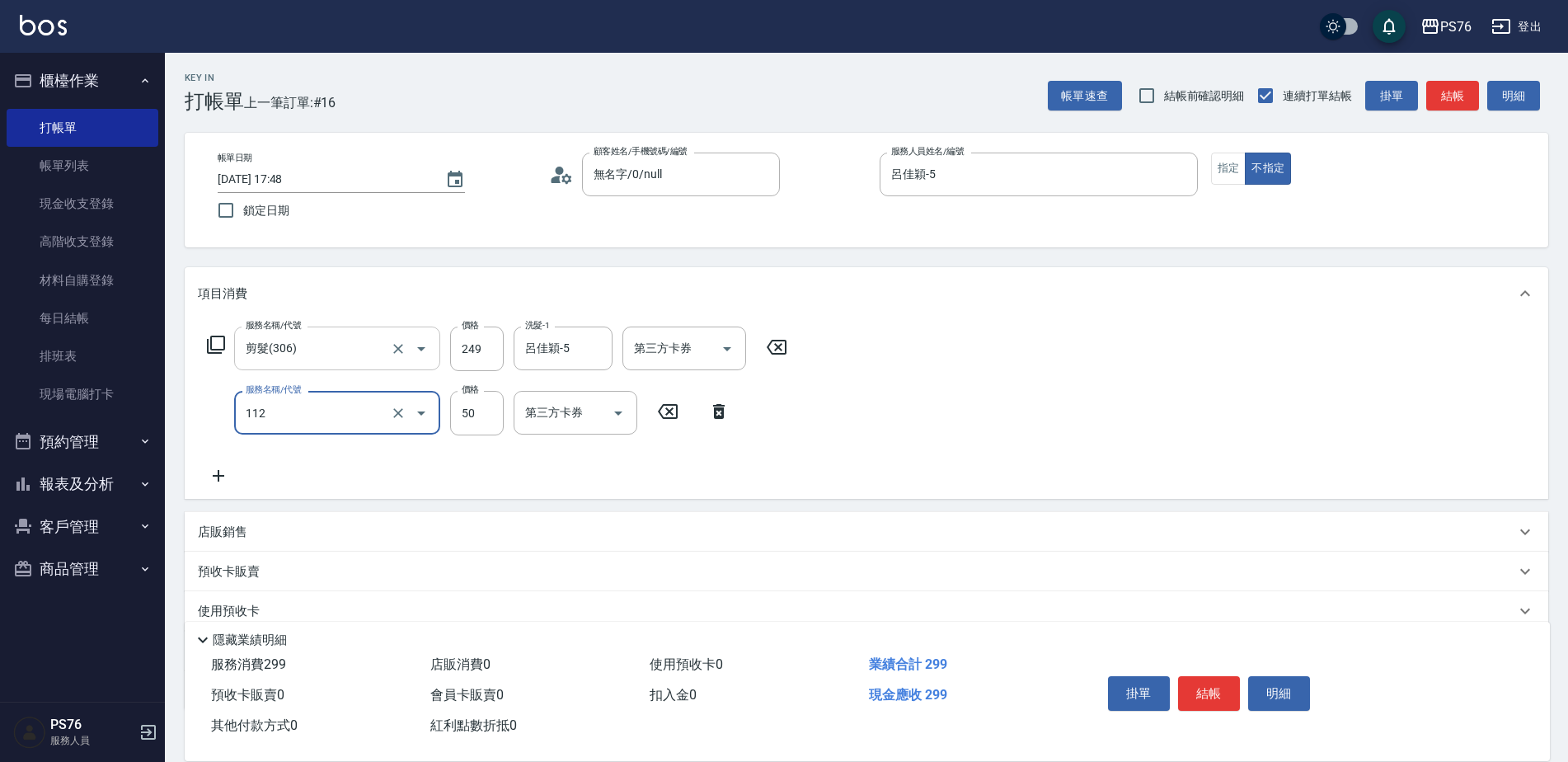
type input "精油50(112)"
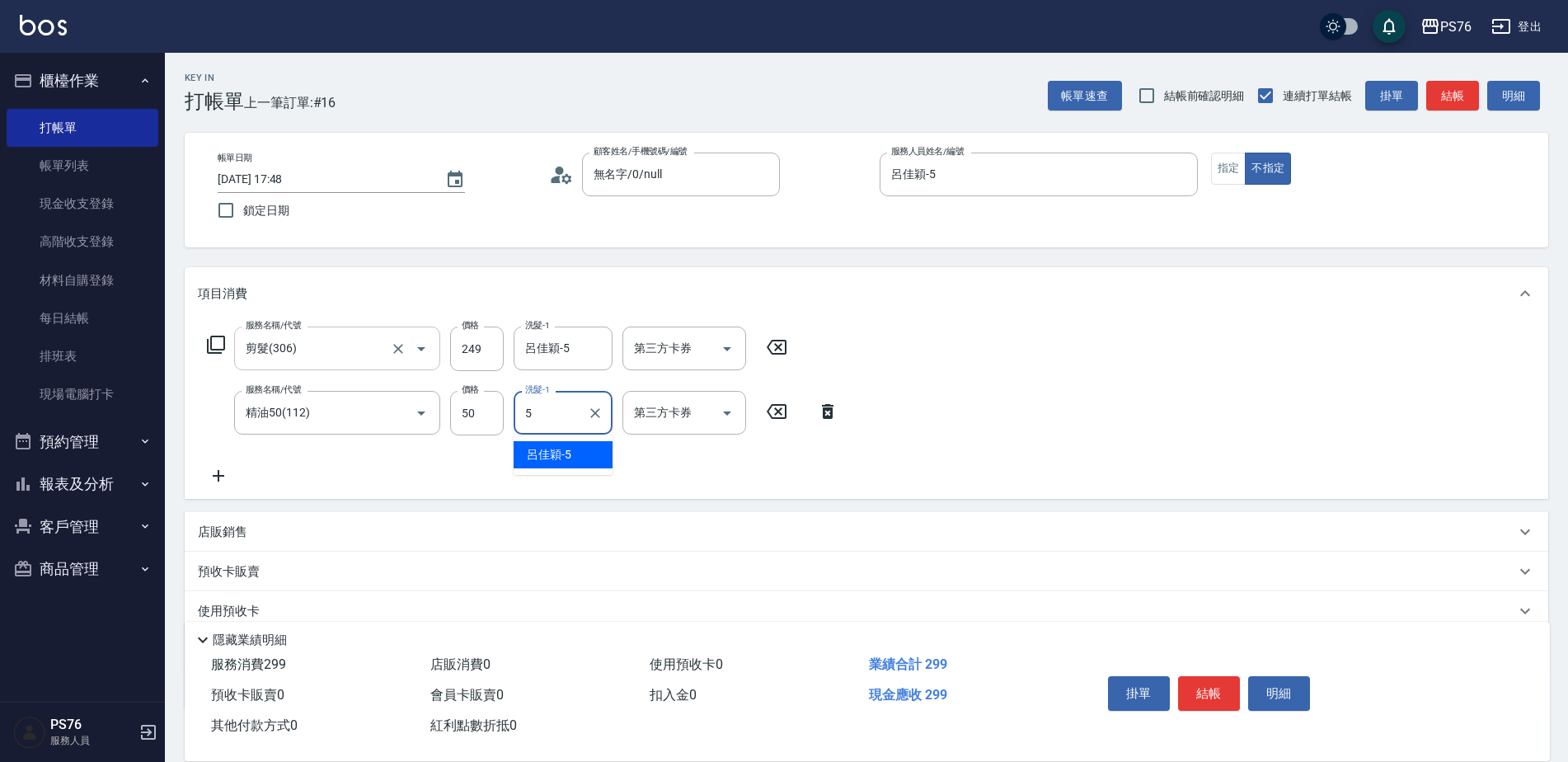
type input "呂佳穎-5"
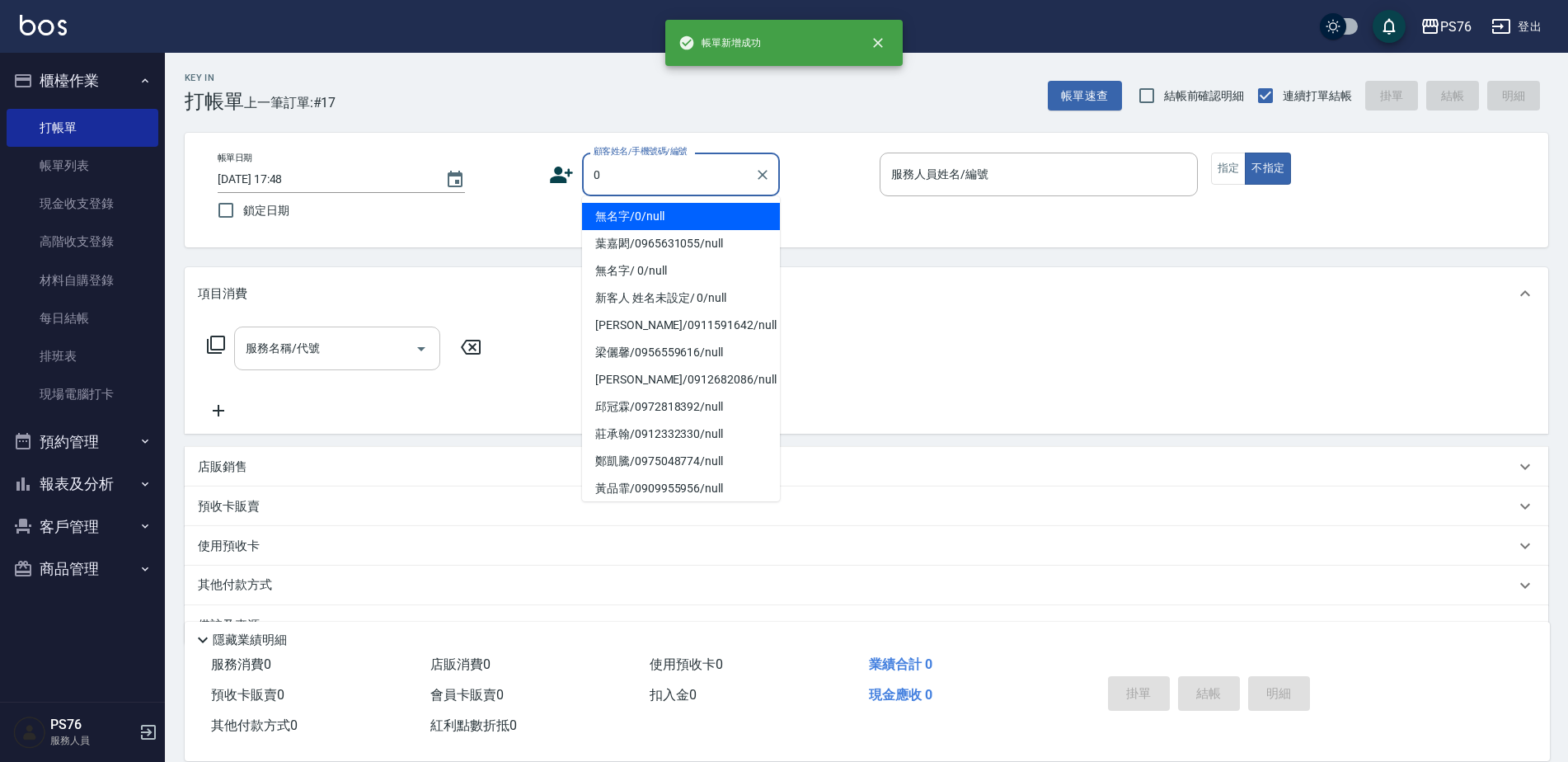
type input "無名字/0/null"
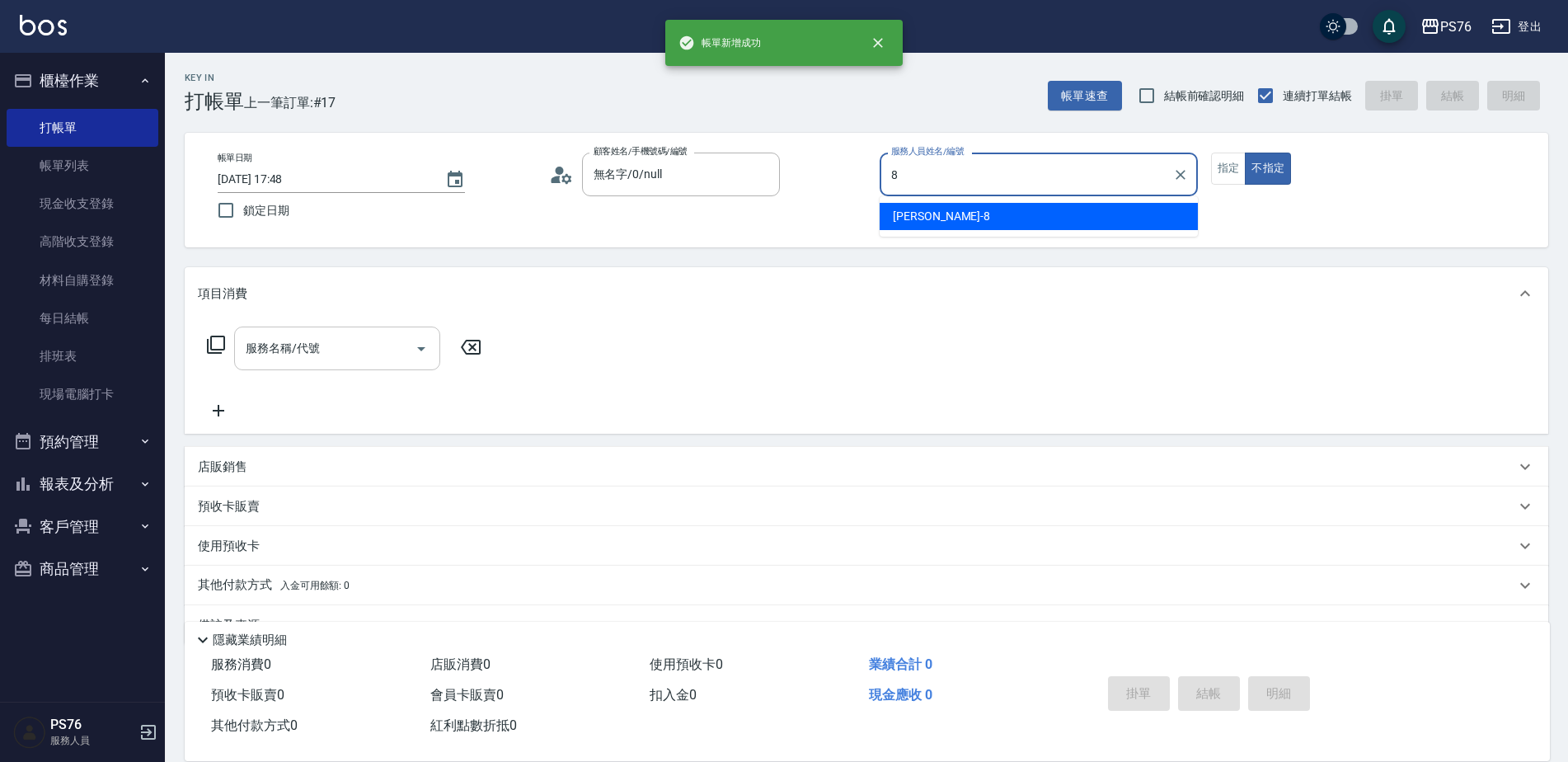
type input "[PERSON_NAME]-8"
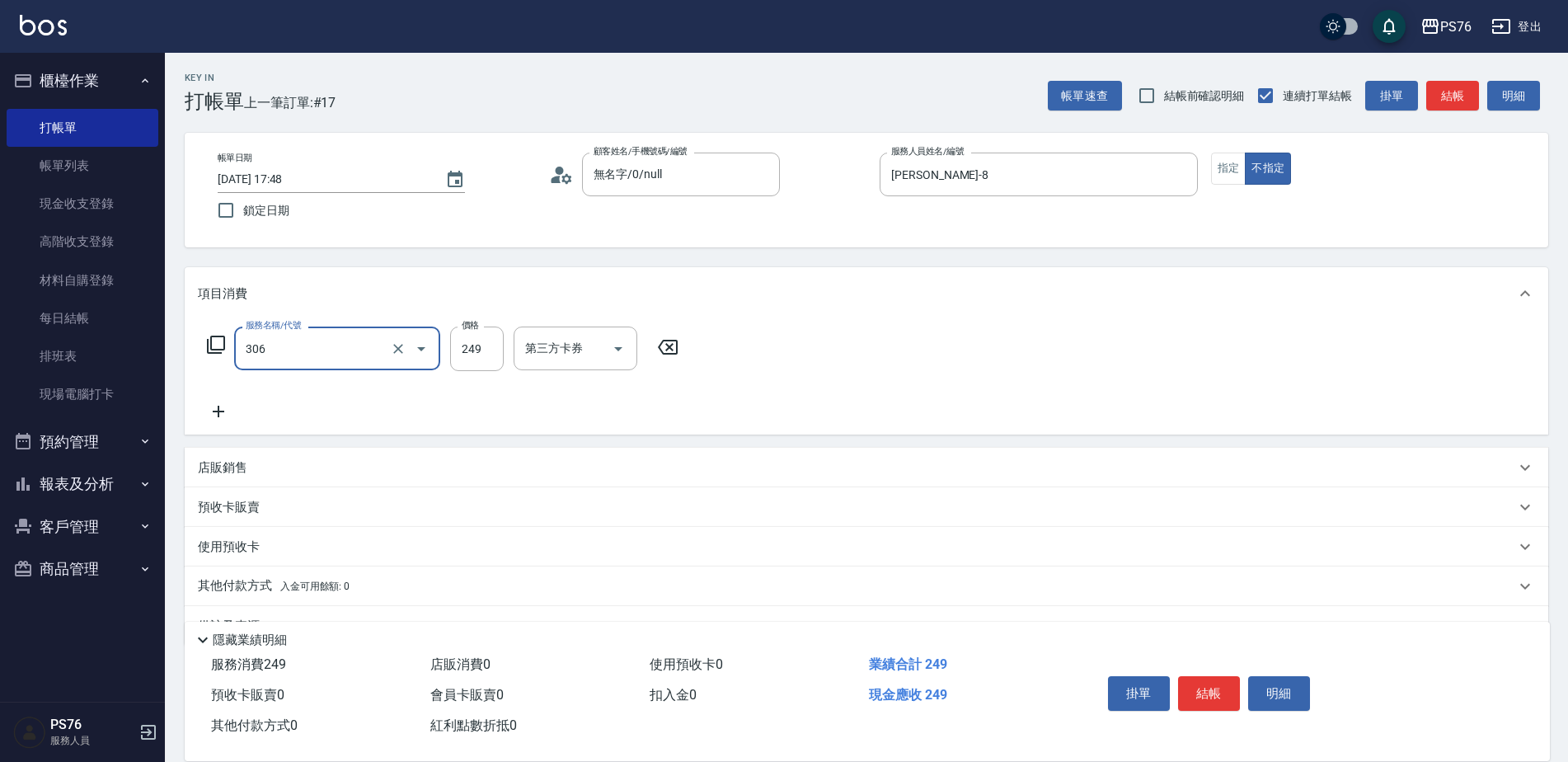
type input "剪髮(306)"
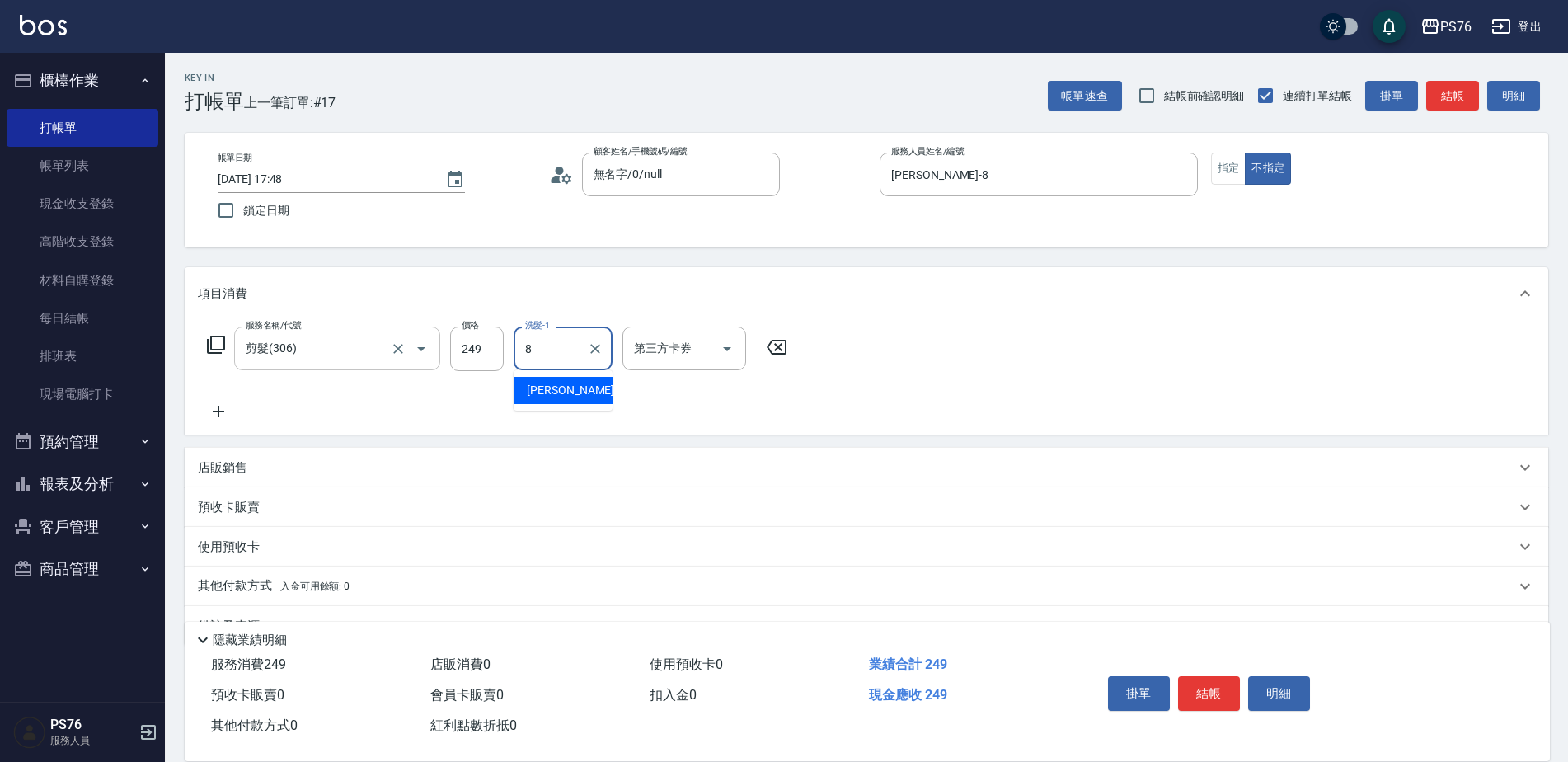
type input "[PERSON_NAME]-8"
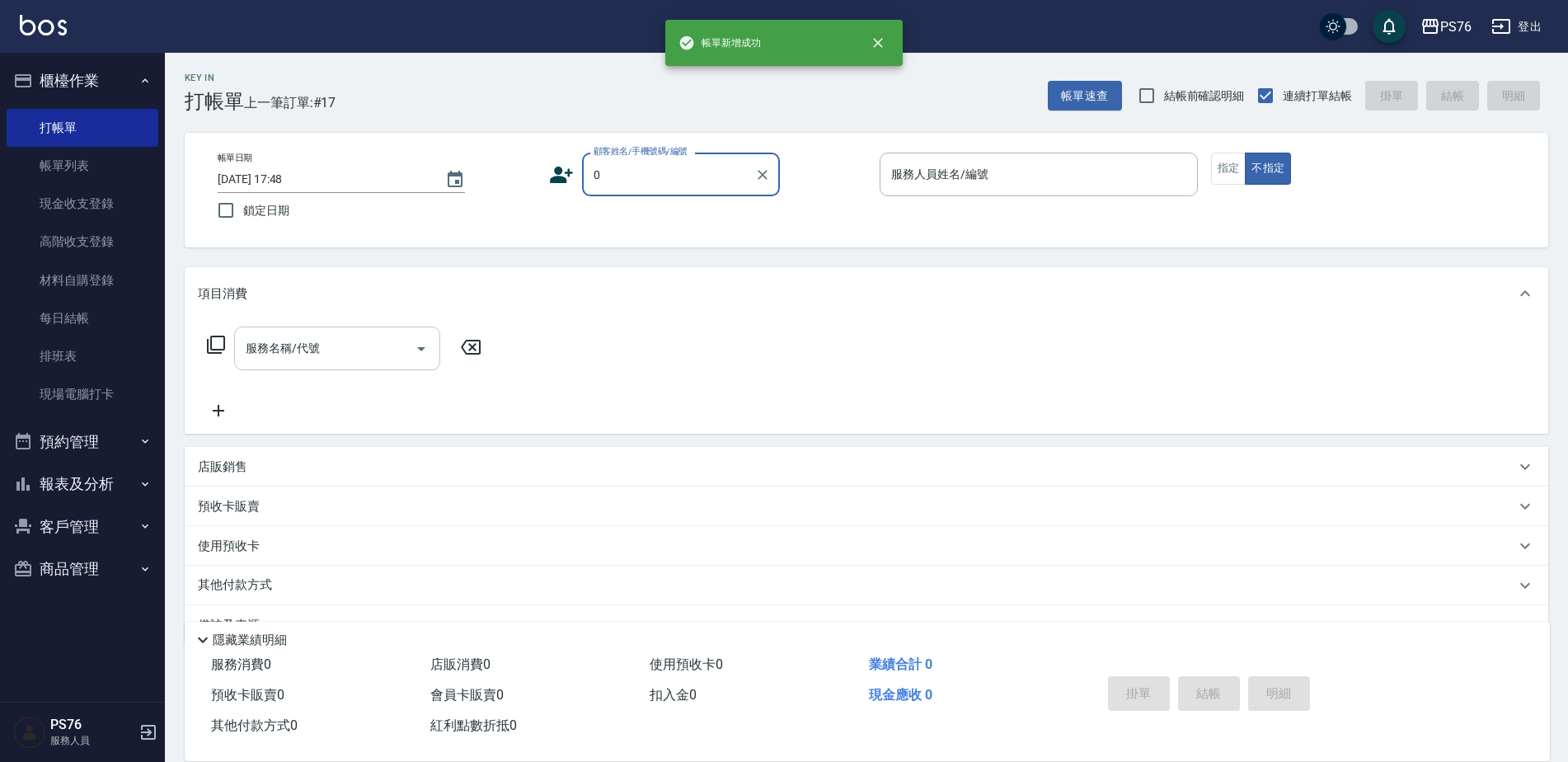
type input "無名字/0/null"
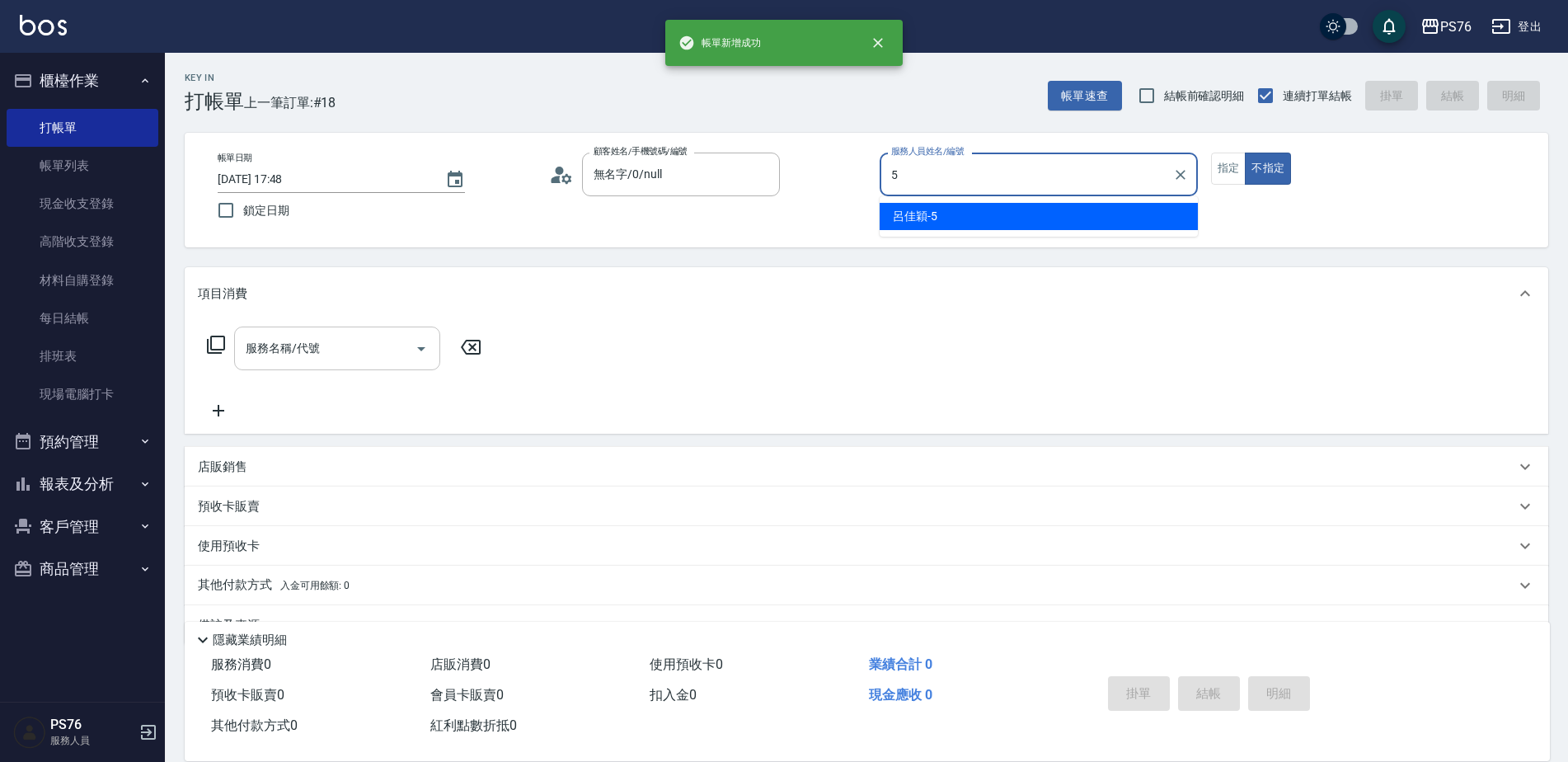
type input "呂佳穎-5"
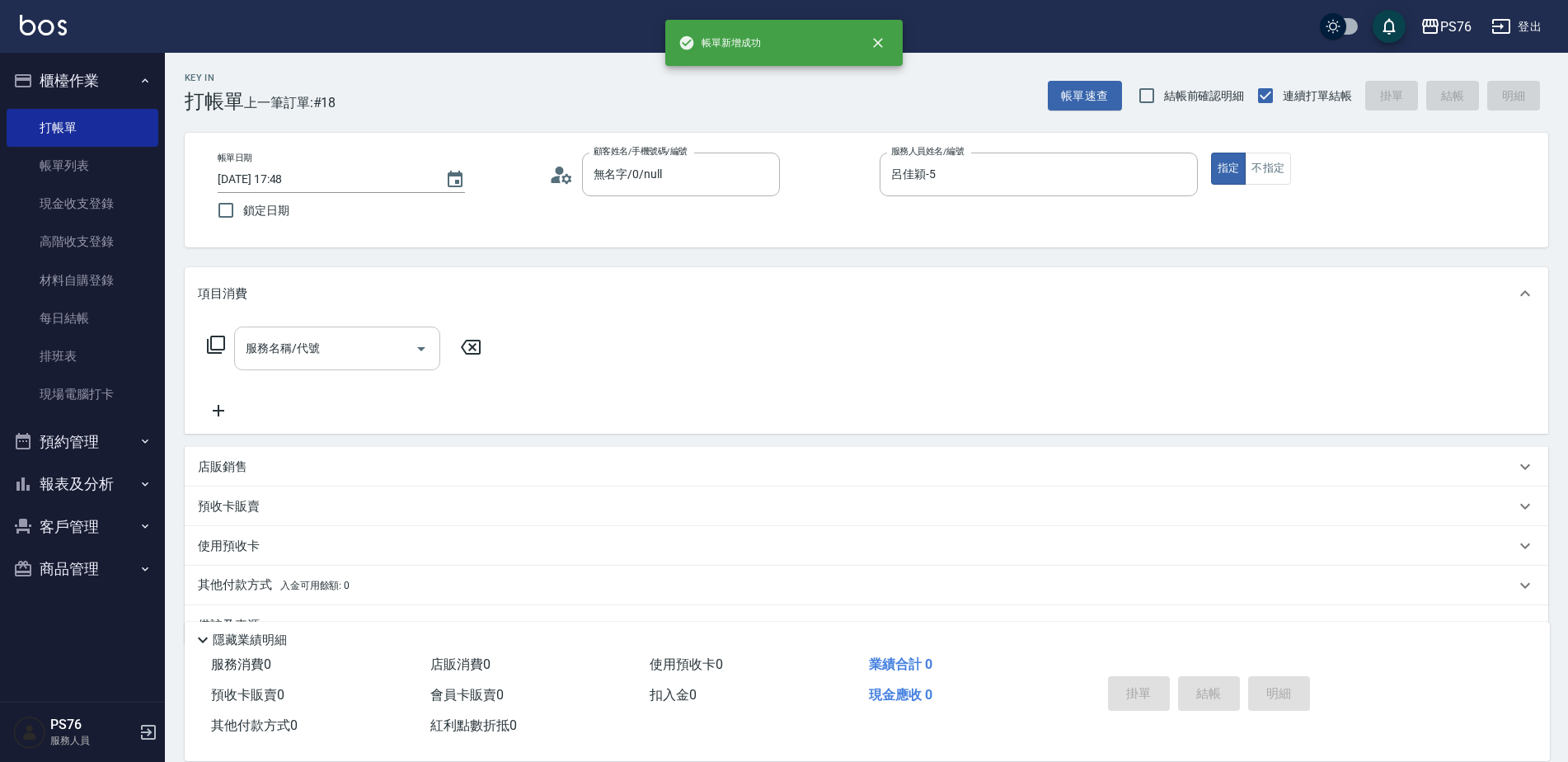
click at [310, 353] on input "服務名稱/代號" at bounding box center [324, 348] width 166 height 29
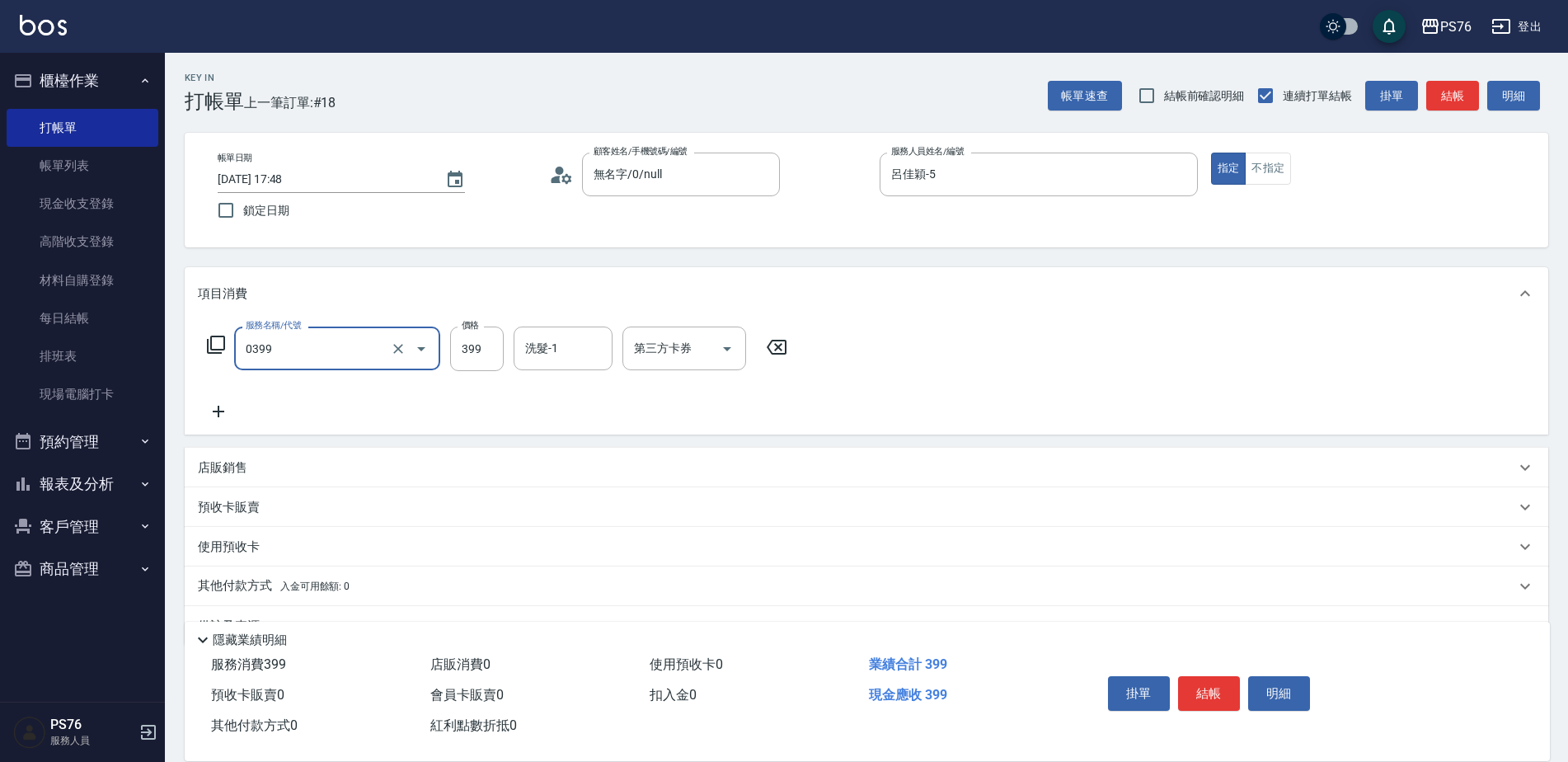
type input "海鹽399(0399)"
type input "449"
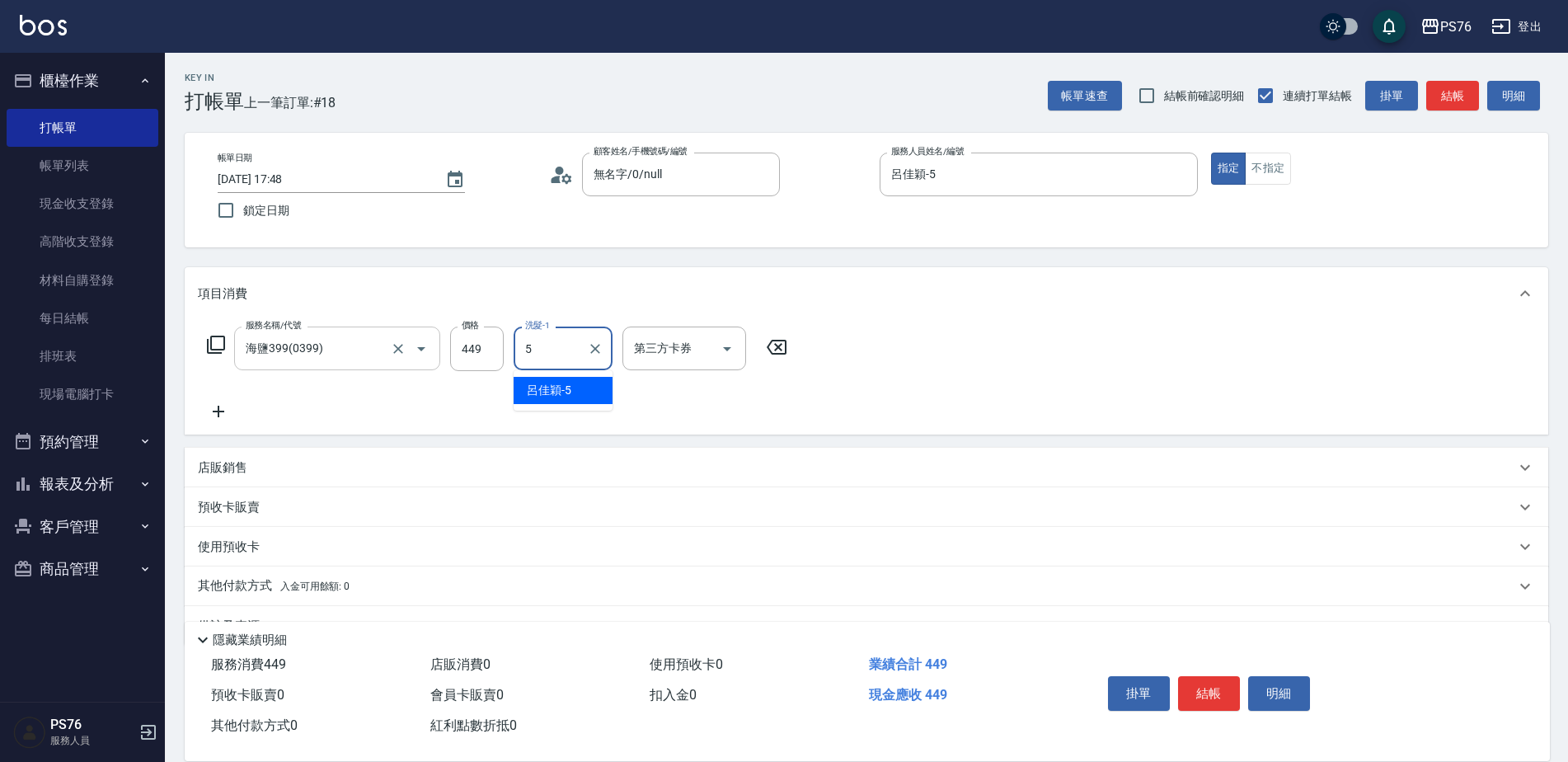
type input "呂佳穎-5"
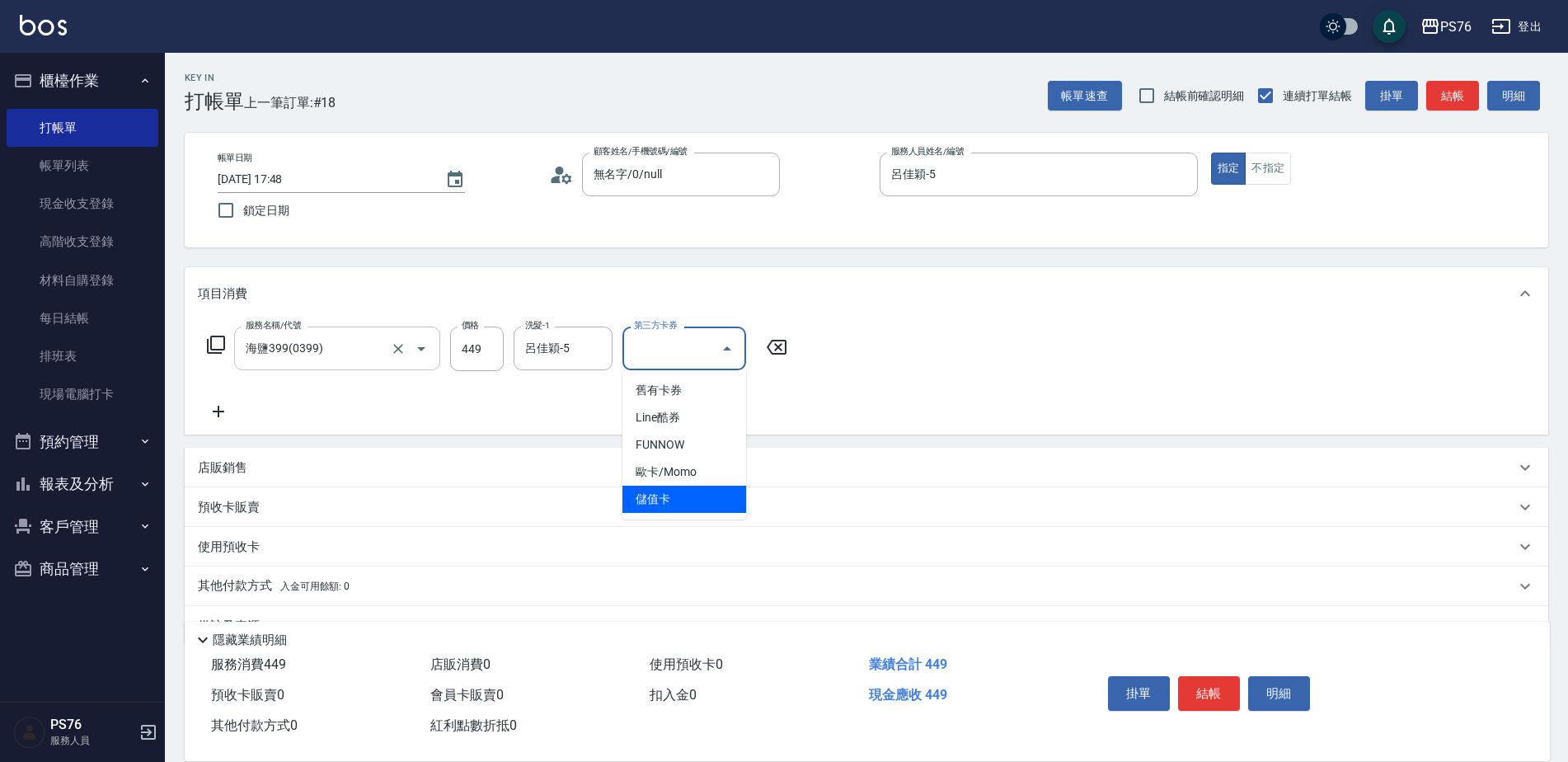
type input "儲值卡"
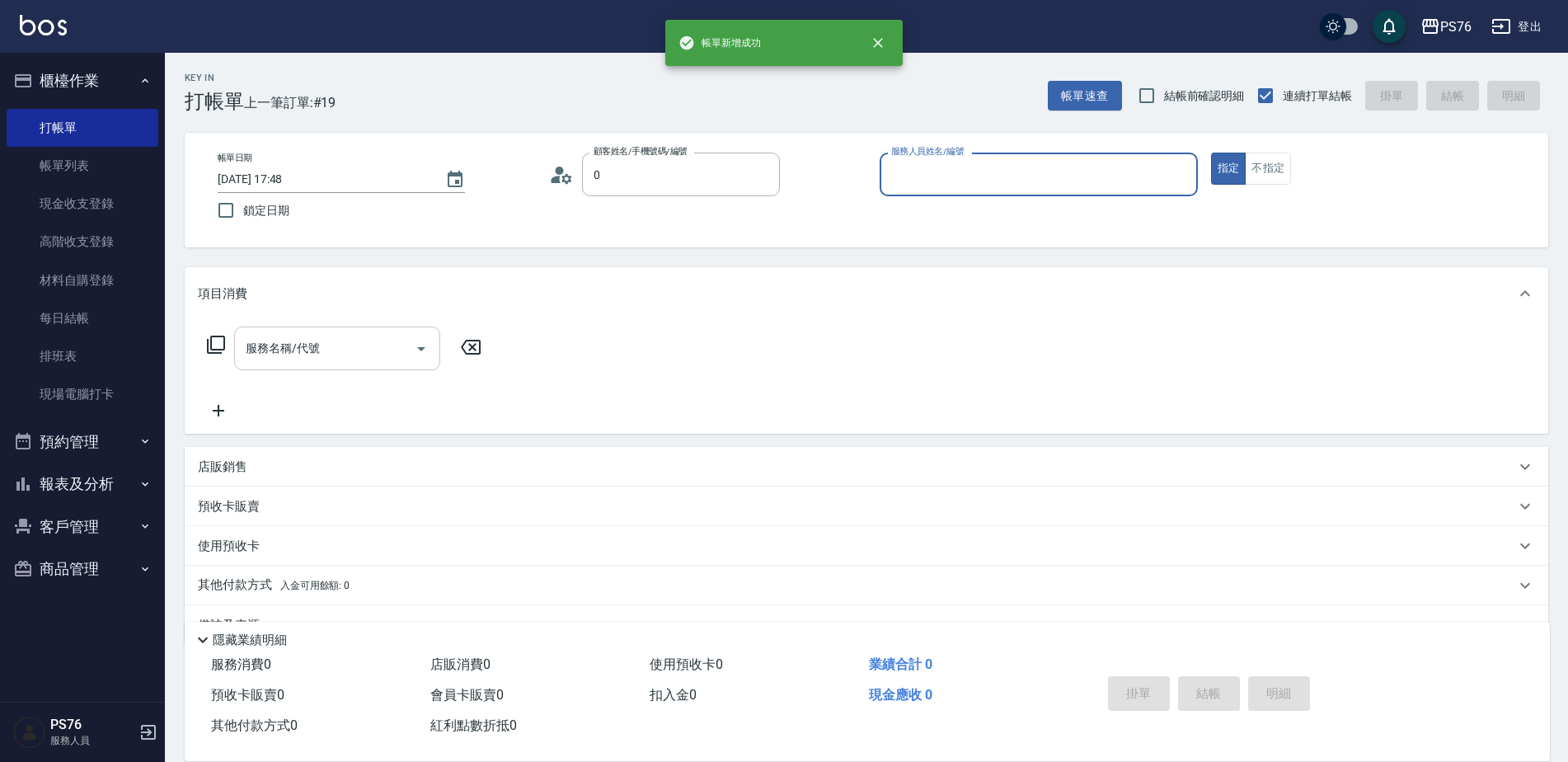
type input "無名字/0/null"
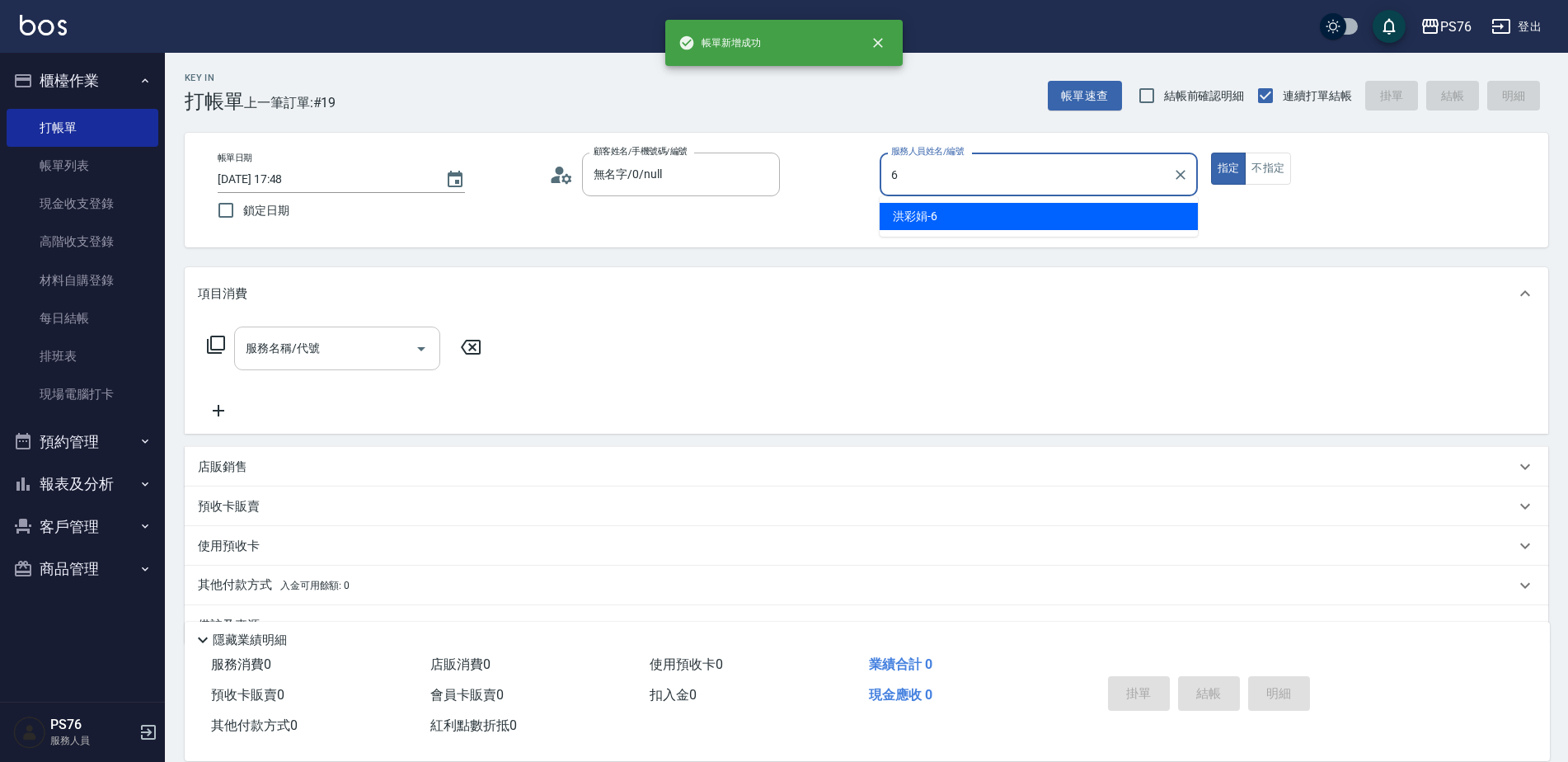
type input "洪彩娟-6"
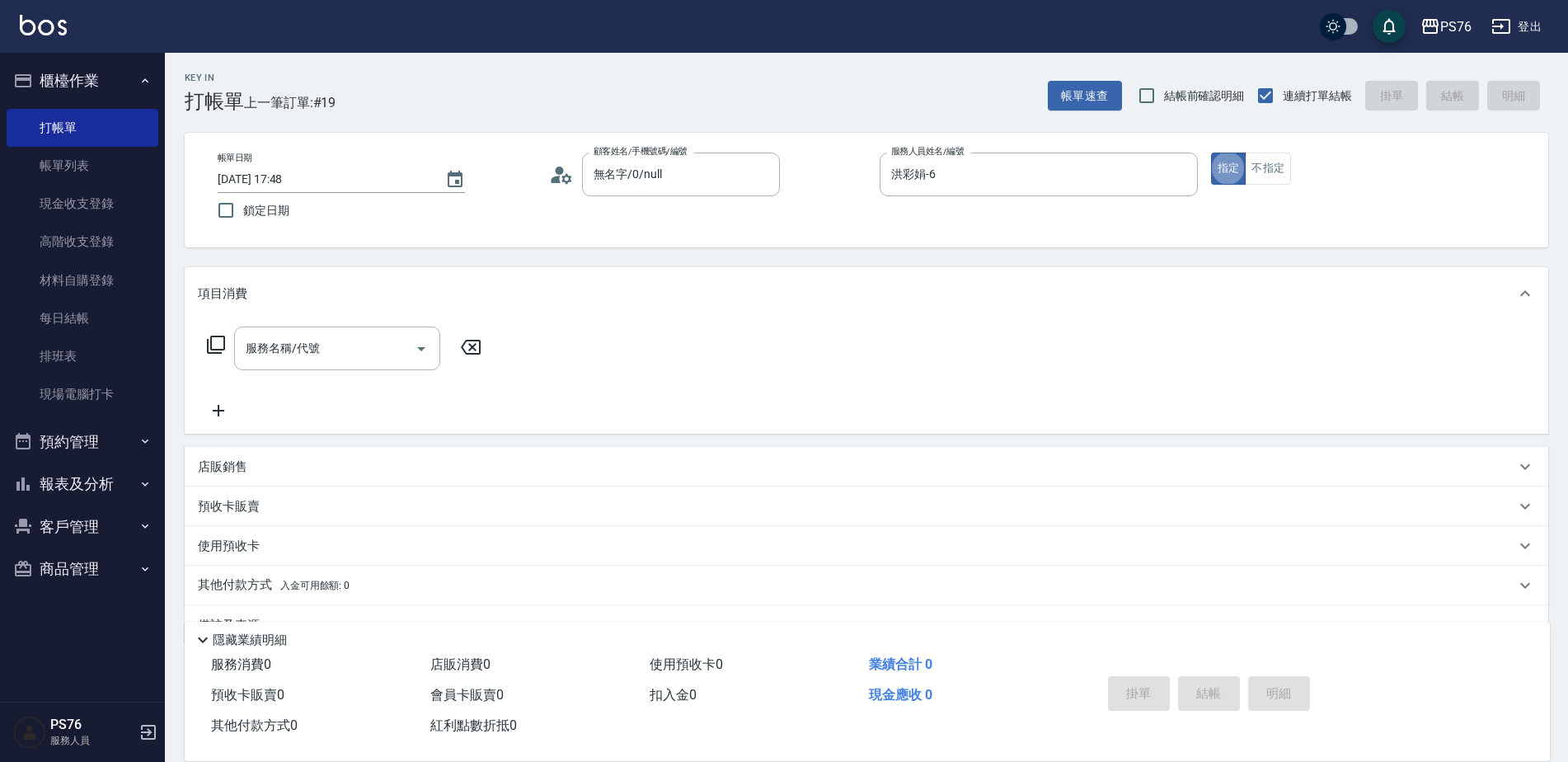
click at [296, 451] on div "店販銷售" at bounding box center [866, 466] width 1363 height 39
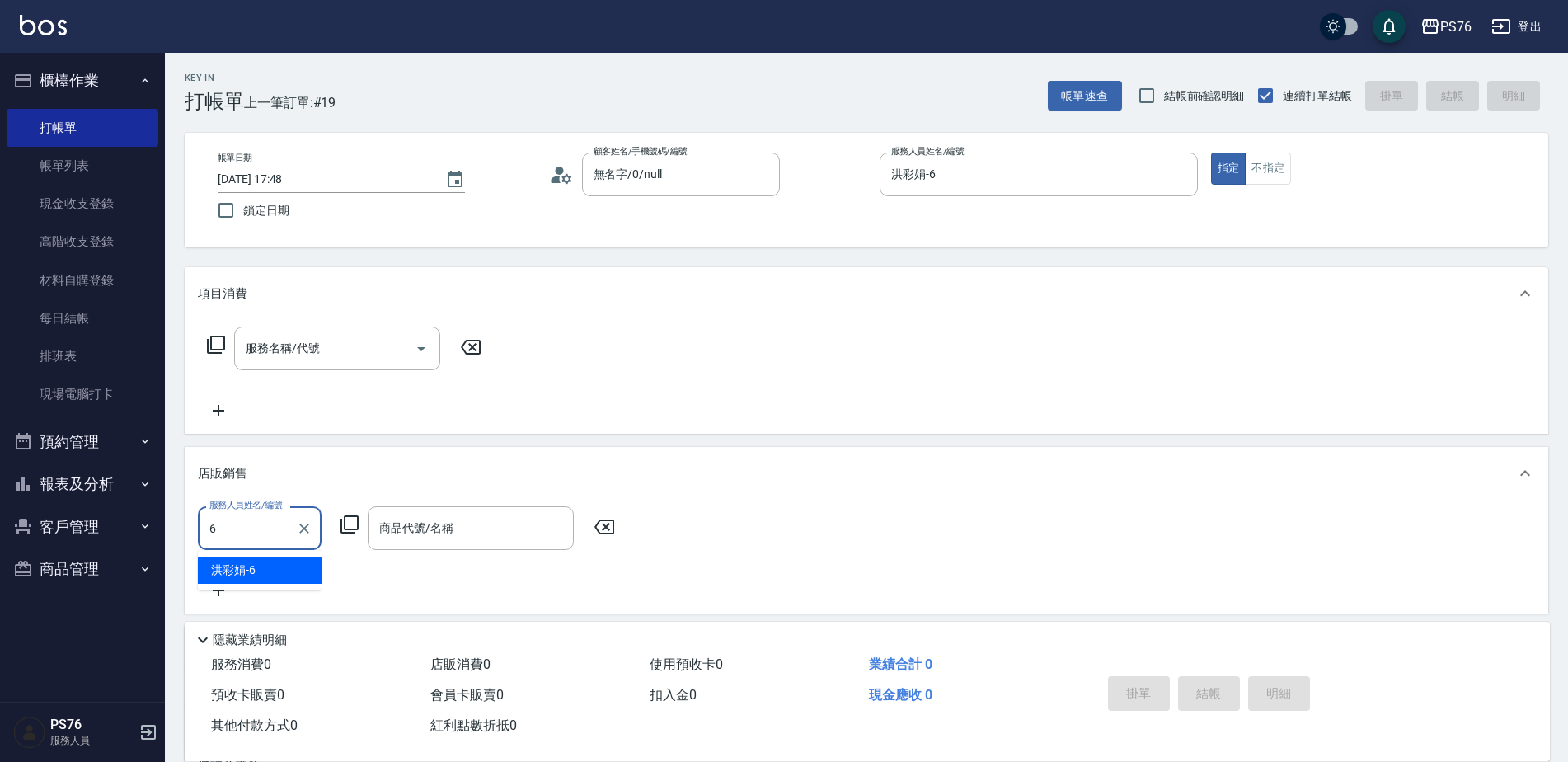
type input "洪彩娟-6"
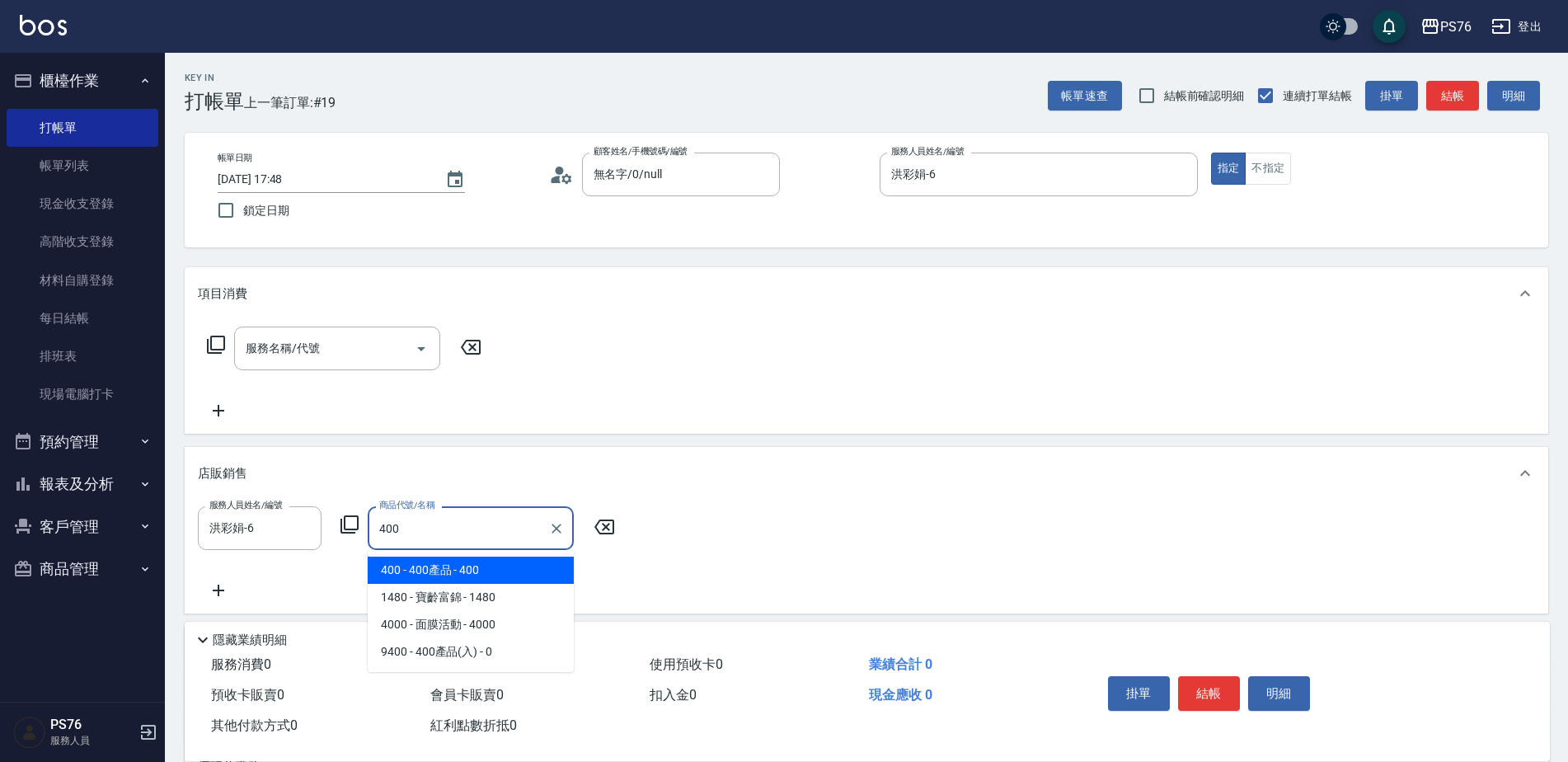
type input "400產品"
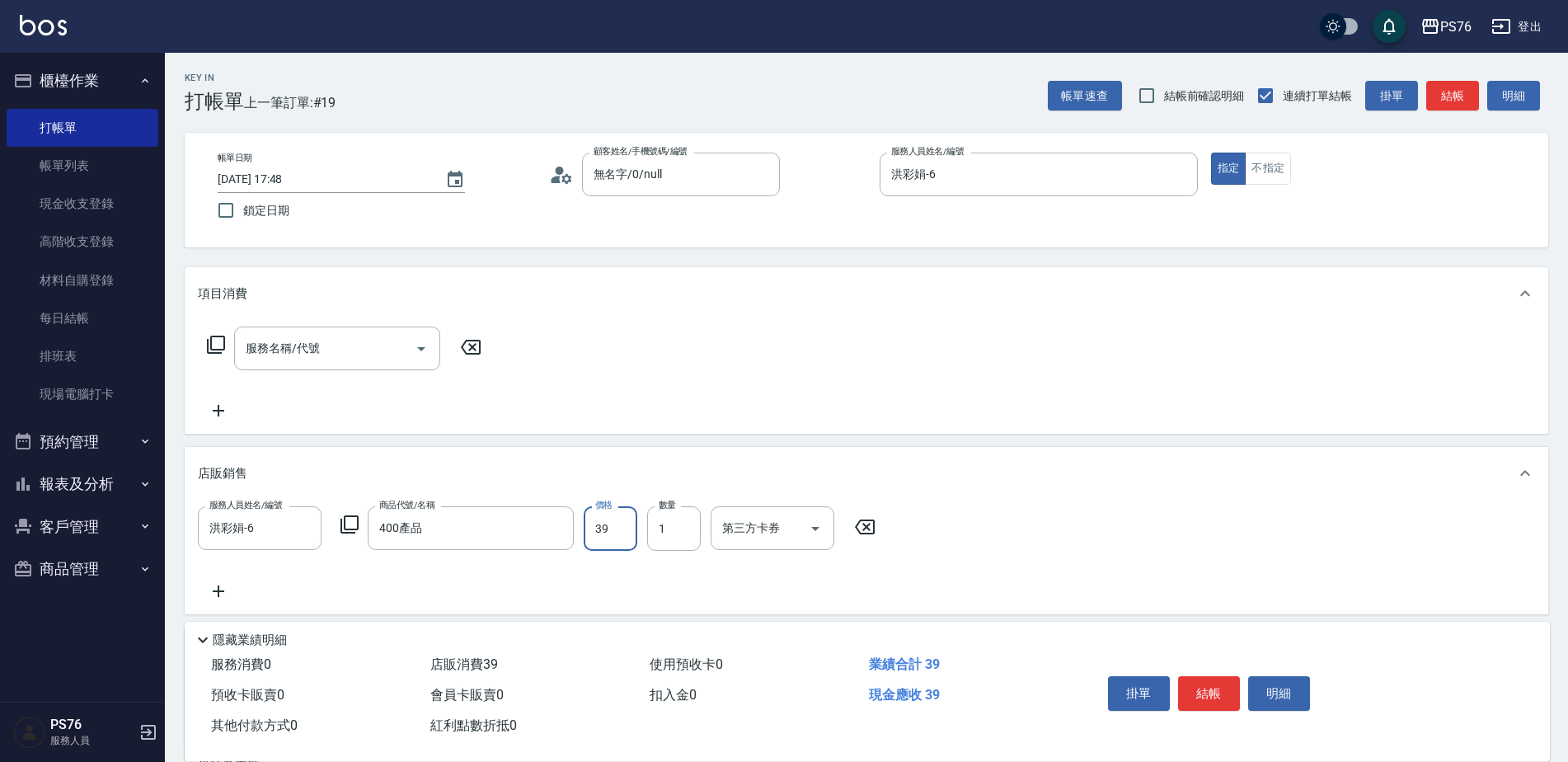
type input "399"
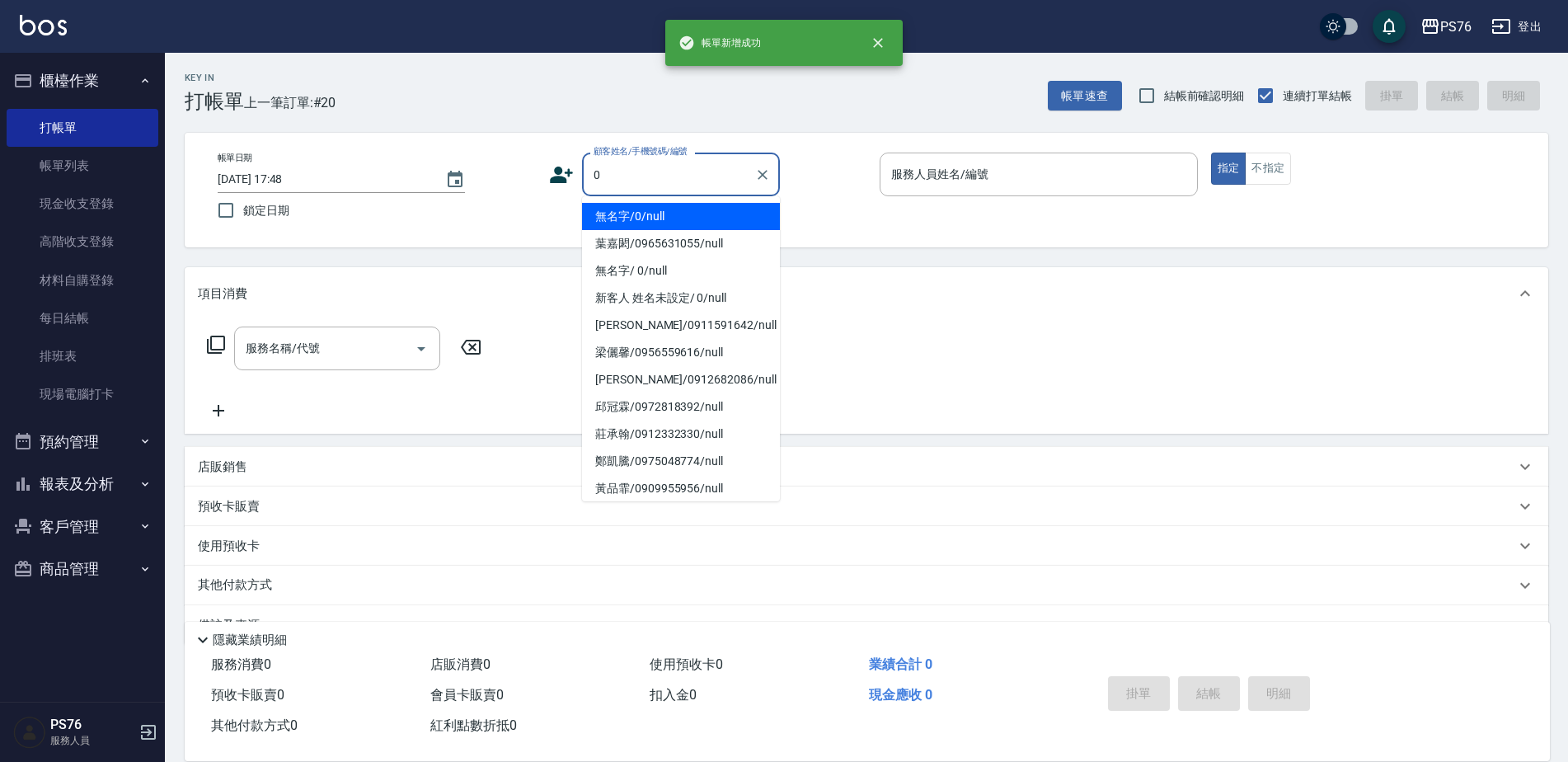
type input "無名字/0/null"
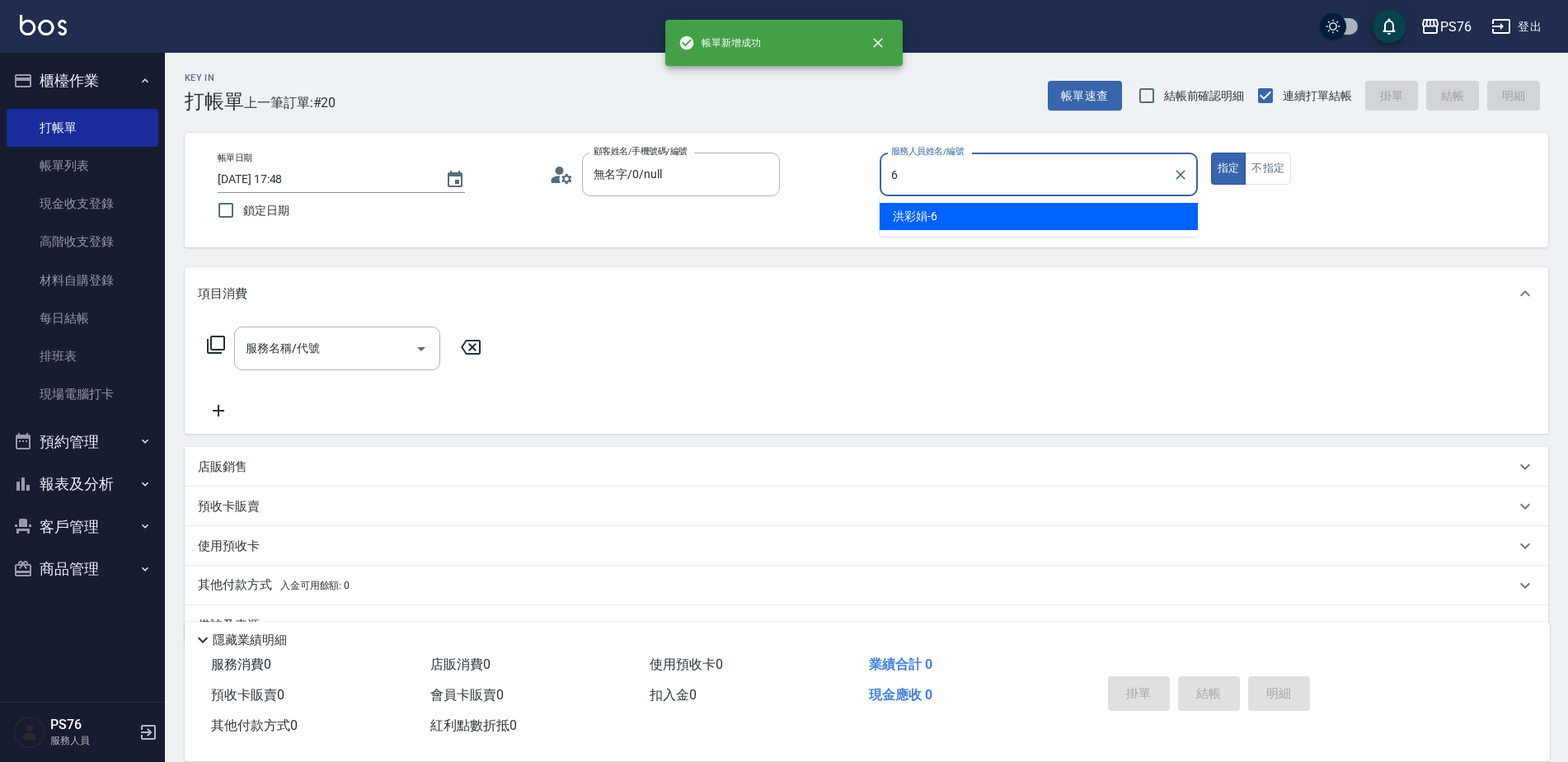
type input "洪彩娟-6"
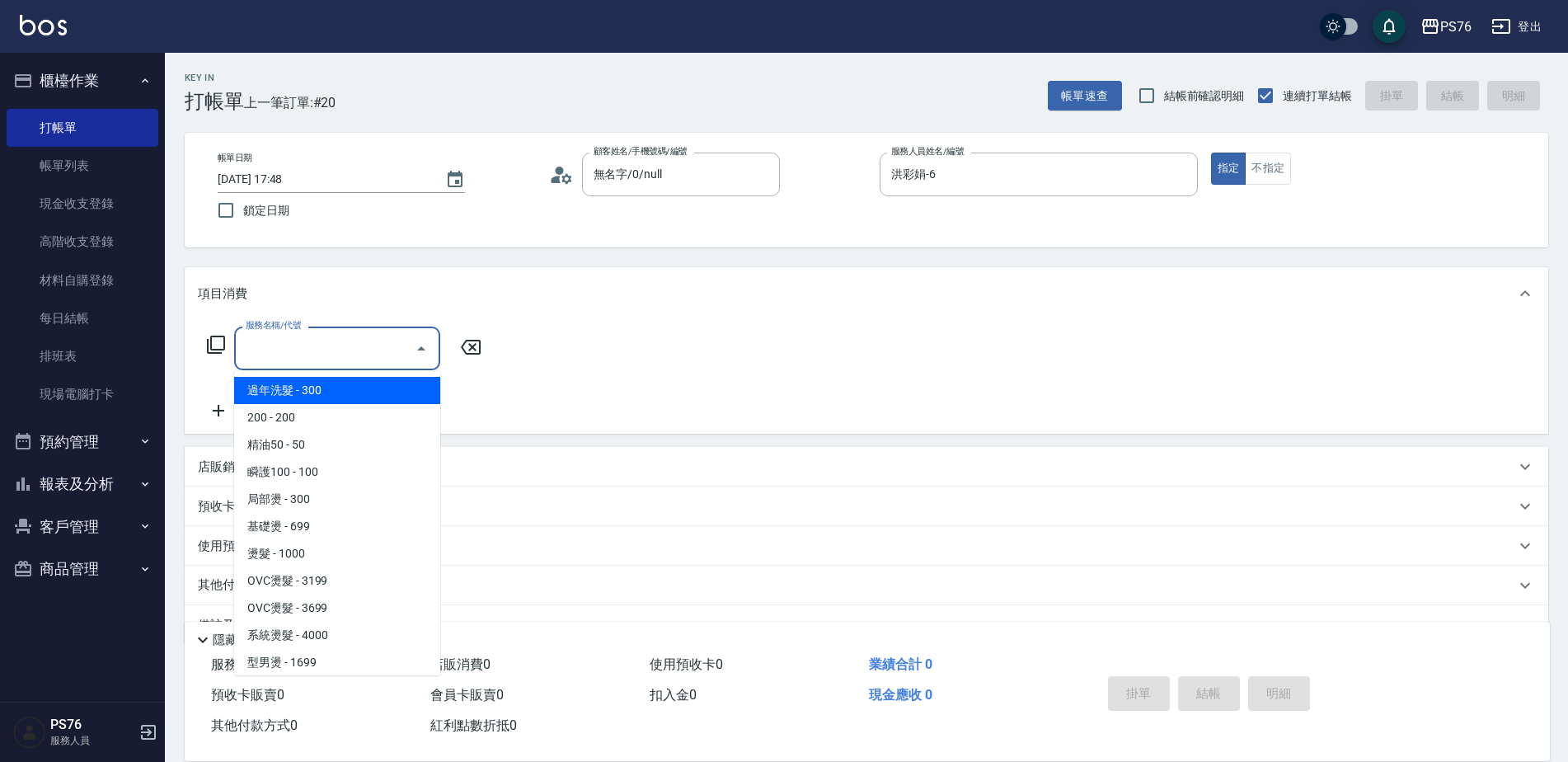
click at [317, 359] on input "服務名稱/代號" at bounding box center [324, 348] width 166 height 29
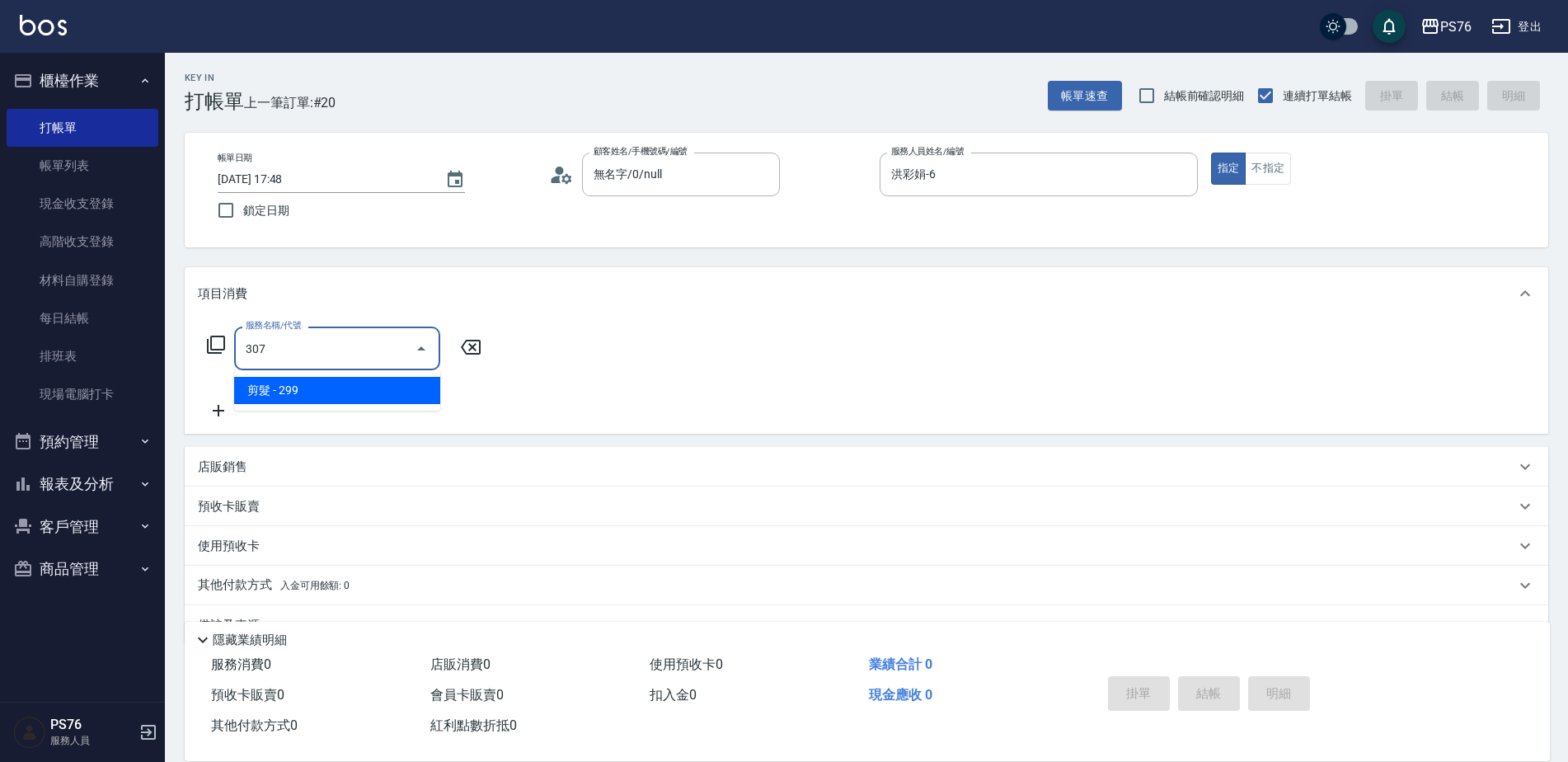
type input "剪髮(307)"
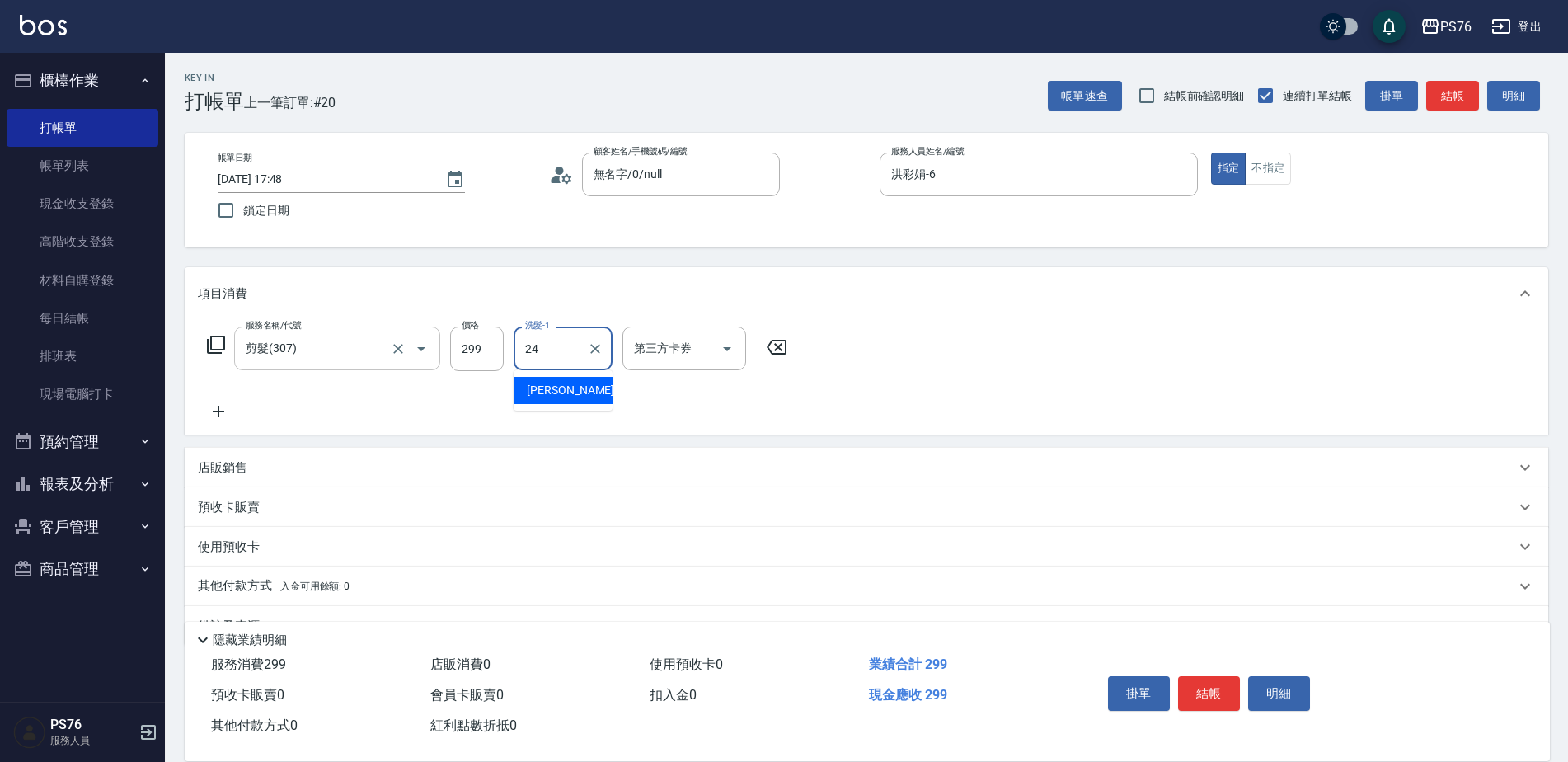
type input "[PERSON_NAME]-24"
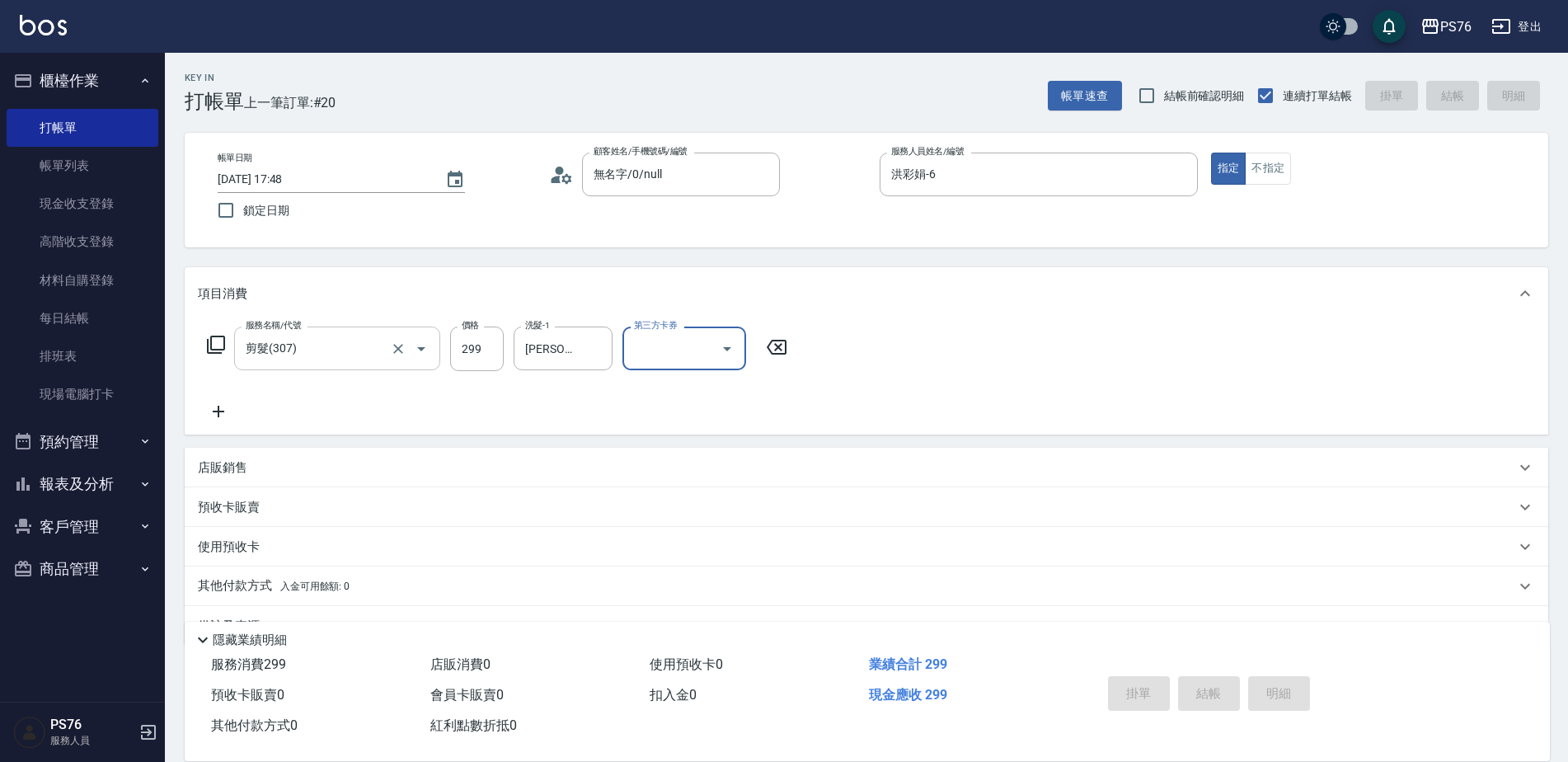
type input "[DATE] 17:49"
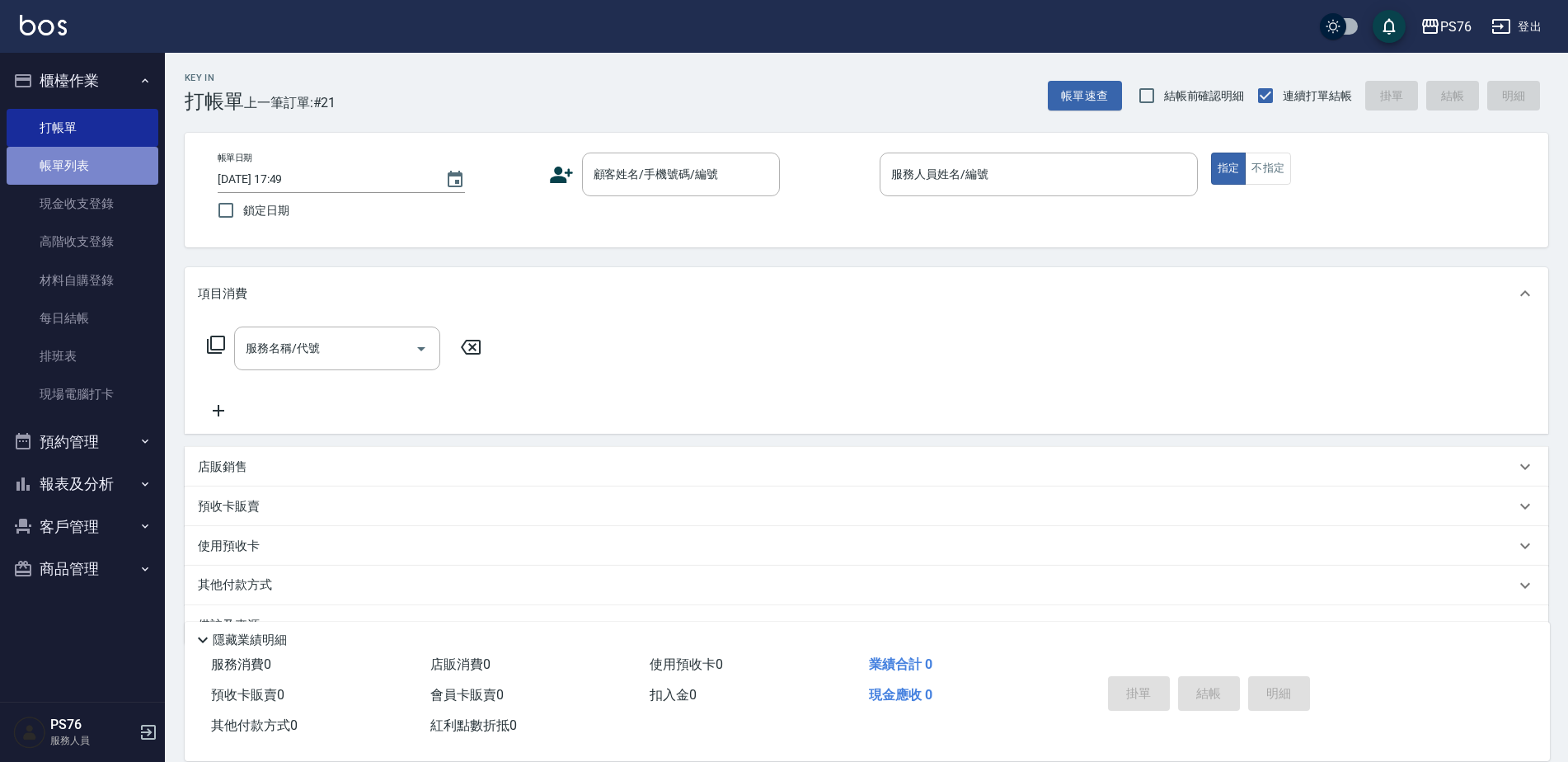
click at [69, 163] on link "帳單列表" at bounding box center [82, 165] width 151 height 38
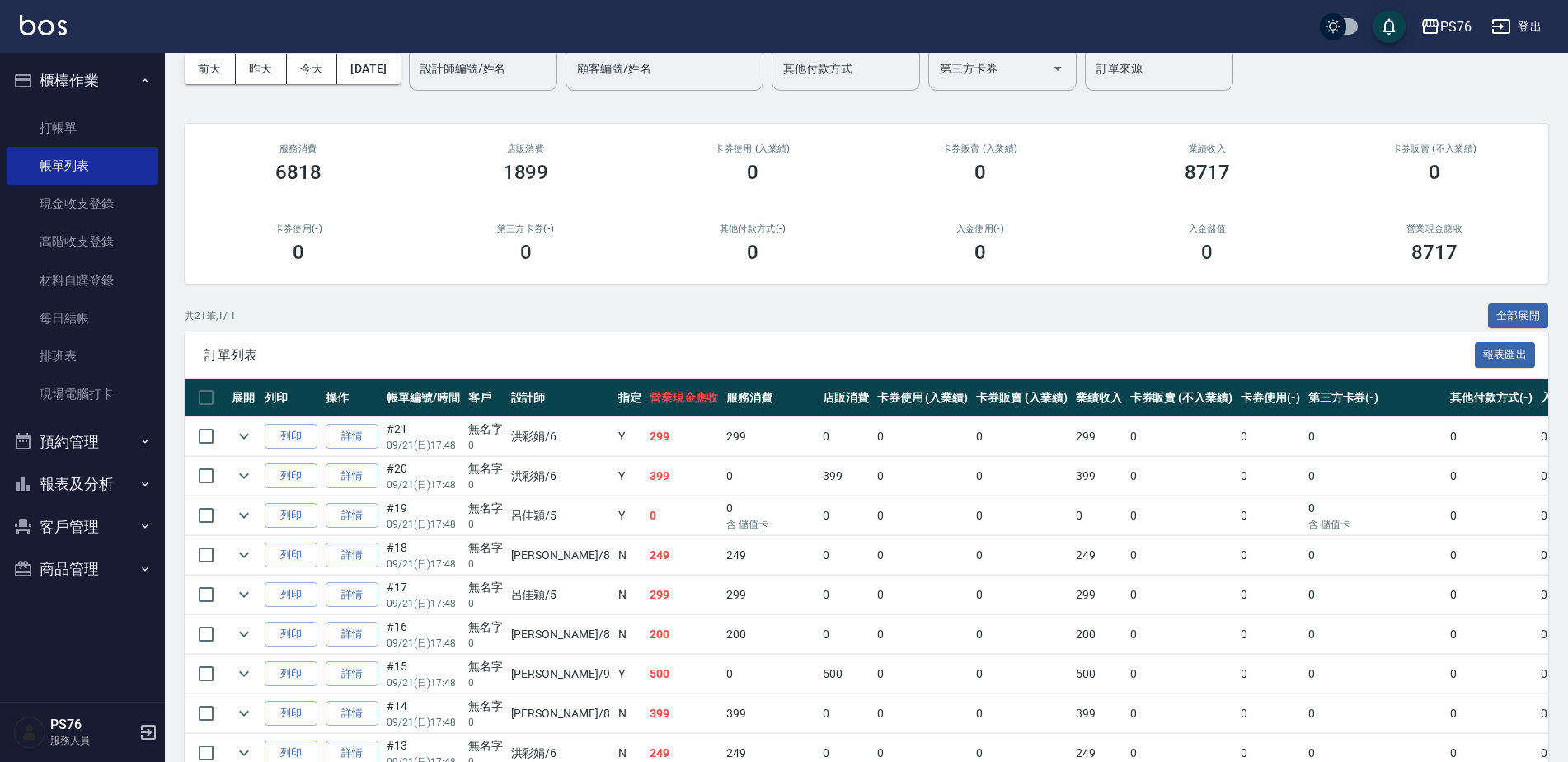
scroll to position [164, 0]
